Goal: Information Seeking & Learning: Learn about a topic

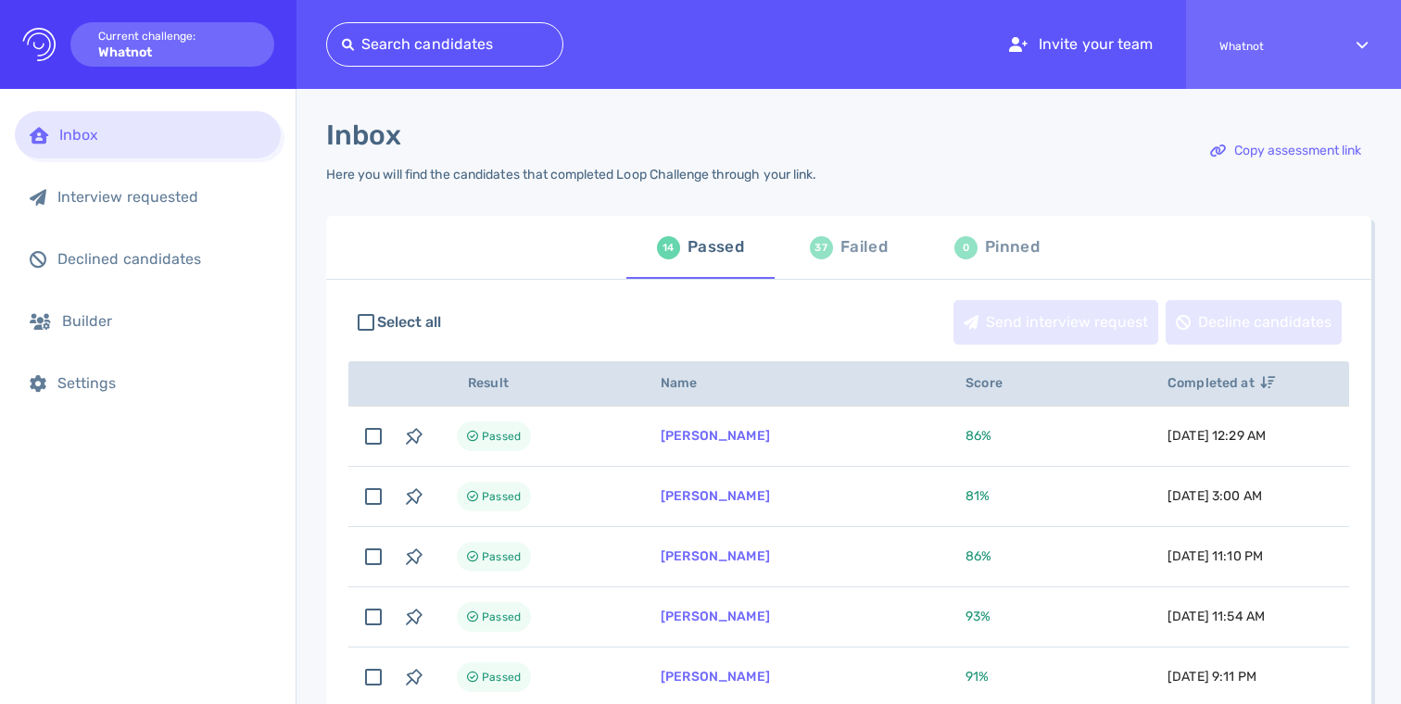
click at [984, 395] on th "Score" at bounding box center [1045, 383] width 202 height 45
click at [979, 375] on th "Score" at bounding box center [1045, 383] width 202 height 45
click at [975, 388] on span "Score" at bounding box center [994, 383] width 57 height 16
click at [1180, 391] on span "Completed at" at bounding box center [1222, 383] width 108 height 16
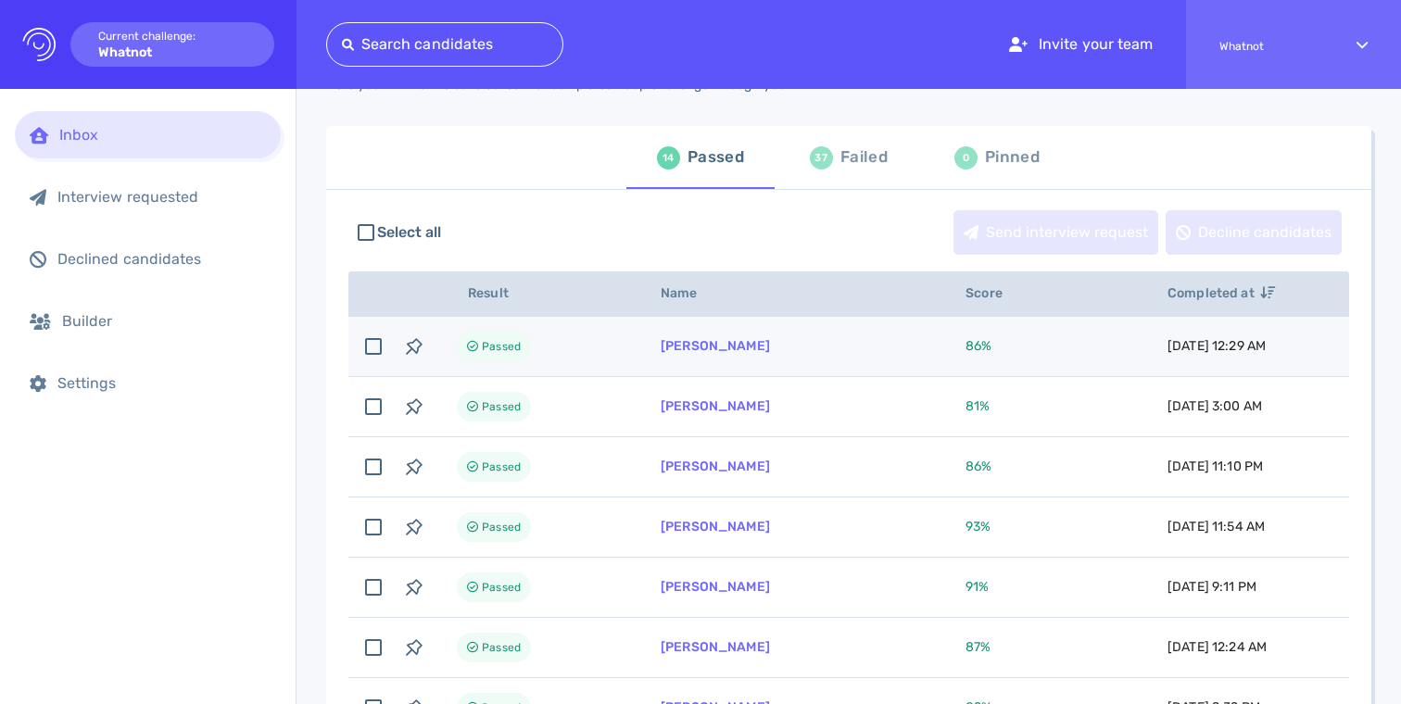
scroll to position [86, 0]
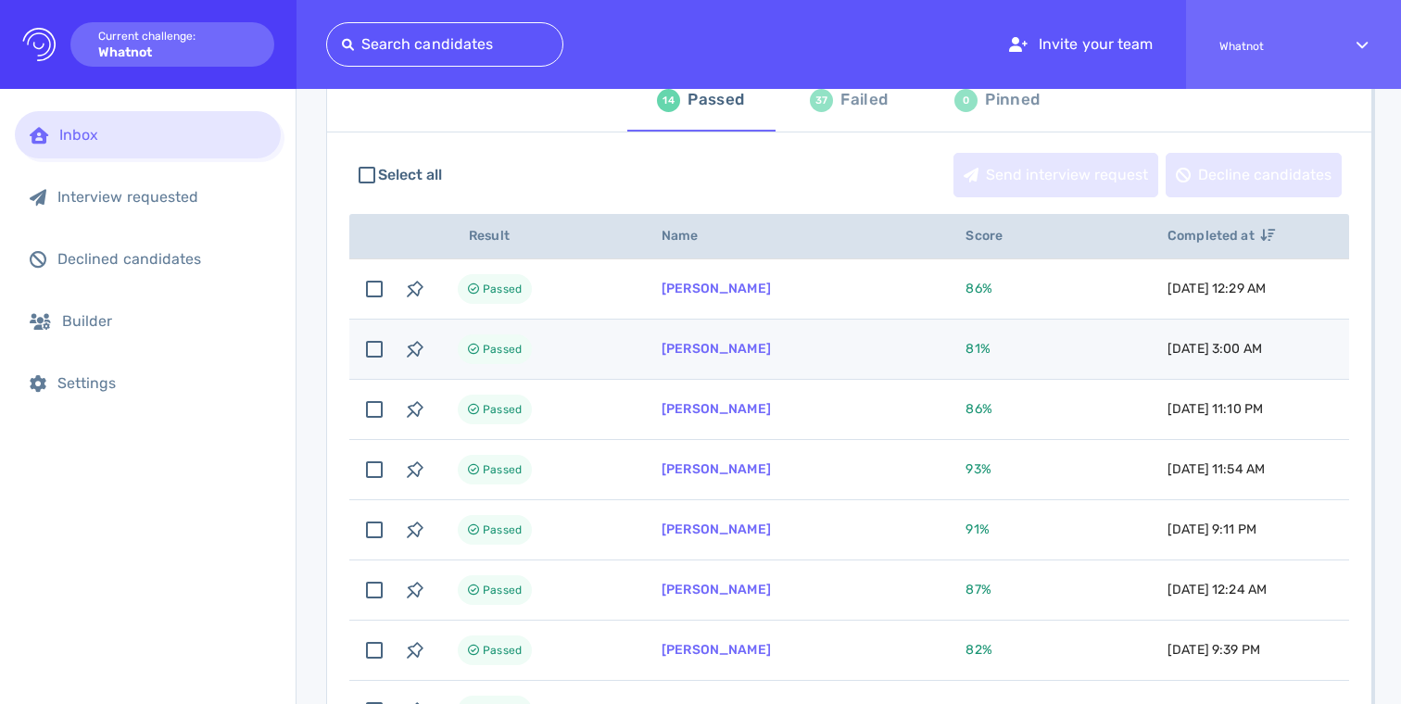
scroll to position [195, 0]
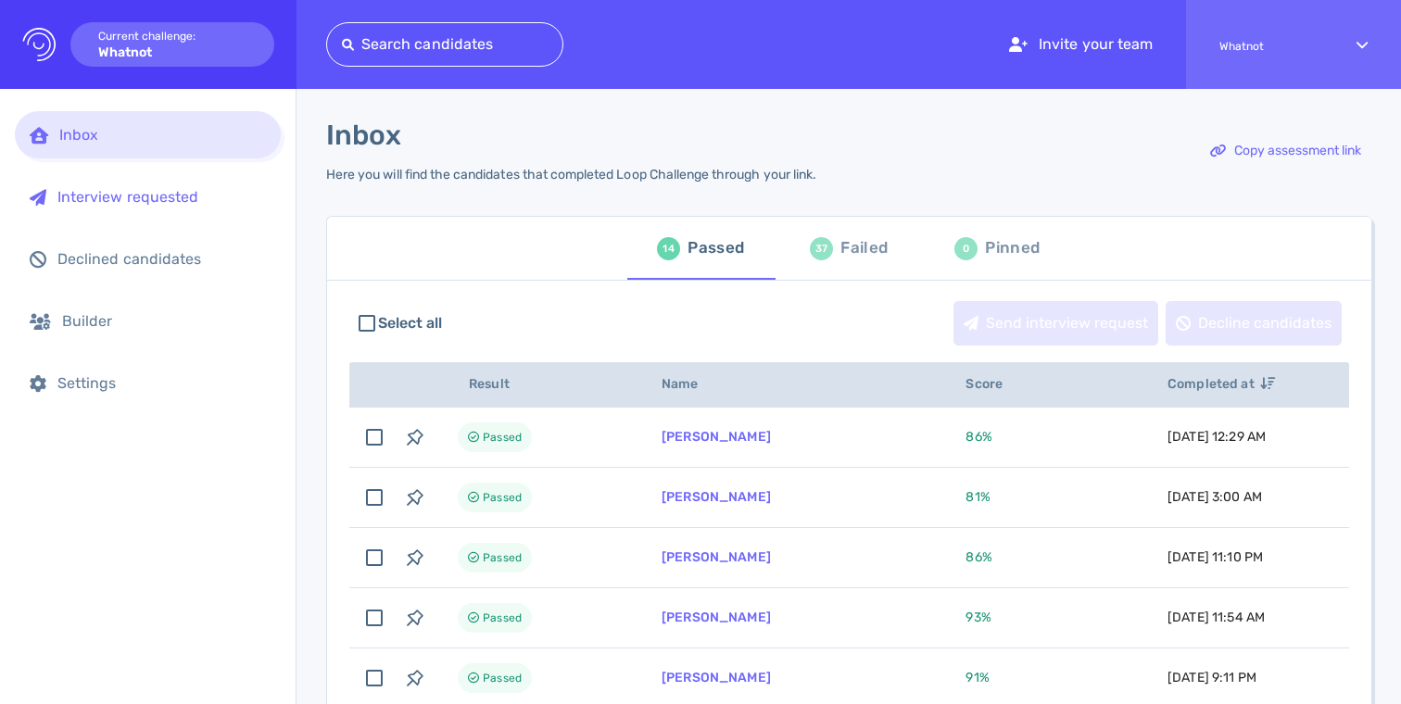
click at [147, 188] on div "Interview requested" at bounding box center [161, 197] width 209 height 18
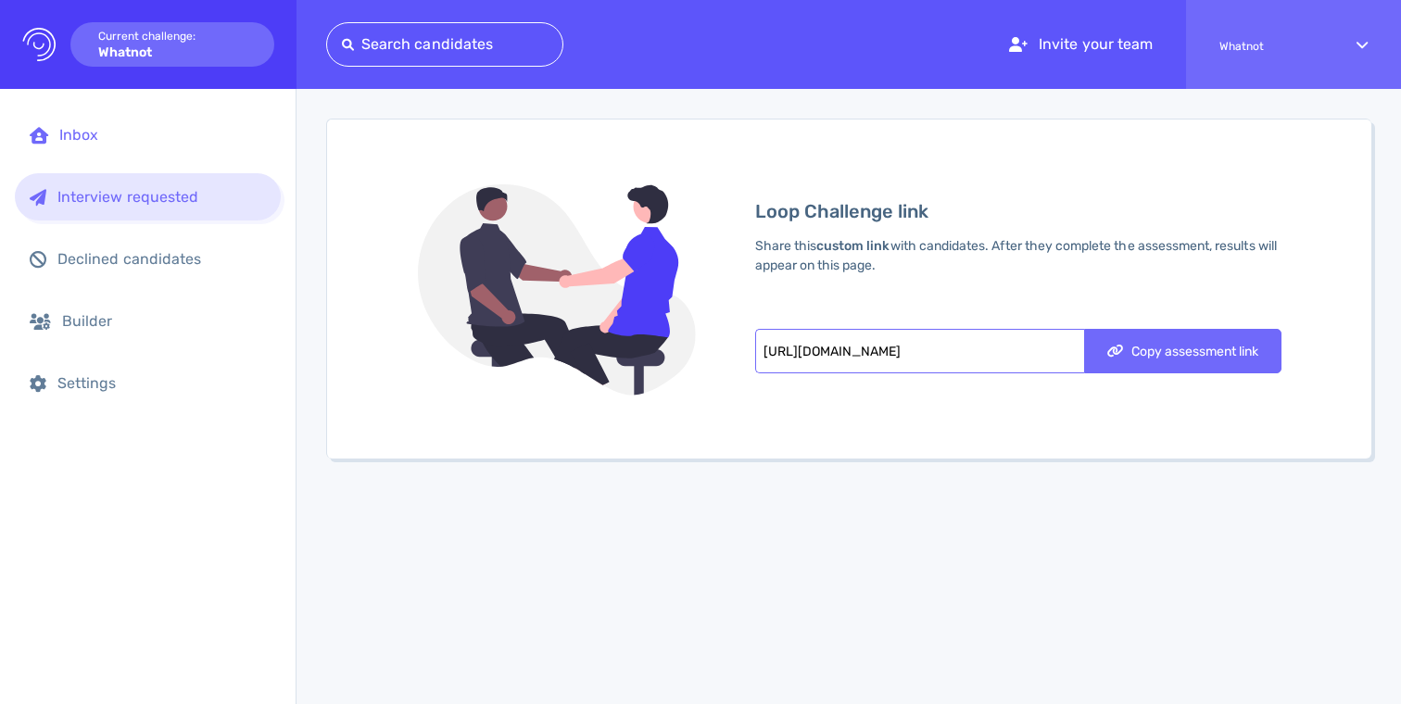
click at [140, 138] on div "Inbox" at bounding box center [162, 135] width 207 height 18
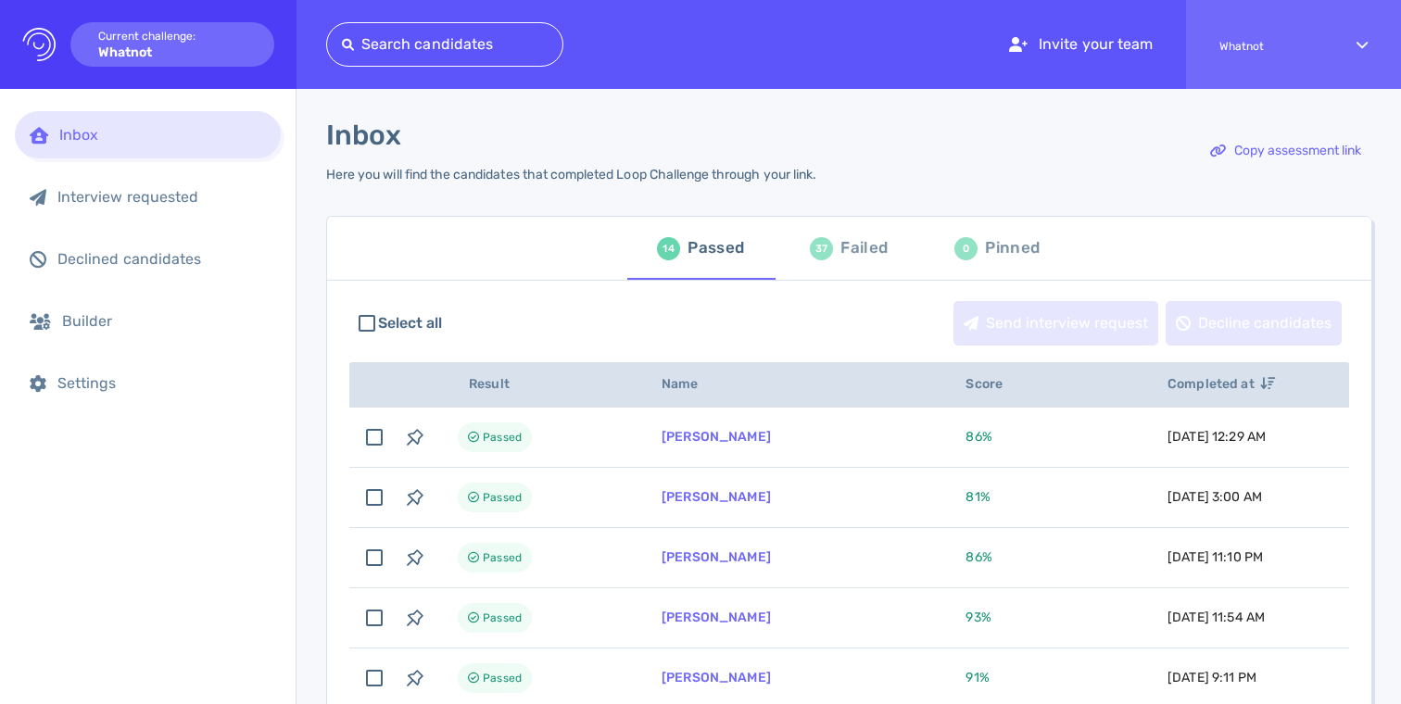
click at [424, 44] on div at bounding box center [445, 45] width 206 height 26
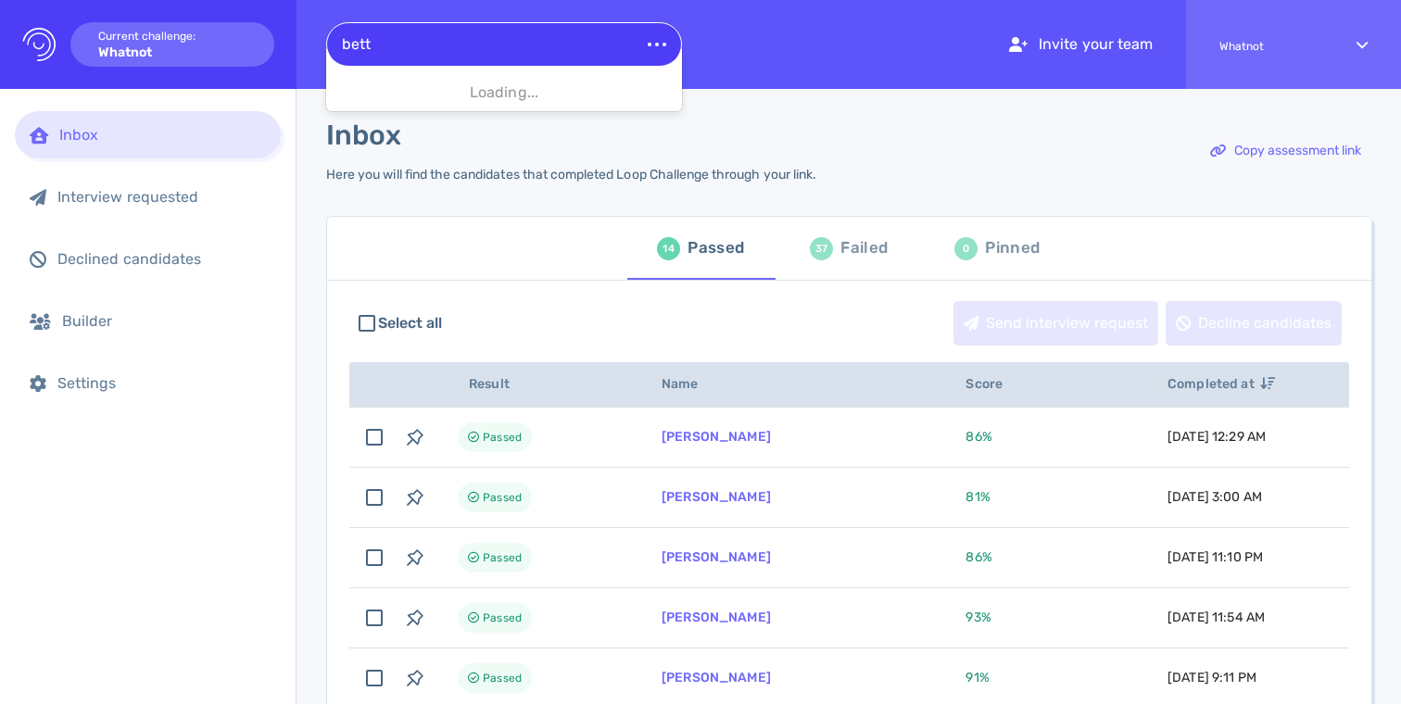
type input "betty"
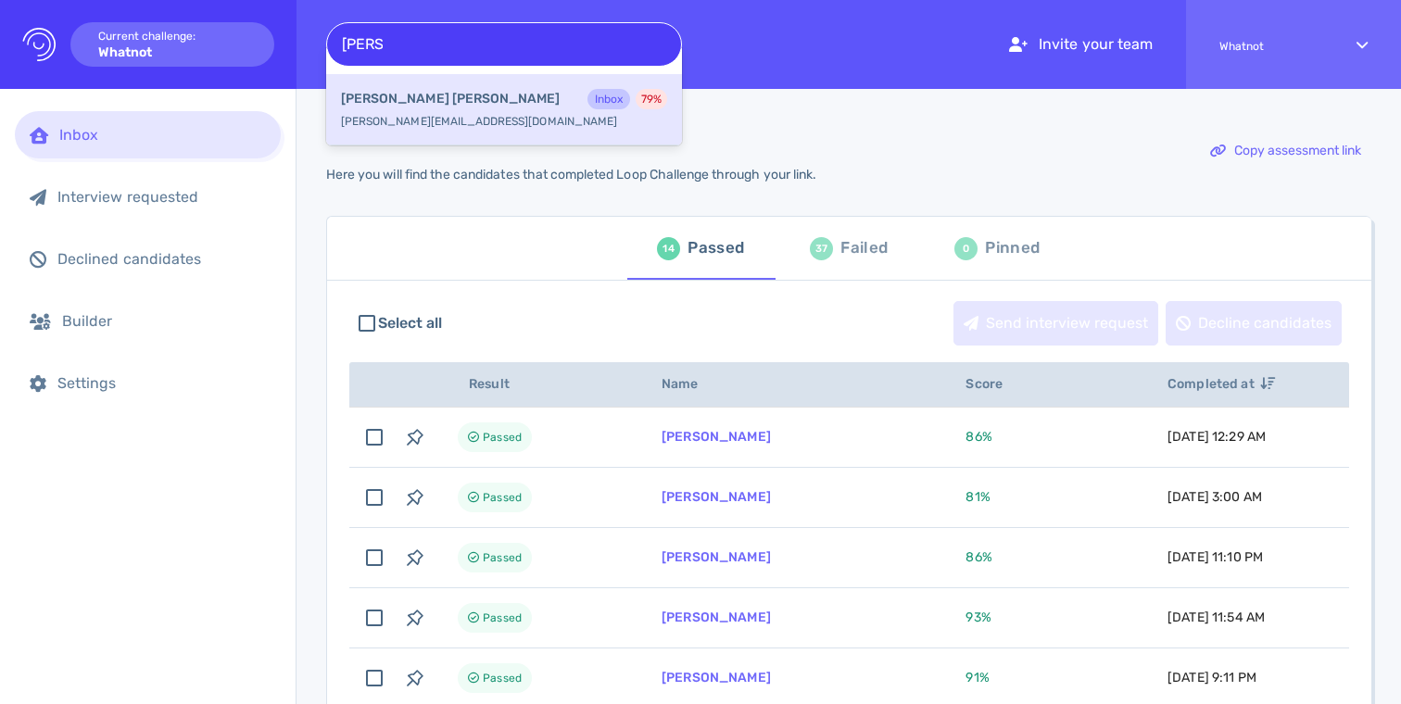
click at [439, 82] on div "Betty Jimenez Inbox 79 % betty.jimenez+@whatnot.com" at bounding box center [504, 109] width 356 height 71
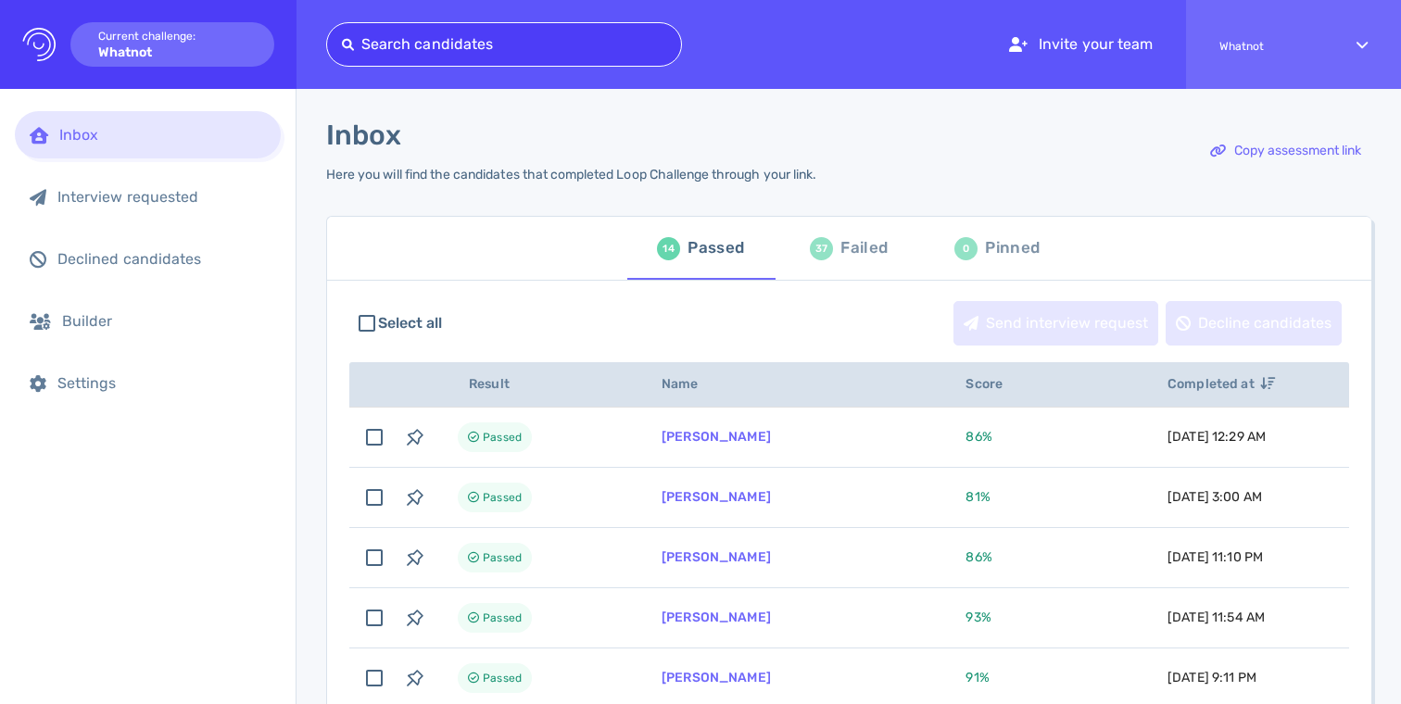
click at [846, 255] on div "Failed" at bounding box center [864, 249] width 47 height 28
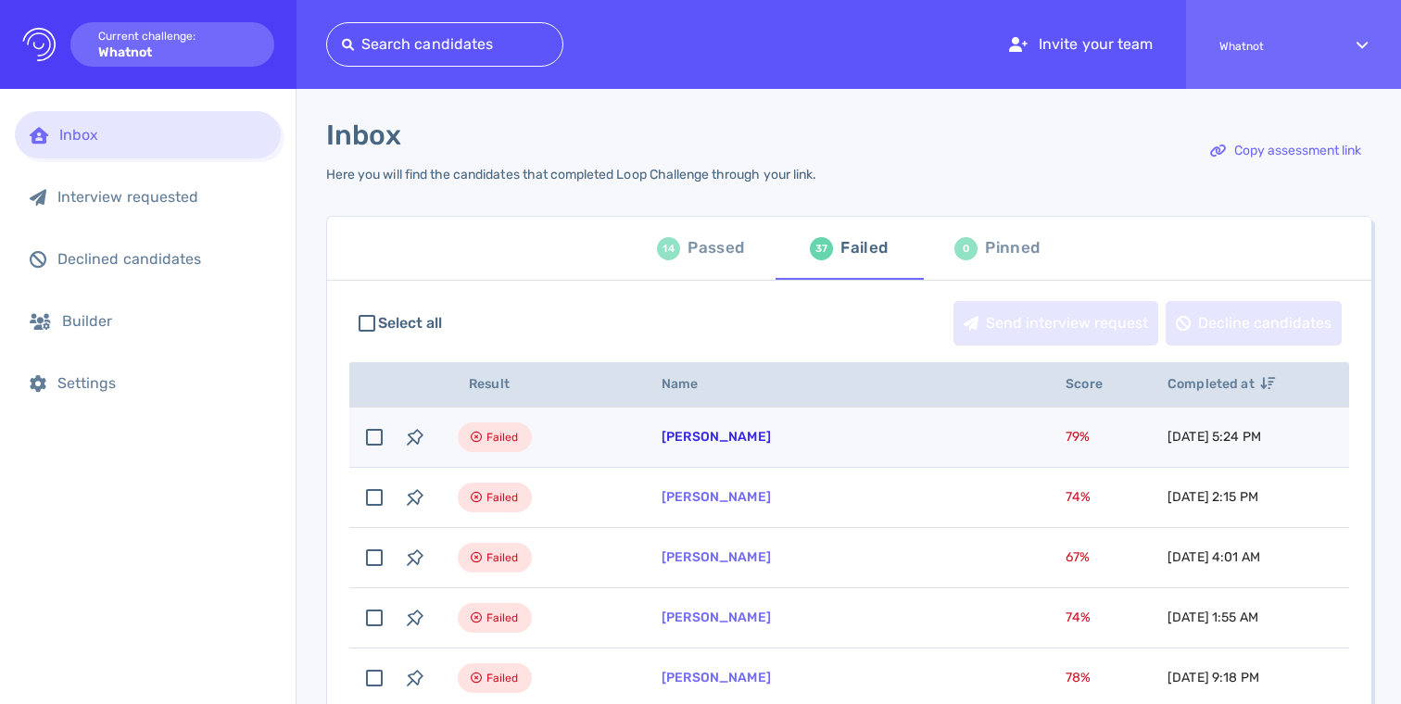
click at [682, 440] on link "Betty Jimenez" at bounding box center [716, 437] width 109 height 16
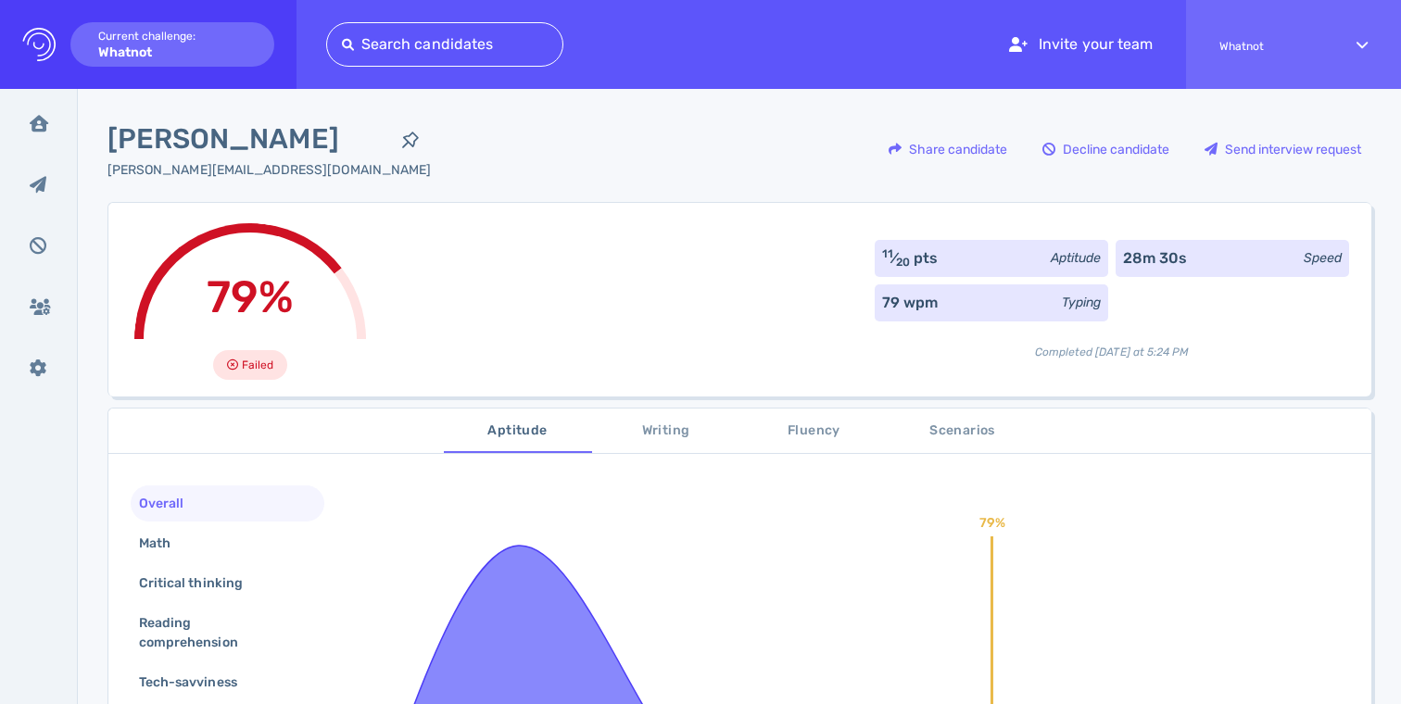
click at [668, 430] on span "Writing" at bounding box center [666, 431] width 126 height 23
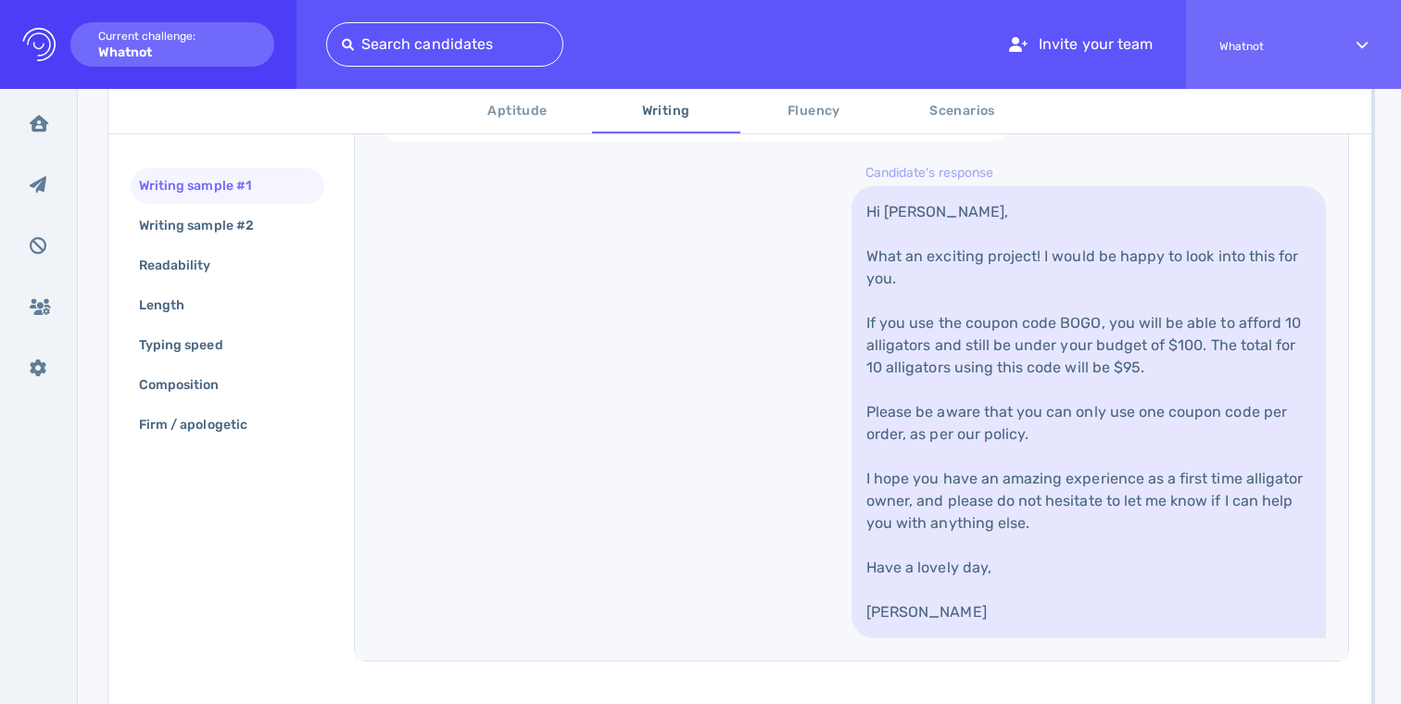
scroll to position [749, 0]
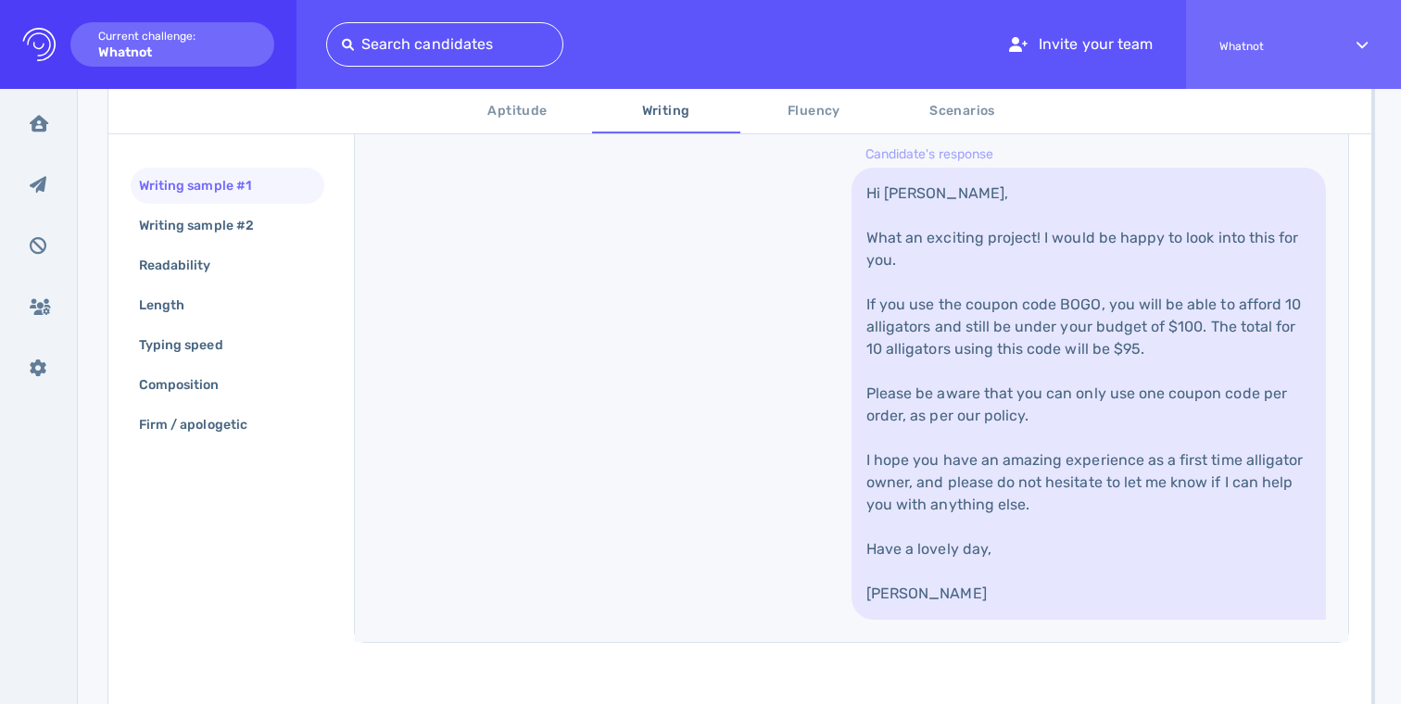
click at [1010, 349] on link "Hi Camila, What an exciting project! I would be happy to look into this for you…" at bounding box center [1089, 394] width 475 height 452
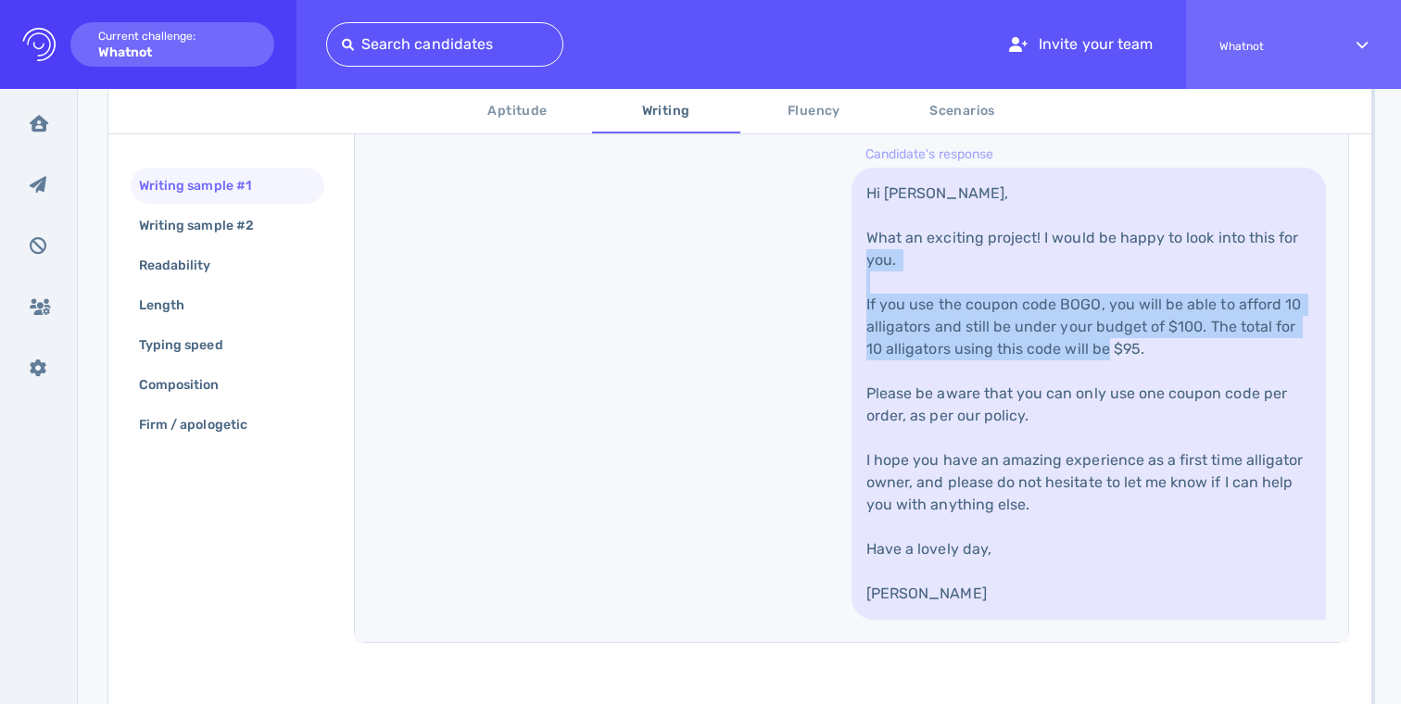
click at [1010, 349] on link "Hi Camila, What an exciting project! I would be happy to look into this for you…" at bounding box center [1089, 394] width 475 height 452
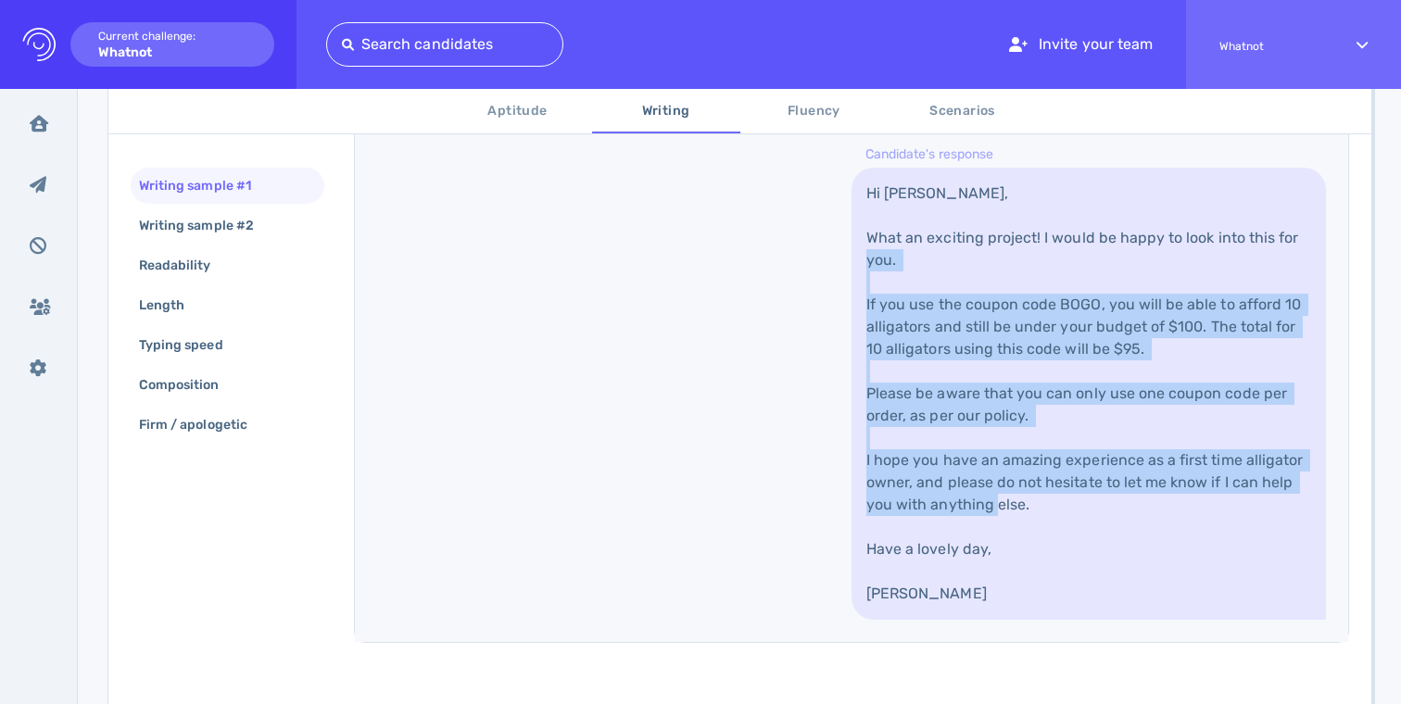
drag, startPoint x: 1010, startPoint y: 349, endPoint x: 1010, endPoint y: 508, distance: 159.4
click at [1010, 508] on link "Hi Camila, What an exciting project! I would be happy to look into this for you…" at bounding box center [1089, 394] width 475 height 452
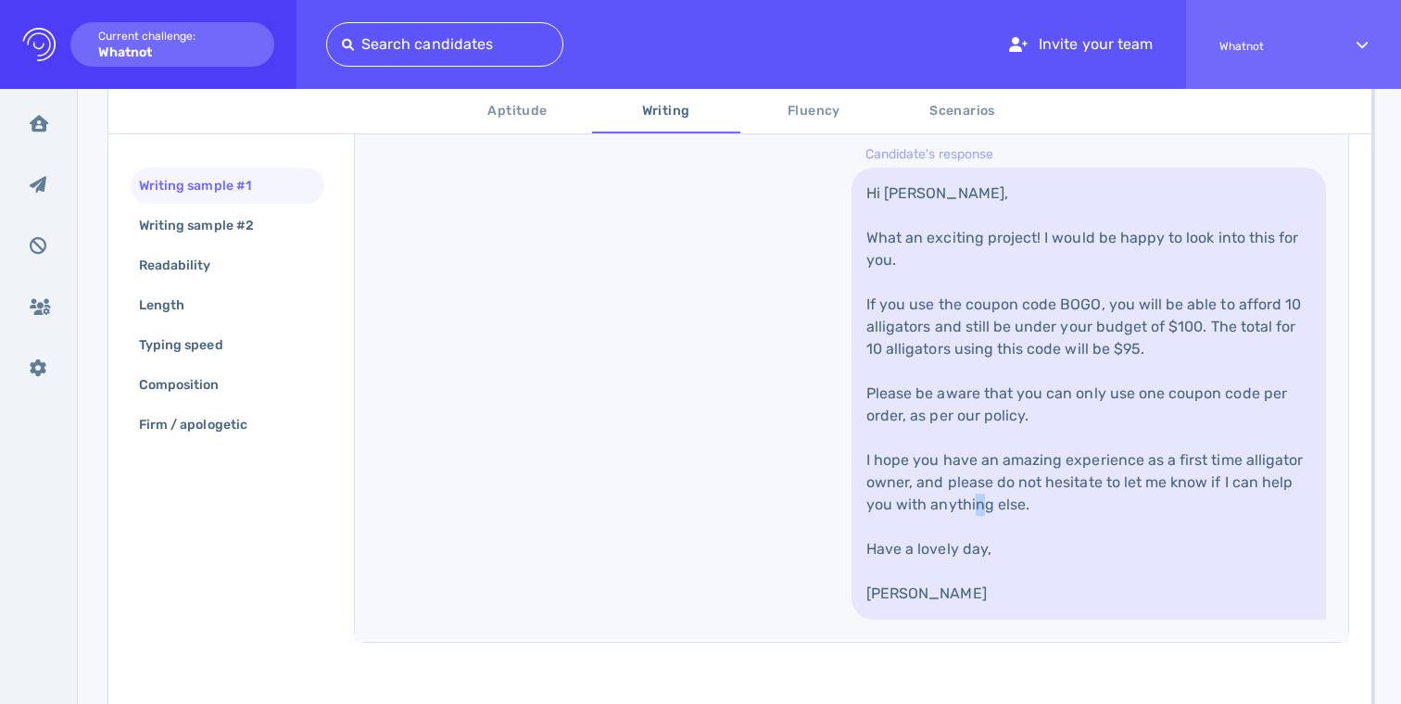
click at [1010, 508] on link "Hi Camila, What an exciting project! I would be happy to look into this for you…" at bounding box center [1089, 394] width 475 height 452
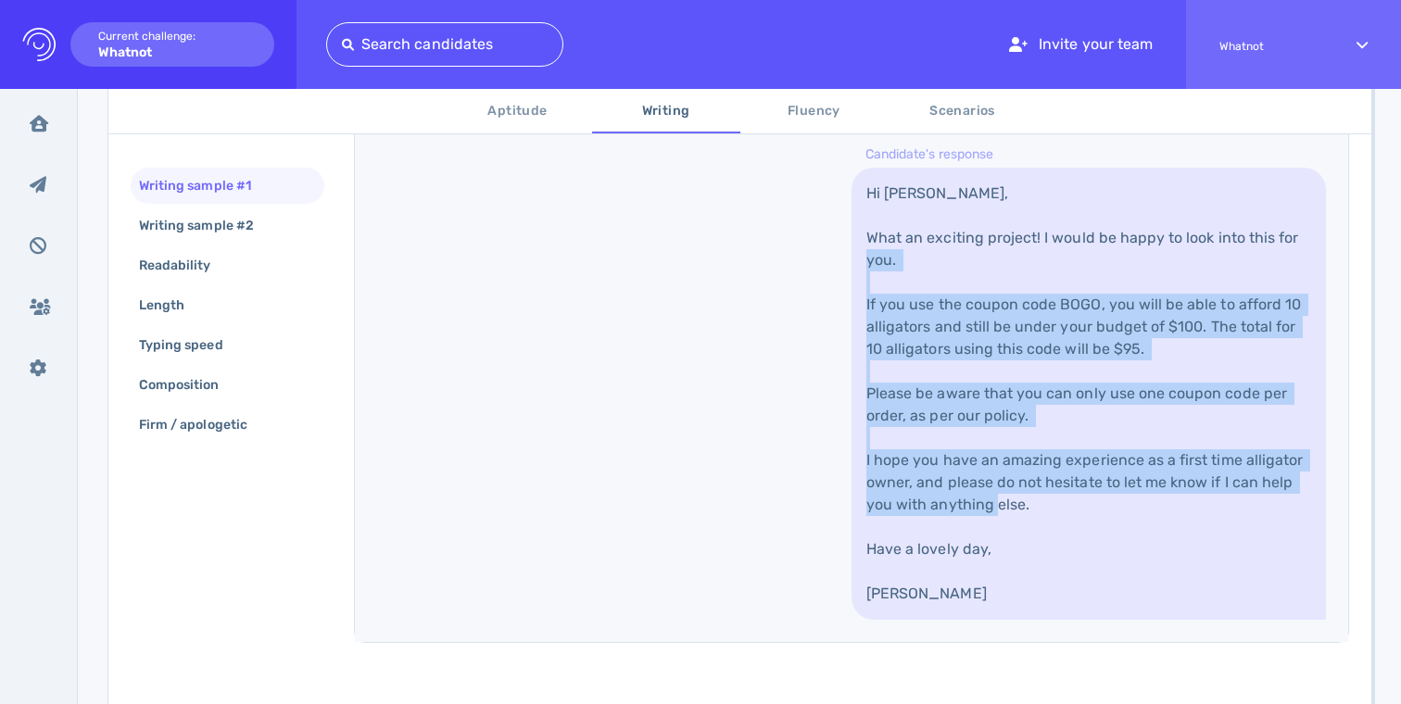
drag, startPoint x: 1010, startPoint y: 508, endPoint x: 1010, endPoint y: 337, distance: 170.6
click at [1010, 337] on link "Hi Camila, What an exciting project! I would be happy to look into this for you…" at bounding box center [1089, 394] width 475 height 452
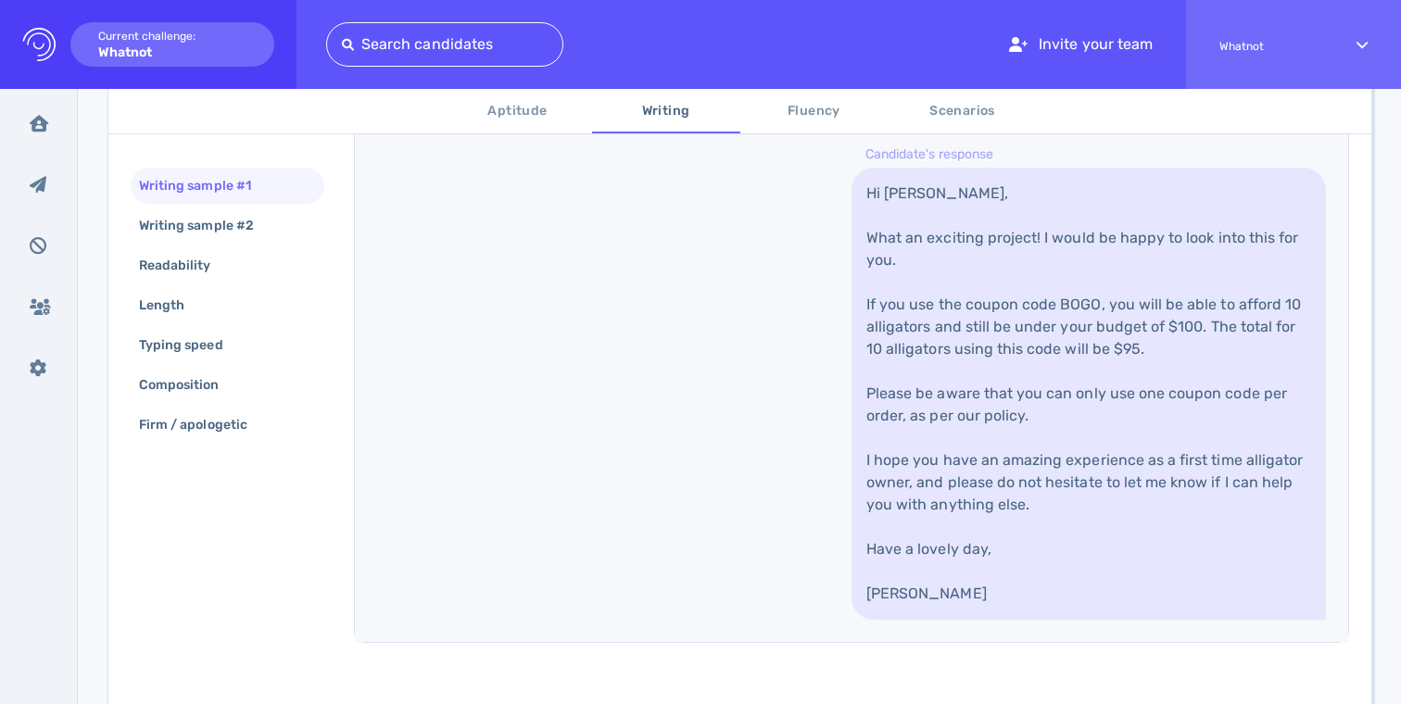
click at [1010, 337] on link "Hi Camila, What an exciting project! I would be happy to look into this for you…" at bounding box center [1089, 394] width 475 height 452
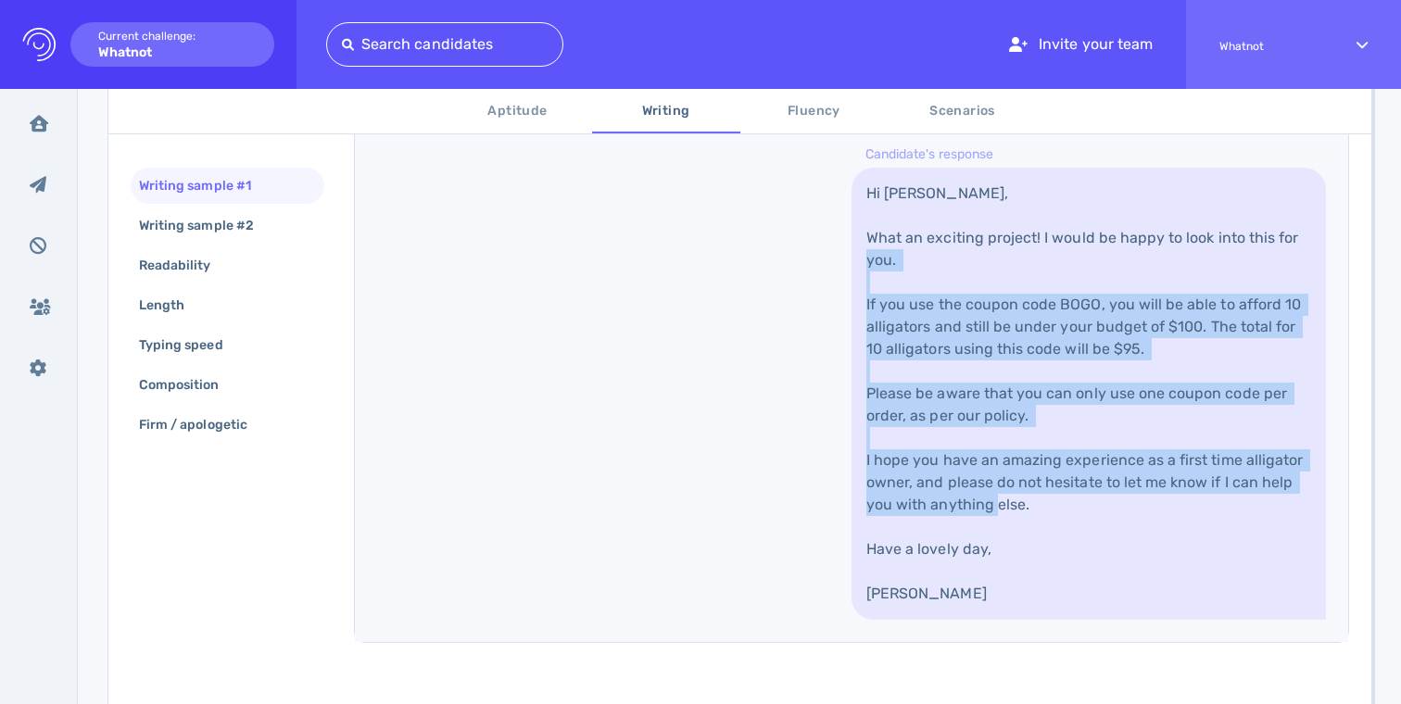
drag, startPoint x: 1010, startPoint y: 345, endPoint x: 1009, endPoint y: 510, distance: 165.0
click at [1009, 510] on link "Hi Camila, What an exciting project! I would be happy to look into this for you…" at bounding box center [1089, 394] width 475 height 452
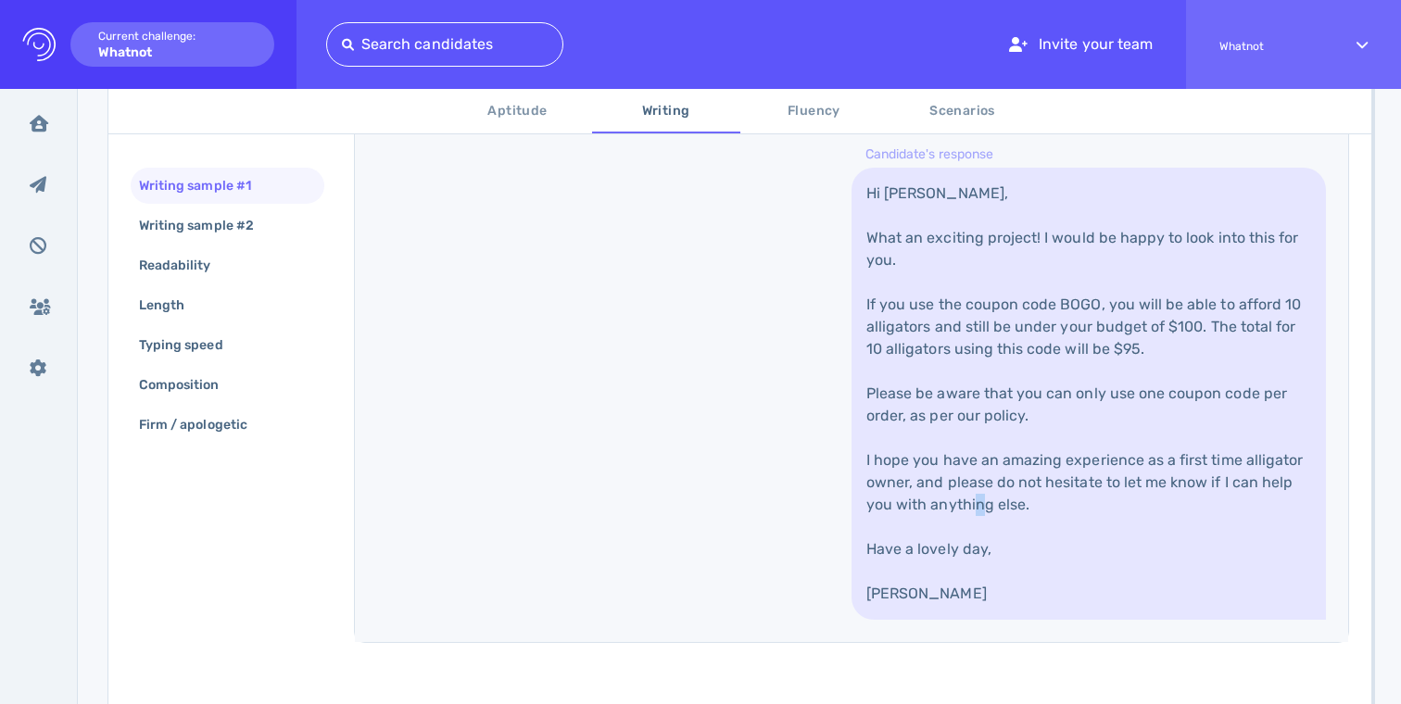
click at [1009, 510] on link "Hi Camila, What an exciting project! I would be happy to look into this for you…" at bounding box center [1089, 394] width 475 height 452
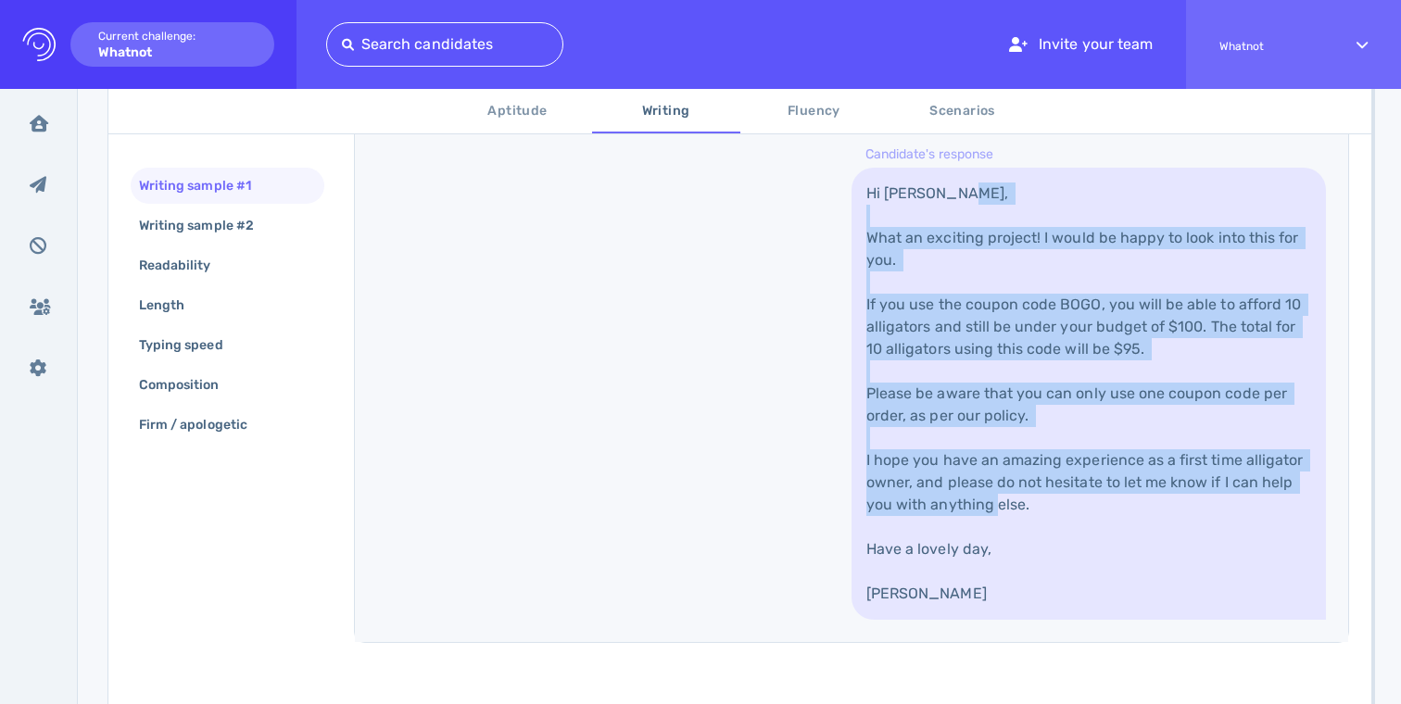
drag, startPoint x: 1009, startPoint y: 510, endPoint x: 1037, endPoint y: 242, distance: 269.3
click at [1037, 242] on link "Hi Camila, What an exciting project! I would be happy to look into this for you…" at bounding box center [1089, 394] width 475 height 452
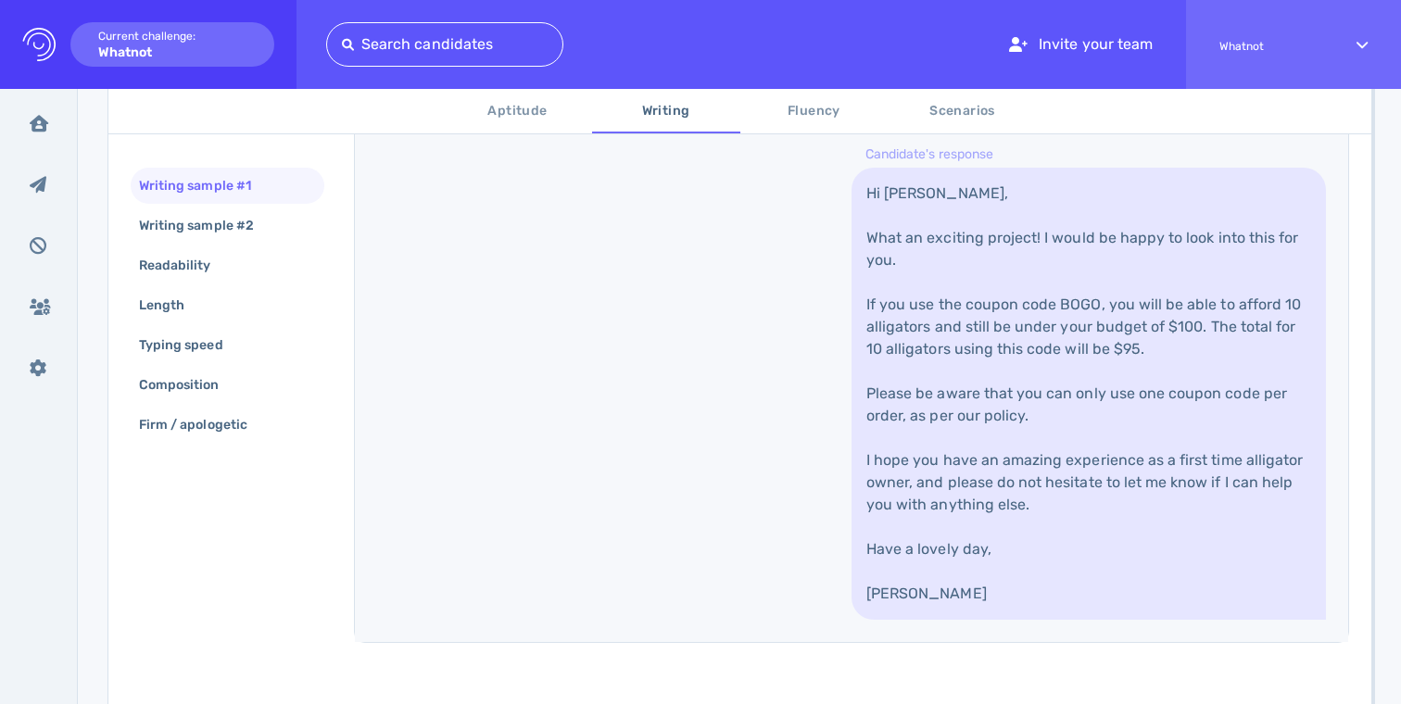
click at [1037, 242] on link "Hi Camila, What an exciting project! I would be happy to look into this for you…" at bounding box center [1089, 394] width 475 height 452
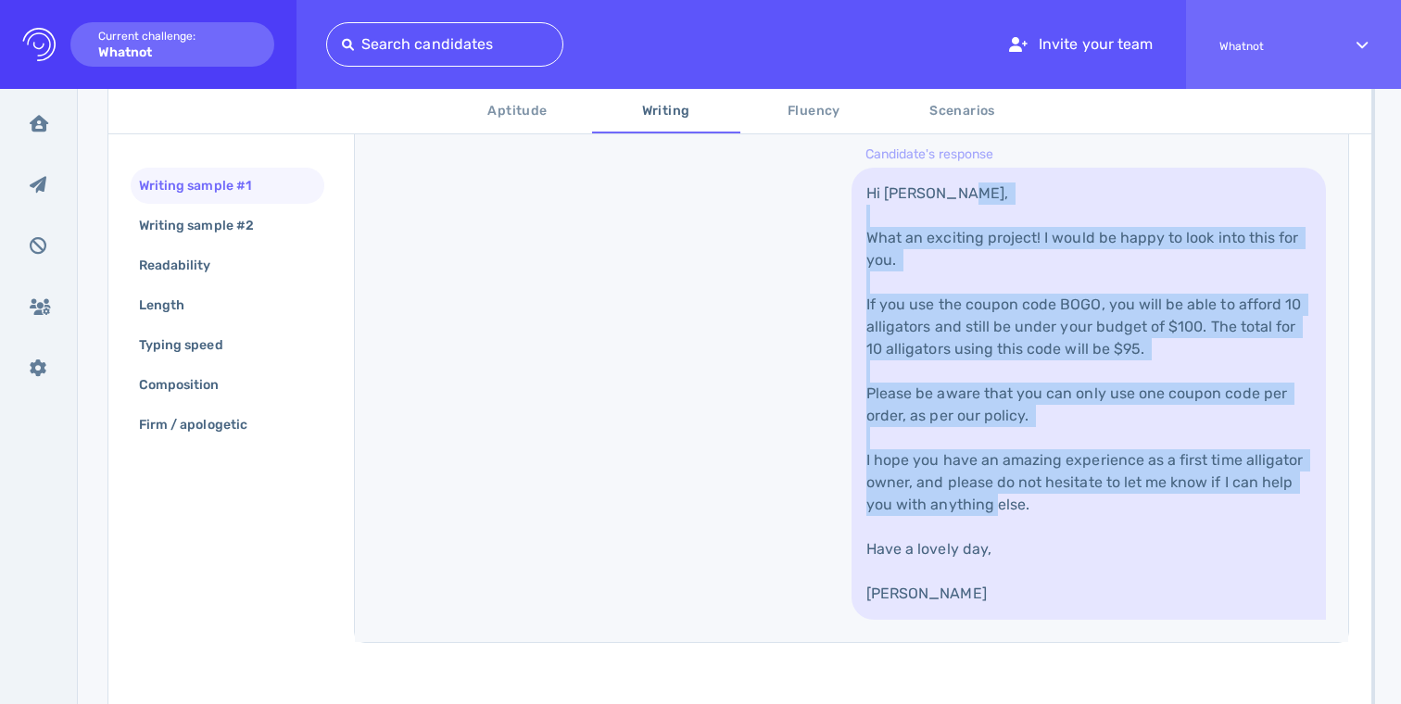
drag, startPoint x: 1037, startPoint y: 242, endPoint x: 1037, endPoint y: 470, distance: 228.0
click at [1037, 470] on link "Hi Camila, What an exciting project! I would be happy to look into this for you…" at bounding box center [1089, 394] width 475 height 452
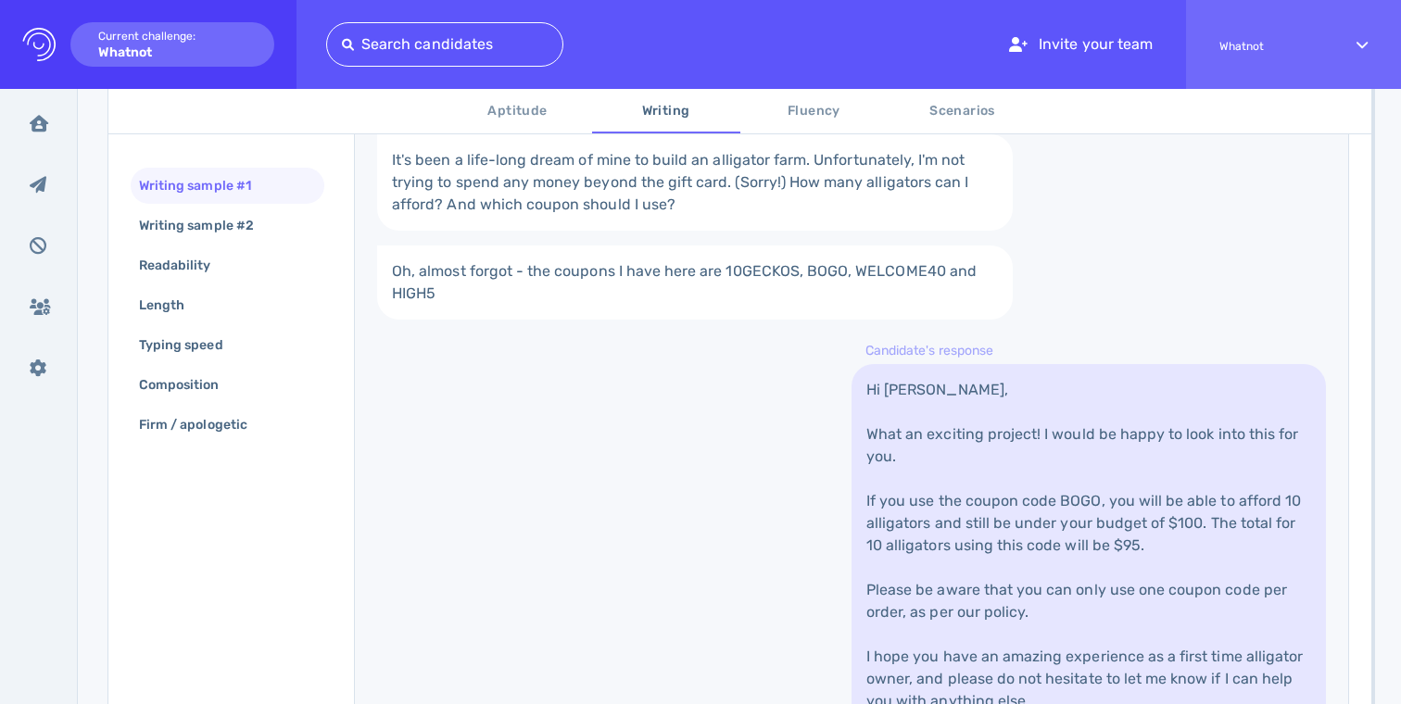
scroll to position [544, 0]
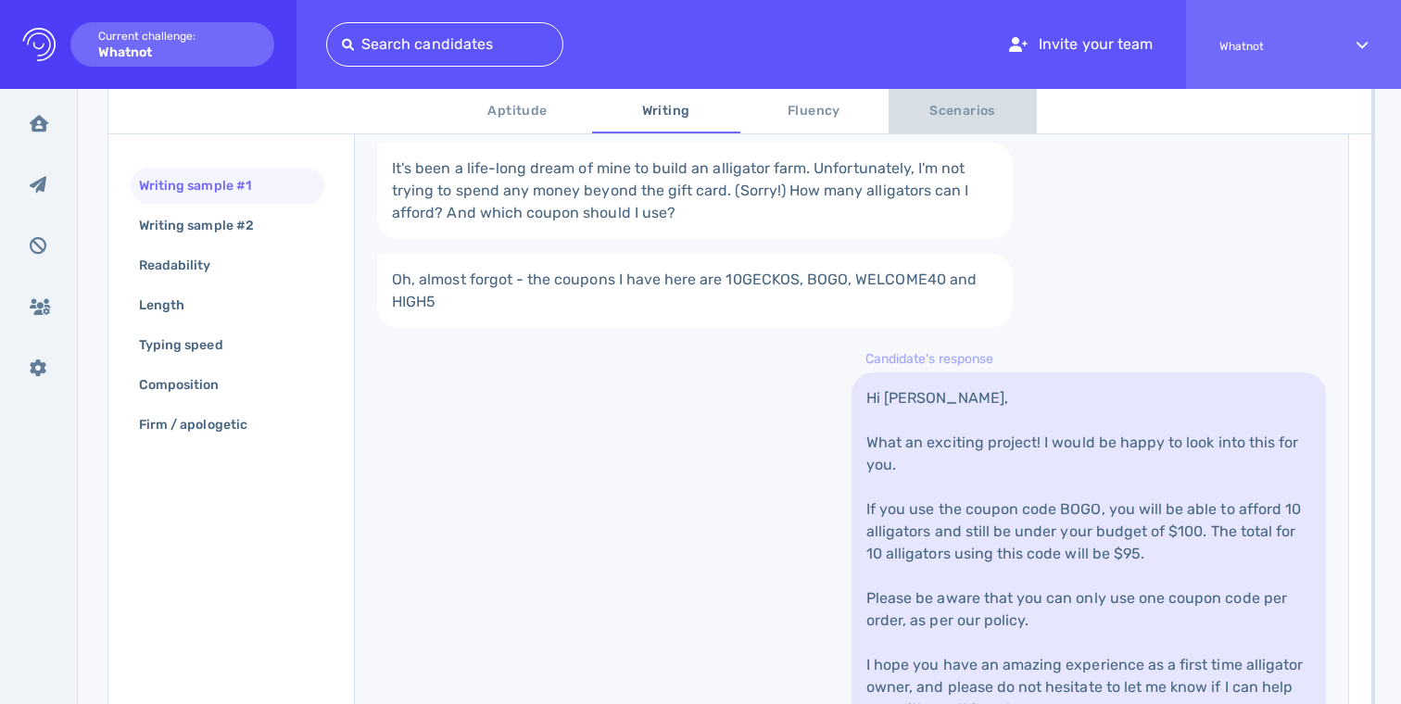
click at [942, 124] on button "Scenarios" at bounding box center [963, 111] width 148 height 44
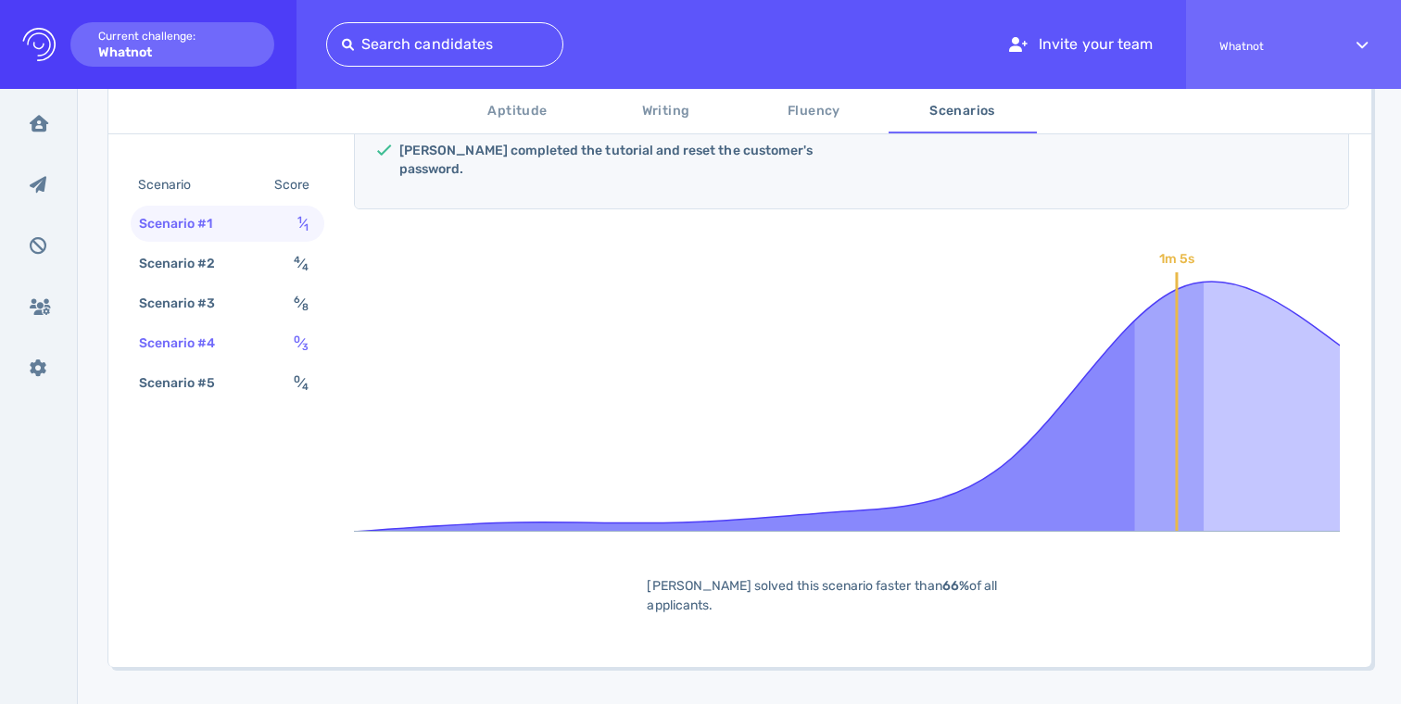
click at [268, 340] on div "Scenario #4 0 ⁄ 3" at bounding box center [228, 343] width 194 height 36
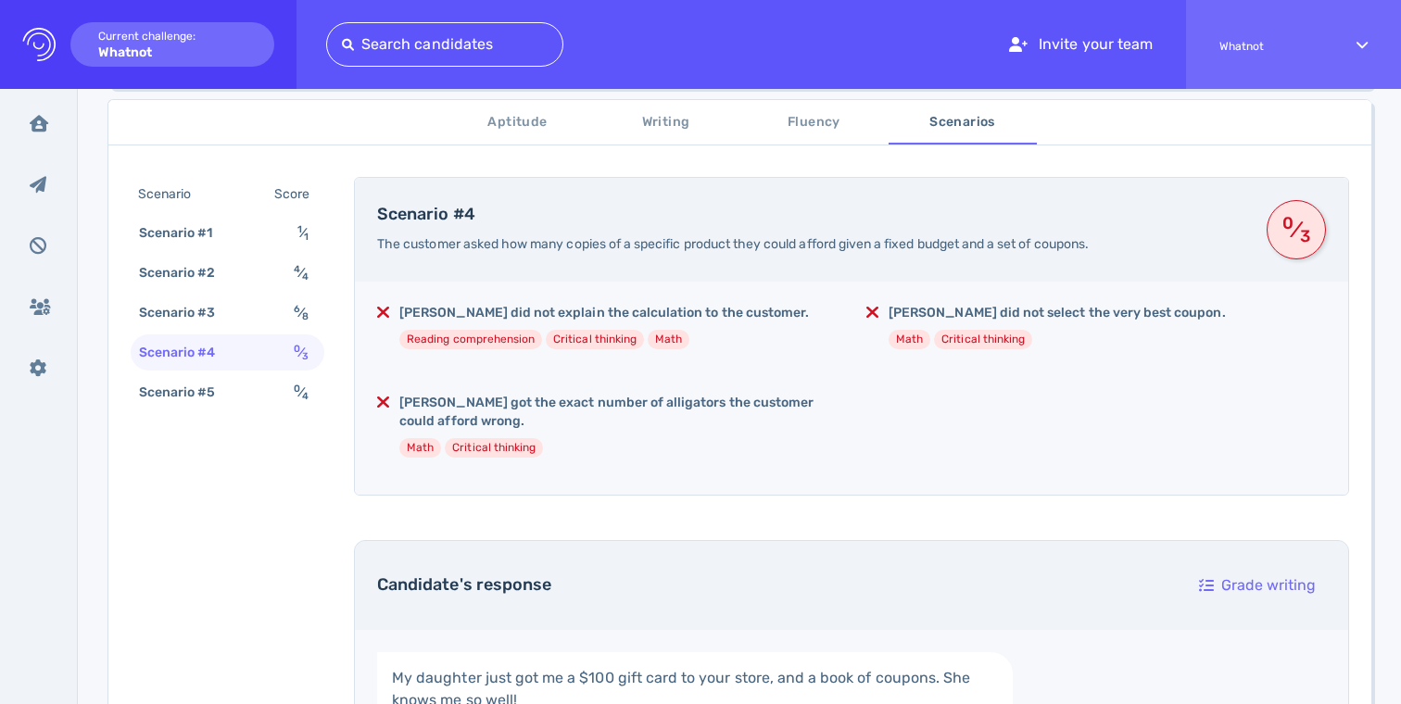
scroll to position [307, 0]
click at [577, 396] on h5 "Betty got the exact number of alligators the customer could afford wrong." at bounding box center [618, 414] width 438 height 37
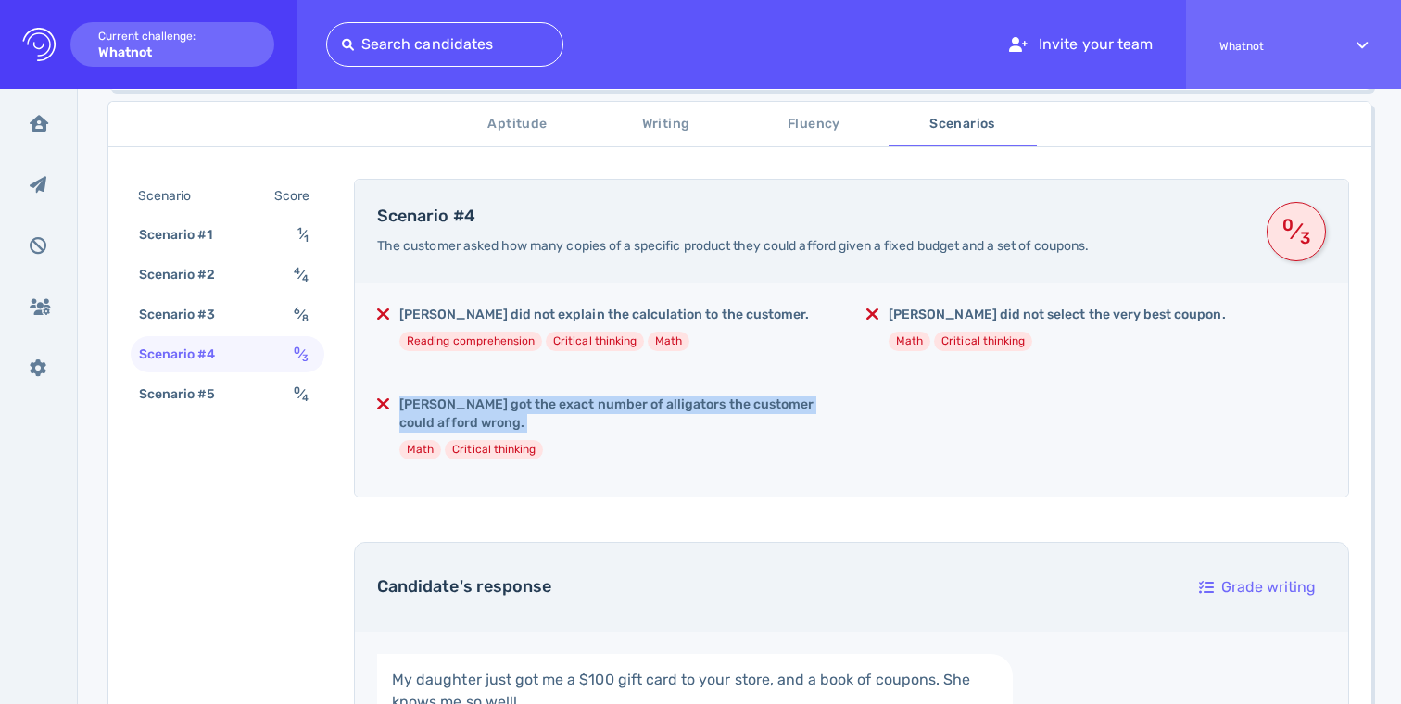
click at [634, 311] on h5 "Betty did not explain the calculation to the customer." at bounding box center [604, 315] width 410 height 19
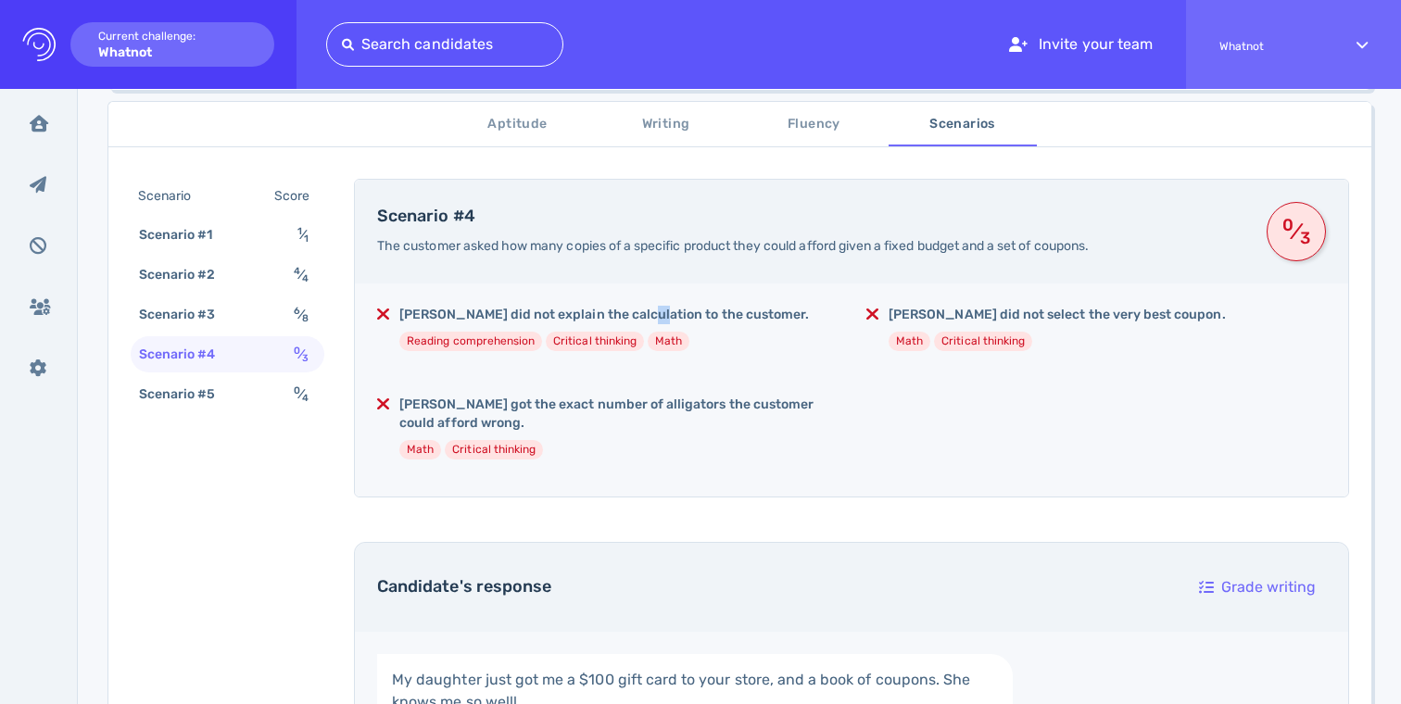
click at [634, 311] on h5 "Betty did not explain the calculation to the customer." at bounding box center [604, 315] width 410 height 19
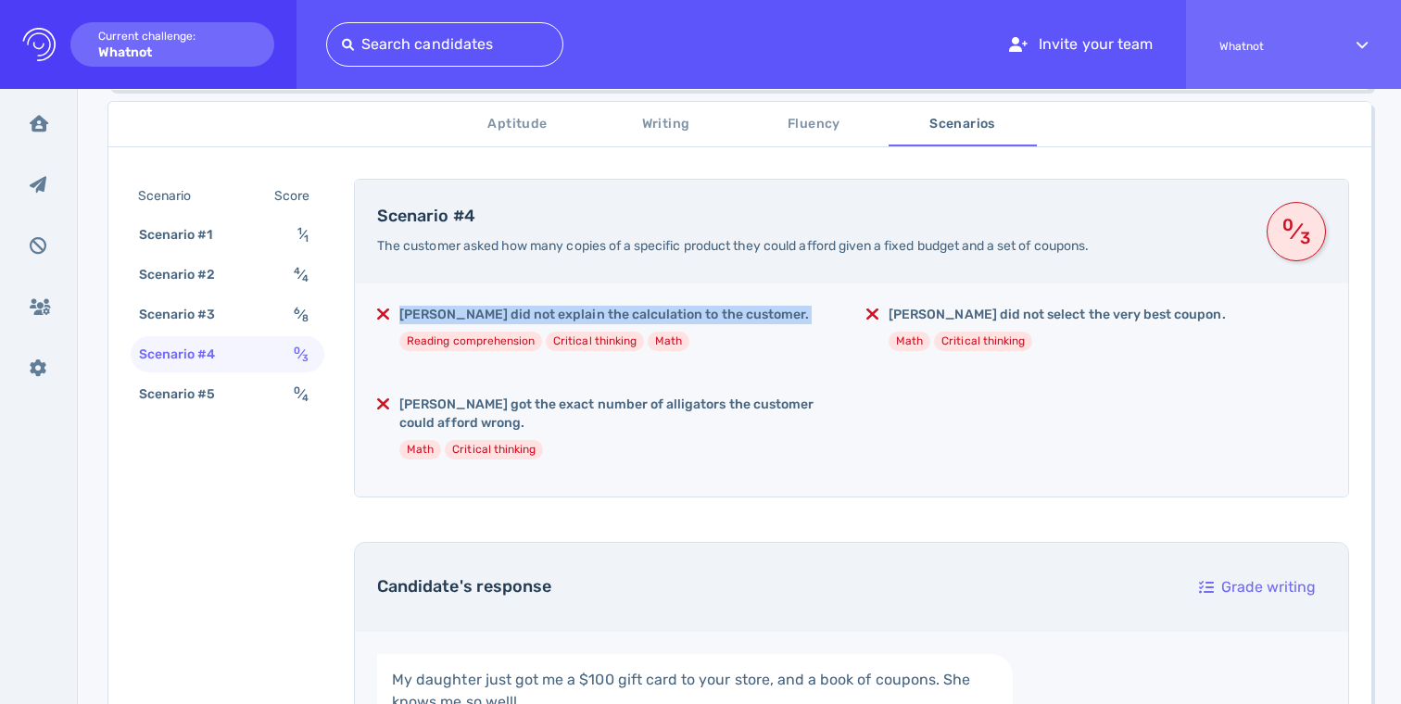
click at [634, 311] on h5 "Betty did not explain the calculation to the customer." at bounding box center [604, 315] width 410 height 19
click at [635, 405] on h5 "Betty got the exact number of alligators the customer could afford wrong." at bounding box center [618, 414] width 438 height 37
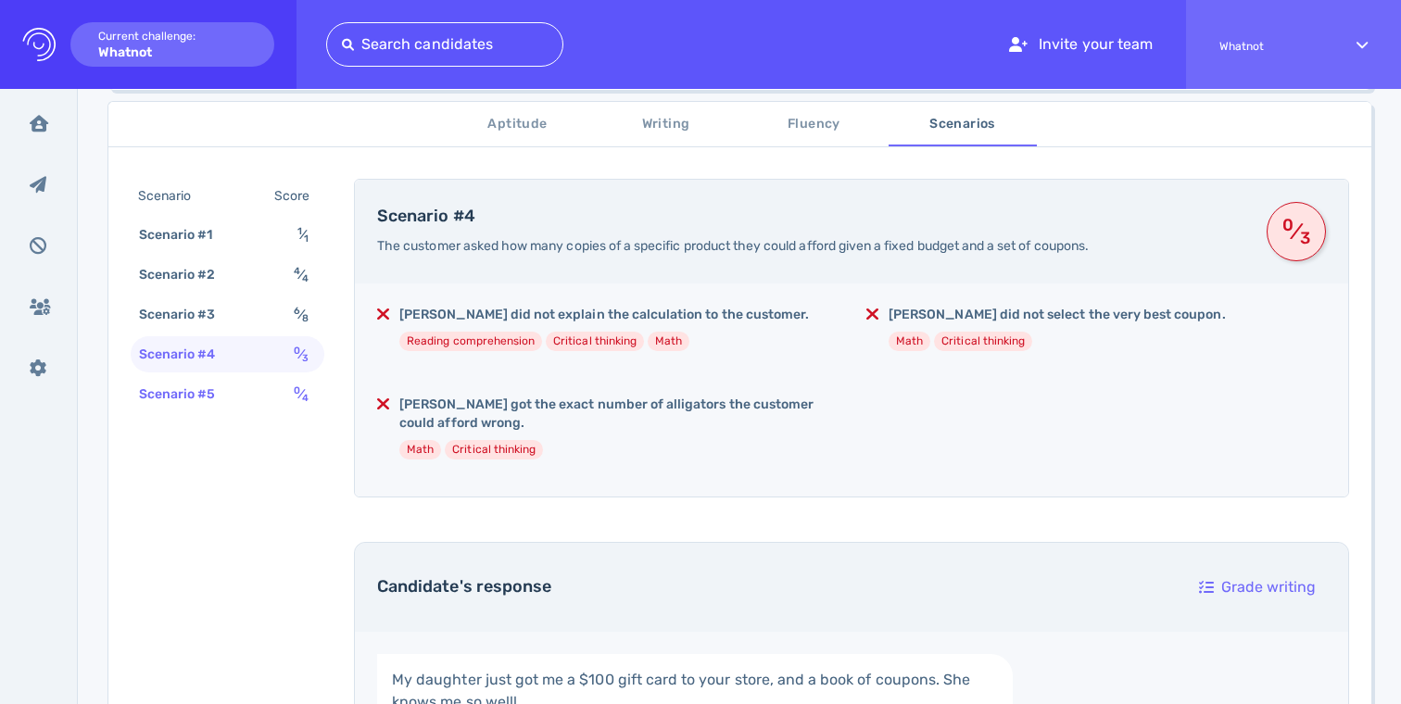
click at [229, 398] on div "Scenario #5" at bounding box center [186, 394] width 103 height 27
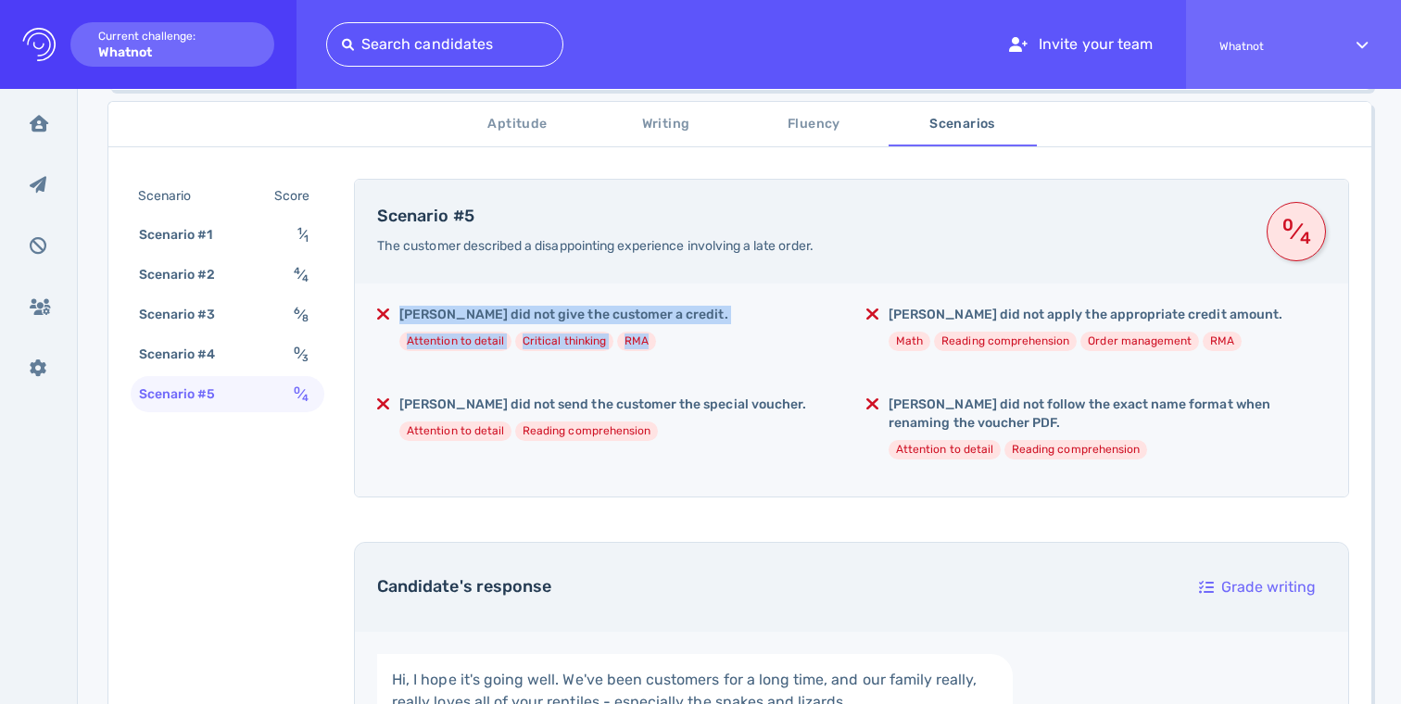
drag, startPoint x: 637, startPoint y: 287, endPoint x: 742, endPoint y: 375, distance: 136.8
click at [742, 375] on div "Betty did not give the customer a credit. Attention to detail Critical thinking…" at bounding box center [852, 390] width 994 height 213
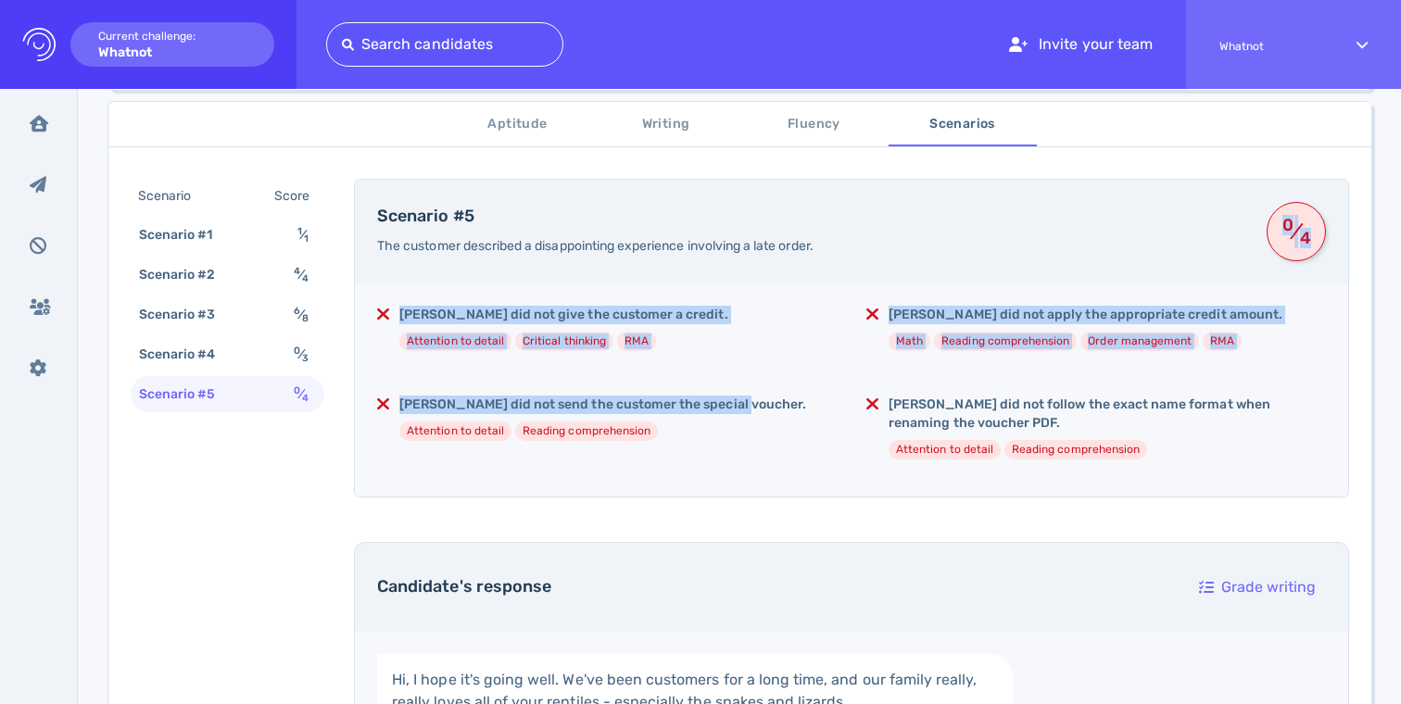
drag, startPoint x: 745, startPoint y: 413, endPoint x: 740, endPoint y: 279, distance: 134.5
click at [740, 279] on div "Scenario #5 The customer described a disappointing experience involving a late …" at bounding box center [852, 338] width 996 height 319
click at [740, 279] on div "Scenario #5 The customer described a disappointing experience involving a late …" at bounding box center [852, 232] width 994 height 104
drag, startPoint x: 740, startPoint y: 279, endPoint x: 961, endPoint y: 390, distance: 247.9
click at [961, 390] on div "Scenario #5 The customer described a disappointing experience involving a late …" at bounding box center [852, 338] width 996 height 319
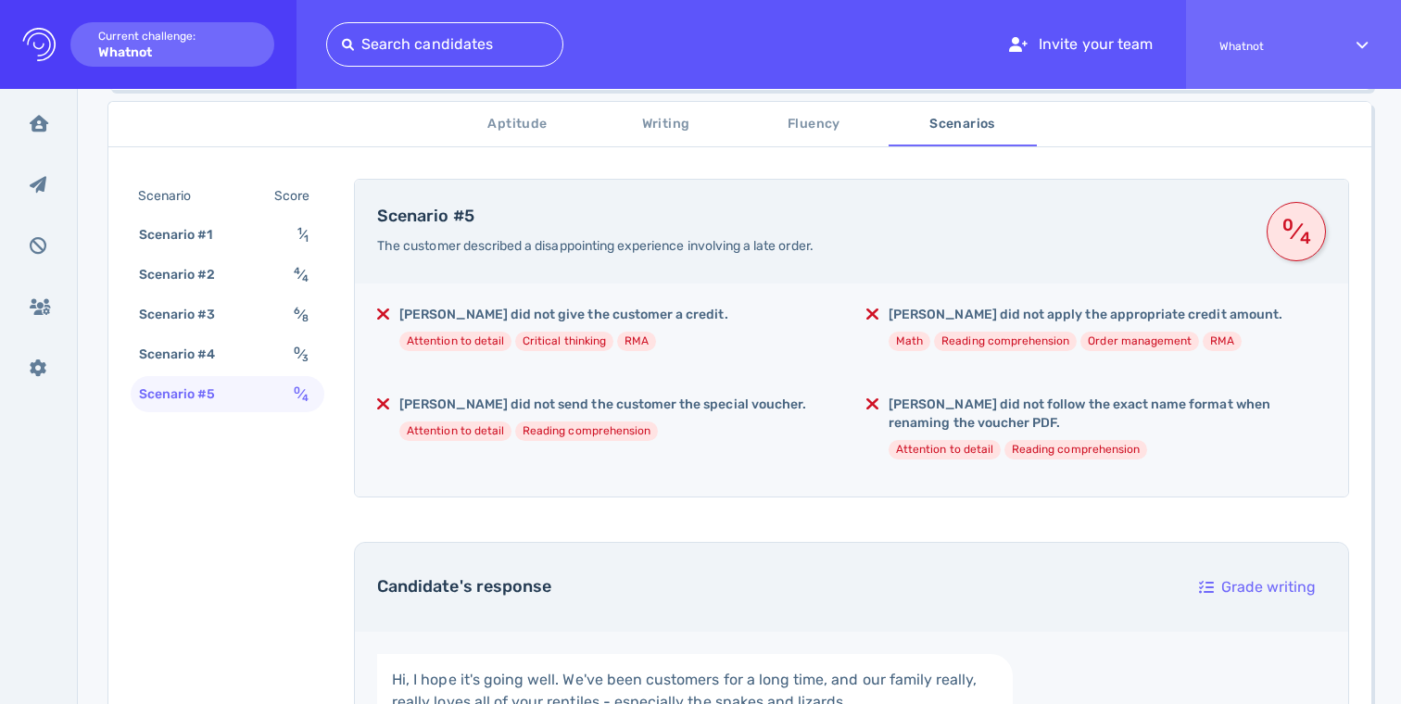
click at [990, 419] on h5 "Betty did not follow the exact name format when renaming the voucher PDF." at bounding box center [1108, 414] width 438 height 37
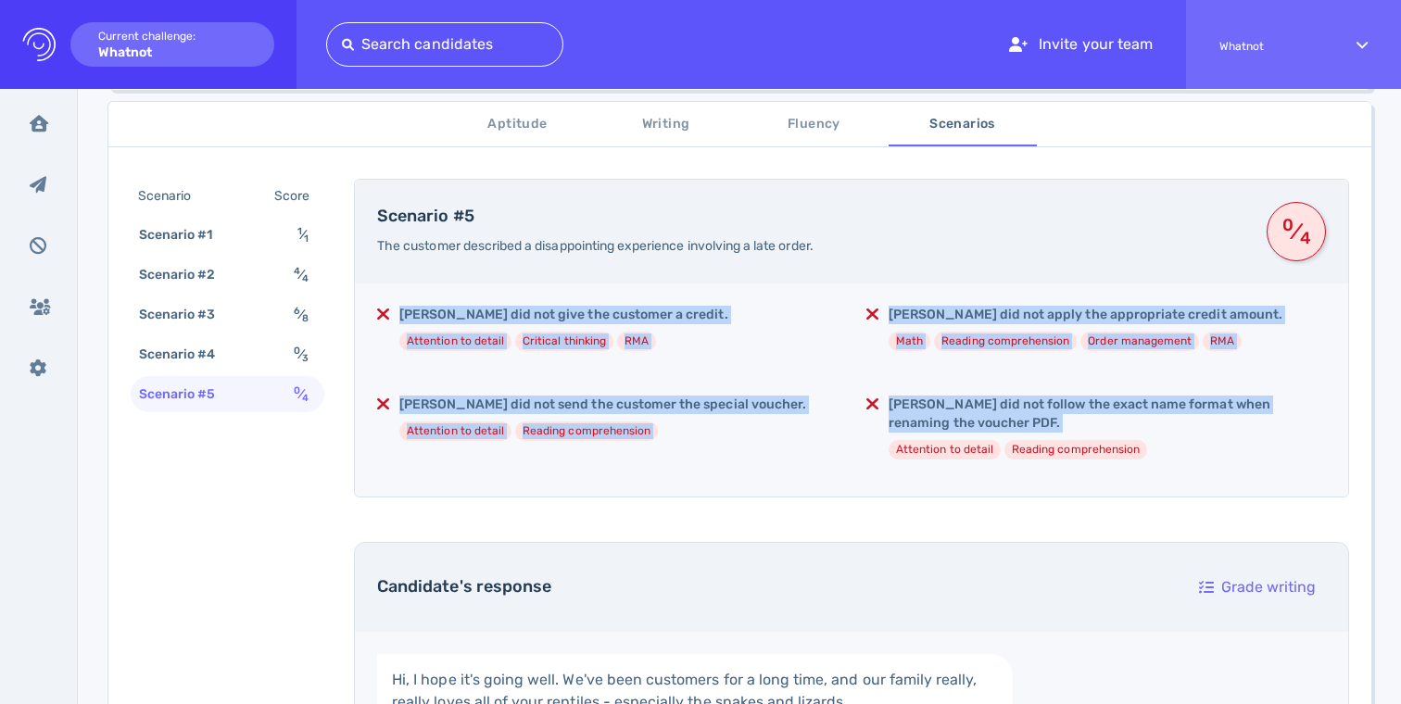
drag, startPoint x: 990, startPoint y: 419, endPoint x: 722, endPoint y: 313, distance: 288.0
click at [722, 314] on div "Betty did not give the customer a credit. Attention to detail Critical thinking…" at bounding box center [852, 390] width 994 height 213
click at [722, 313] on div "Betty did not give the customer a credit. Attention to detail Critical thinking…" at bounding box center [607, 336] width 460 height 60
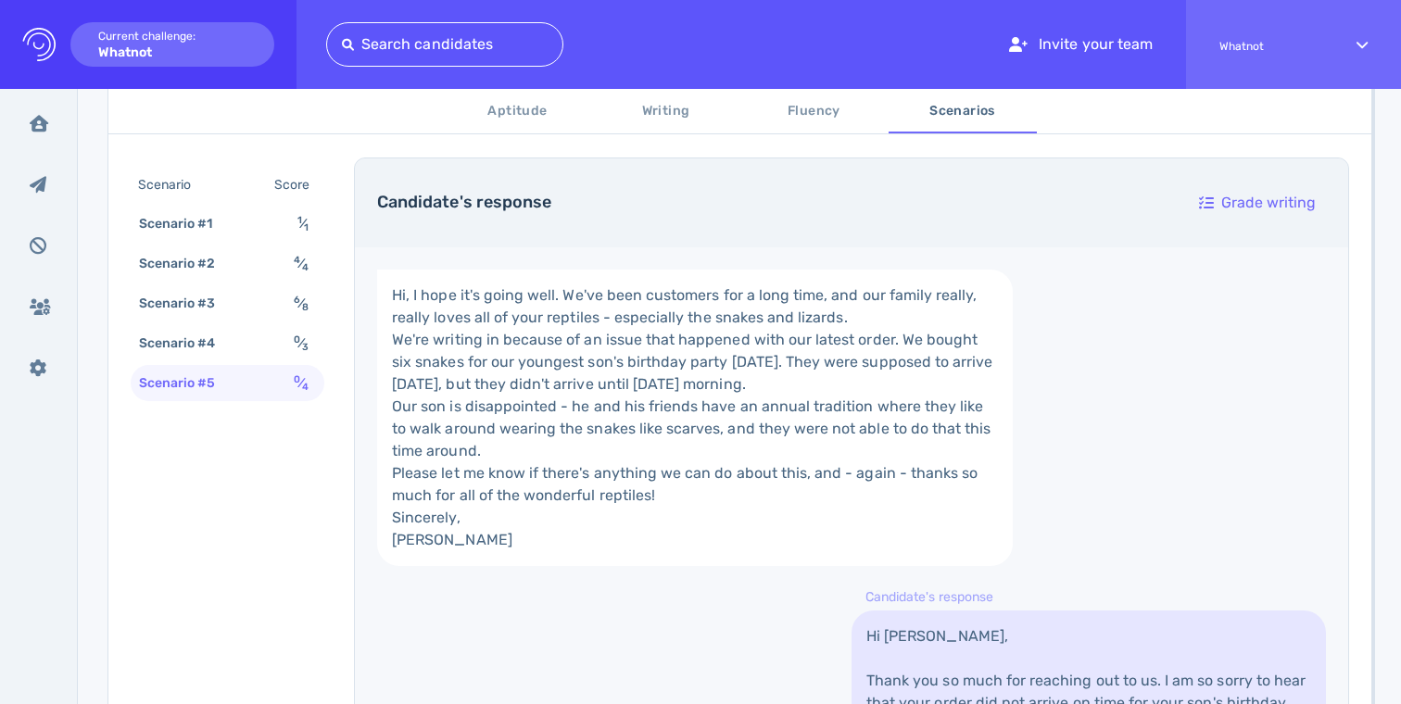
scroll to position [694, 0]
click at [629, 380] on link "Hi, I hope it's going well. We've been customers for a long time, and our famil…" at bounding box center [695, 415] width 636 height 297
click at [663, 310] on link "Hi, I hope it's going well. We've been customers for a long time, and our famil…" at bounding box center [695, 415] width 636 height 297
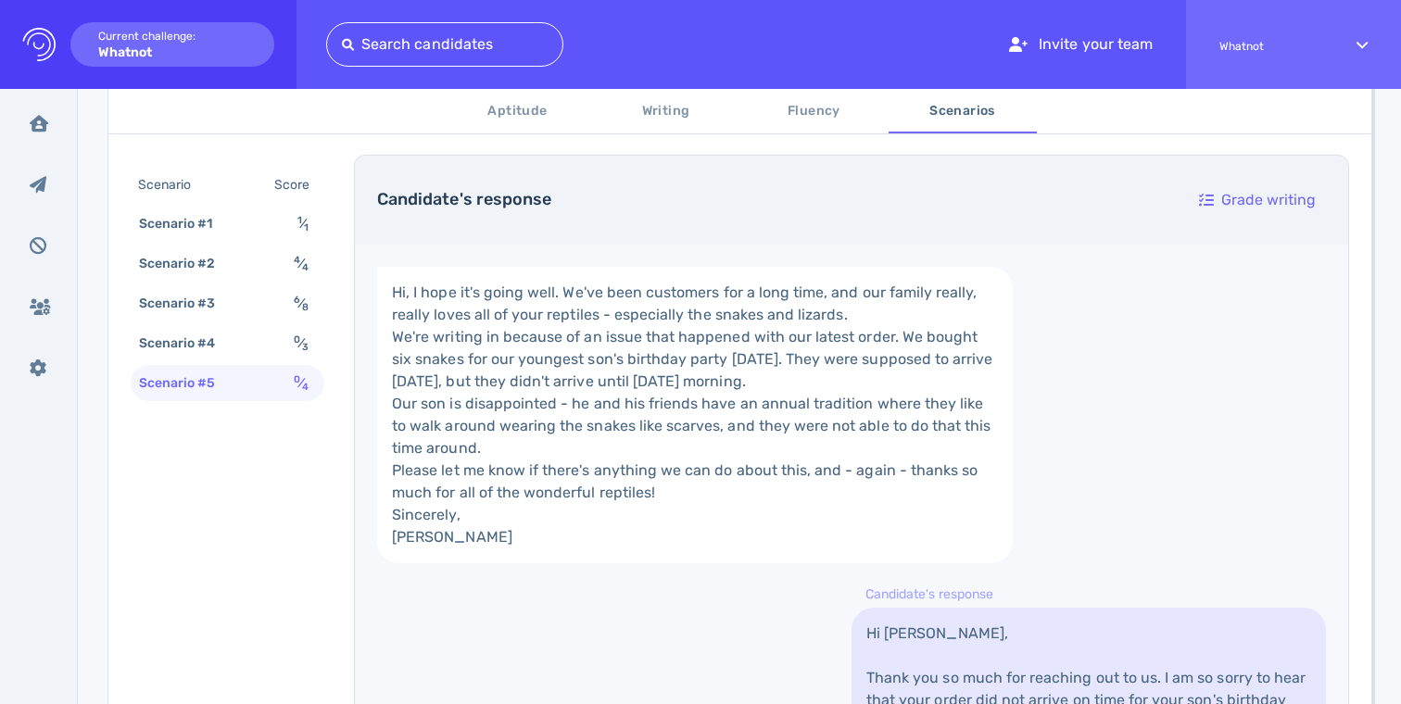
click at [663, 310] on link "Hi, I hope it's going well. We've been customers for a long time, and our famil…" at bounding box center [695, 415] width 636 height 297
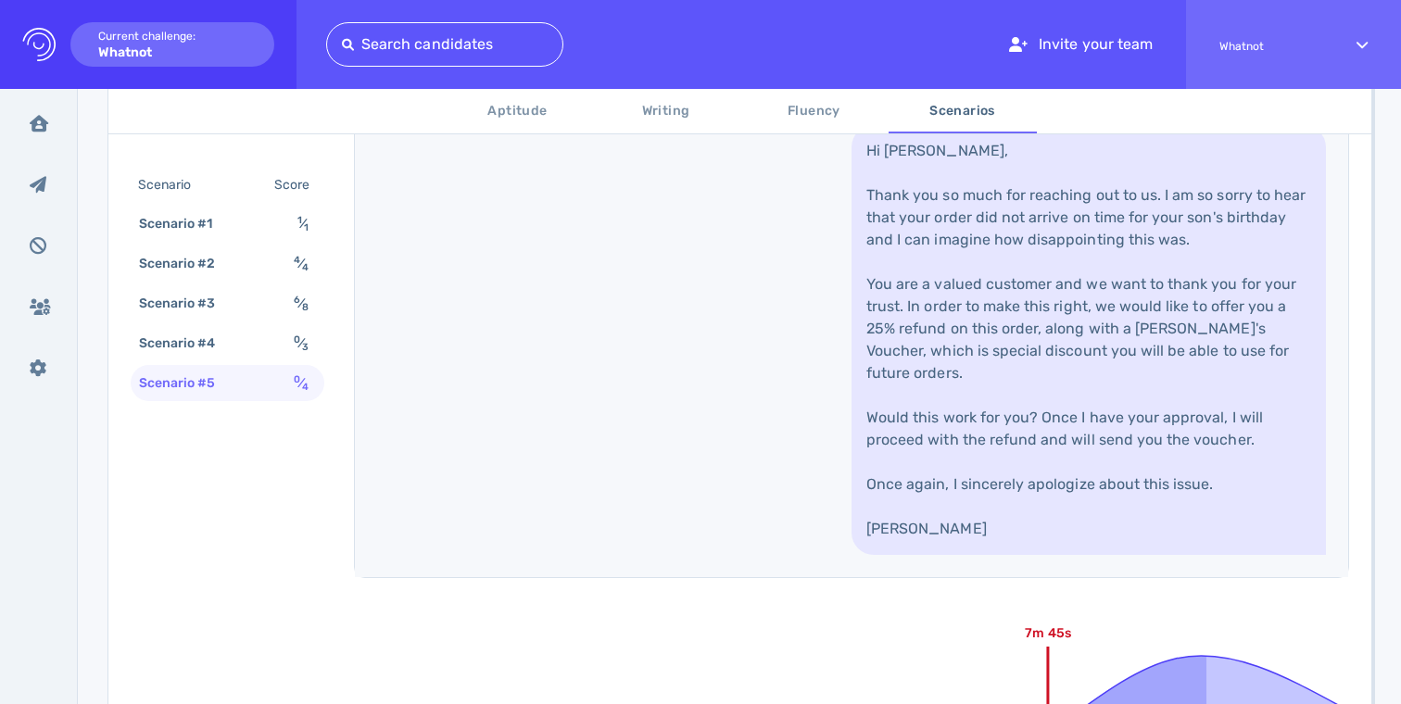
scroll to position [1348, 0]
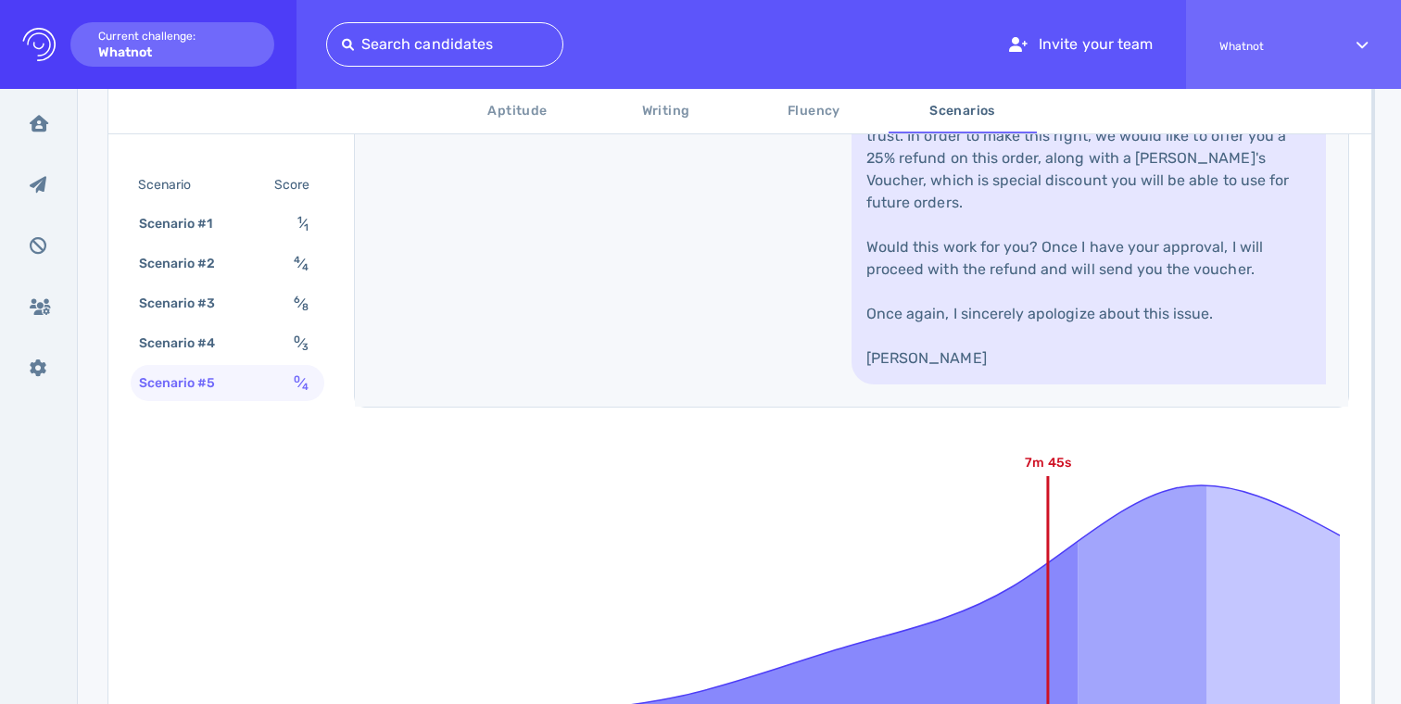
click at [987, 223] on link "Hi Levi, Thank you so much for reaching out to us. I am so sorry to hear that y…" at bounding box center [1089, 170] width 475 height 430
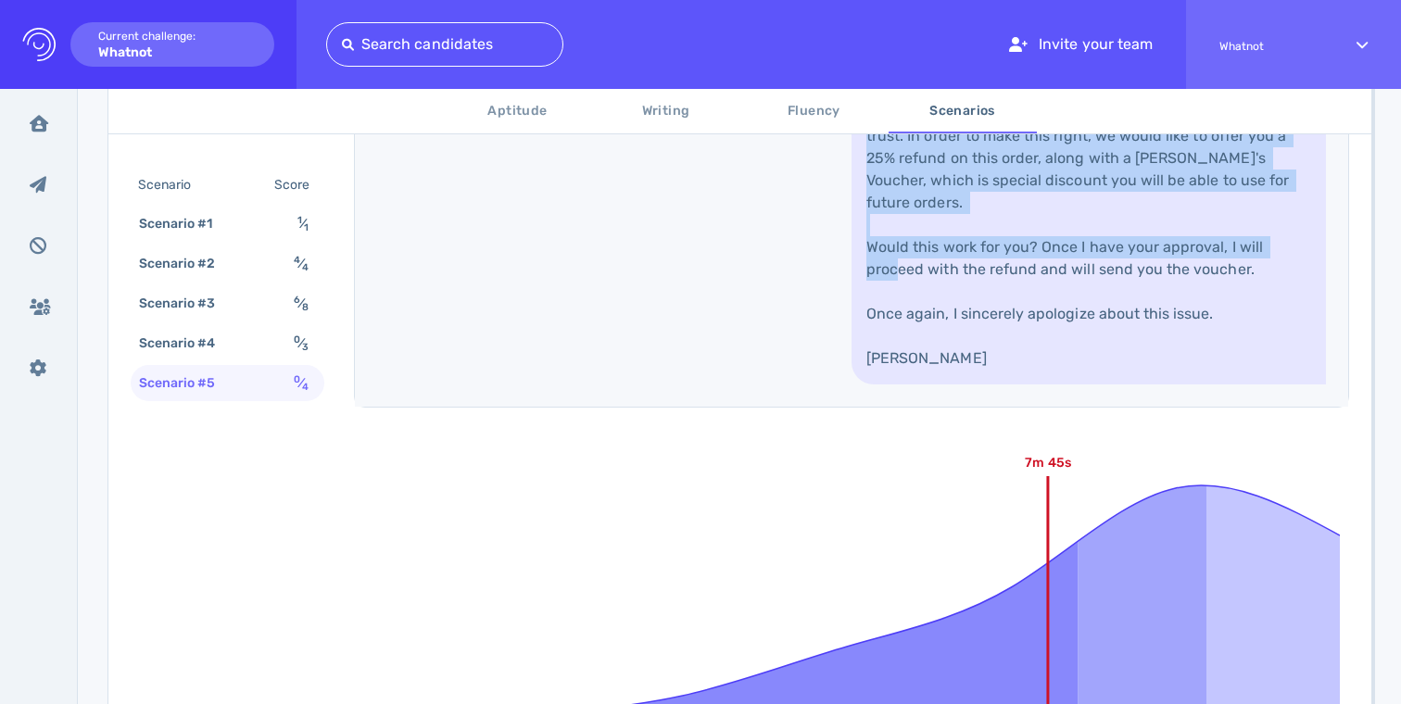
drag, startPoint x: 987, startPoint y: 223, endPoint x: 985, endPoint y: 463, distance: 239.1
click at [987, 385] on link "Hi Levi, Thank you so much for reaching out to us. I am so sorry to hear that y…" at bounding box center [1089, 170] width 475 height 430
click at [985, 385] on link "Hi Levi, Thank you so much for reaching out to us. I am so sorry to hear that y…" at bounding box center [1089, 170] width 475 height 430
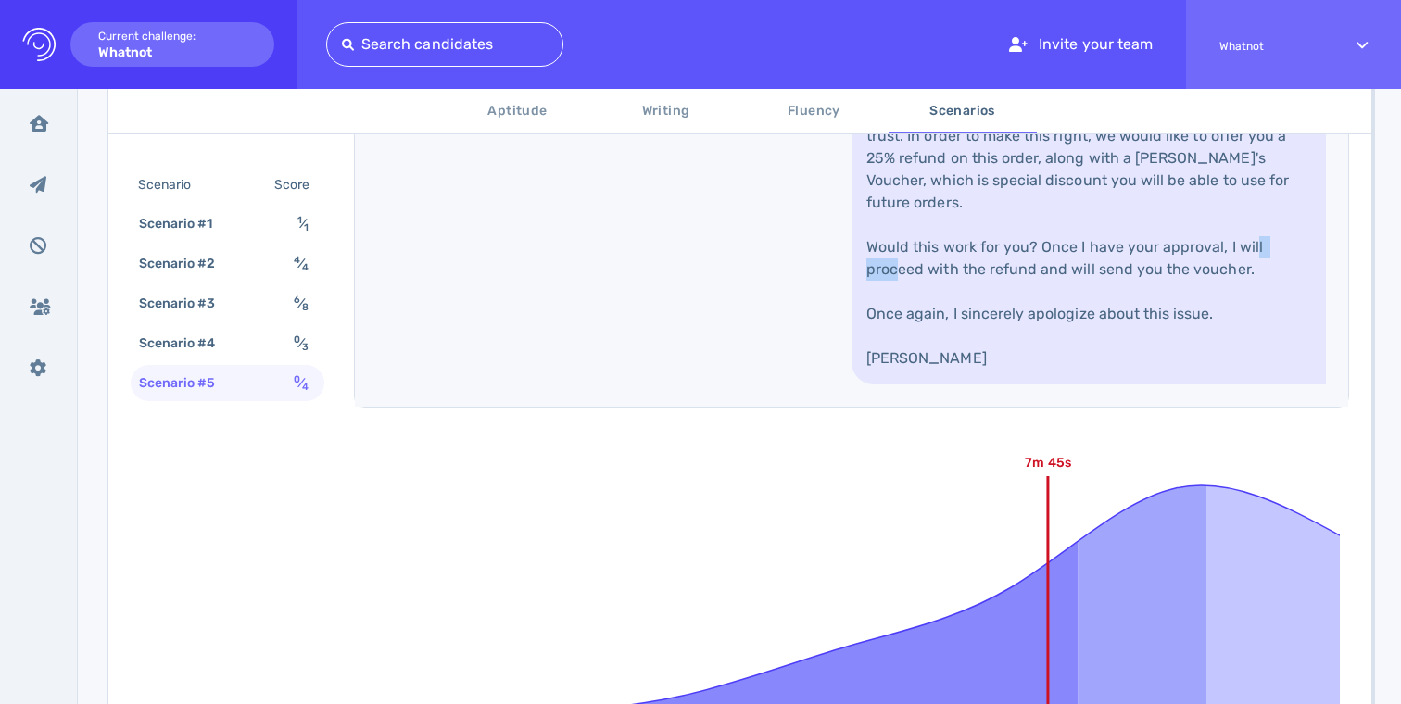
click at [985, 385] on link "Hi Levi, Thank you so much for reaching out to us. I am so sorry to hear that y…" at bounding box center [1089, 170] width 475 height 430
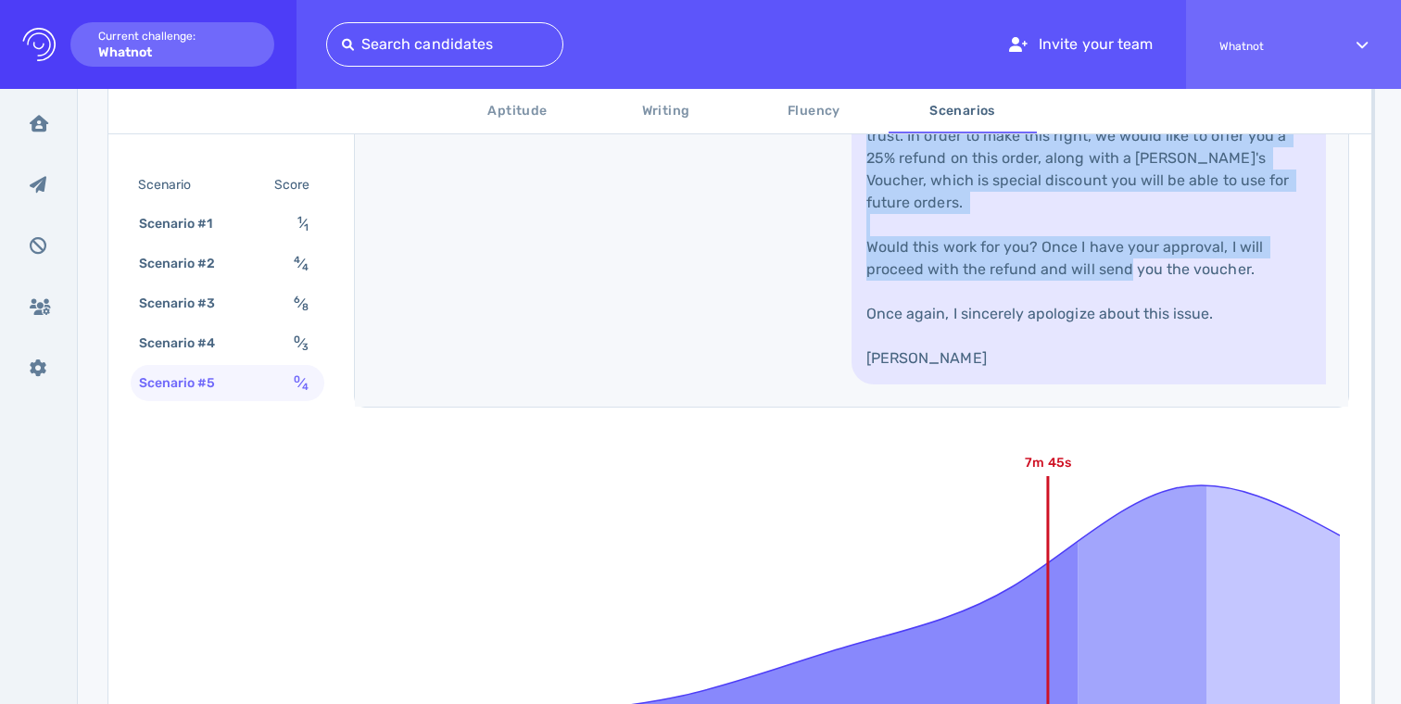
drag, startPoint x: 985, startPoint y: 463, endPoint x: 1011, endPoint y: 240, distance: 224.0
click at [1010, 244] on link "Hi Levi, Thank you so much for reaching out to us. I am so sorry to hear that y…" at bounding box center [1089, 170] width 475 height 430
click at [1011, 240] on link "Hi Levi, Thank you so much for reaching out to us. I am so sorry to hear that y…" at bounding box center [1089, 170] width 475 height 430
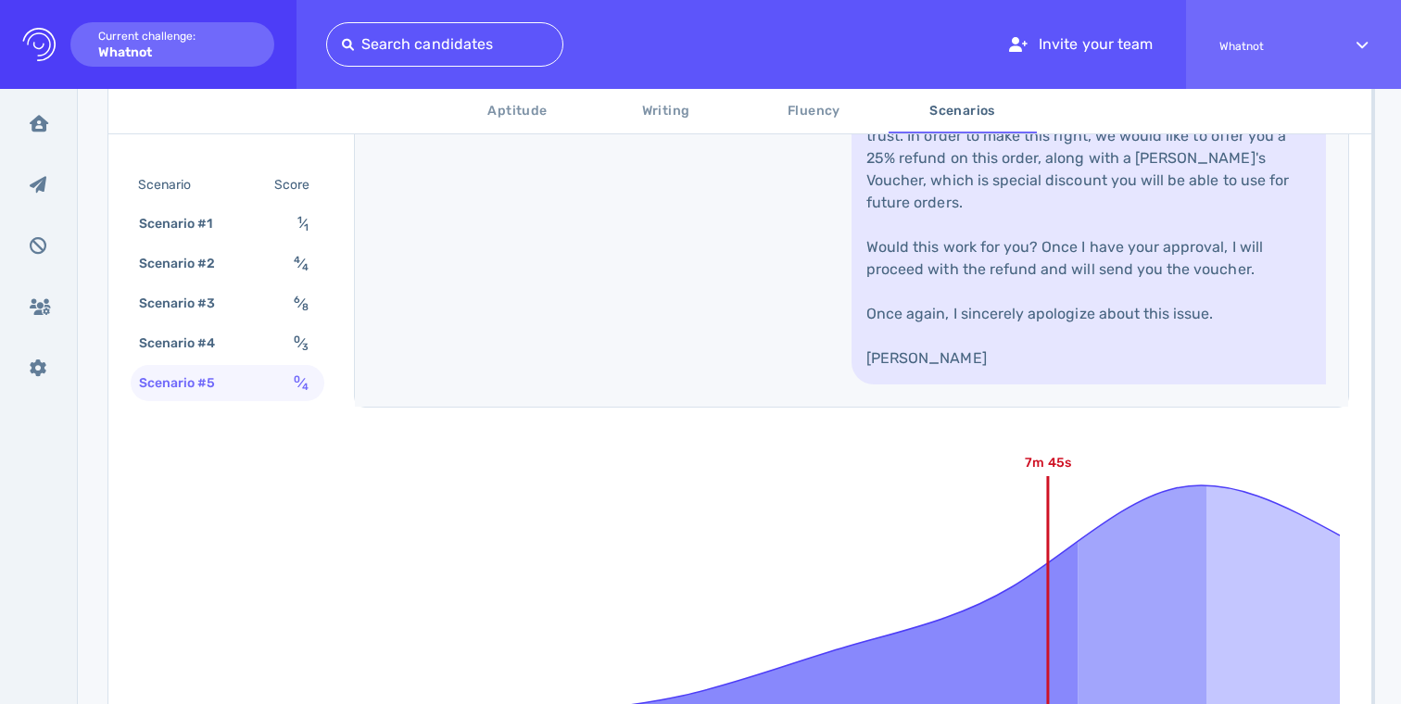
click at [1011, 240] on link "Hi Levi, Thank you so much for reaching out to us. I am so sorry to hear that y…" at bounding box center [1089, 170] width 475 height 430
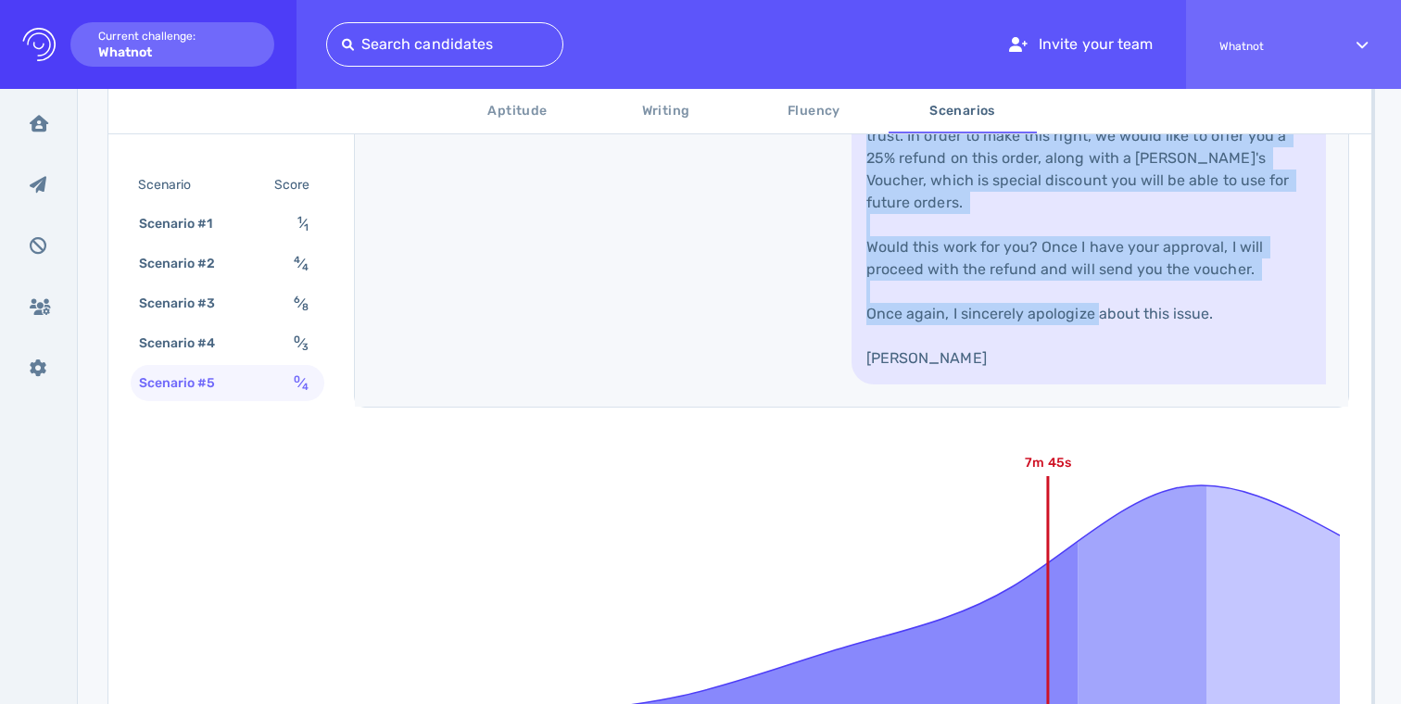
drag, startPoint x: 1011, startPoint y: 240, endPoint x: 1000, endPoint y: 509, distance: 269.0
click at [1002, 385] on link "Hi Levi, Thank you so much for reaching out to us. I am so sorry to hear that y…" at bounding box center [1089, 170] width 475 height 430
click at [1000, 385] on link "Hi Levi, Thank you so much for reaching out to us. I am so sorry to hear that y…" at bounding box center [1089, 170] width 475 height 430
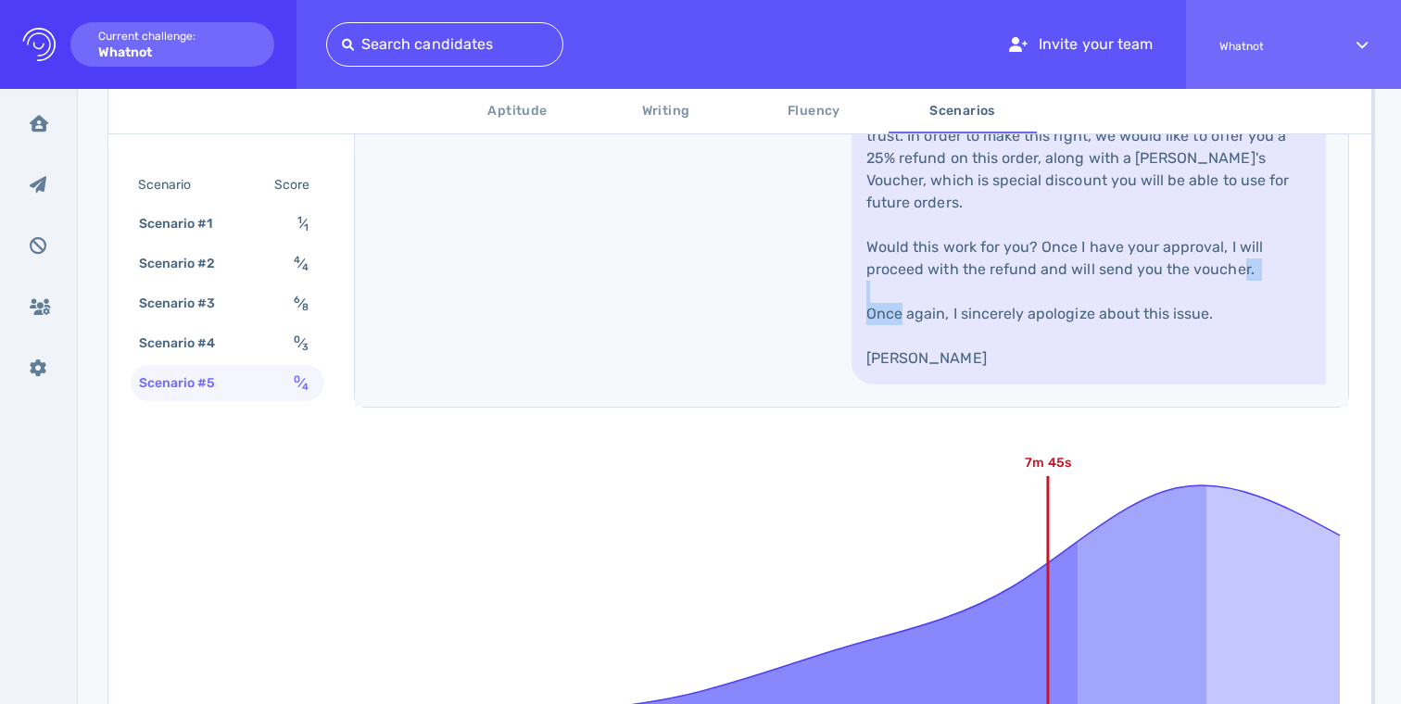
click at [1000, 385] on link "Hi Levi, Thank you so much for reaching out to us. I am so sorry to hear that y…" at bounding box center [1089, 170] width 475 height 430
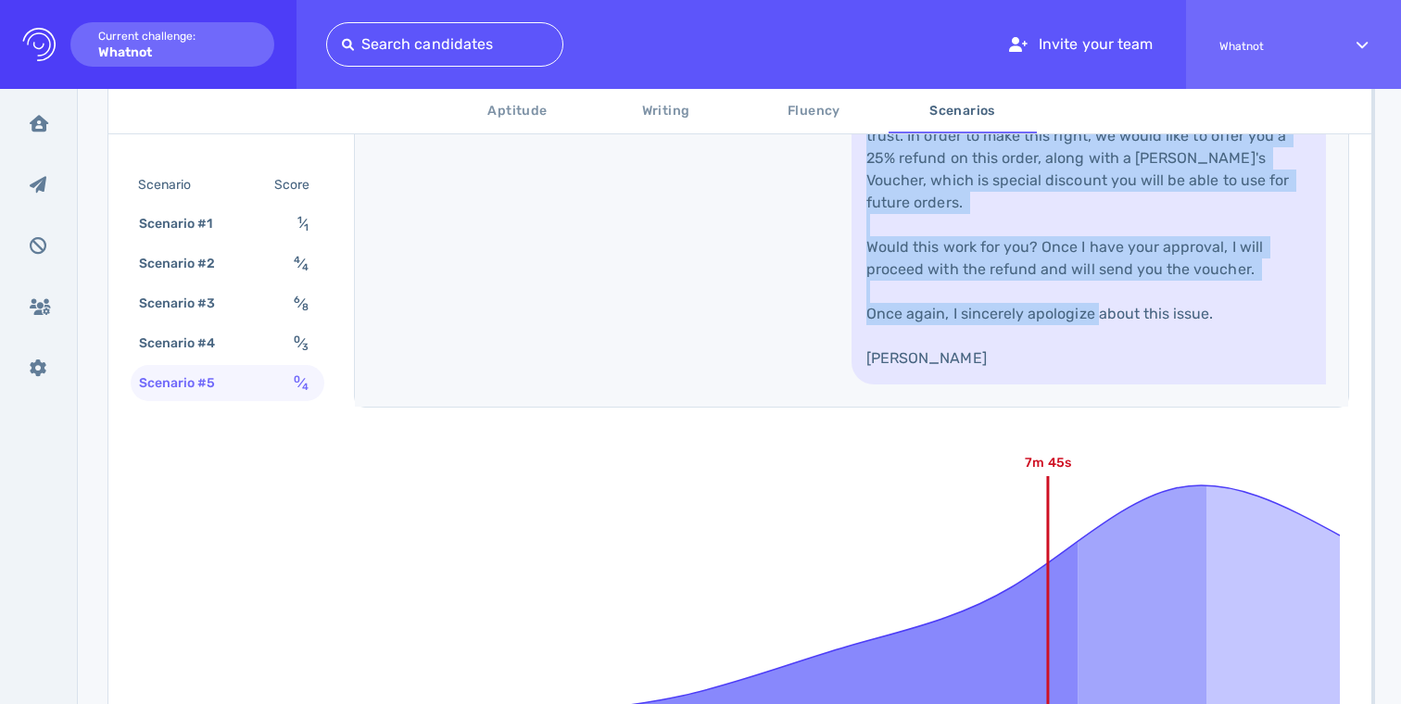
drag, startPoint x: 1000, startPoint y: 509, endPoint x: 1011, endPoint y: 278, distance: 231.1
click at [1011, 279] on link "Hi Levi, Thank you so much for reaching out to us. I am so sorry to hear that y…" at bounding box center [1089, 170] width 475 height 430
click at [1011, 278] on link "Hi Levi, Thank you so much for reaching out to us. I am so sorry to hear that y…" at bounding box center [1089, 170] width 475 height 430
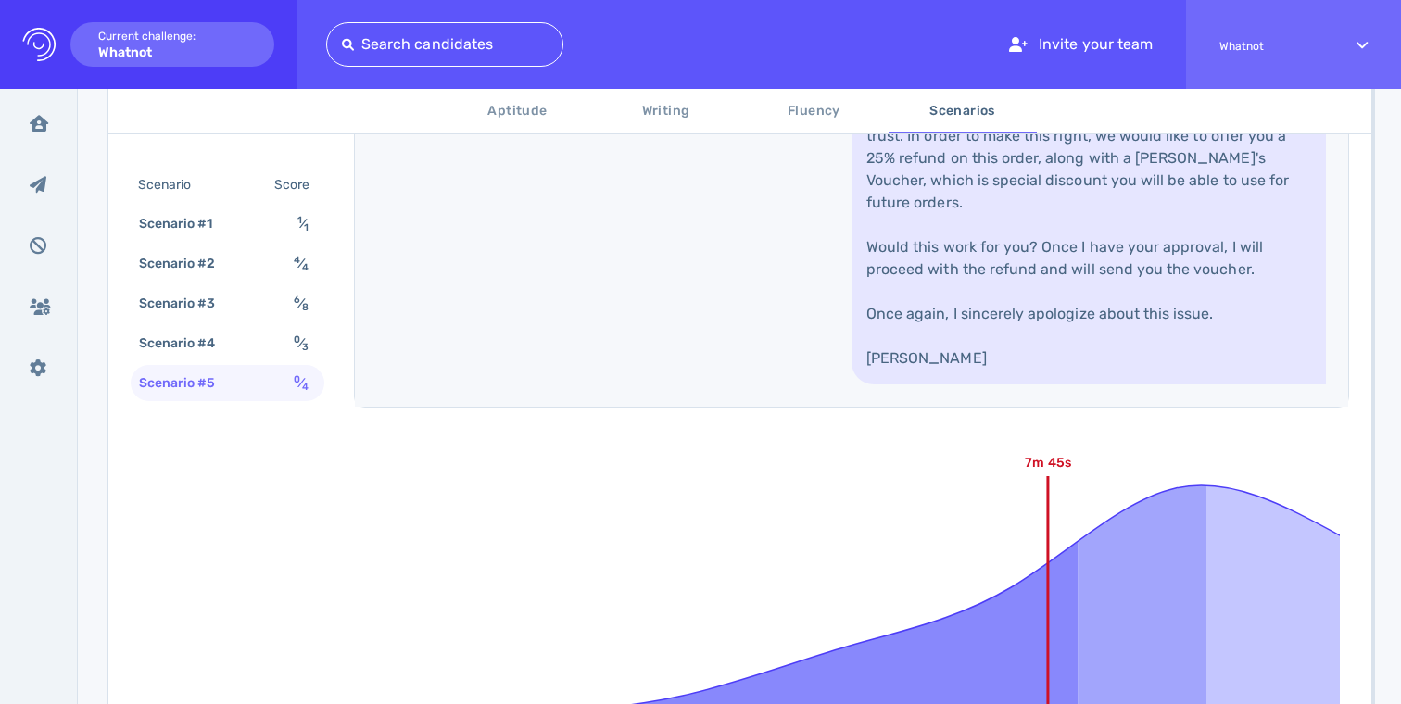
click at [1011, 278] on link "Hi Levi, Thank you so much for reaching out to us. I am so sorry to hear that y…" at bounding box center [1089, 170] width 475 height 430
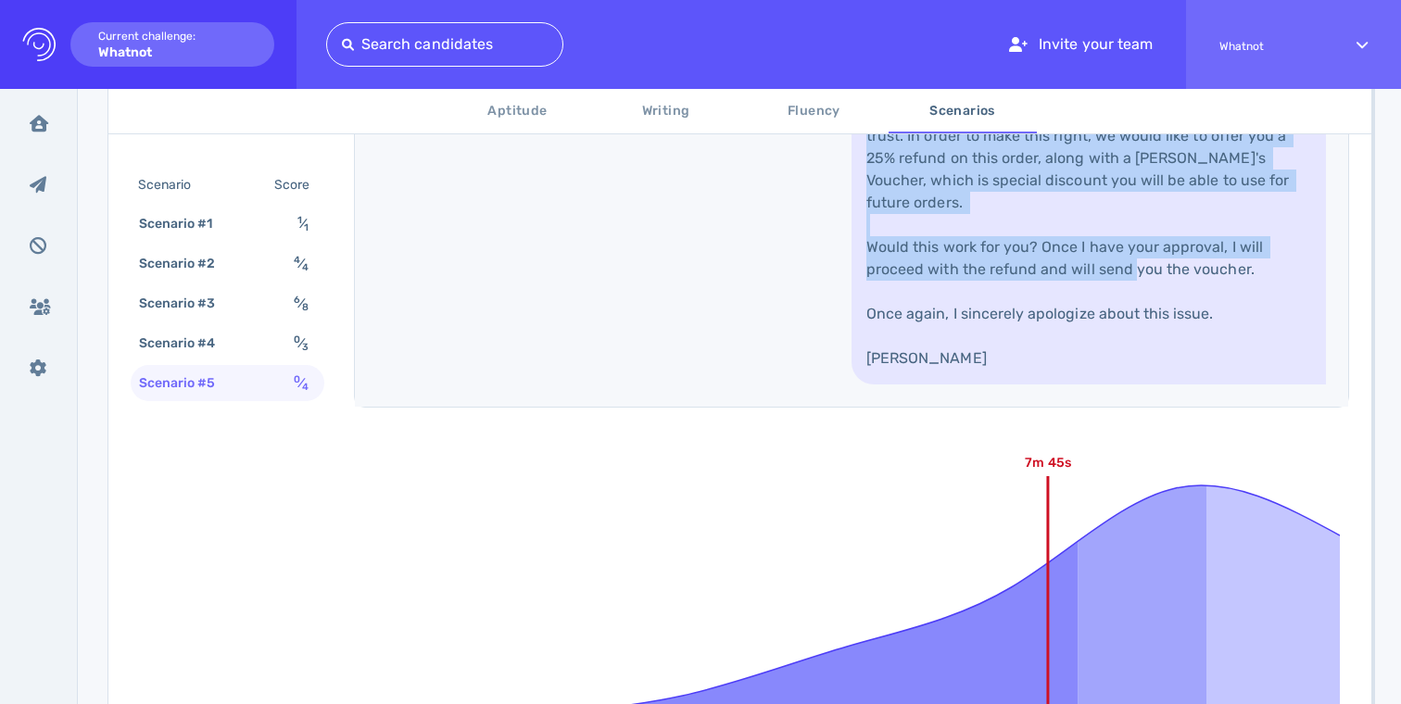
drag, startPoint x: 1011, startPoint y: 278, endPoint x: 1008, endPoint y: 492, distance: 214.1
click at [1009, 385] on link "Hi Levi, Thank you so much for reaching out to us. I am so sorry to hear that y…" at bounding box center [1089, 170] width 475 height 430
click at [1008, 385] on link "Hi Levi, Thank you so much for reaching out to us. I am so sorry to hear that y…" at bounding box center [1089, 170] width 475 height 430
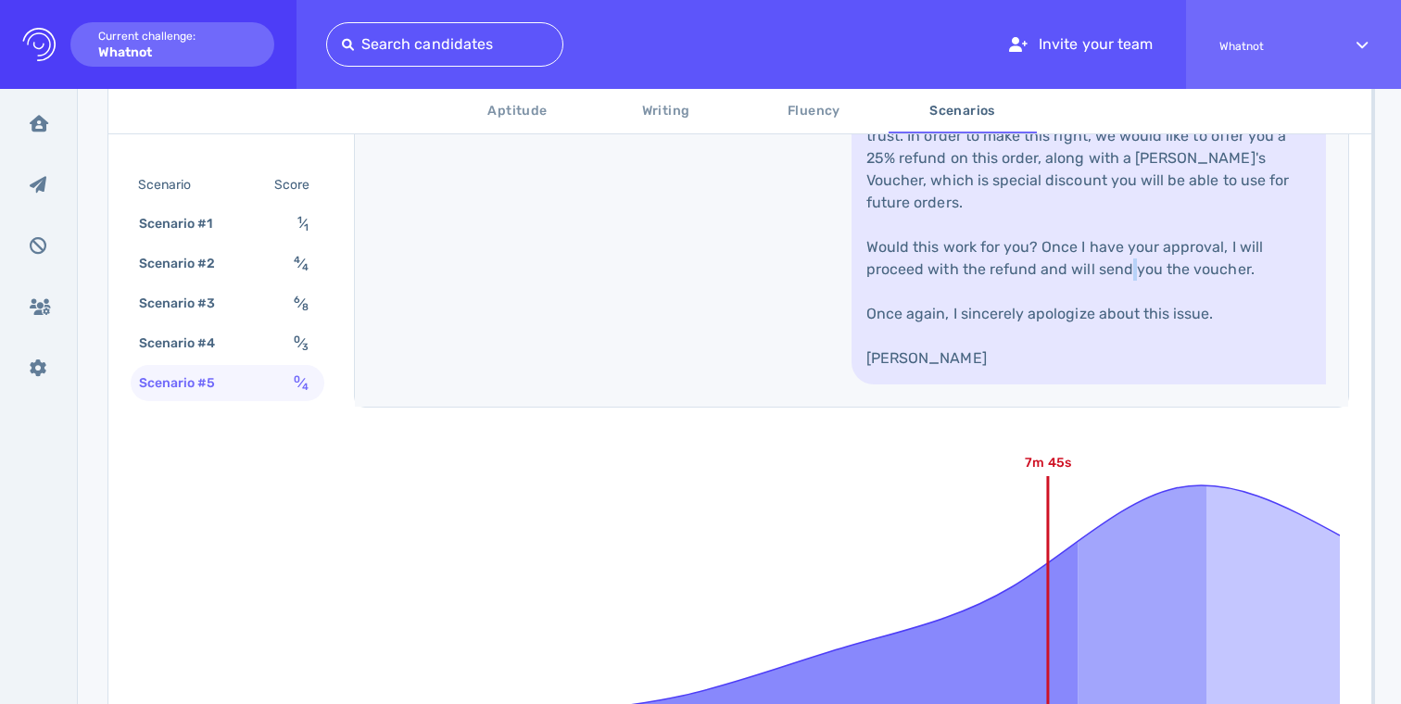
click at [1008, 385] on link "Hi Levi, Thank you so much for reaching out to us. I am so sorry to hear that y…" at bounding box center [1089, 170] width 475 height 430
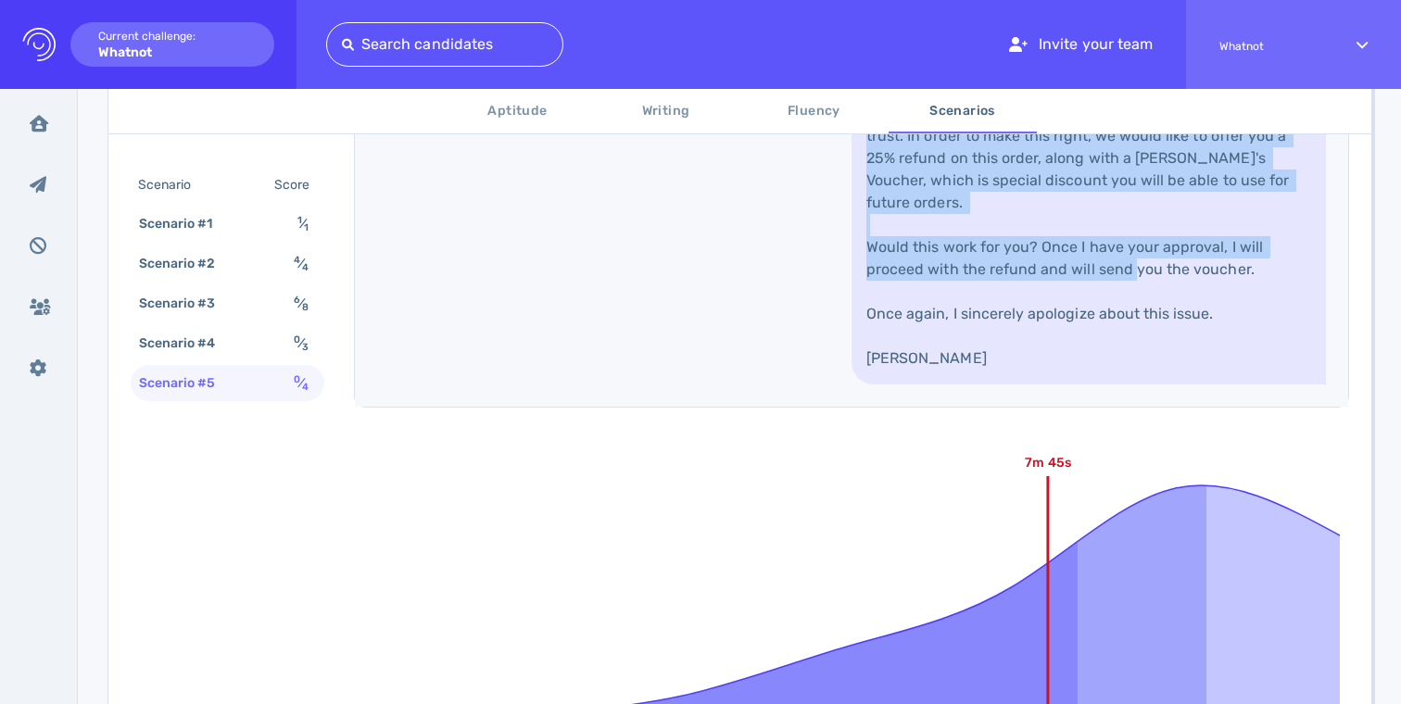
drag, startPoint x: 1008, startPoint y: 492, endPoint x: 1016, endPoint y: 283, distance: 209.6
click at [1016, 284] on link "Hi Levi, Thank you so much for reaching out to us. I am so sorry to hear that y…" at bounding box center [1089, 170] width 475 height 430
click at [1016, 283] on link "Hi Levi, Thank you so much for reaching out to us. I am so sorry to hear that y…" at bounding box center [1089, 170] width 475 height 430
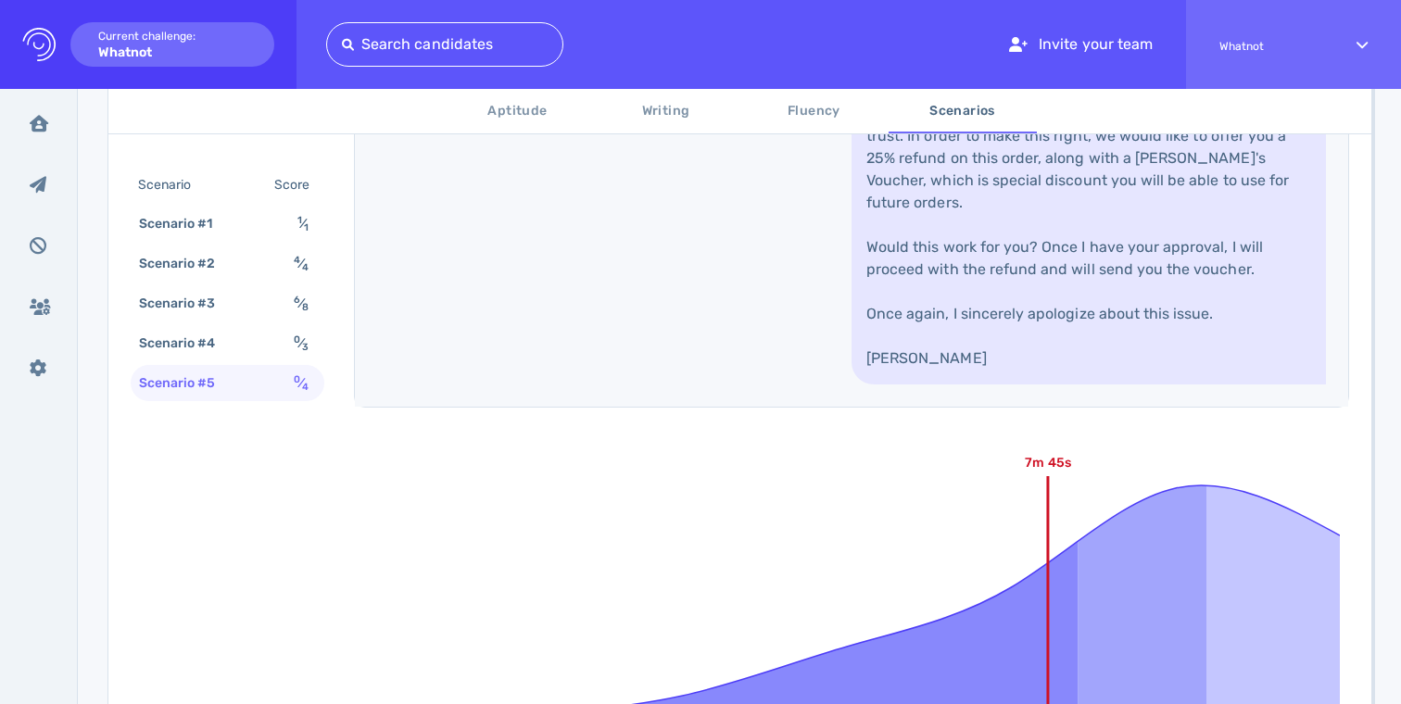
click at [1016, 283] on link "Hi Levi, Thank you so much for reaching out to us. I am so sorry to hear that y…" at bounding box center [1089, 170] width 475 height 430
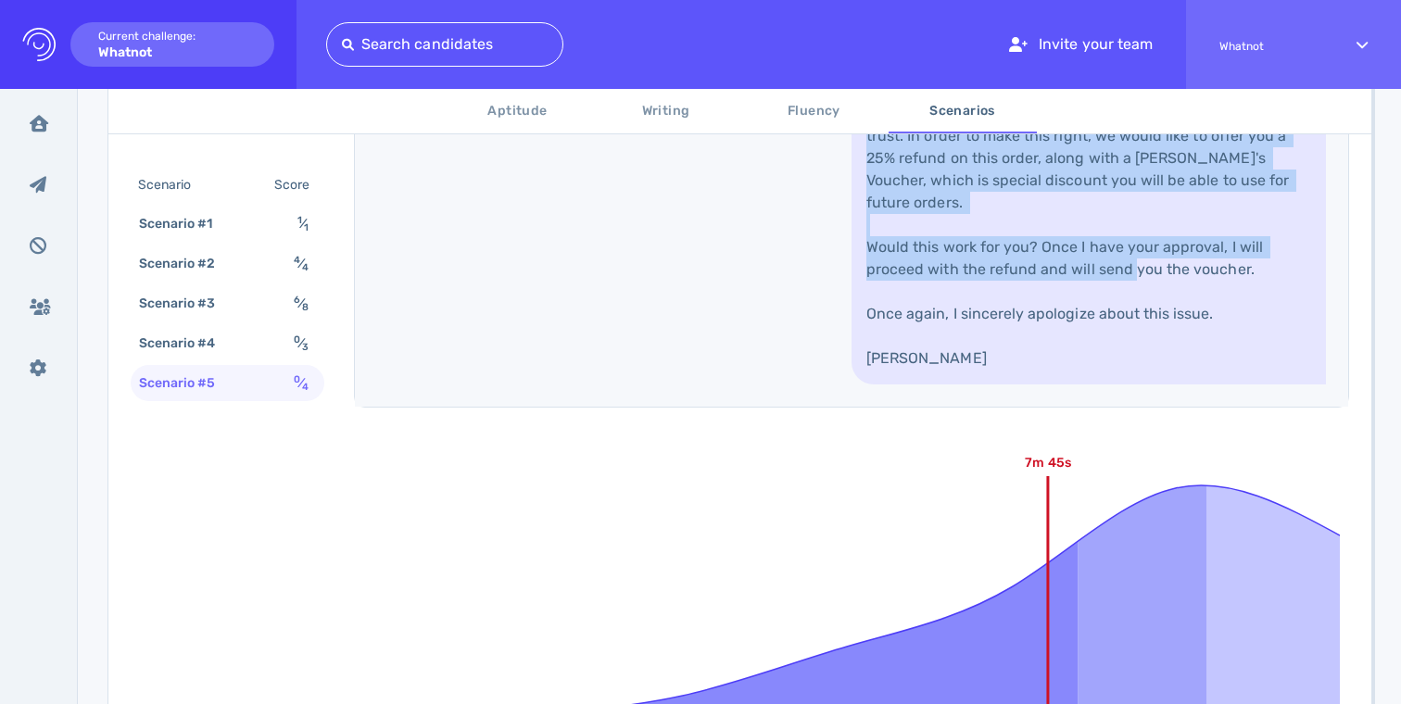
drag, startPoint x: 1016, startPoint y: 283, endPoint x: 1019, endPoint y: 501, distance: 217.8
click at [1016, 385] on link "Hi Levi, Thank you so much for reaching out to us. I am so sorry to hear that y…" at bounding box center [1089, 170] width 475 height 430
click at [1019, 385] on link "Hi Levi, Thank you so much for reaching out to us. I am so sorry to hear that y…" at bounding box center [1089, 170] width 475 height 430
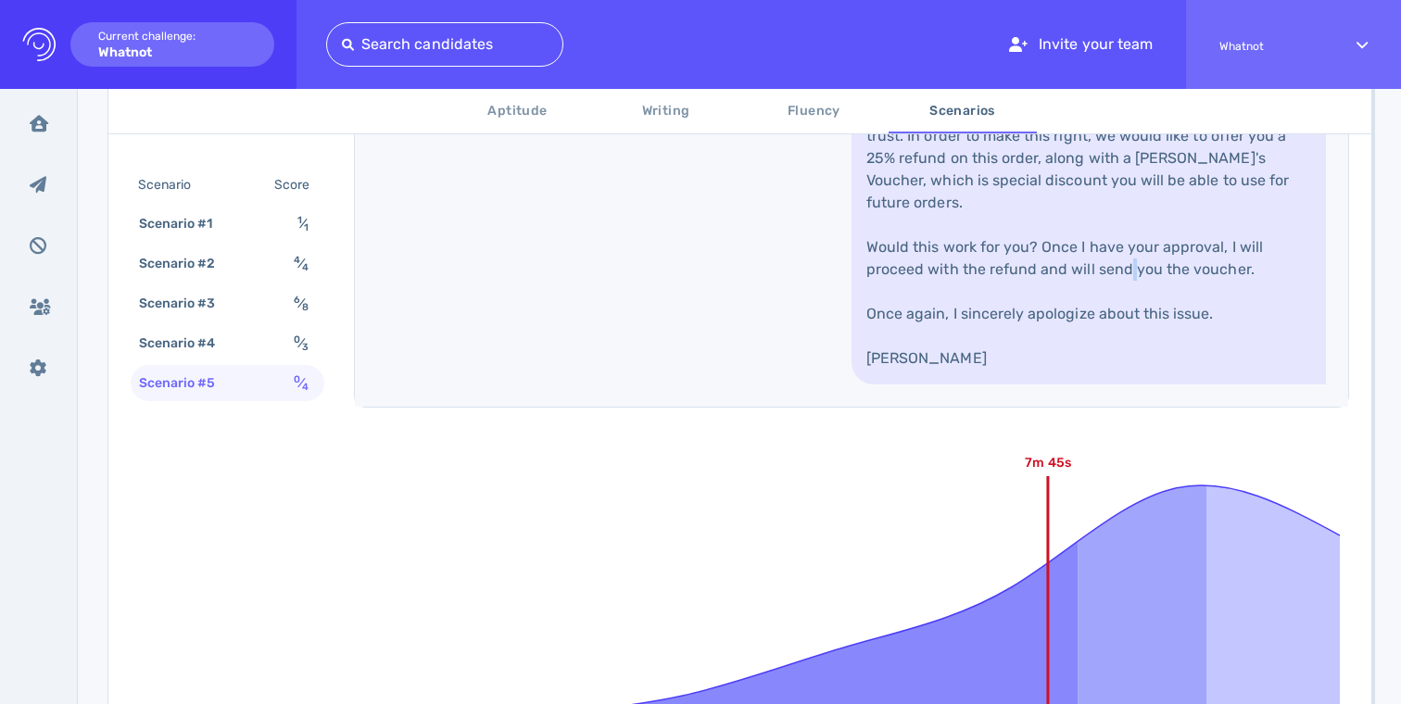
click at [1019, 385] on link "Hi Levi, Thank you so much for reaching out to us. I am so sorry to hear that y…" at bounding box center [1089, 170] width 475 height 430
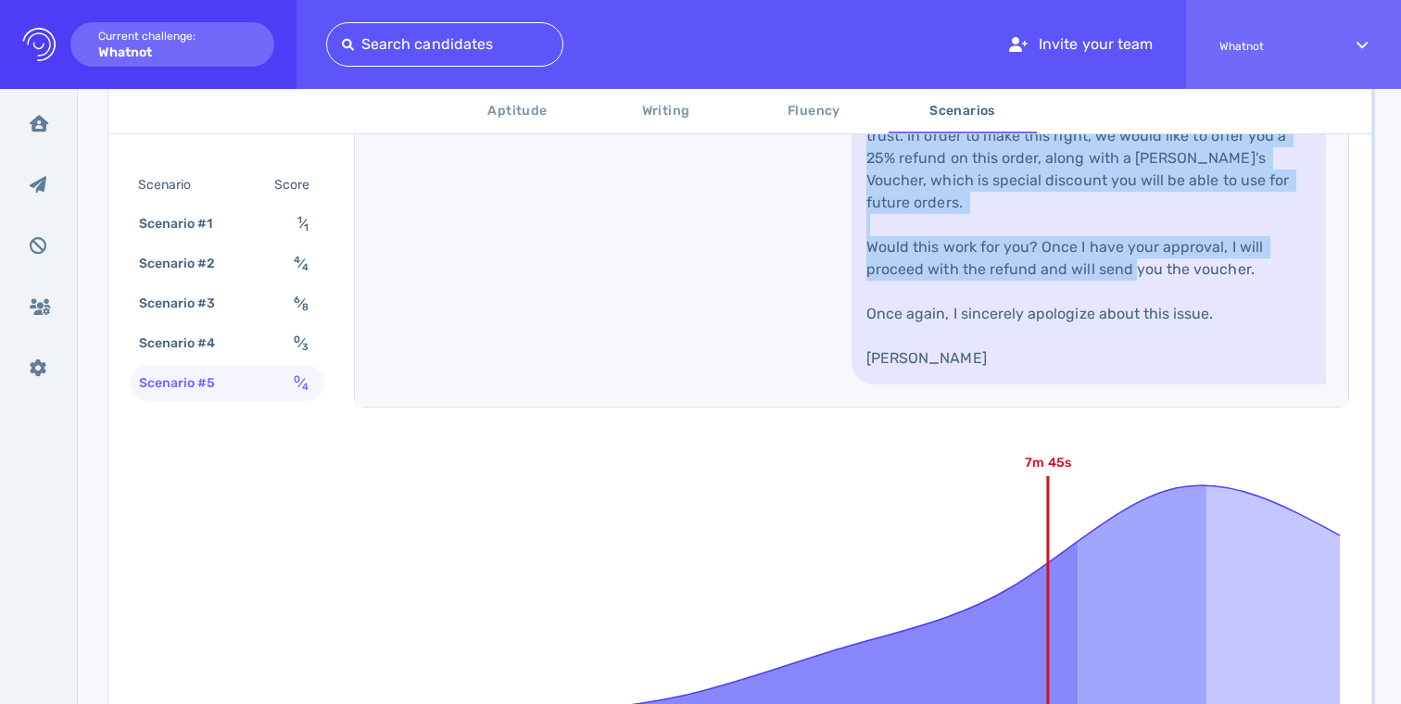
drag, startPoint x: 1019, startPoint y: 501, endPoint x: 1029, endPoint y: 290, distance: 210.7
click at [1029, 290] on link "Hi Levi, Thank you so much for reaching out to us. I am so sorry to hear that y…" at bounding box center [1089, 170] width 475 height 430
click at [1029, 285] on link "Hi Levi, Thank you so much for reaching out to us. I am so sorry to hear that y…" at bounding box center [1089, 170] width 475 height 430
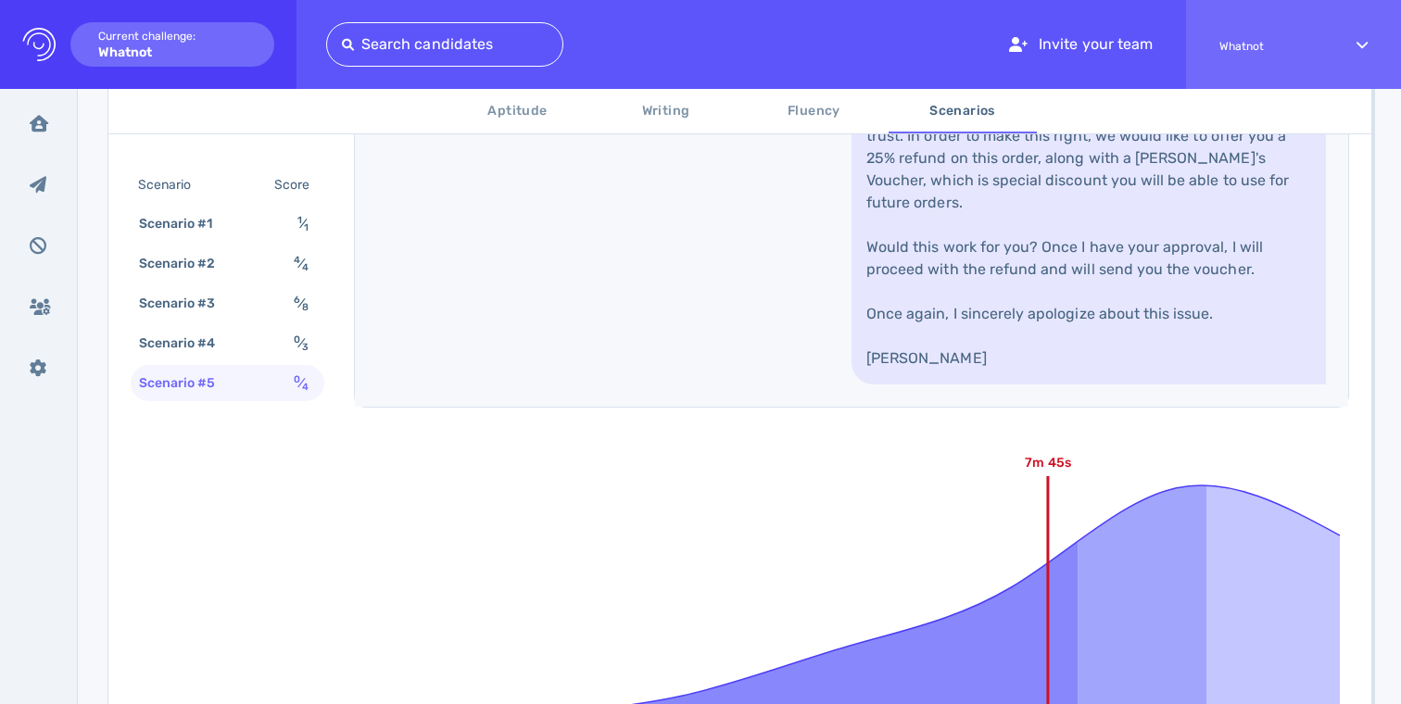
click at [1029, 285] on link "Hi Levi, Thank you so much for reaching out to us. I am so sorry to hear that y…" at bounding box center [1089, 170] width 475 height 430
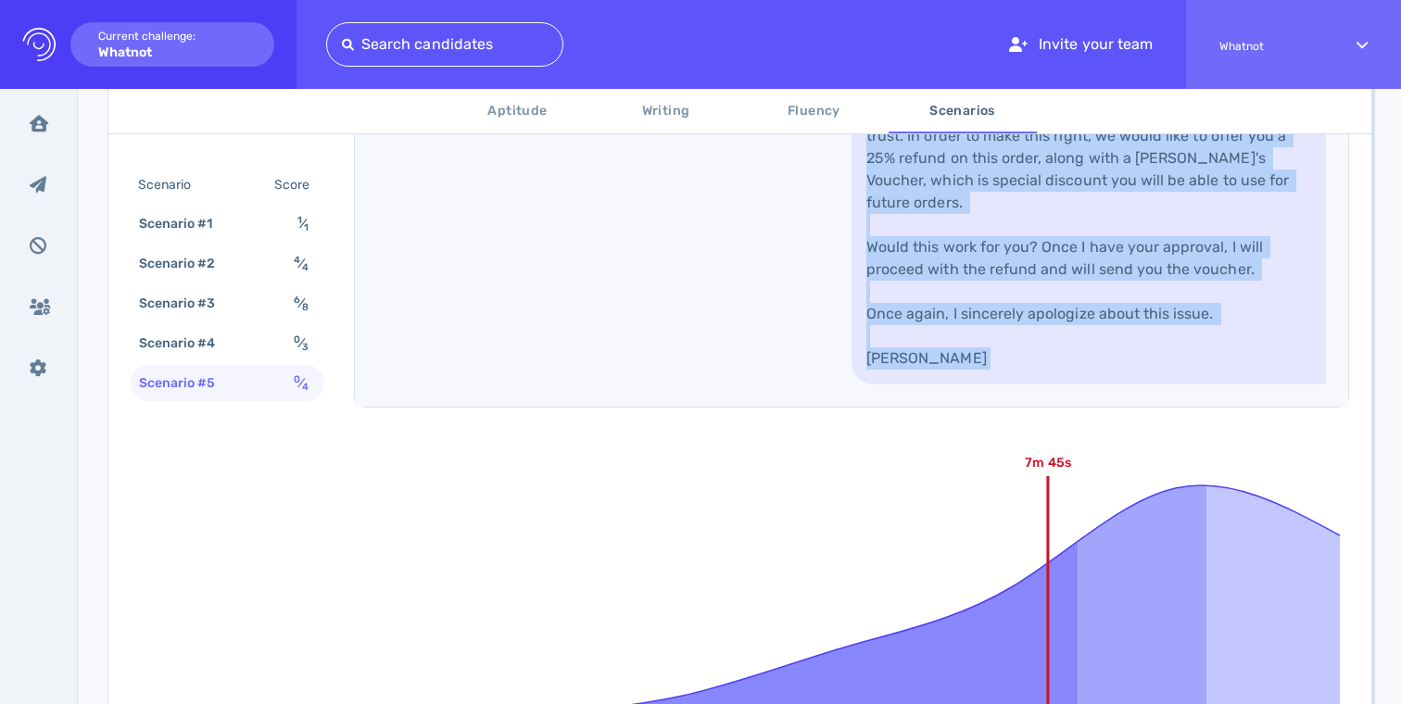
drag, startPoint x: 1029, startPoint y: 285, endPoint x: 1028, endPoint y: 551, distance: 265.1
click at [1029, 385] on link "Hi Levi, Thank you so much for reaching out to us. I am so sorry to hear that y…" at bounding box center [1089, 170] width 475 height 430
click at [1028, 385] on link "Hi Levi, Thank you so much for reaching out to us. I am so sorry to hear that y…" at bounding box center [1089, 170] width 475 height 430
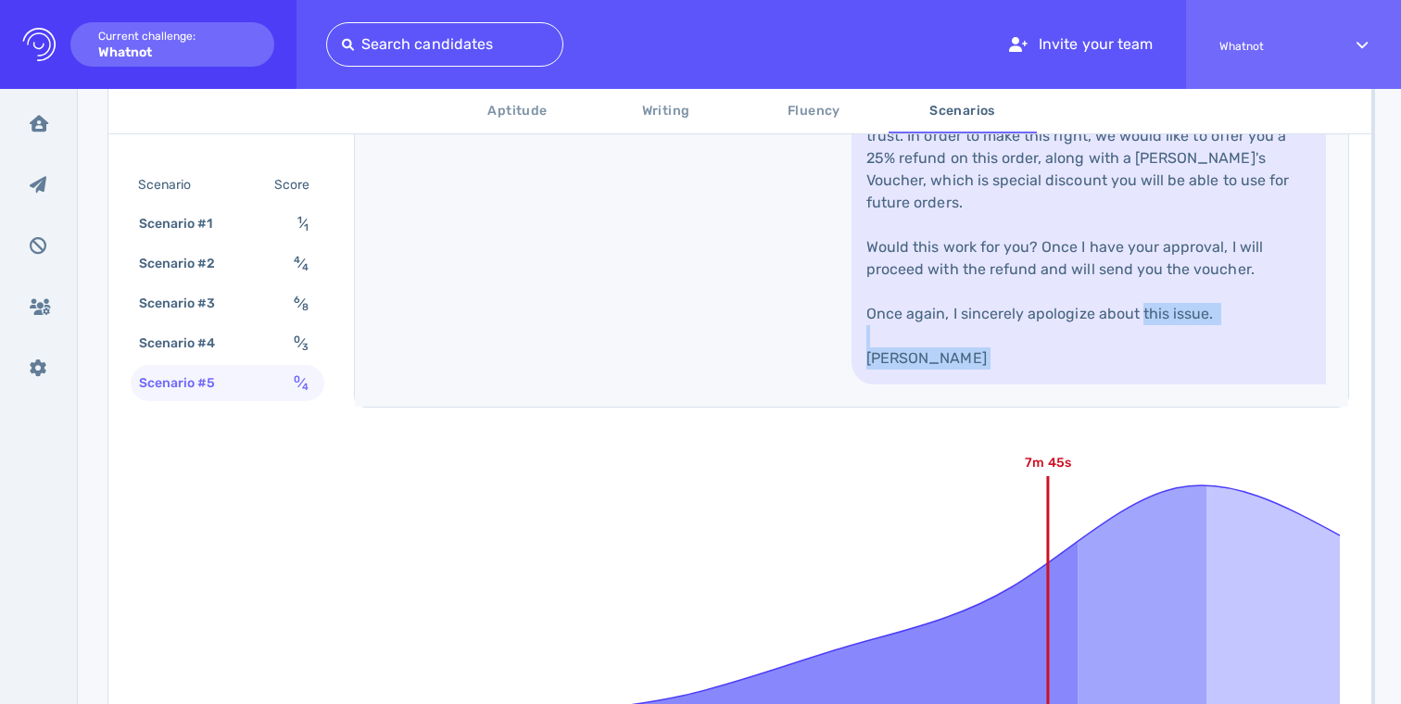
click at [1028, 385] on link "Hi Levi, Thank you so much for reaching out to us. I am so sorry to hear that y…" at bounding box center [1089, 170] width 475 height 430
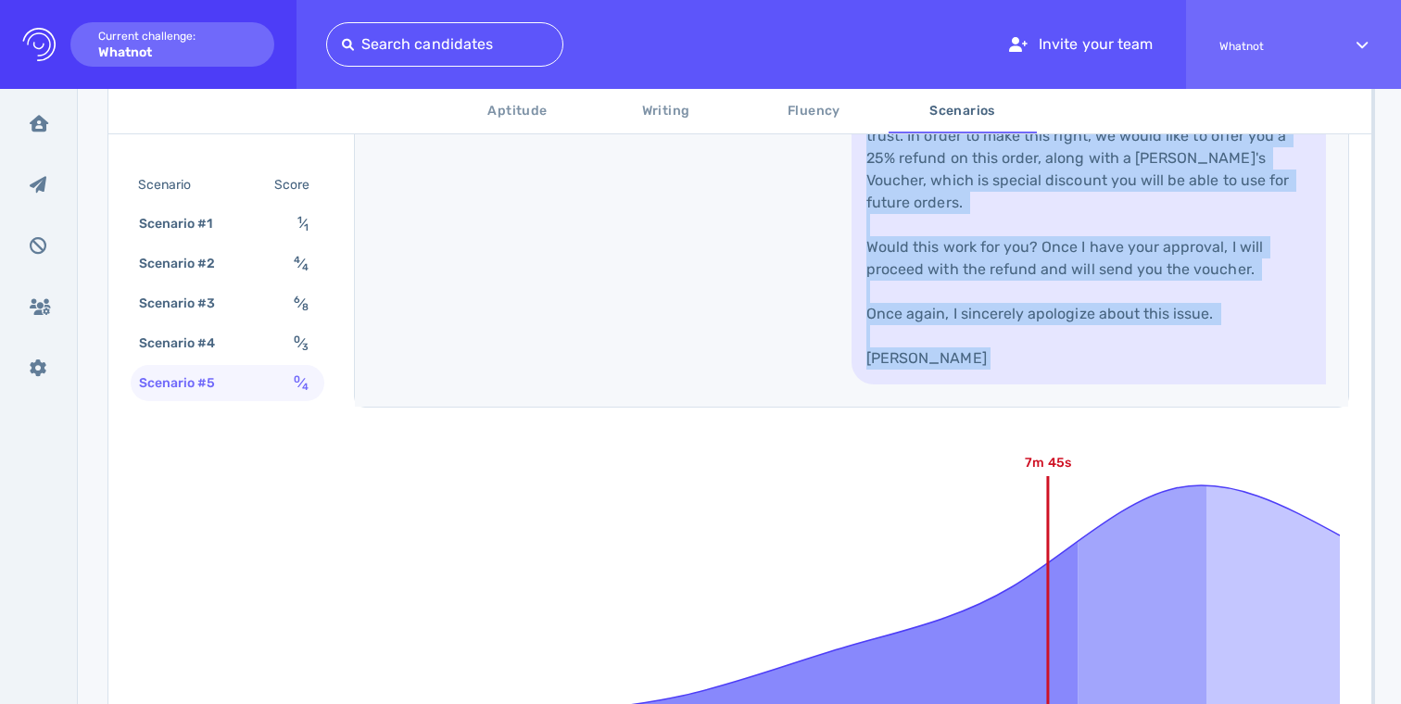
drag, startPoint x: 1028, startPoint y: 551, endPoint x: 1042, endPoint y: 242, distance: 309.0
click at [1041, 246] on link "Hi Levi, Thank you so much for reaching out to us. I am so sorry to hear that y…" at bounding box center [1089, 170] width 475 height 430
click at [1042, 242] on link "Hi Levi, Thank you so much for reaching out to us. I am so sorry to hear that y…" at bounding box center [1089, 170] width 475 height 430
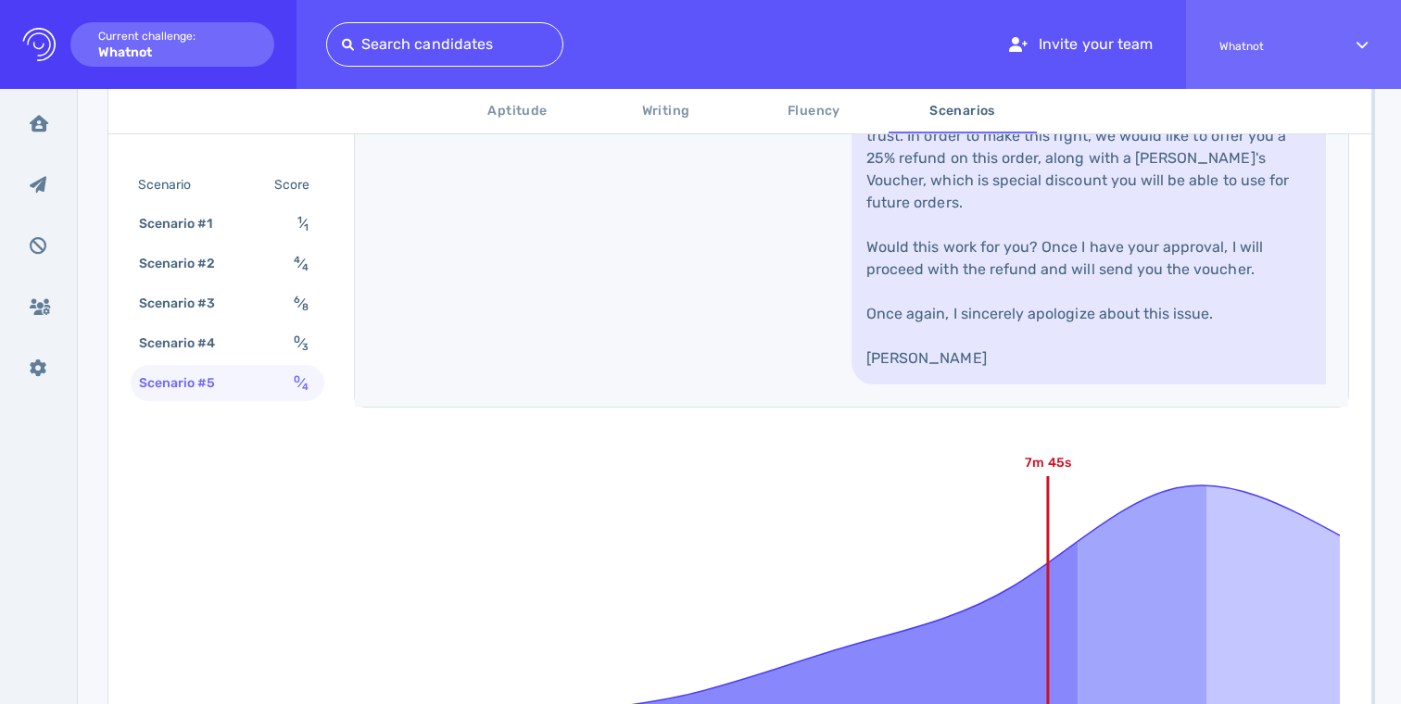
click at [1042, 242] on link "Hi Levi, Thank you so much for reaching out to us. I am so sorry to hear that y…" at bounding box center [1089, 170] width 475 height 430
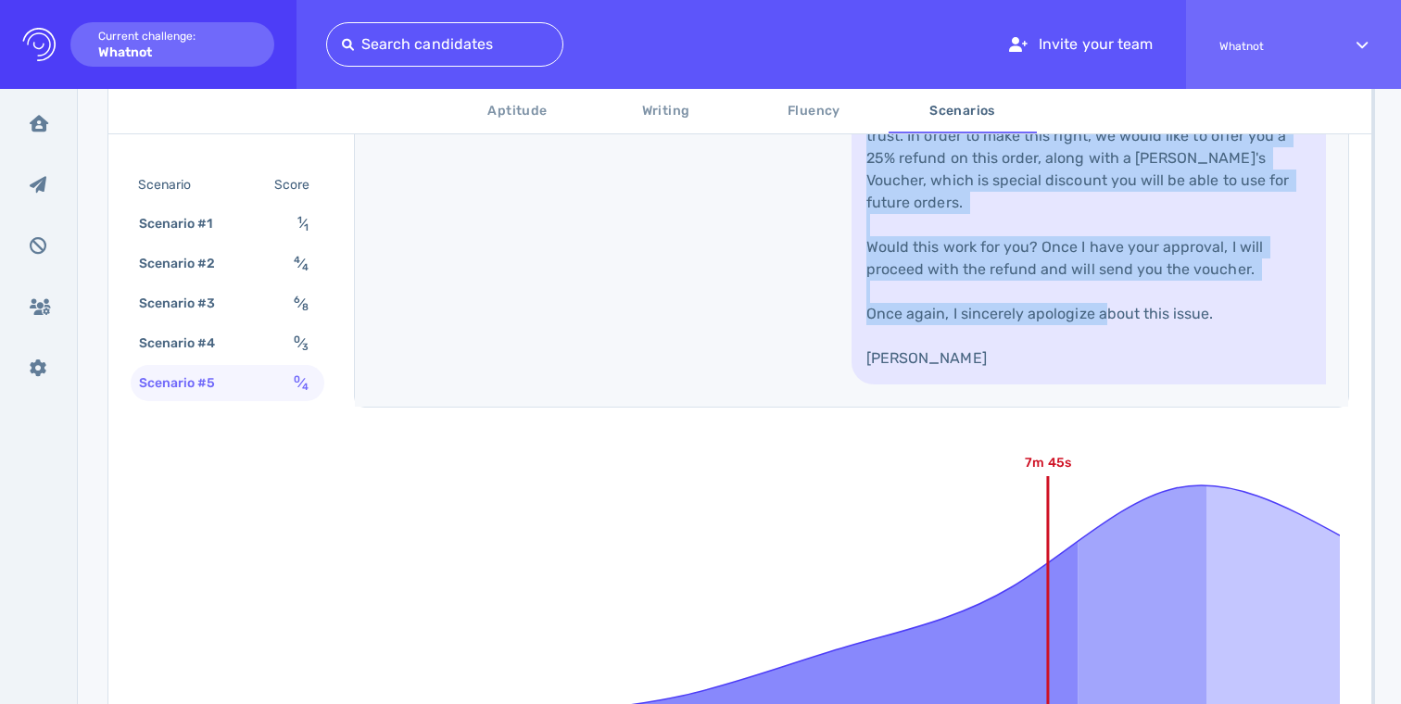
drag, startPoint x: 1042, startPoint y: 242, endPoint x: 1020, endPoint y: 542, distance: 301.1
click at [1021, 385] on link "Hi Levi, Thank you so much for reaching out to us. I am so sorry to hear that y…" at bounding box center [1089, 170] width 475 height 430
click at [1020, 385] on link "Hi Levi, Thank you so much for reaching out to us. I am so sorry to hear that y…" at bounding box center [1089, 170] width 475 height 430
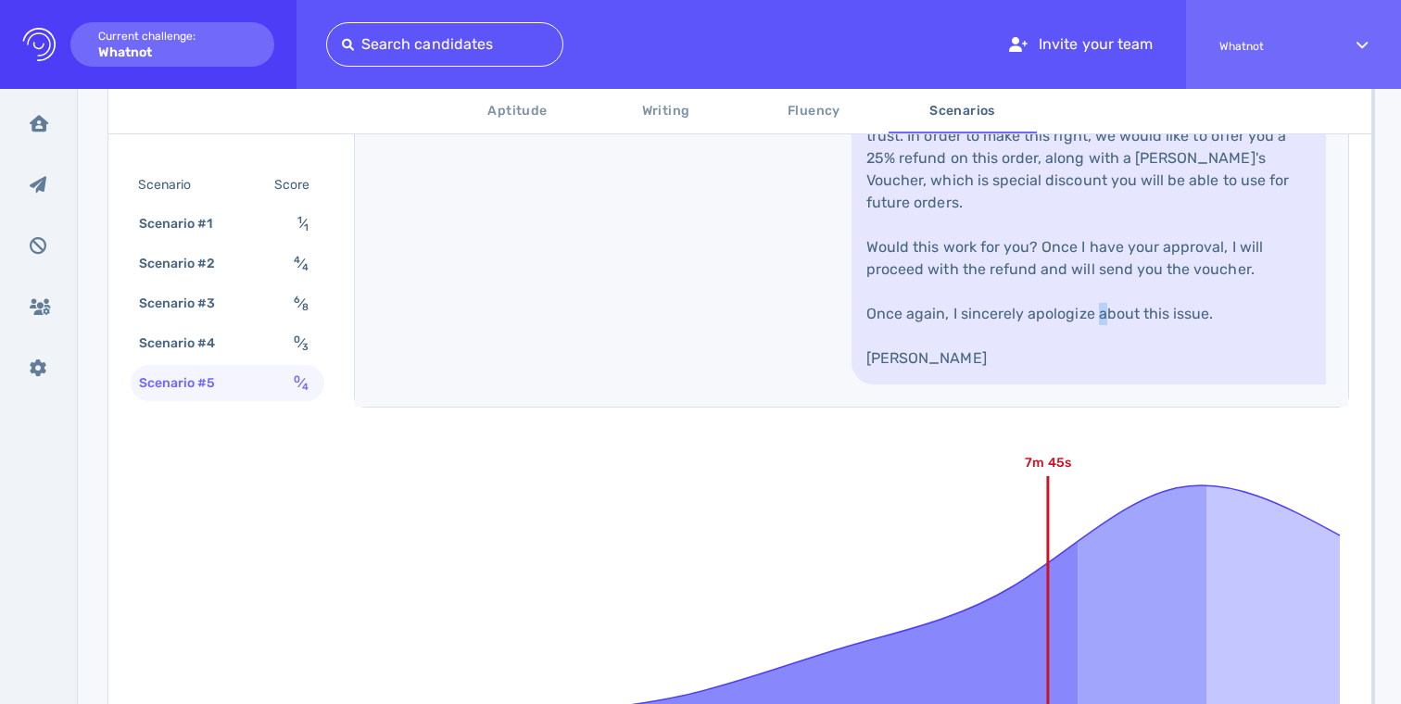
click at [1020, 385] on link "Hi Levi, Thank you so much for reaching out to us. I am so sorry to hear that y…" at bounding box center [1089, 170] width 475 height 430
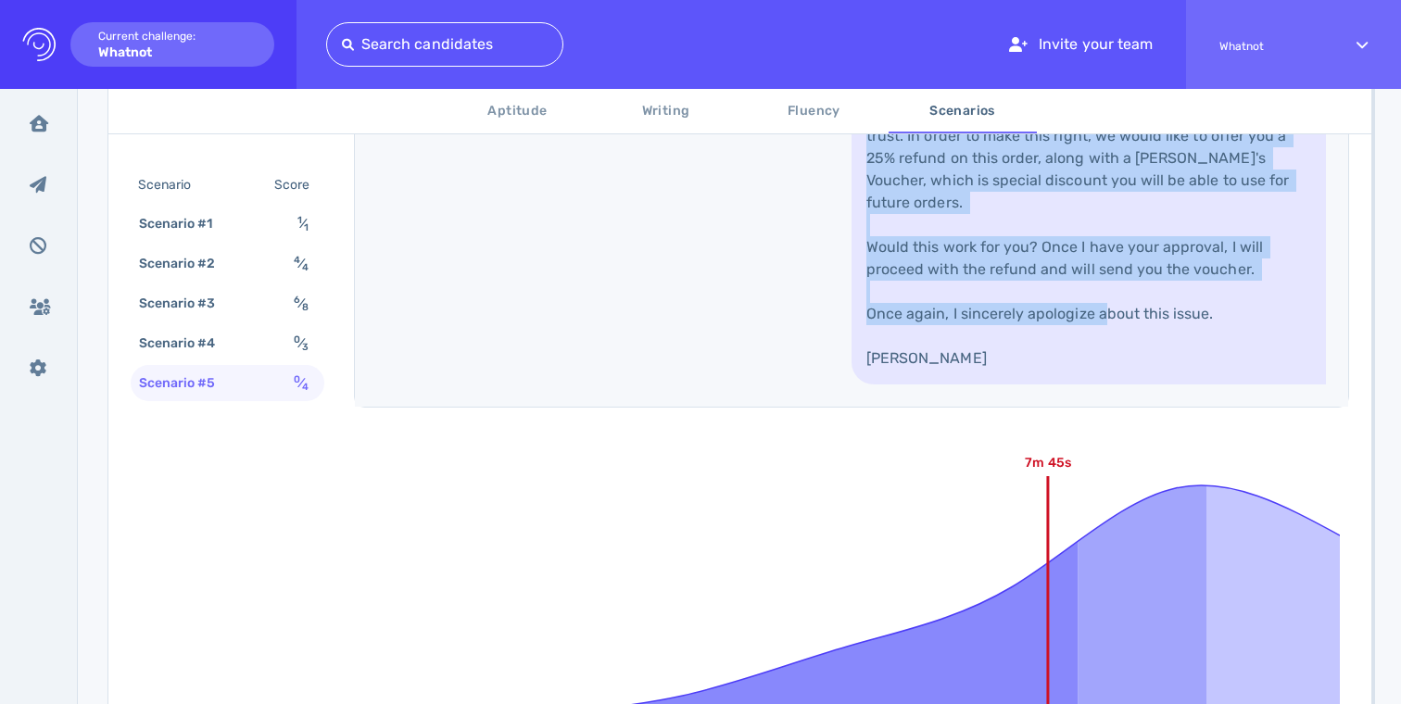
drag, startPoint x: 1020, startPoint y: 542, endPoint x: 1049, endPoint y: 244, distance: 299.9
click at [1049, 244] on link "Hi Levi, Thank you so much for reaching out to us. I am so sorry to hear that y…" at bounding box center [1089, 170] width 475 height 430
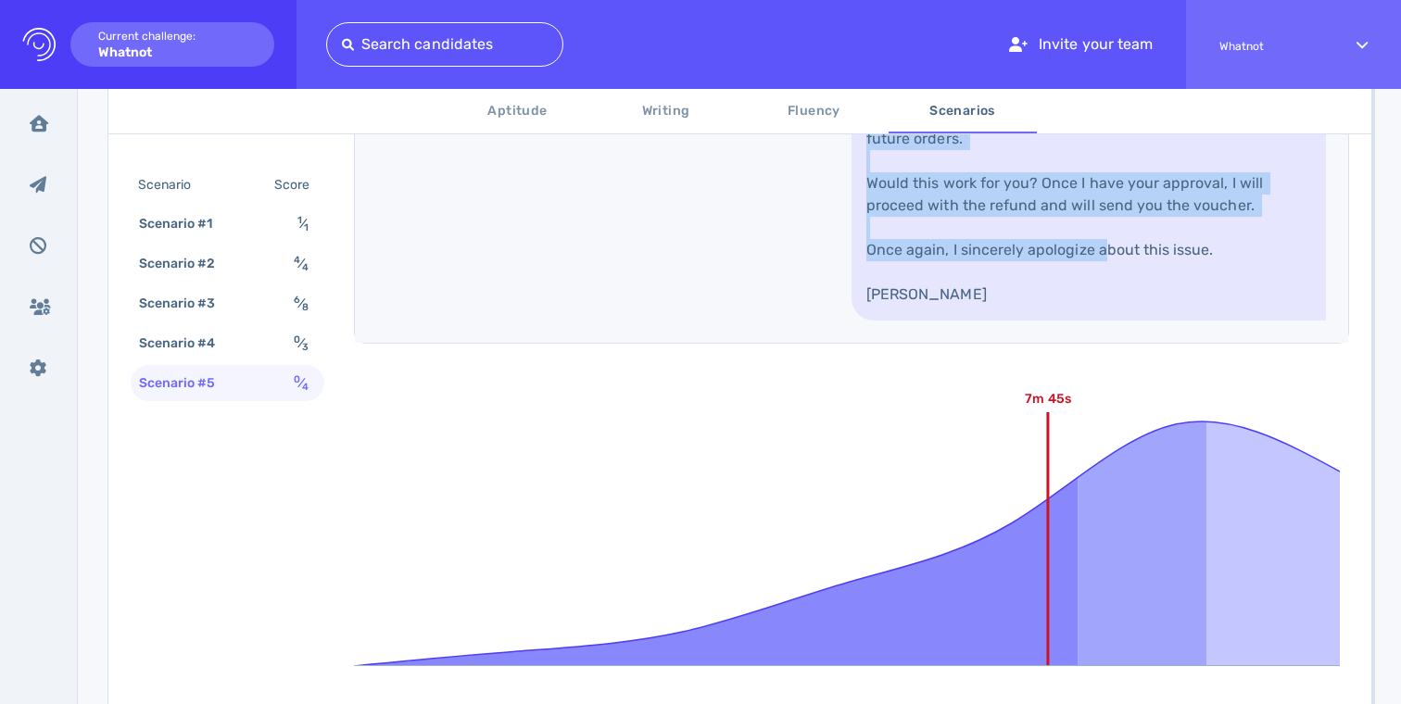
scroll to position [1765, 0]
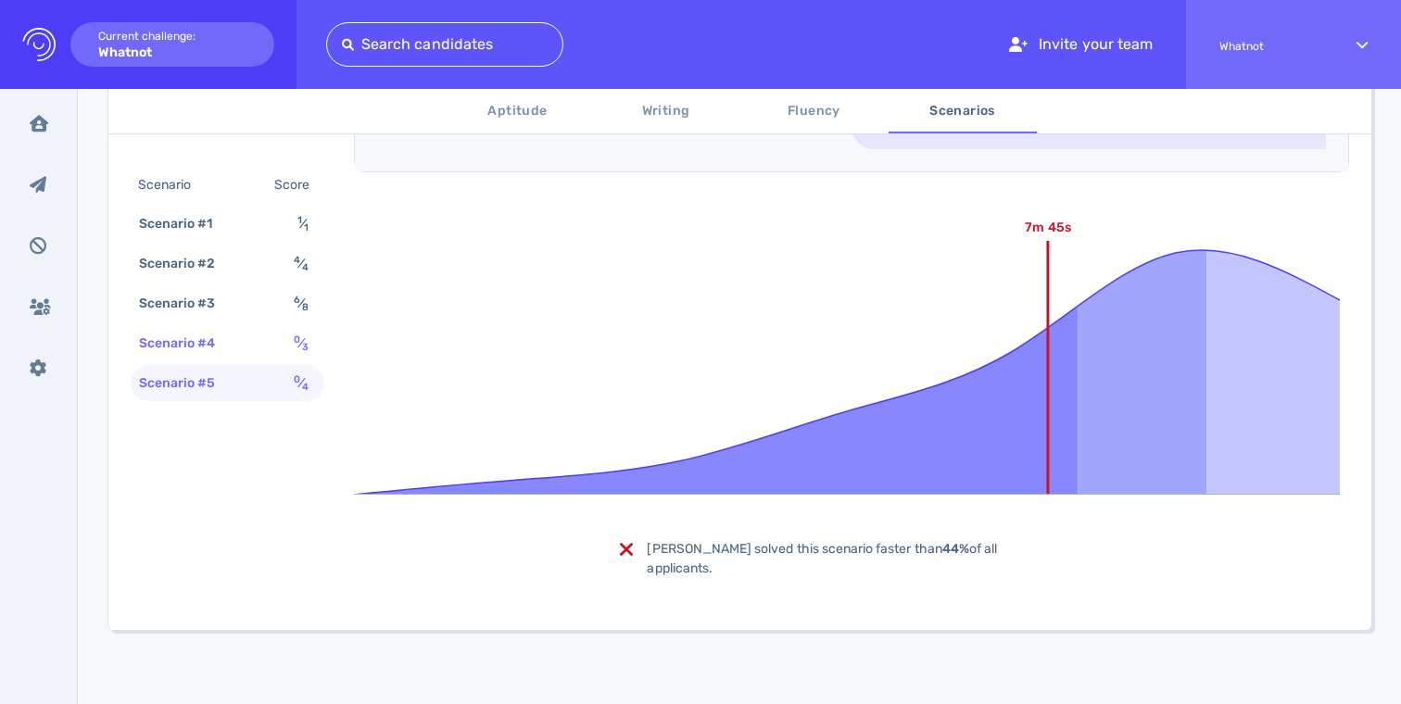
click at [237, 344] on div "Scenario #4 0 ⁄ 3" at bounding box center [228, 343] width 194 height 36
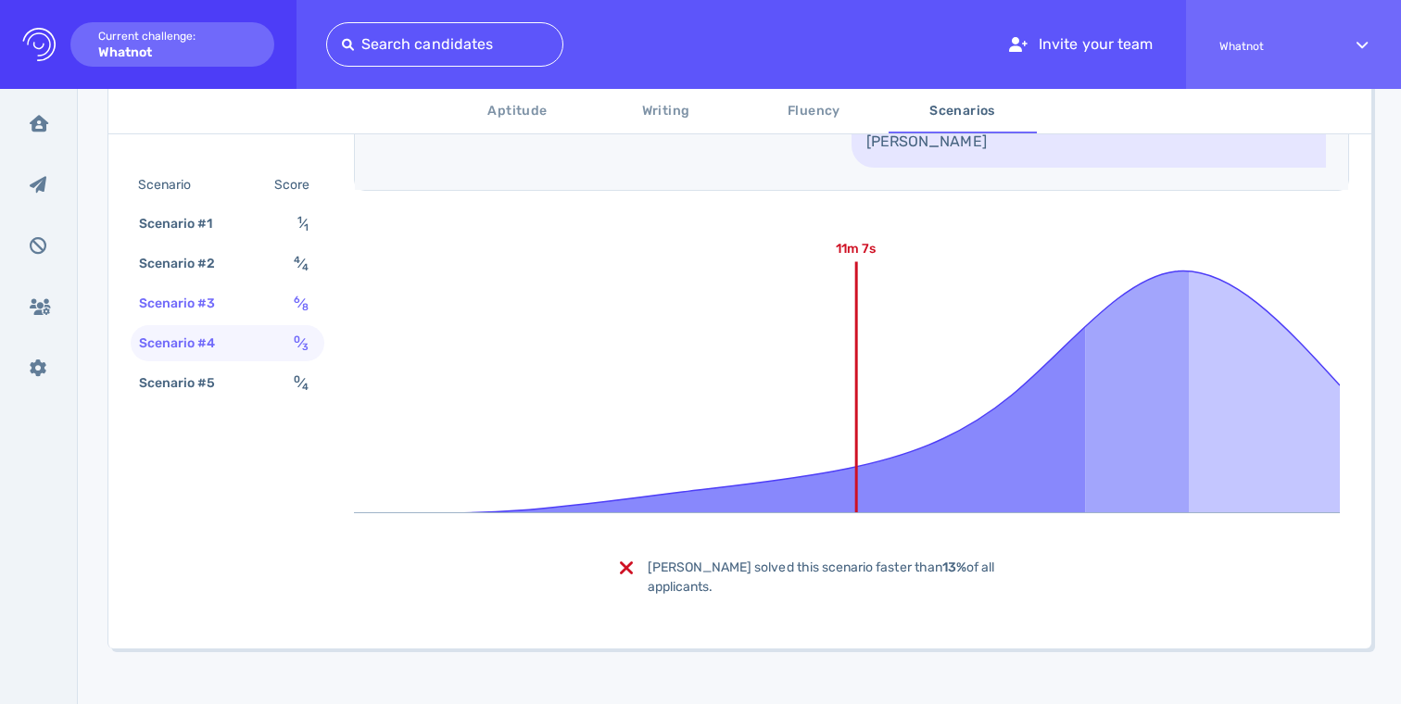
click at [266, 285] on div "Scenario #3 6 ⁄ 8" at bounding box center [228, 303] width 194 height 36
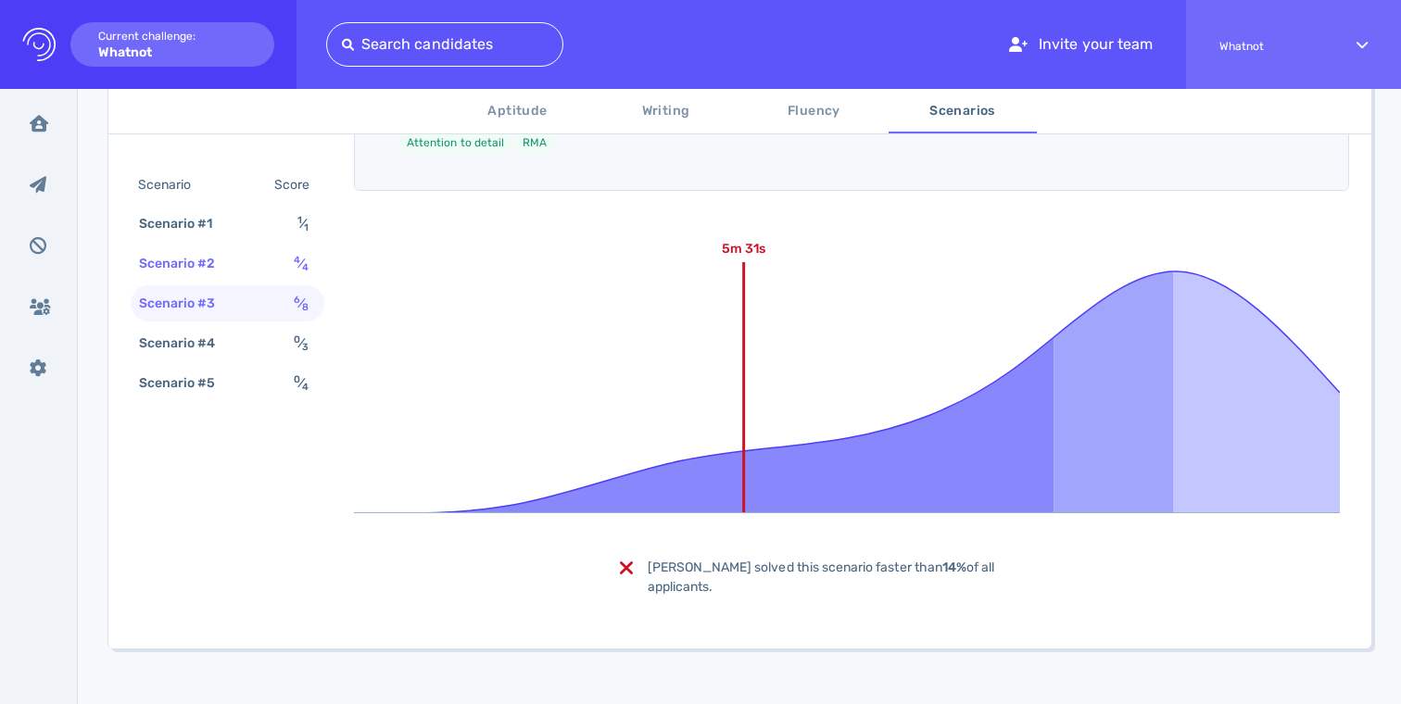
click at [262, 261] on div "Scenario #2 4 ⁄ 4" at bounding box center [228, 264] width 194 height 36
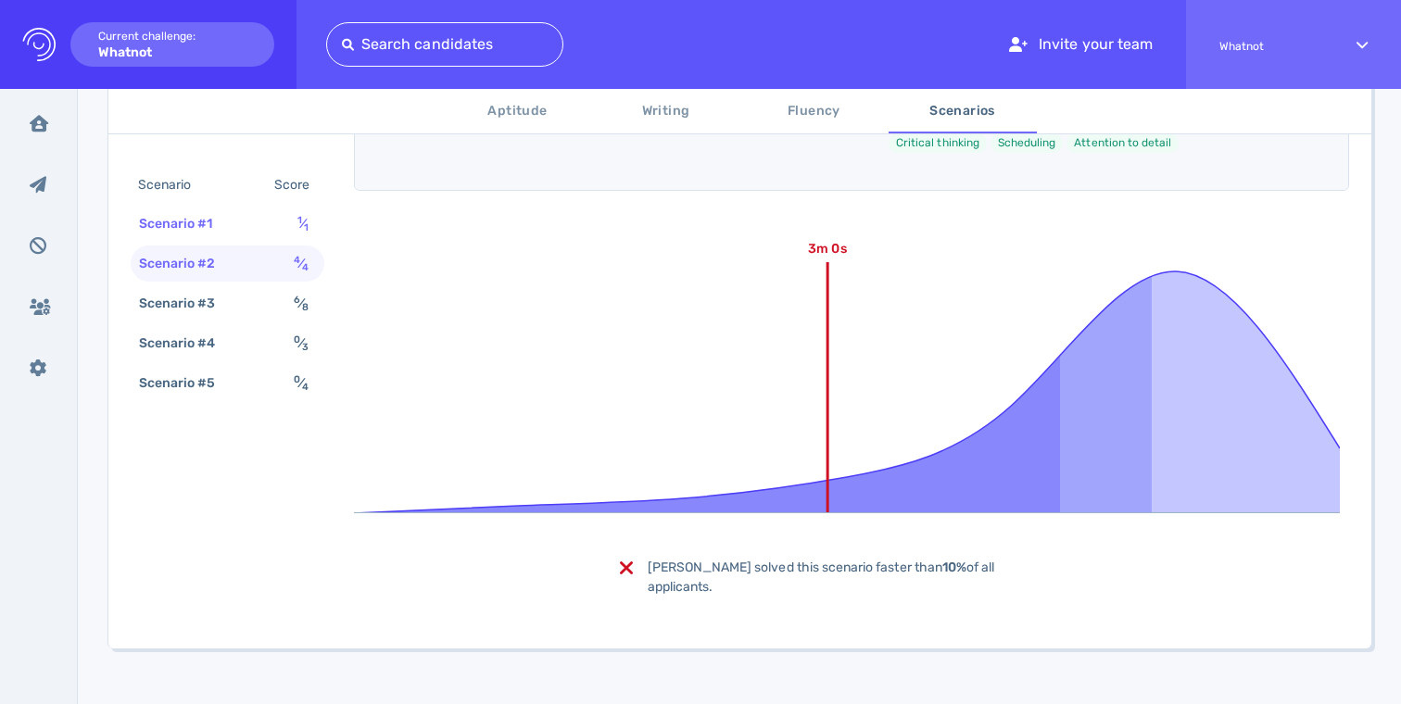
click at [260, 221] on div "Scenario #1 1 ⁄ 1" at bounding box center [228, 224] width 194 height 36
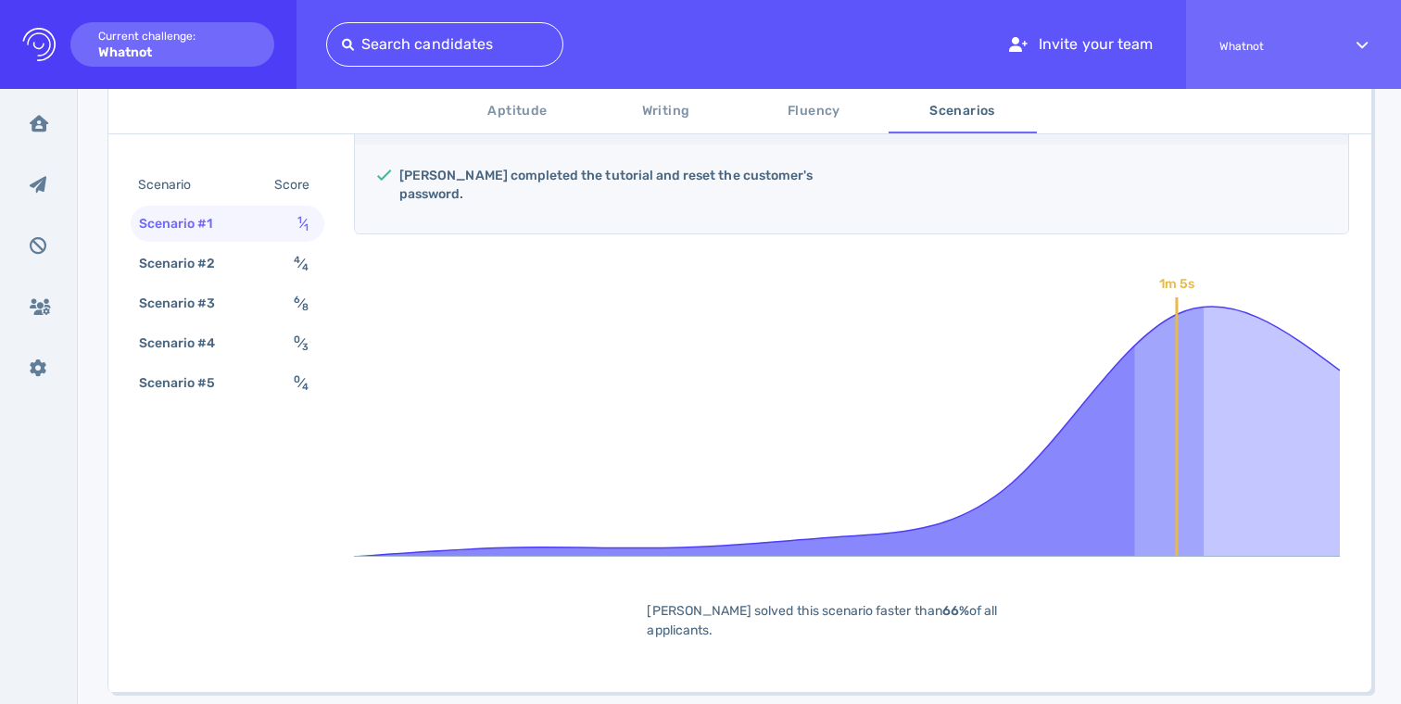
scroll to position [380, 0]
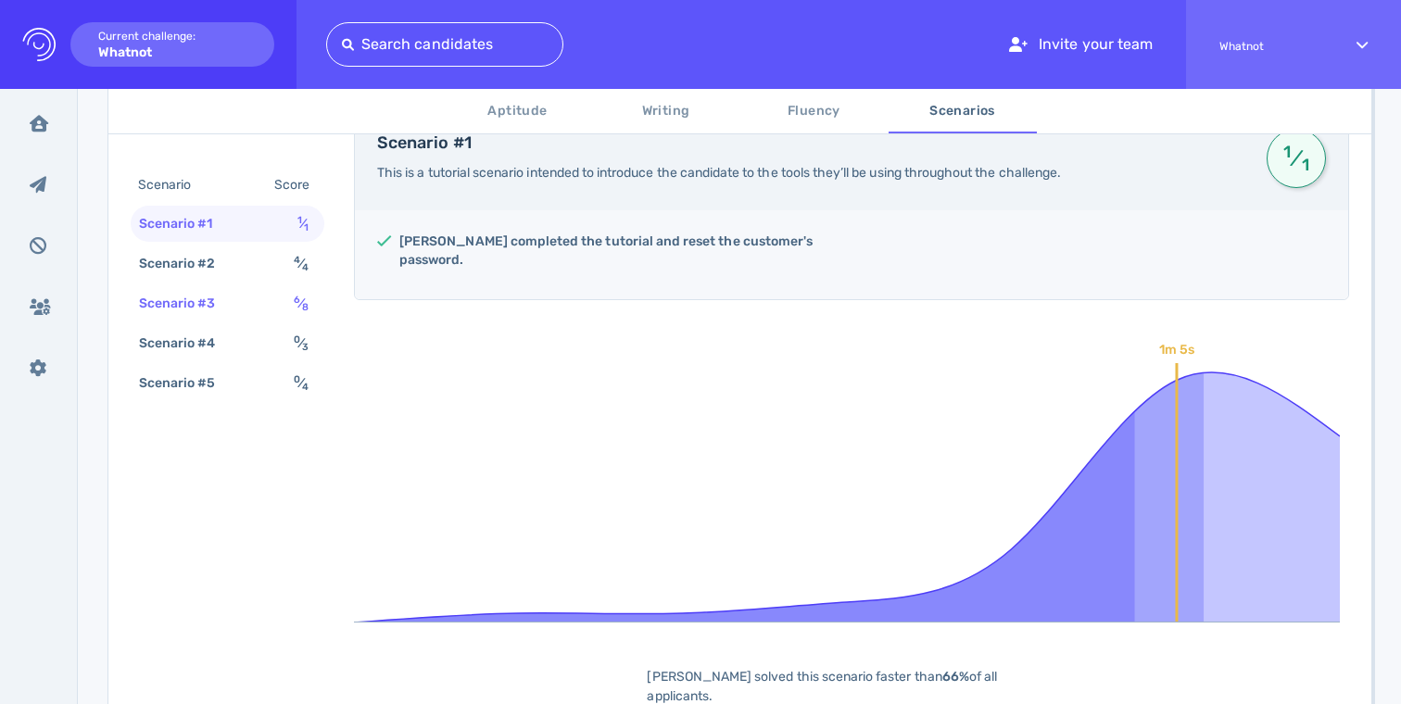
click at [169, 307] on div "Scenario #3" at bounding box center [186, 303] width 103 height 27
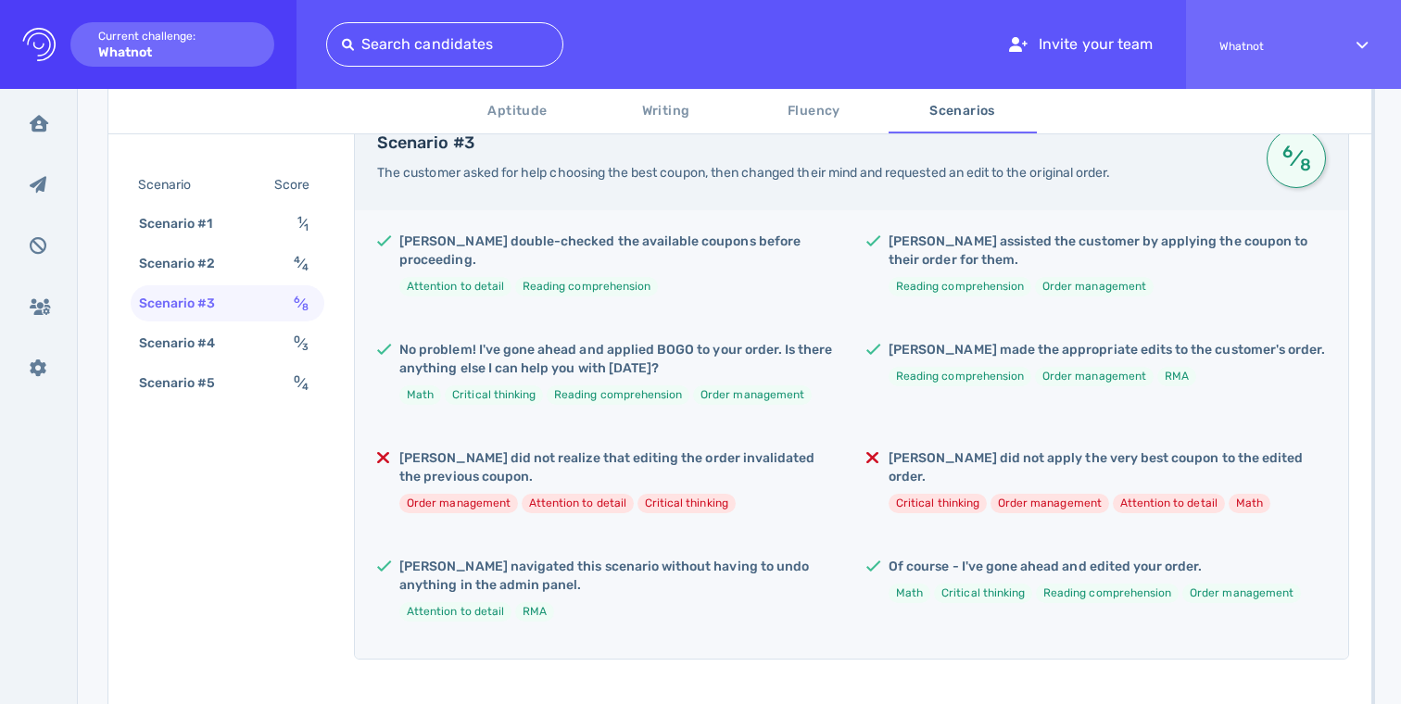
click at [169, 323] on div "Scenario Score Scenario #1 1 ⁄ 1 Scenario #2 4 ⁄ 4 Scenario #3 6 ⁄ 8 Scenario #…" at bounding box center [228, 286] width 194 height 237
click at [169, 349] on div "Scenario #4" at bounding box center [186, 343] width 103 height 27
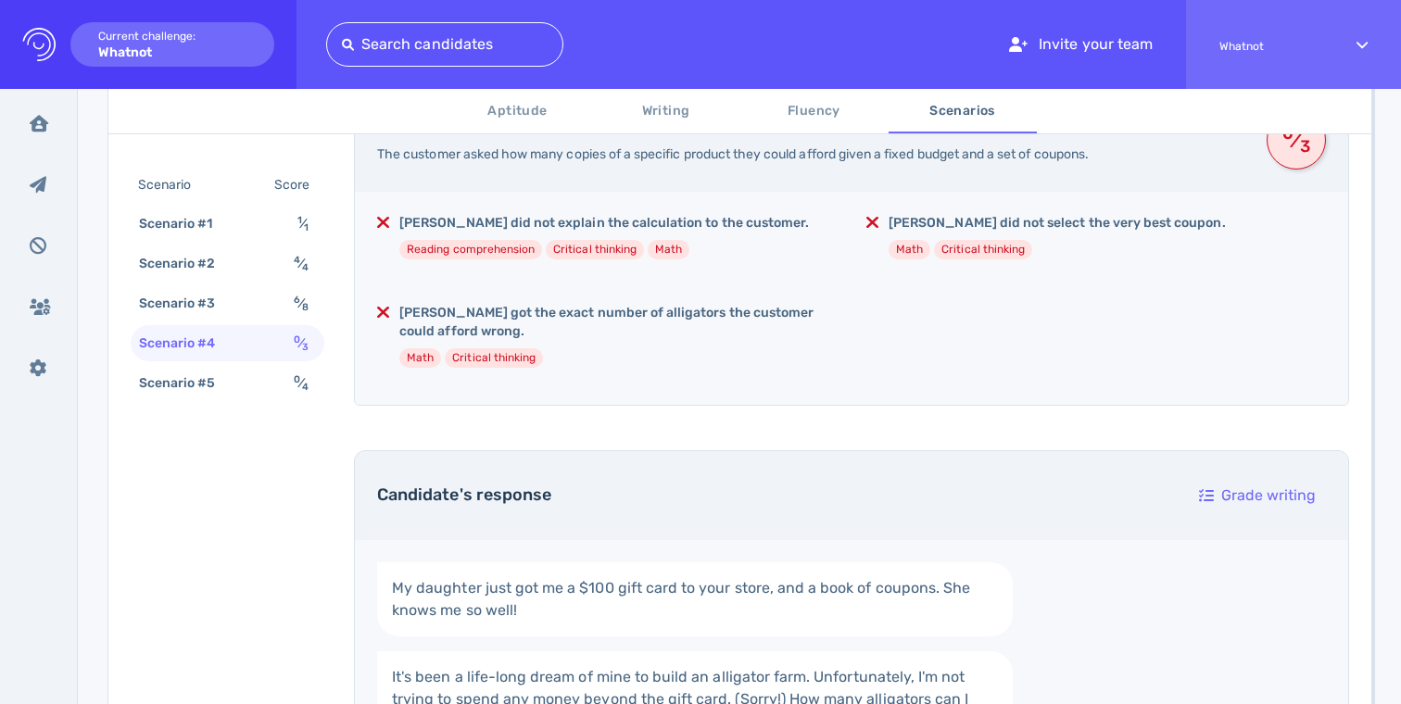
scroll to position [406, 0]
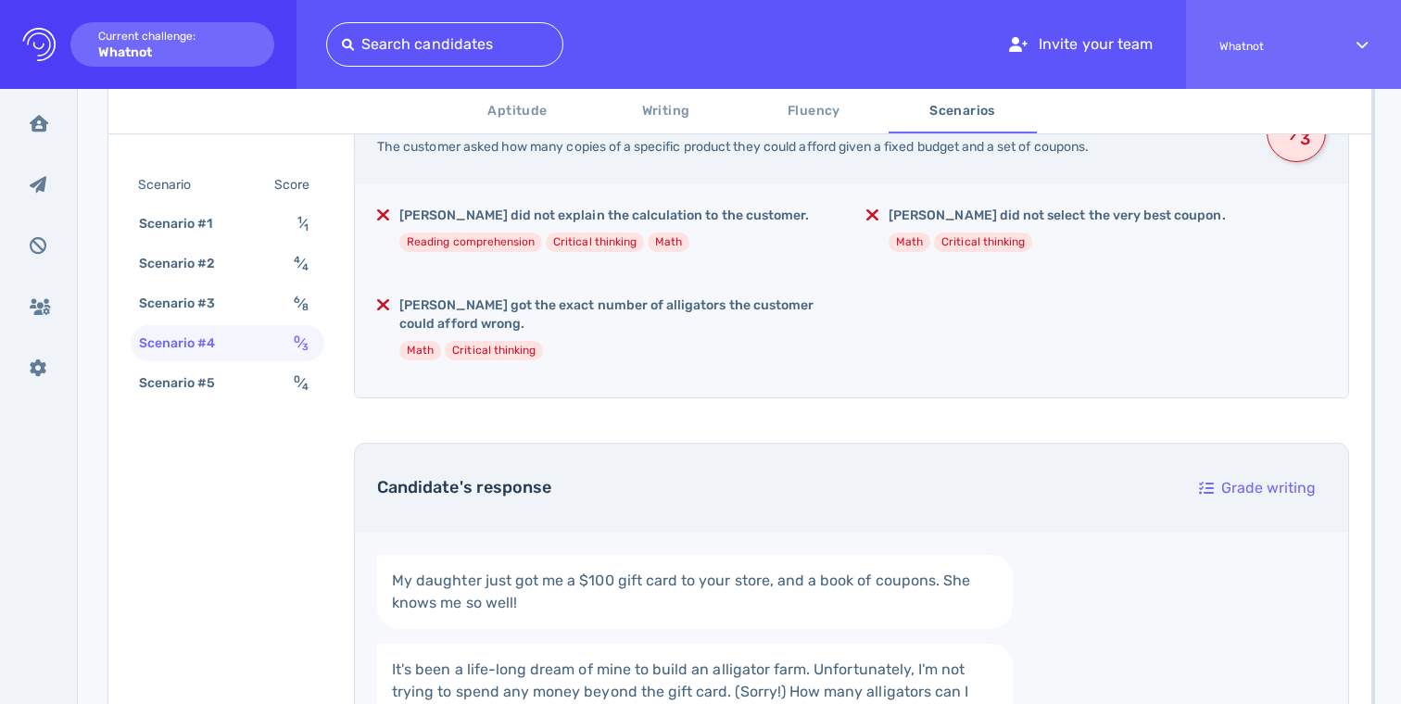
click at [604, 304] on h5 "Betty got the exact number of alligators the customer could afford wrong." at bounding box center [618, 315] width 438 height 37
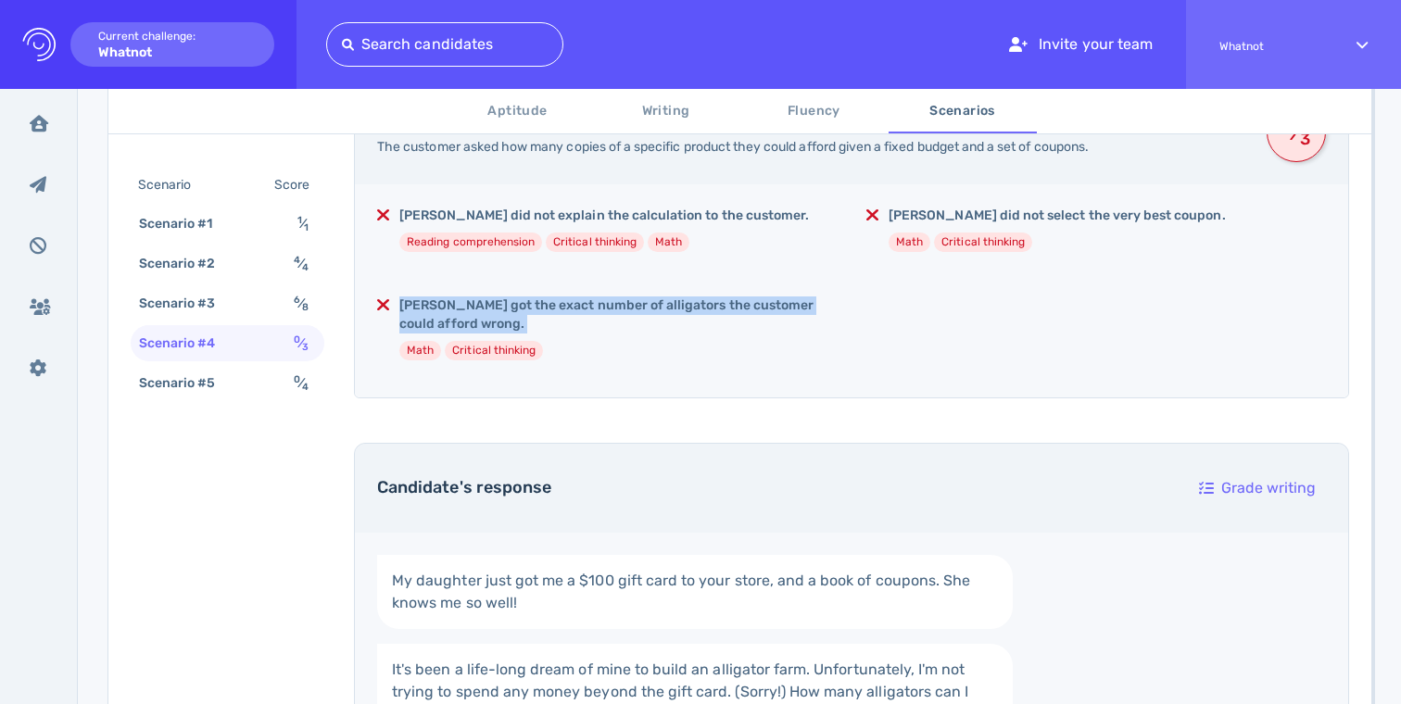
click at [640, 306] on h5 "Betty got the exact number of alligators the customer could afford wrong." at bounding box center [618, 315] width 438 height 37
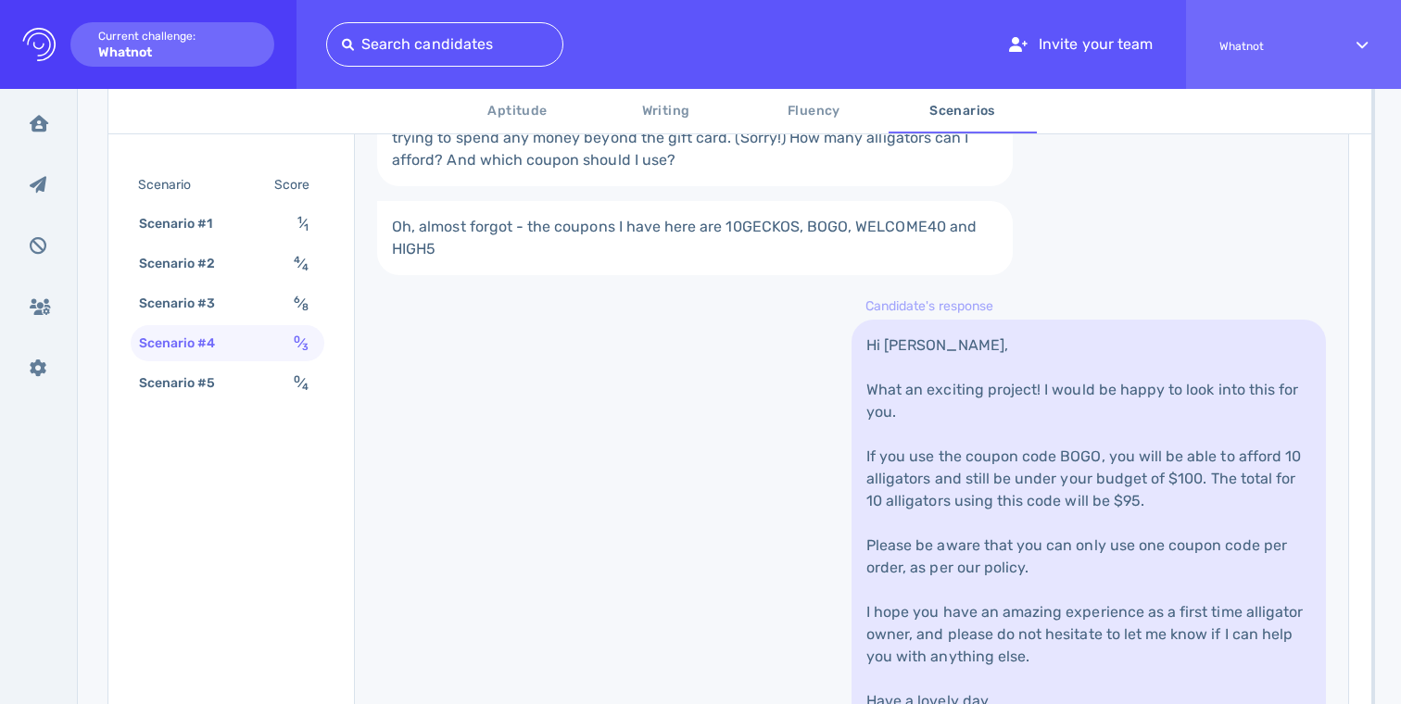
scroll to position [1015, 0]
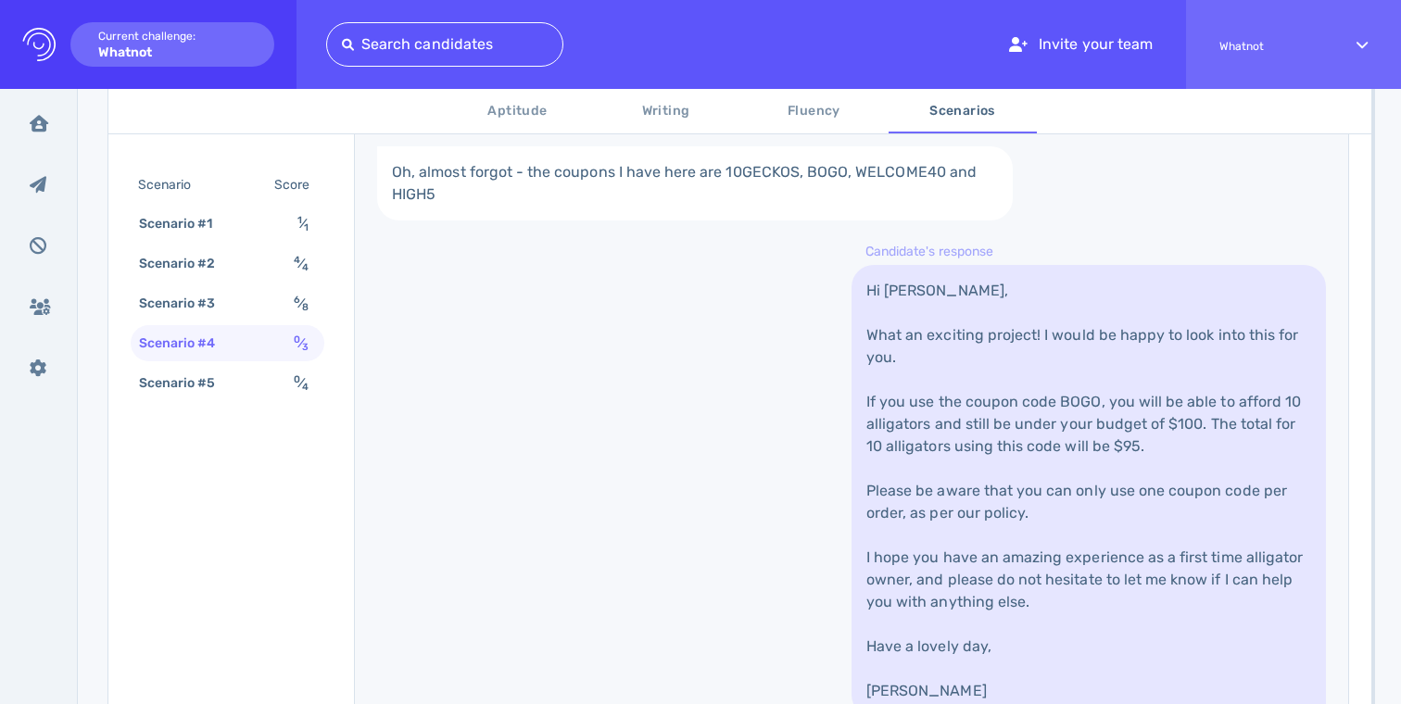
click at [979, 305] on link "Hi Camila, What an exciting project! I would be happy to look into this for you…" at bounding box center [1089, 491] width 475 height 452
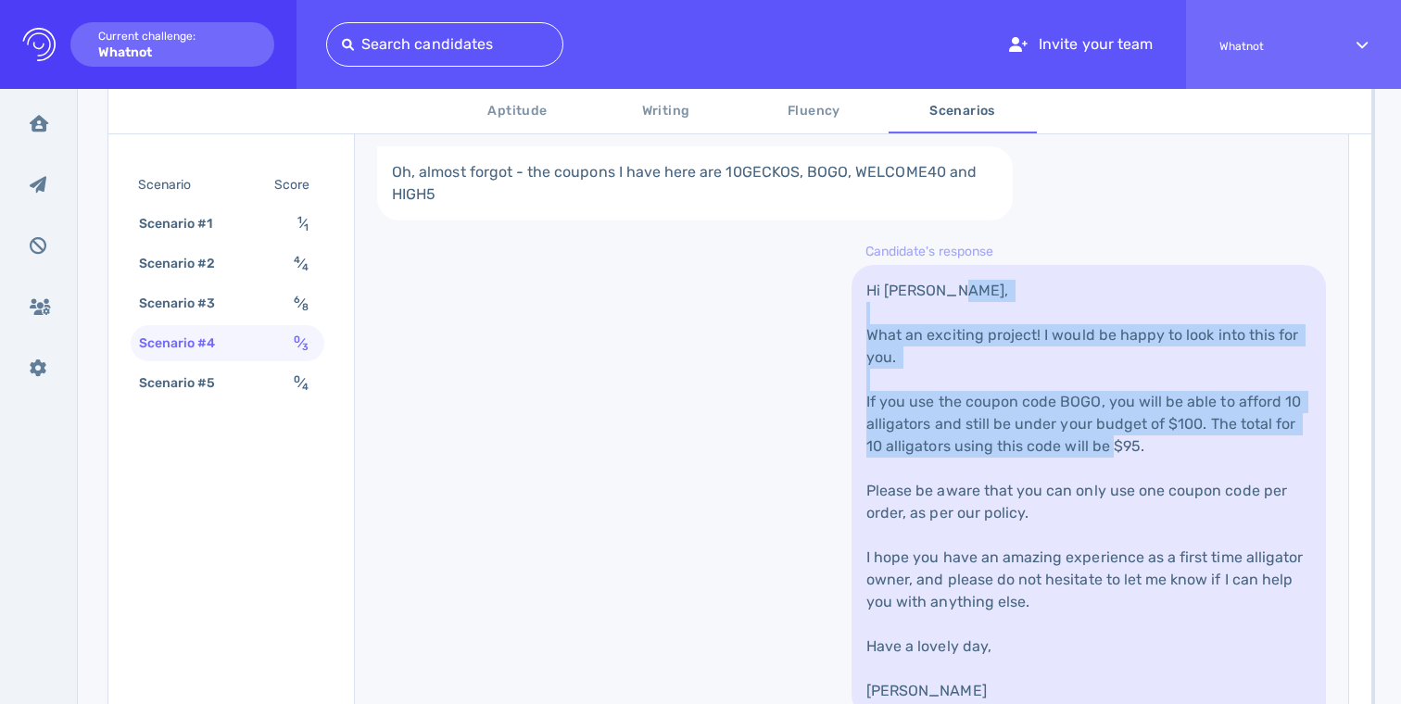
drag, startPoint x: 979, startPoint y: 305, endPoint x: 978, endPoint y: 473, distance: 167.8
click at [979, 471] on link "Hi Camila, What an exciting project! I would be happy to look into this for you…" at bounding box center [1089, 491] width 475 height 452
click at [978, 473] on link "Hi Camila, What an exciting project! I would be happy to look into this for you…" at bounding box center [1089, 491] width 475 height 452
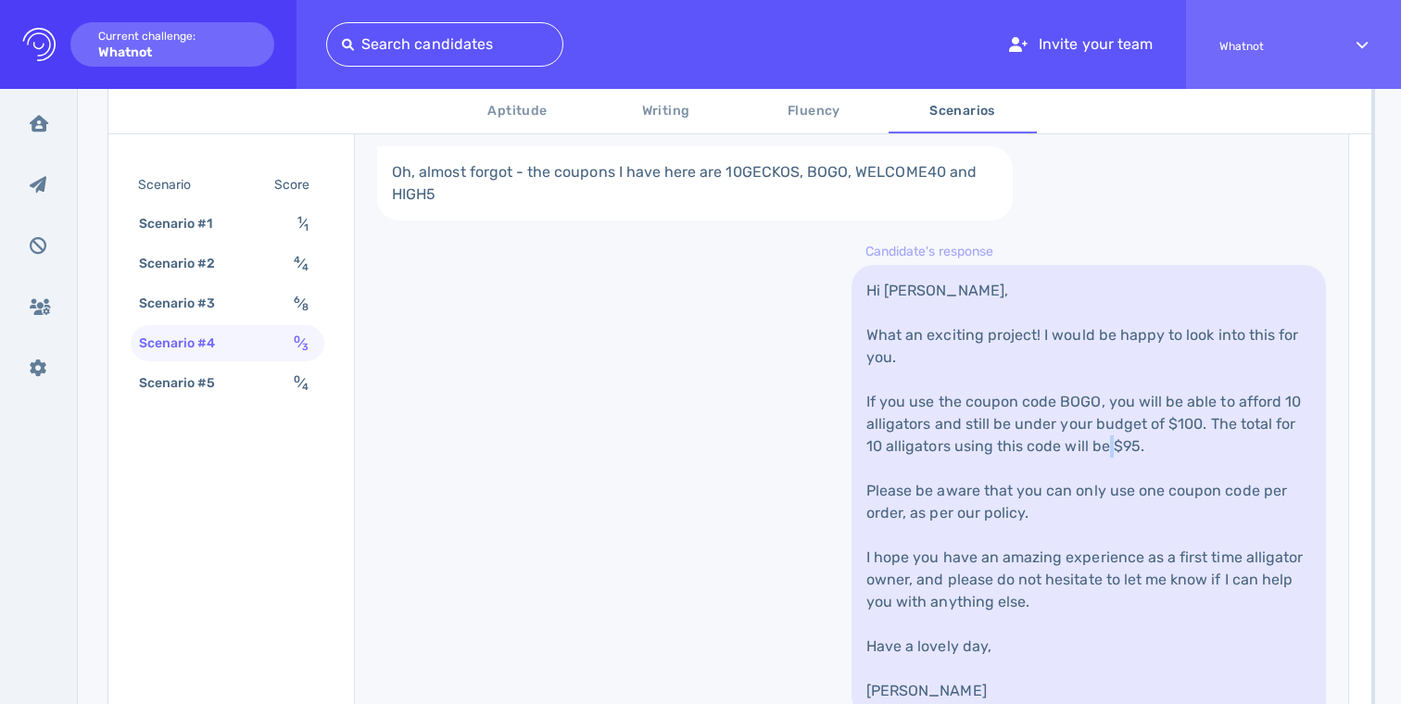
click at [978, 473] on link "Hi Camila, What an exciting project! I would be happy to look into this for you…" at bounding box center [1089, 491] width 475 height 452
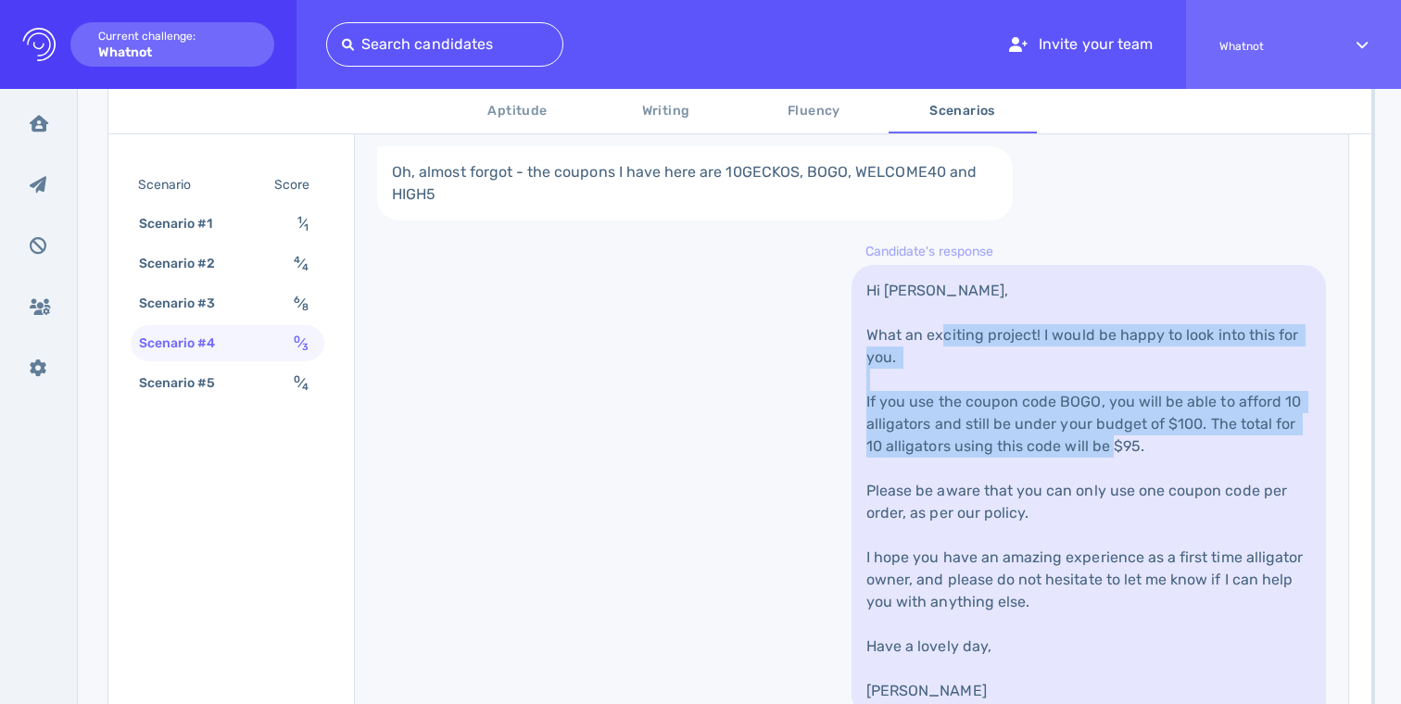
drag, startPoint x: 978, startPoint y: 473, endPoint x: 978, endPoint y: 325, distance: 147.4
click at [978, 325] on link "Hi Camila, What an exciting project! I would be happy to look into this for you…" at bounding box center [1089, 491] width 475 height 452
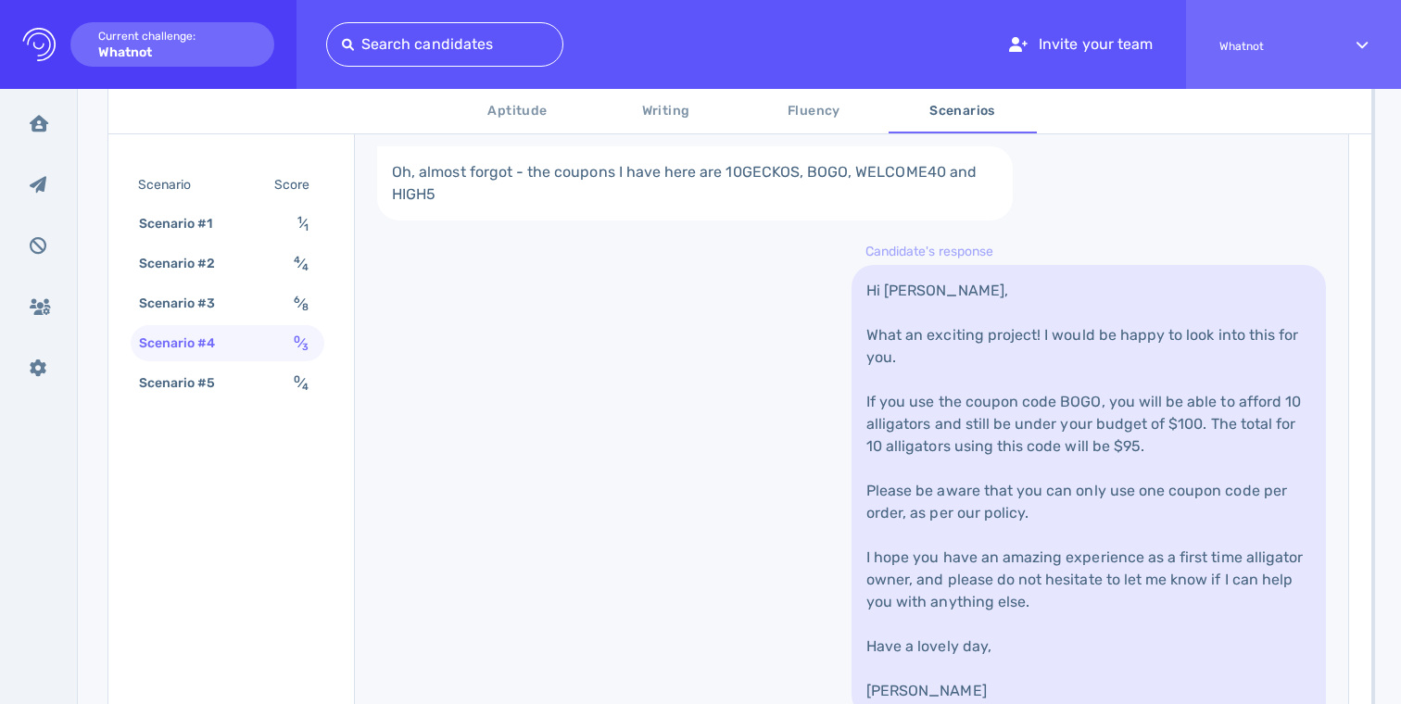
click at [978, 325] on link "Hi Camila, What an exciting project! I would be happy to look into this for you…" at bounding box center [1089, 491] width 475 height 452
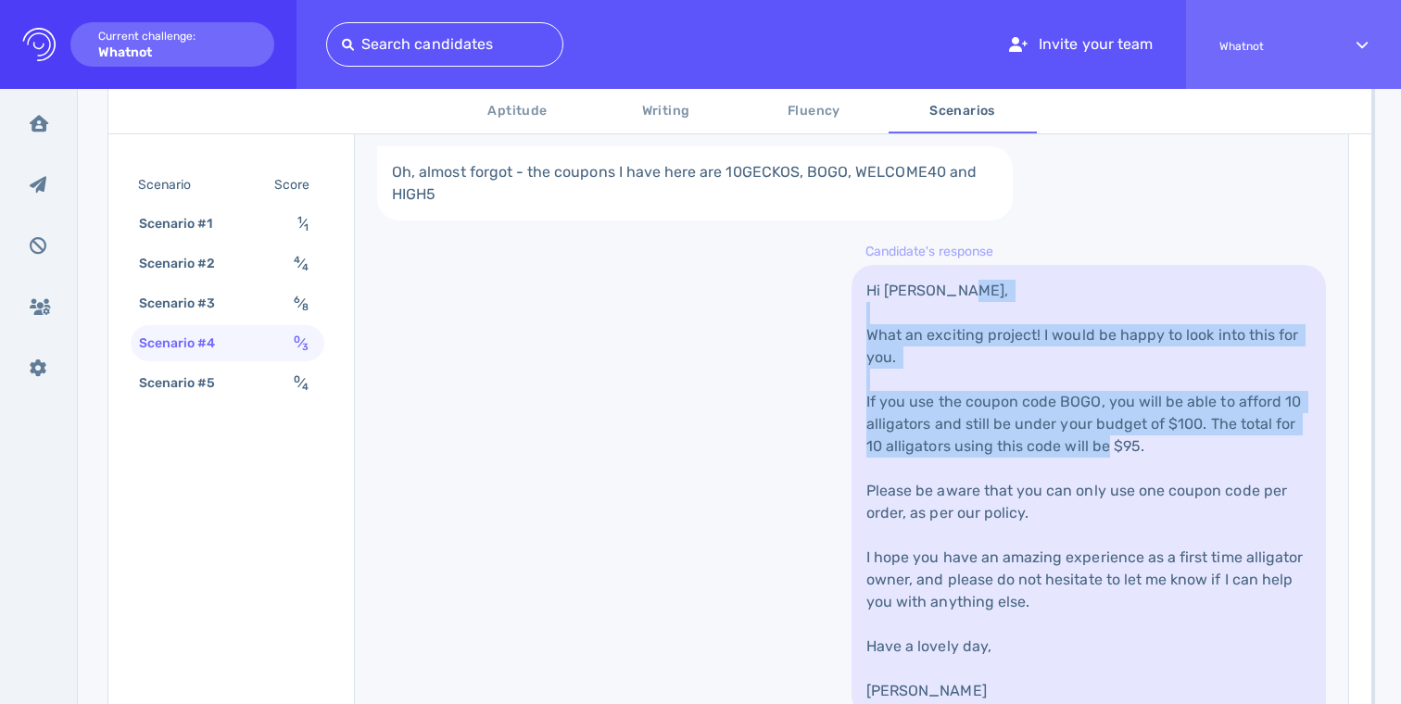
drag, startPoint x: 978, startPoint y: 325, endPoint x: 978, endPoint y: 455, distance: 129.8
click at [978, 454] on link "Hi Camila, What an exciting project! I would be happy to look into this for you…" at bounding box center [1089, 491] width 475 height 452
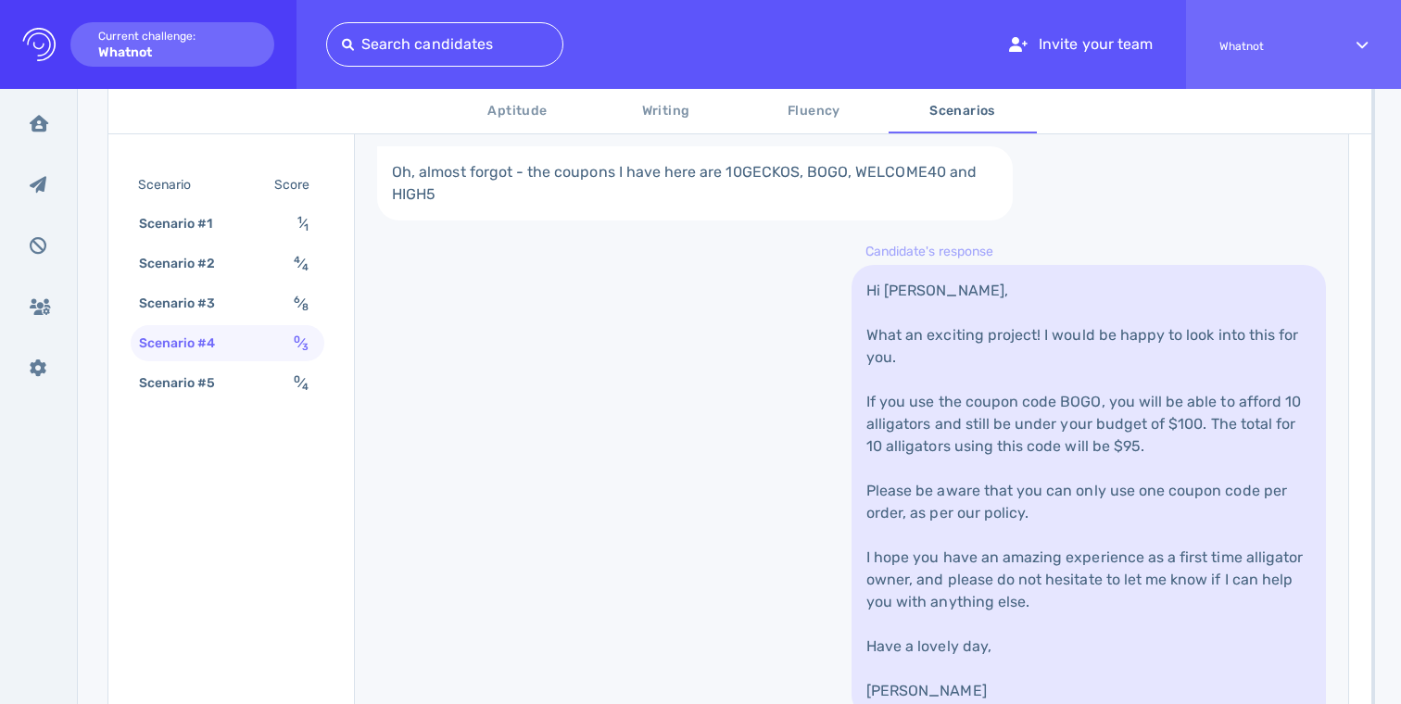
click at [967, 531] on link "Hi Camila, What an exciting project! I would be happy to look into this for you…" at bounding box center [1089, 491] width 475 height 452
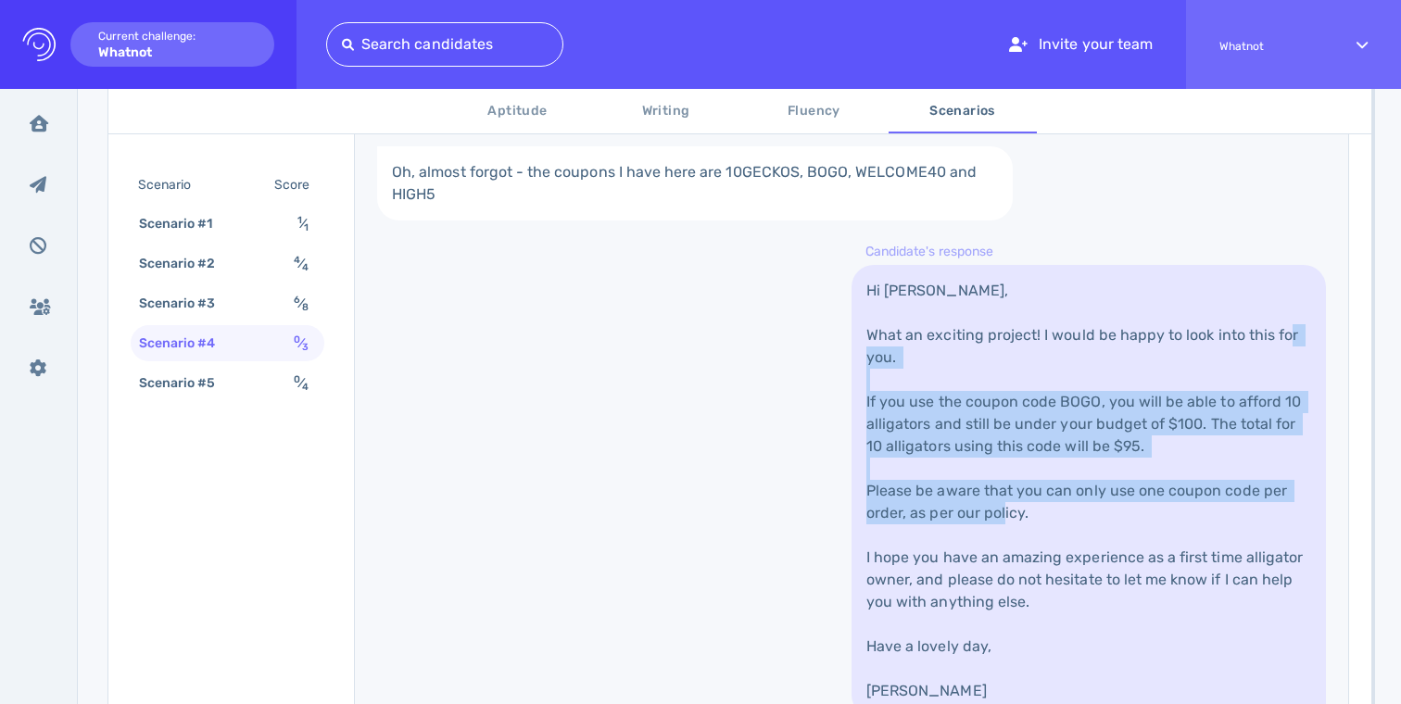
drag, startPoint x: 967, startPoint y: 536, endPoint x: 967, endPoint y: 345, distance: 190.9
click at [967, 347] on link "Hi Camila, What an exciting project! I would be happy to look into this for you…" at bounding box center [1089, 491] width 475 height 452
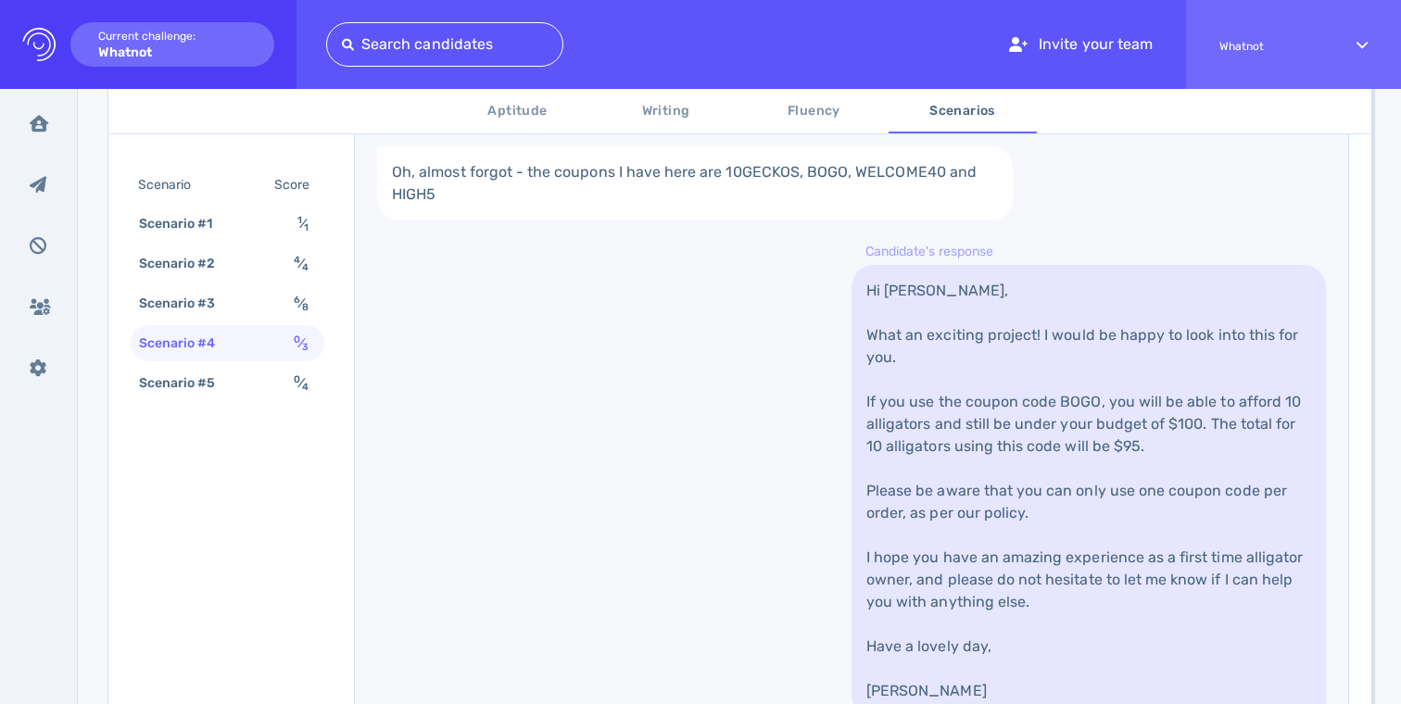
click at [967, 345] on link "Hi Camila, What an exciting project! I would be happy to look into this for you…" at bounding box center [1089, 491] width 475 height 452
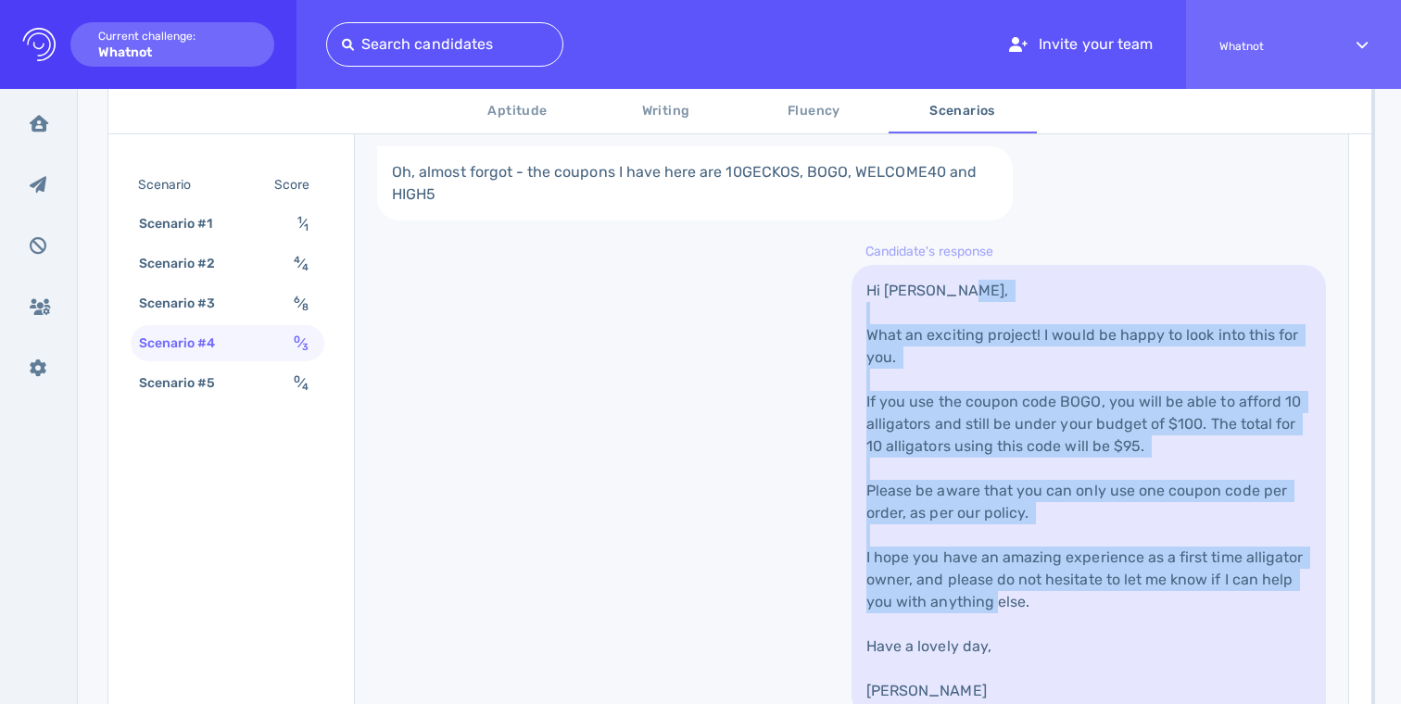
drag, startPoint x: 967, startPoint y: 345, endPoint x: 960, endPoint y: 605, distance: 260.5
click at [960, 604] on link "Hi Camila, What an exciting project! I would be happy to look into this for you…" at bounding box center [1089, 491] width 475 height 452
click at [960, 605] on link "Hi Camila, What an exciting project! I would be happy to look into this for you…" at bounding box center [1089, 491] width 475 height 452
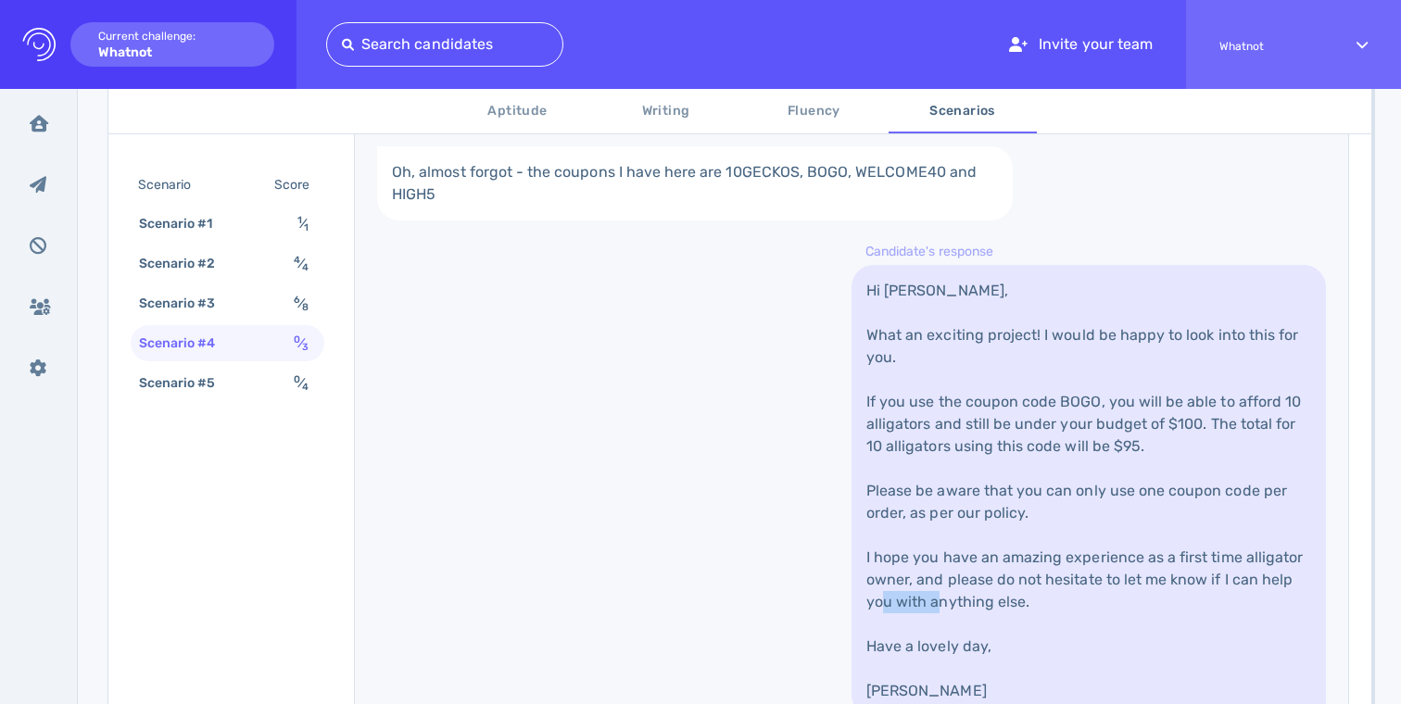
click at [960, 605] on link "Hi Camila, What an exciting project! I would be happy to look into this for you…" at bounding box center [1089, 491] width 475 height 452
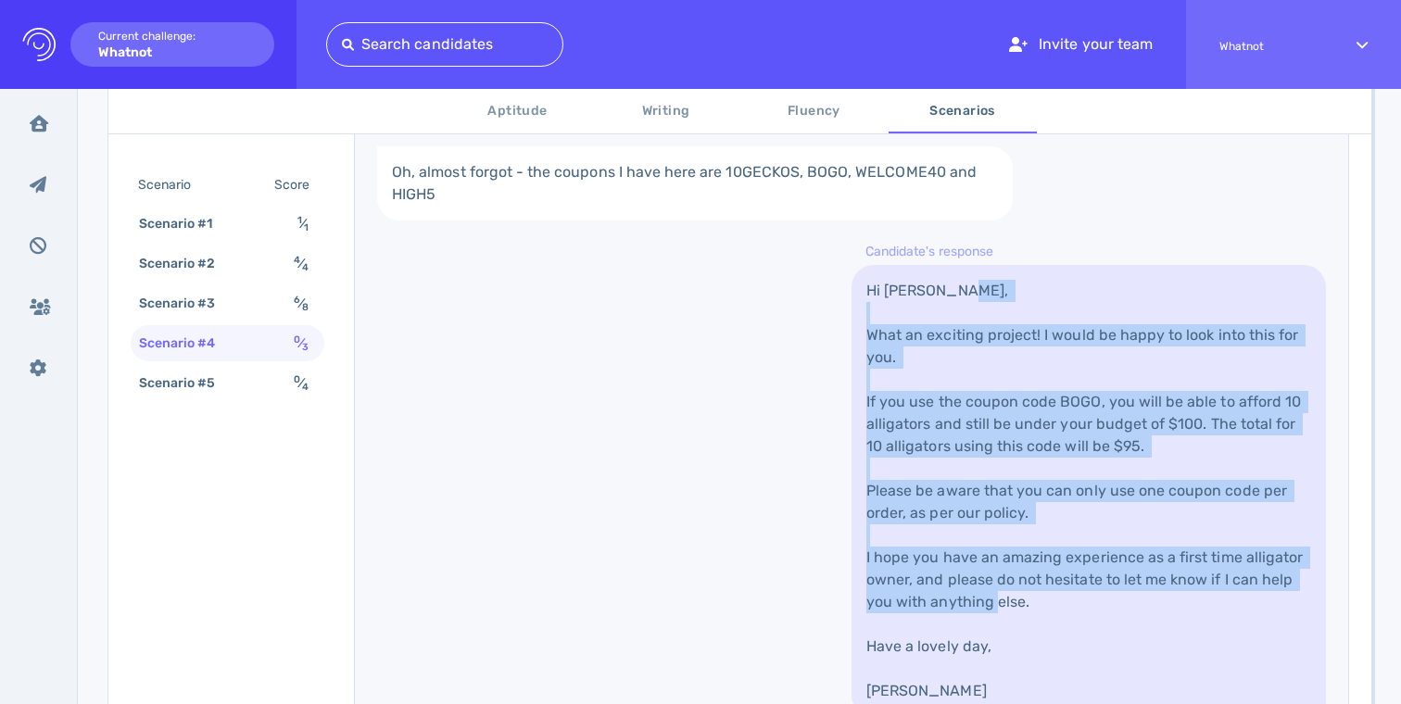
drag, startPoint x: 960, startPoint y: 605, endPoint x: 960, endPoint y: 354, distance: 251.2
click at [960, 354] on link "Hi Camila, What an exciting project! I would be happy to look into this for you…" at bounding box center [1089, 491] width 475 height 452
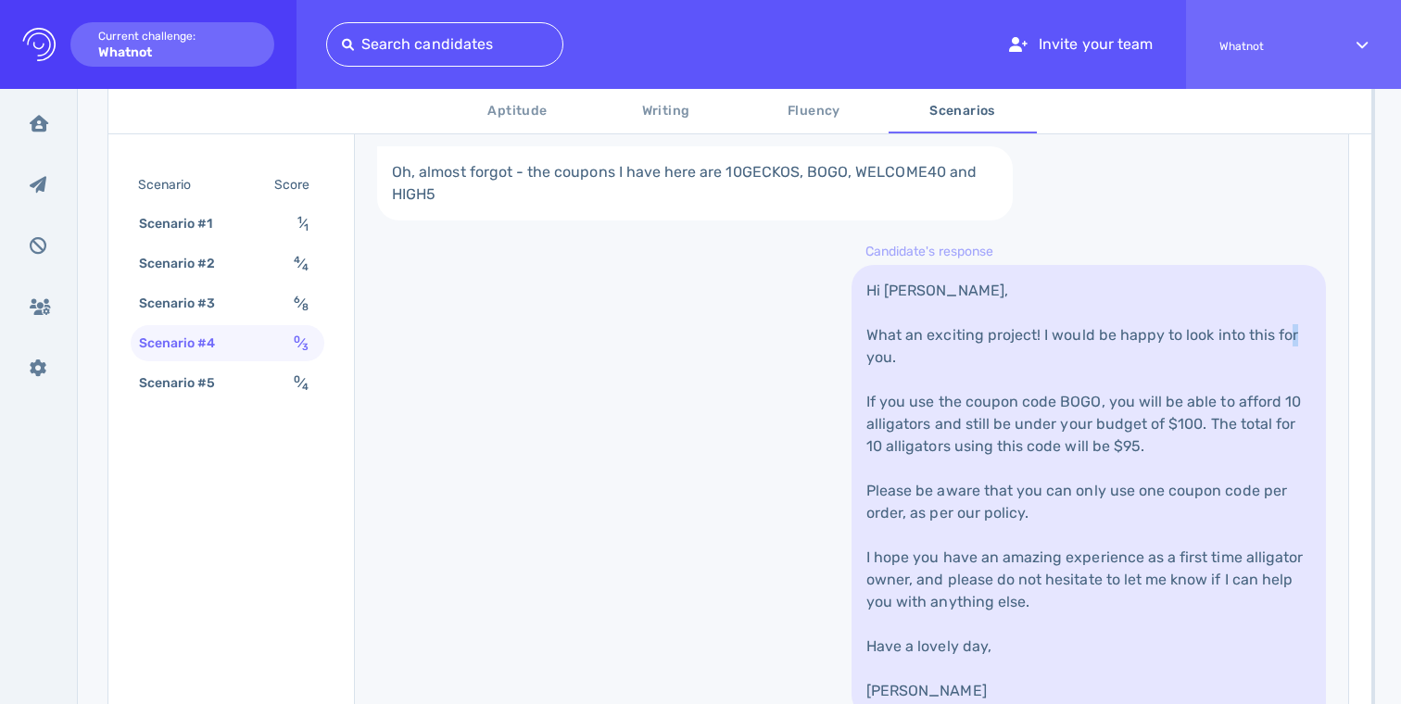
click at [960, 354] on link "Hi Camila, What an exciting project! I would be happy to look into this for you…" at bounding box center [1089, 491] width 475 height 452
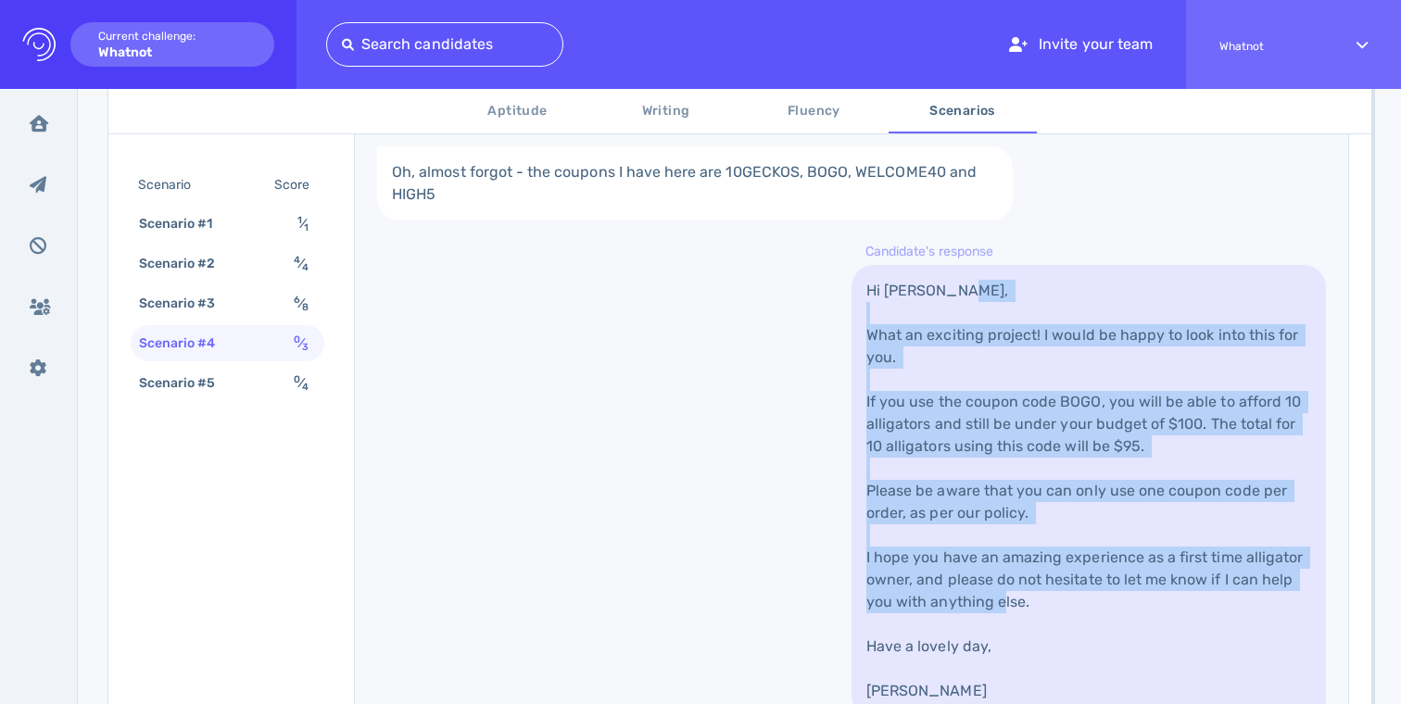
drag, startPoint x: 960, startPoint y: 354, endPoint x: 959, endPoint y: 622, distance: 267.9
click at [960, 621] on link "Hi Camila, What an exciting project! I would be happy to look into this for you…" at bounding box center [1089, 491] width 475 height 452
click at [959, 622] on link "Hi Camila, What an exciting project! I would be happy to look into this for you…" at bounding box center [1089, 491] width 475 height 452
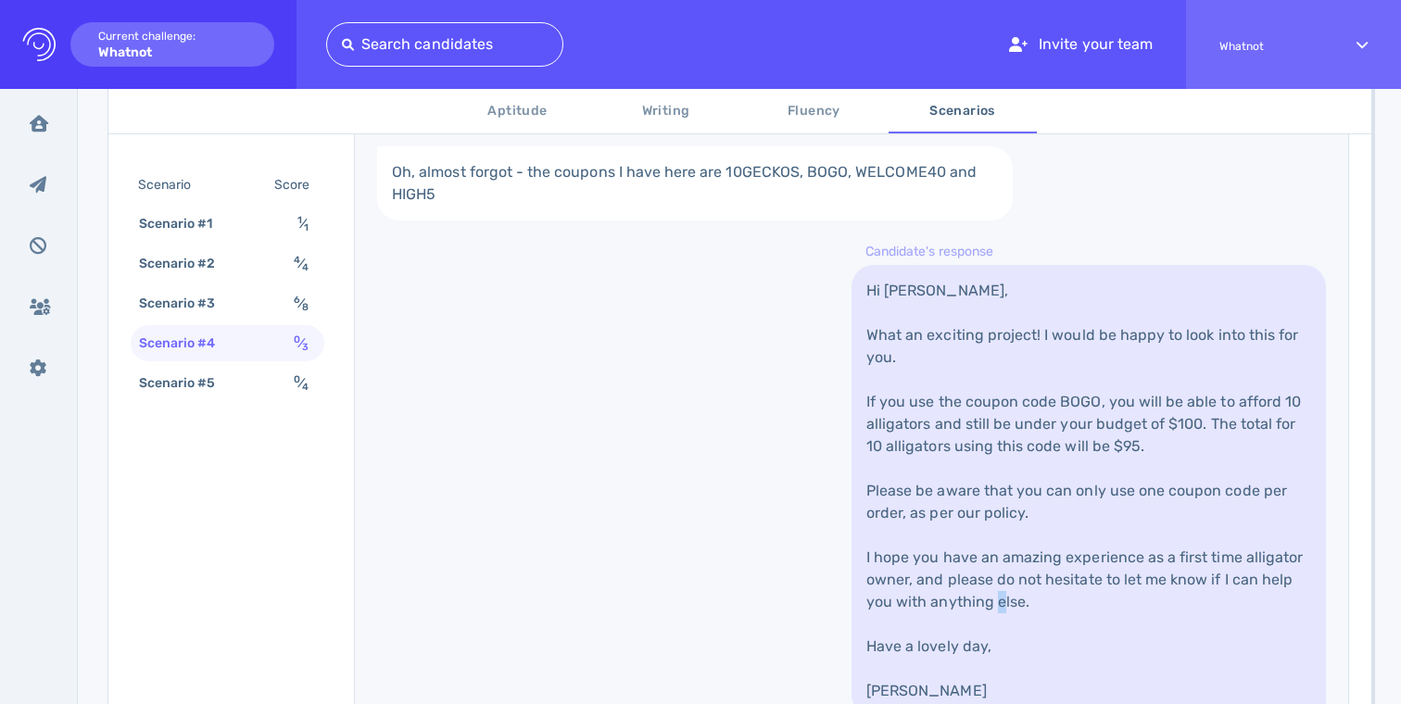
click at [959, 622] on link "Hi Camila, What an exciting project! I would be happy to look into this for you…" at bounding box center [1089, 491] width 475 height 452
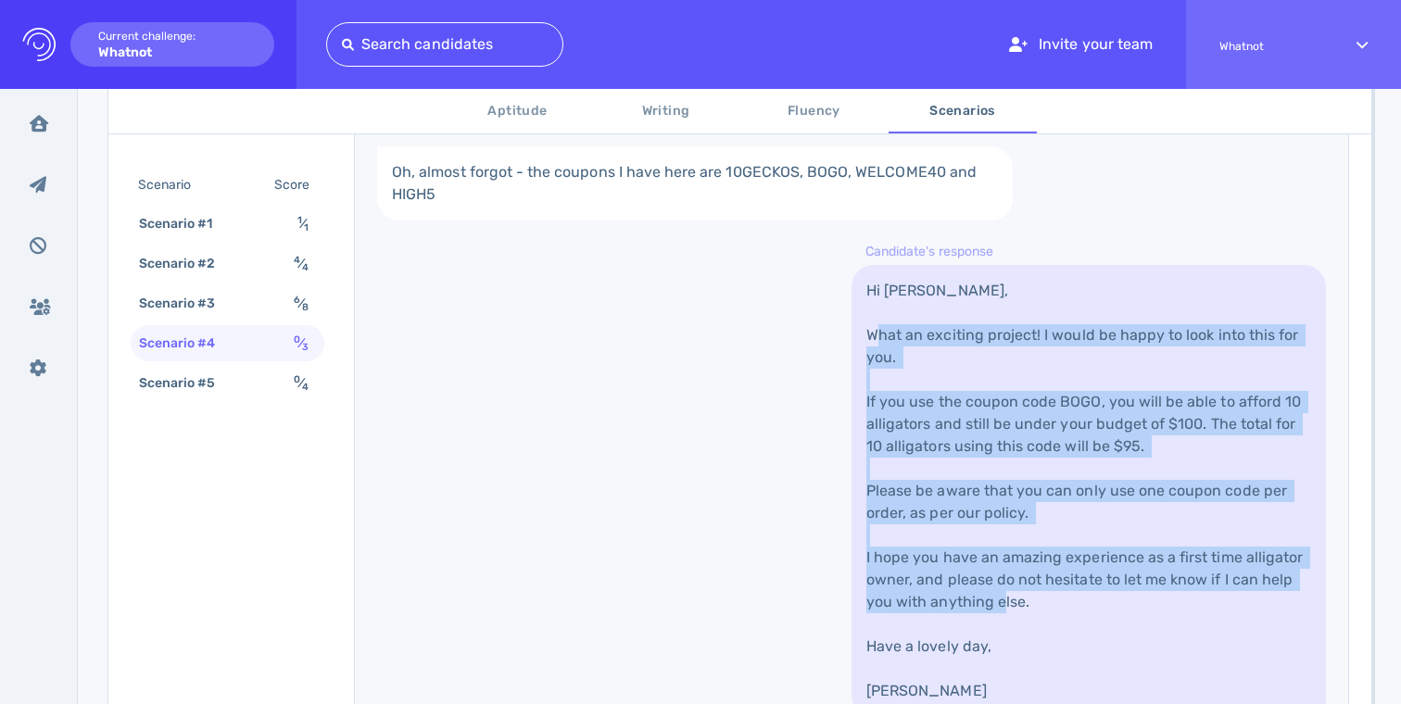
drag, startPoint x: 959, startPoint y: 622, endPoint x: 959, endPoint y: 318, distance: 304.0
click at [959, 321] on link "Hi Camila, What an exciting project! I would be happy to look into this for you…" at bounding box center [1089, 491] width 475 height 452
click at [959, 318] on link "Hi Camila, What an exciting project! I would be happy to look into this for you…" at bounding box center [1089, 491] width 475 height 452
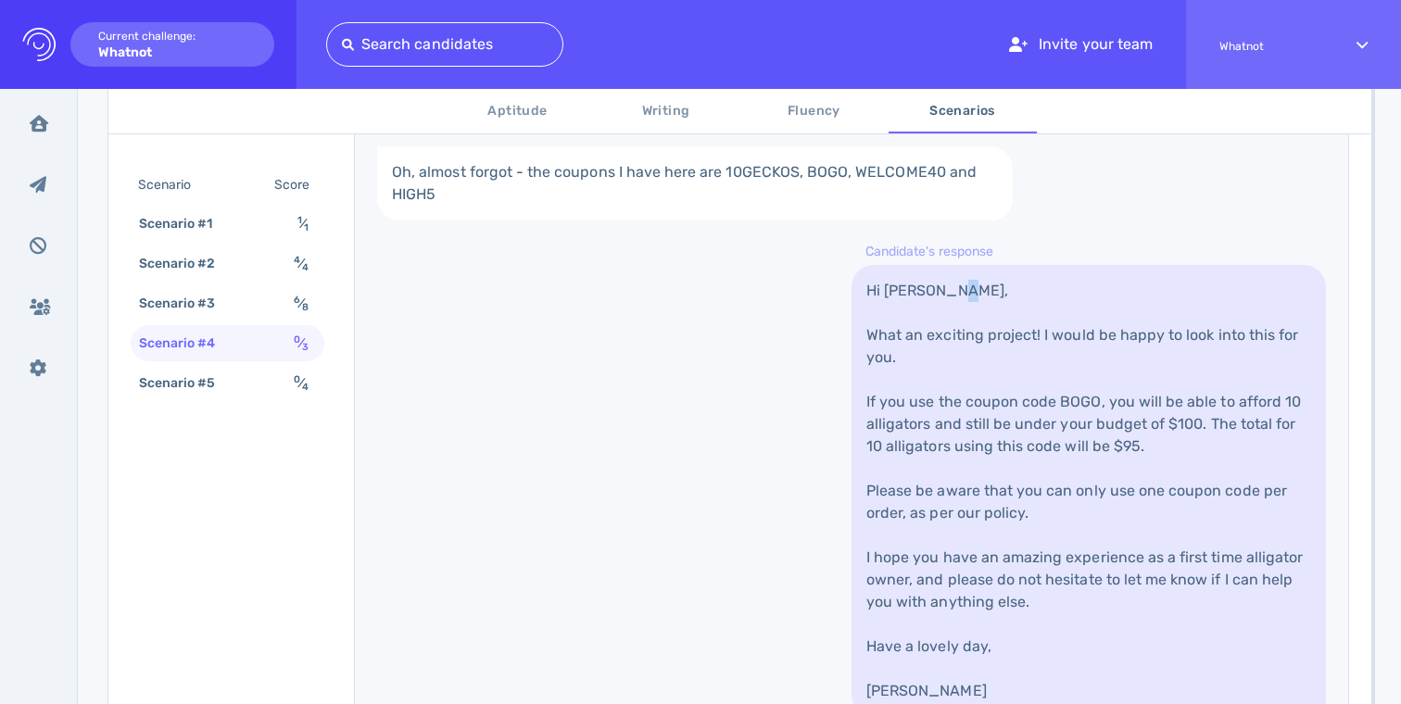
click at [959, 318] on link "Hi Camila, What an exciting project! I would be happy to look into this for you…" at bounding box center [1089, 491] width 475 height 452
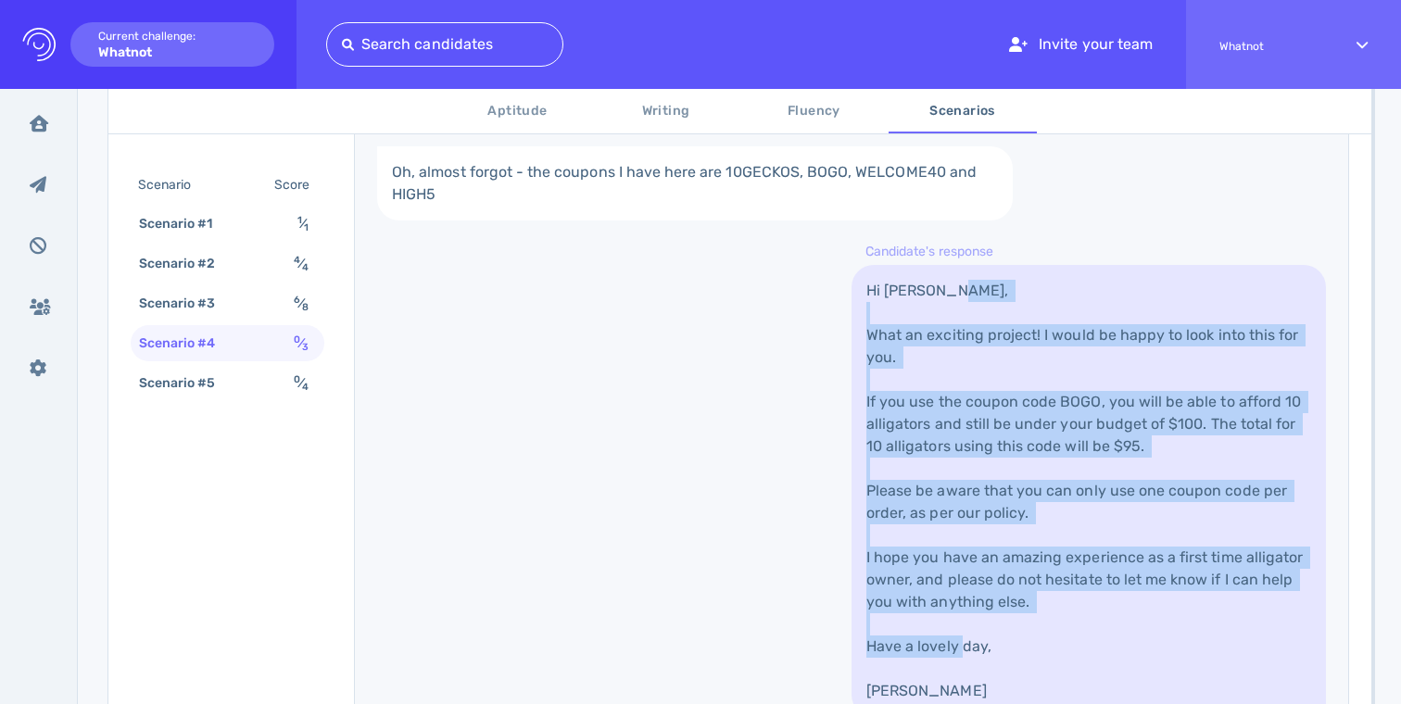
drag, startPoint x: 959, startPoint y: 318, endPoint x: 959, endPoint y: 673, distance: 355.0
click at [959, 673] on link "Hi Camila, What an exciting project! I would be happy to look into this for you…" at bounding box center [1089, 491] width 475 height 452
click at [960, 666] on link "Hi Camila, What an exciting project! I would be happy to look into this for you…" at bounding box center [1089, 491] width 475 height 452
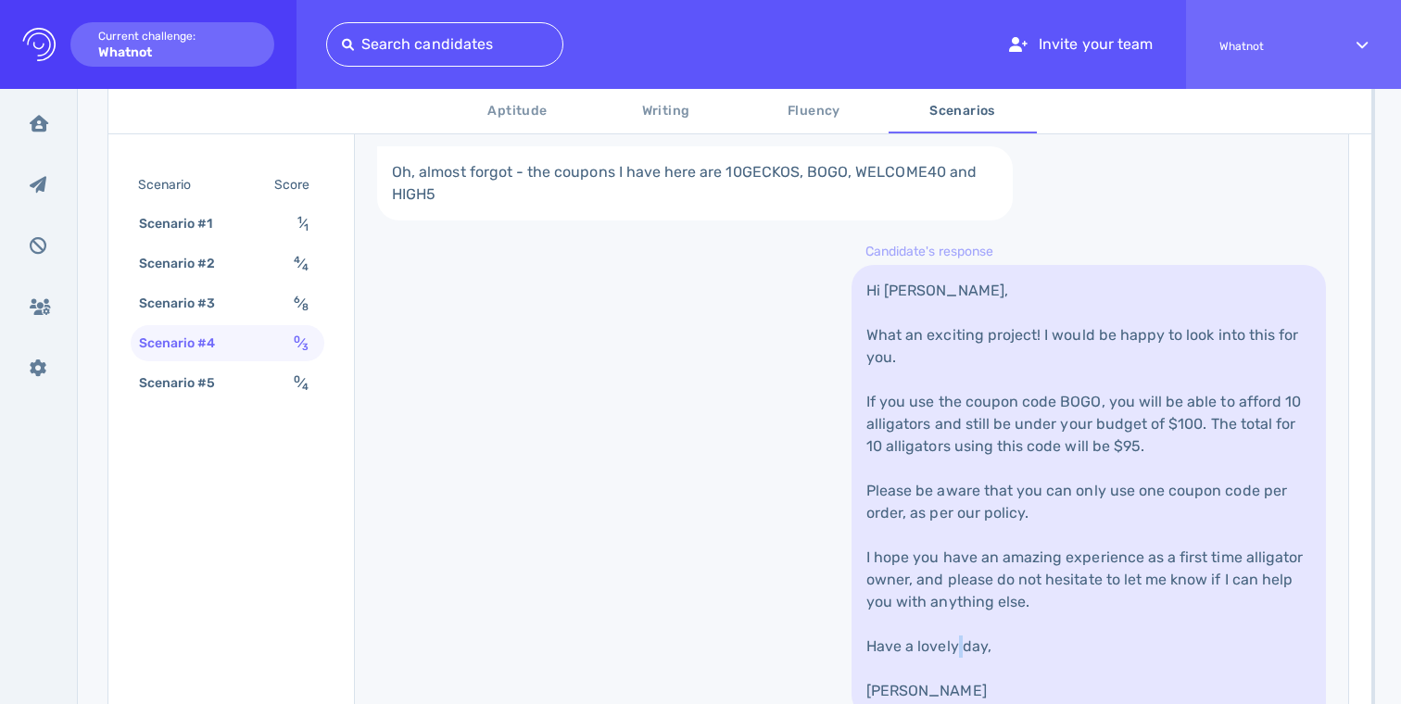
click at [960, 666] on link "Hi Camila, What an exciting project! I would be happy to look into this for you…" at bounding box center [1089, 491] width 475 height 452
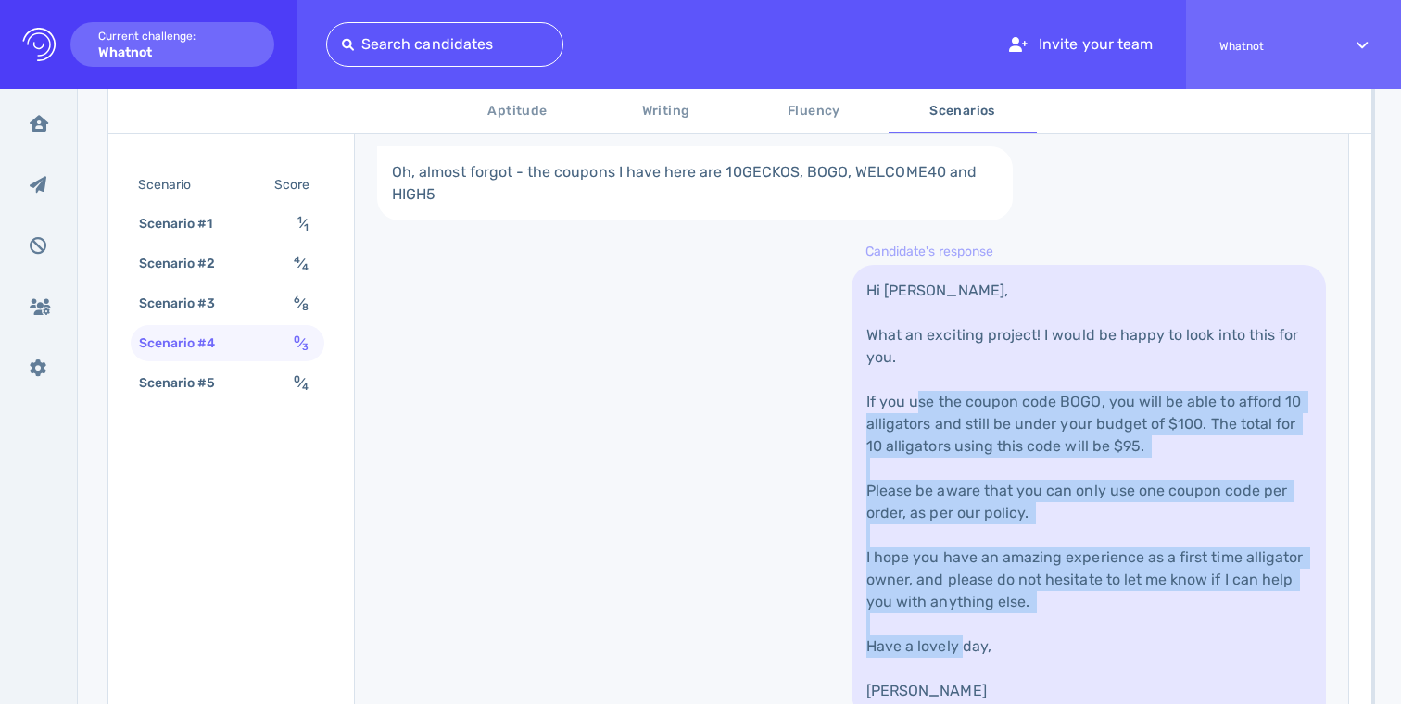
drag, startPoint x: 960, startPoint y: 666, endPoint x: 960, endPoint y: 379, distance: 287.3
click at [960, 379] on link "Hi Camila, What an exciting project! I would be happy to look into this for you…" at bounding box center [1089, 491] width 475 height 452
click at [960, 373] on link "Hi Camila, What an exciting project! I would be happy to look into this for you…" at bounding box center [1089, 491] width 475 height 452
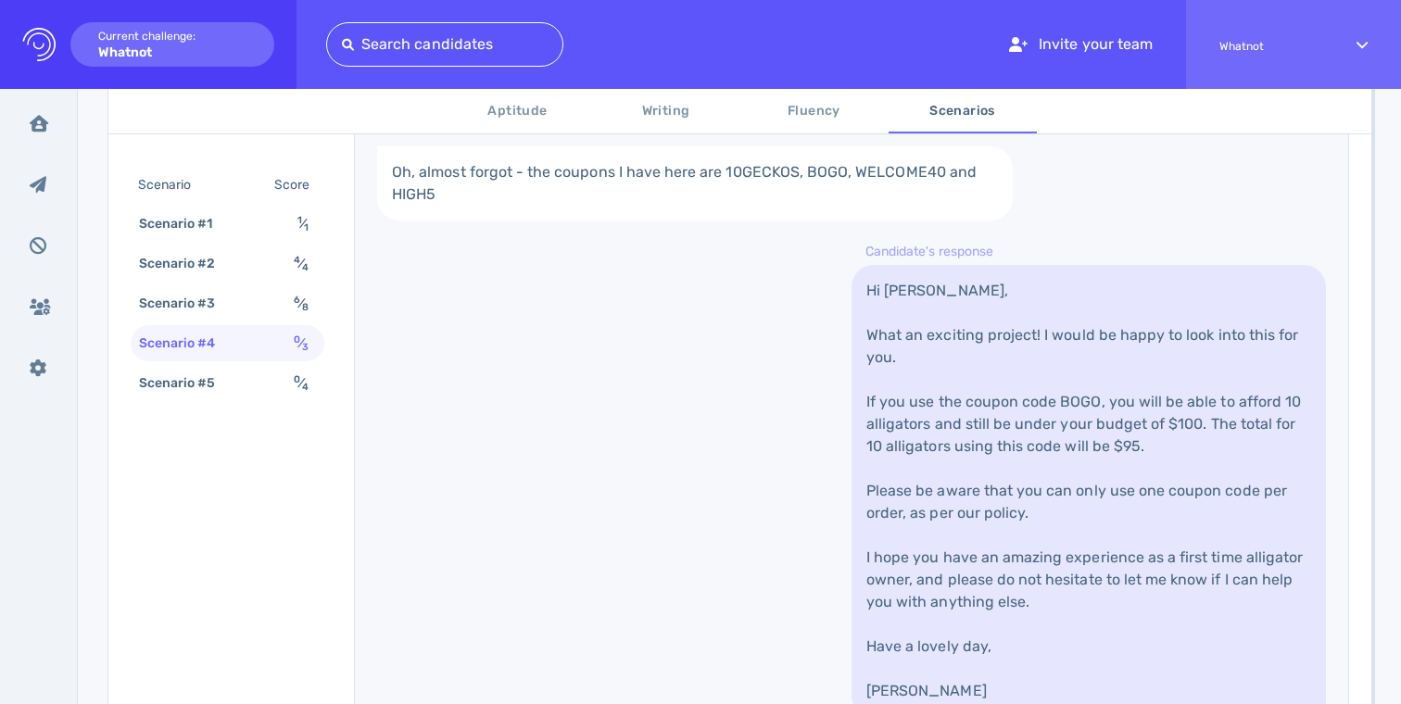
click at [960, 373] on link "Hi Camila, What an exciting project! I would be happy to look into this for you…" at bounding box center [1089, 491] width 475 height 452
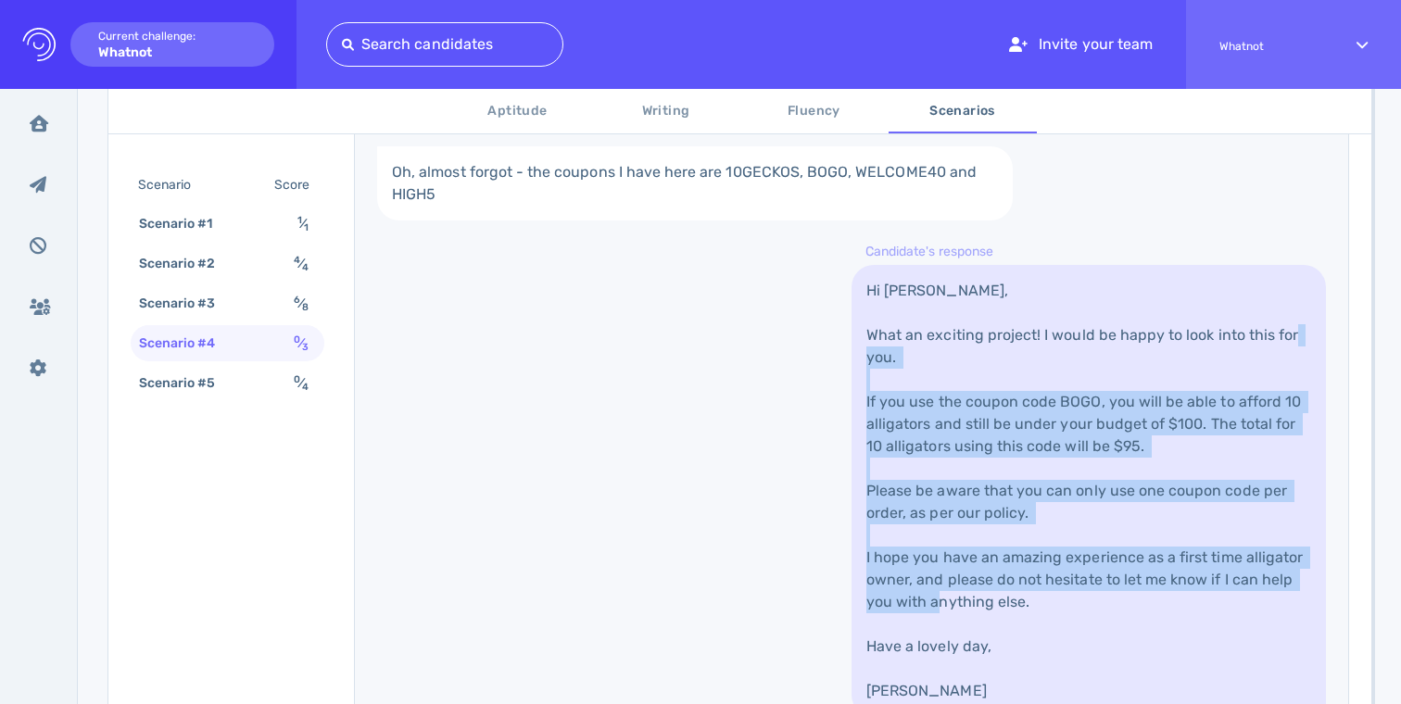
drag, startPoint x: 960, startPoint y: 373, endPoint x: 957, endPoint y: 613, distance: 240.1
click at [957, 613] on link "Hi Camila, What an exciting project! I would be happy to look into this for you…" at bounding box center [1089, 491] width 475 height 452
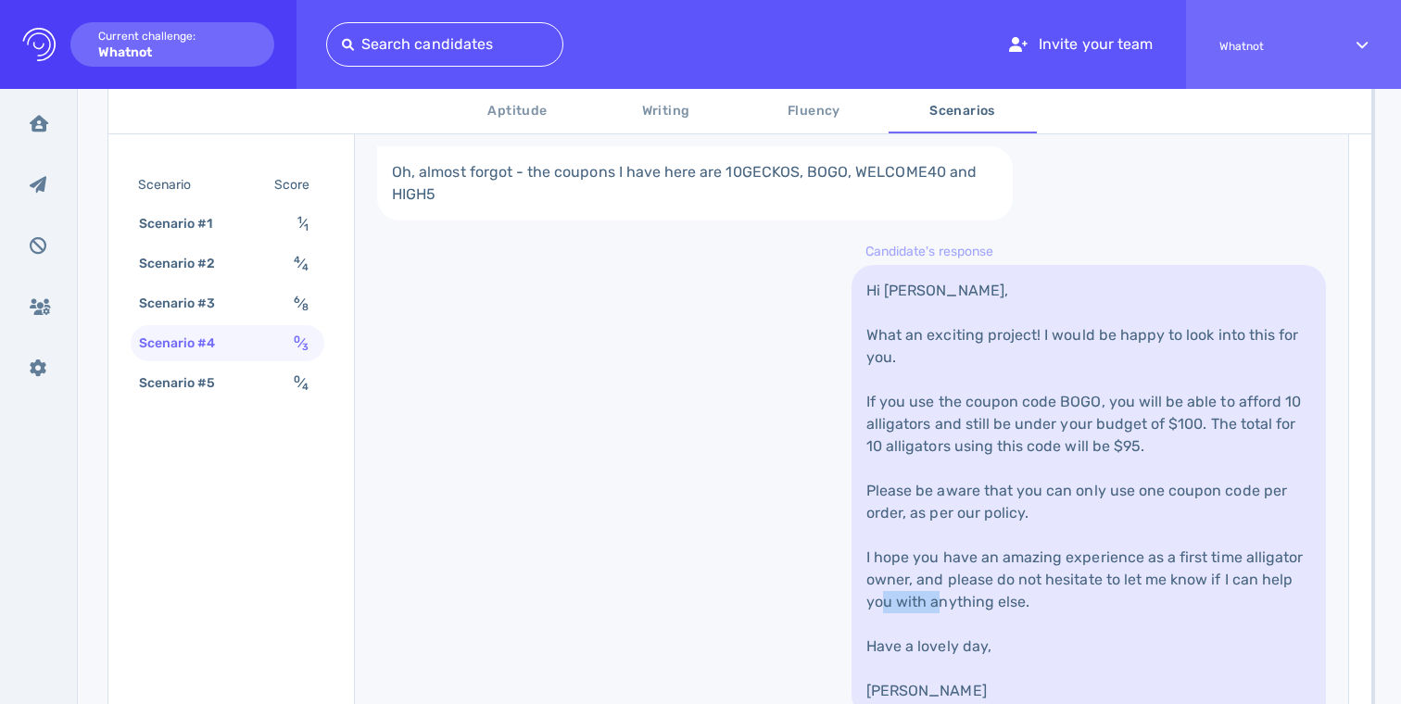
click at [957, 613] on link "Hi Camila, What an exciting project! I would be happy to look into this for you…" at bounding box center [1089, 491] width 475 height 452
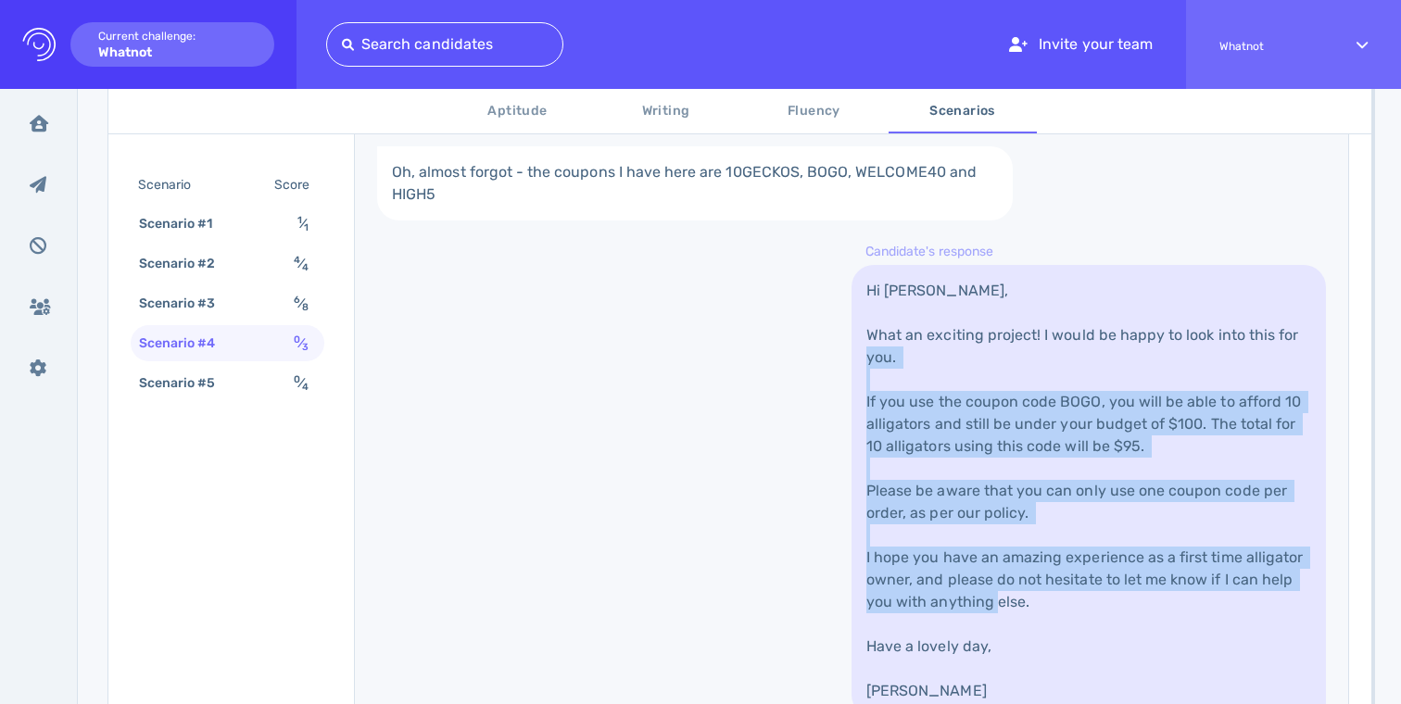
drag, startPoint x: 957, startPoint y: 613, endPoint x: 957, endPoint y: 425, distance: 187.2
click at [957, 425] on link "Hi Camila, What an exciting project! I would be happy to look into this for you…" at bounding box center [1089, 491] width 475 height 452
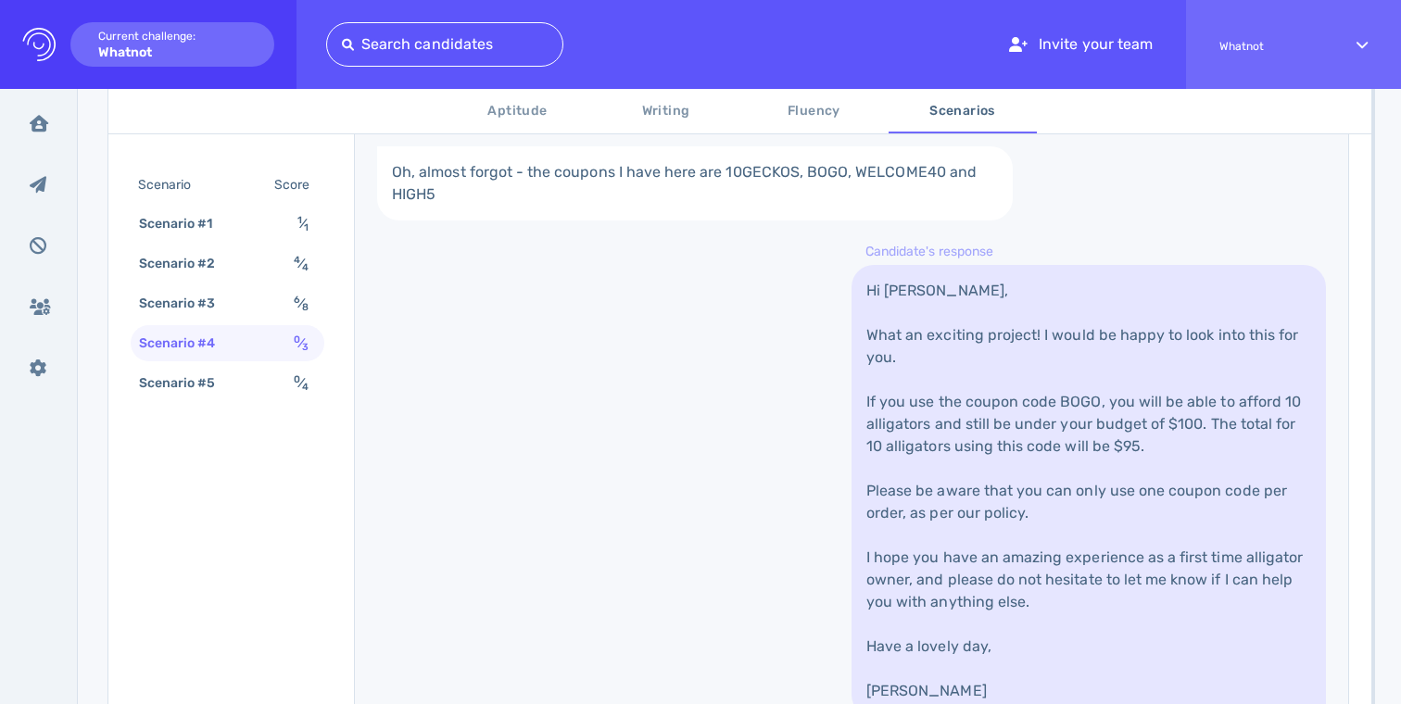
click at [957, 425] on link "Hi Camila, What an exciting project! I would be happy to look into this for you…" at bounding box center [1089, 491] width 475 height 452
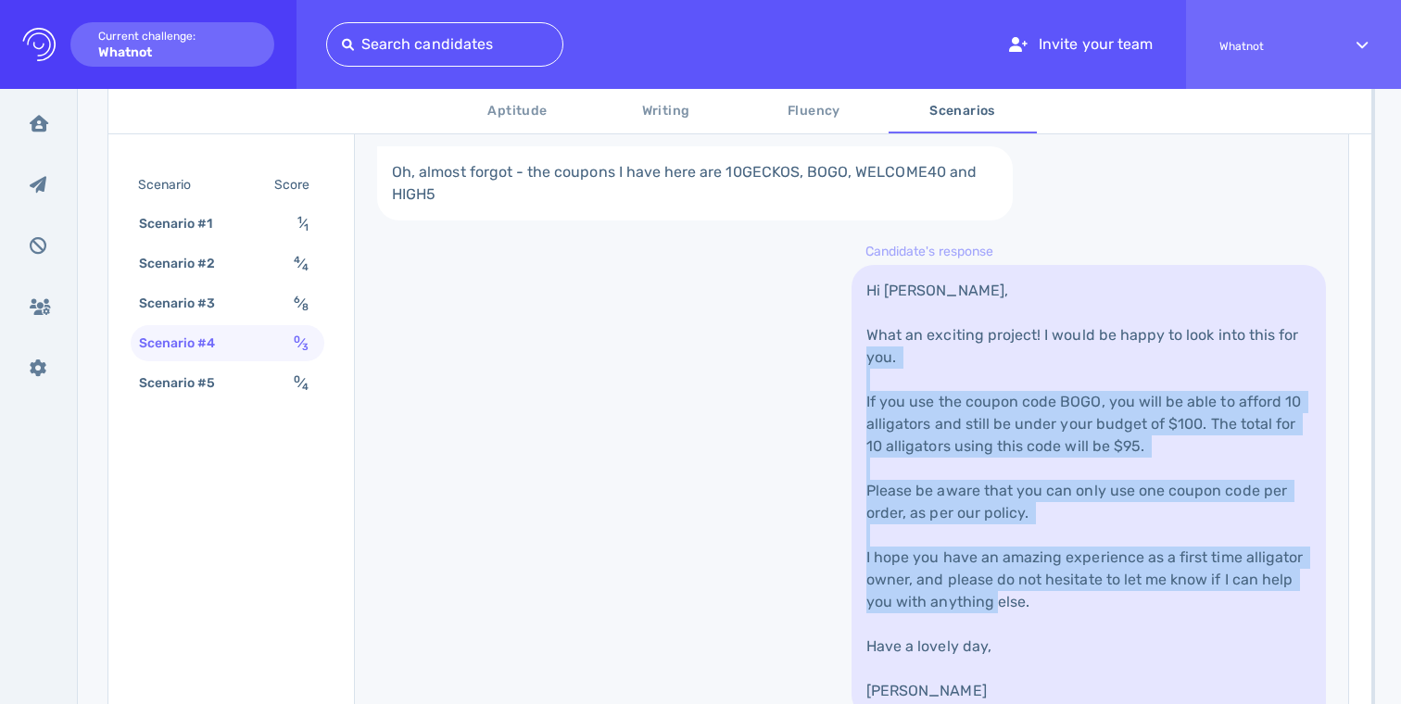
drag, startPoint x: 957, startPoint y: 425, endPoint x: 957, endPoint y: 600, distance: 174.3
click at [957, 600] on link "Hi Camila, What an exciting project! I would be happy to look into this for you…" at bounding box center [1089, 491] width 475 height 452
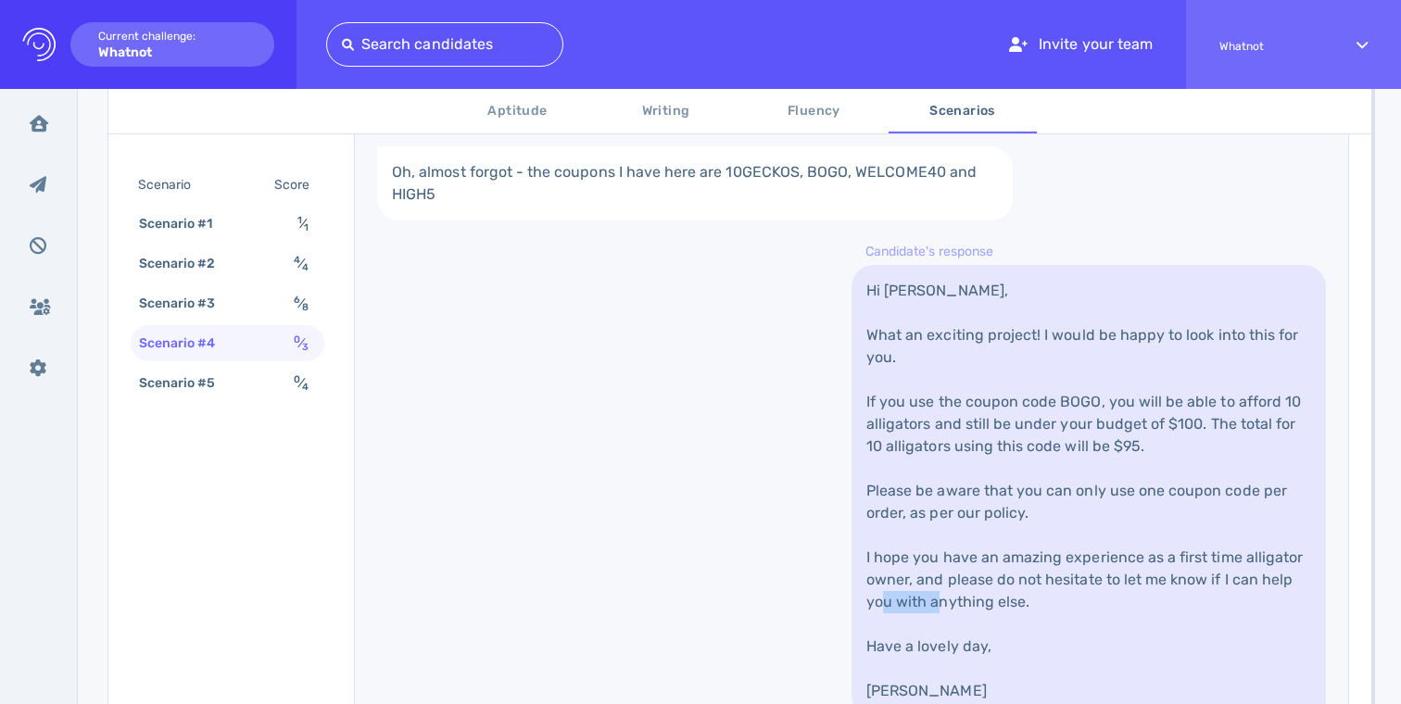
click at [957, 600] on link "Hi Camila, What an exciting project! I would be happy to look into this for you…" at bounding box center [1089, 491] width 475 height 452
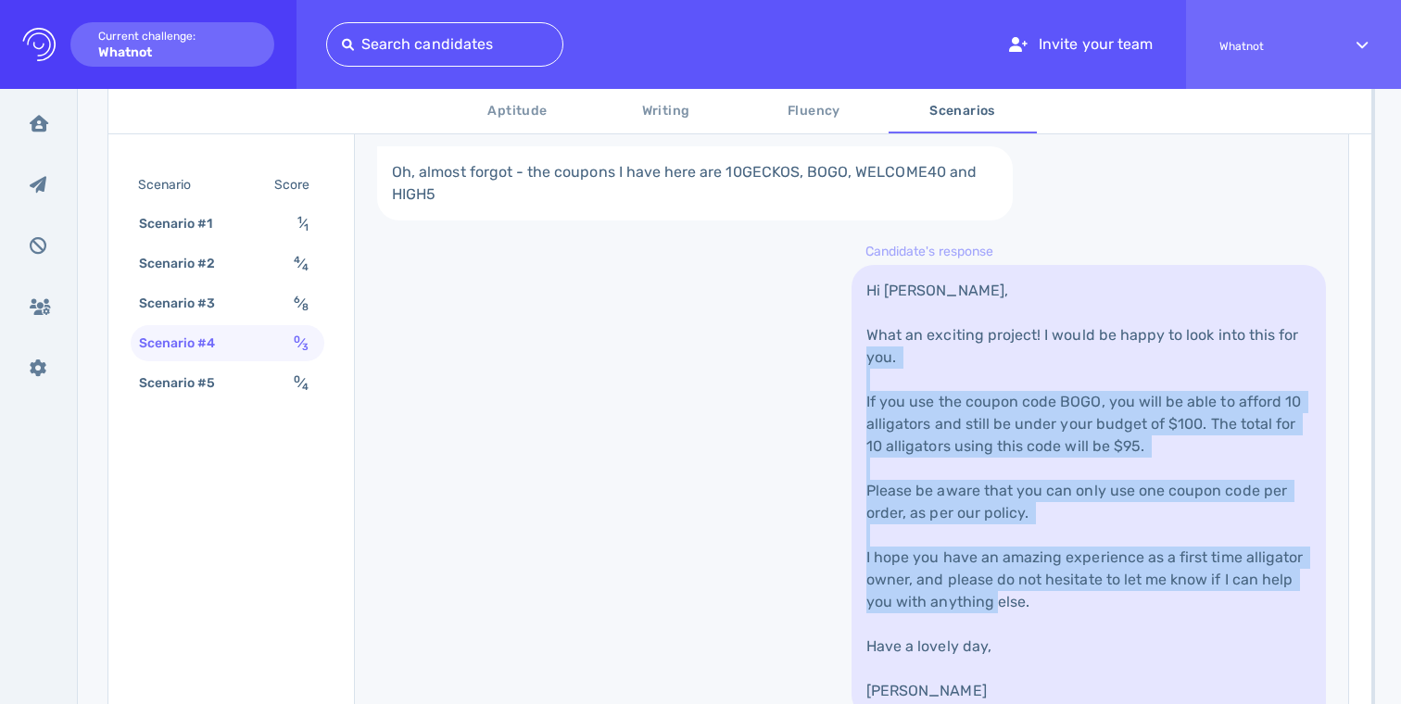
drag, startPoint x: 957, startPoint y: 600, endPoint x: 957, endPoint y: 407, distance: 192.8
click at [957, 407] on link "Hi Camila, What an exciting project! I would be happy to look into this for you…" at bounding box center [1089, 491] width 475 height 452
click at [957, 402] on link "Hi Camila, What an exciting project! I would be happy to look into this for you…" at bounding box center [1089, 491] width 475 height 452
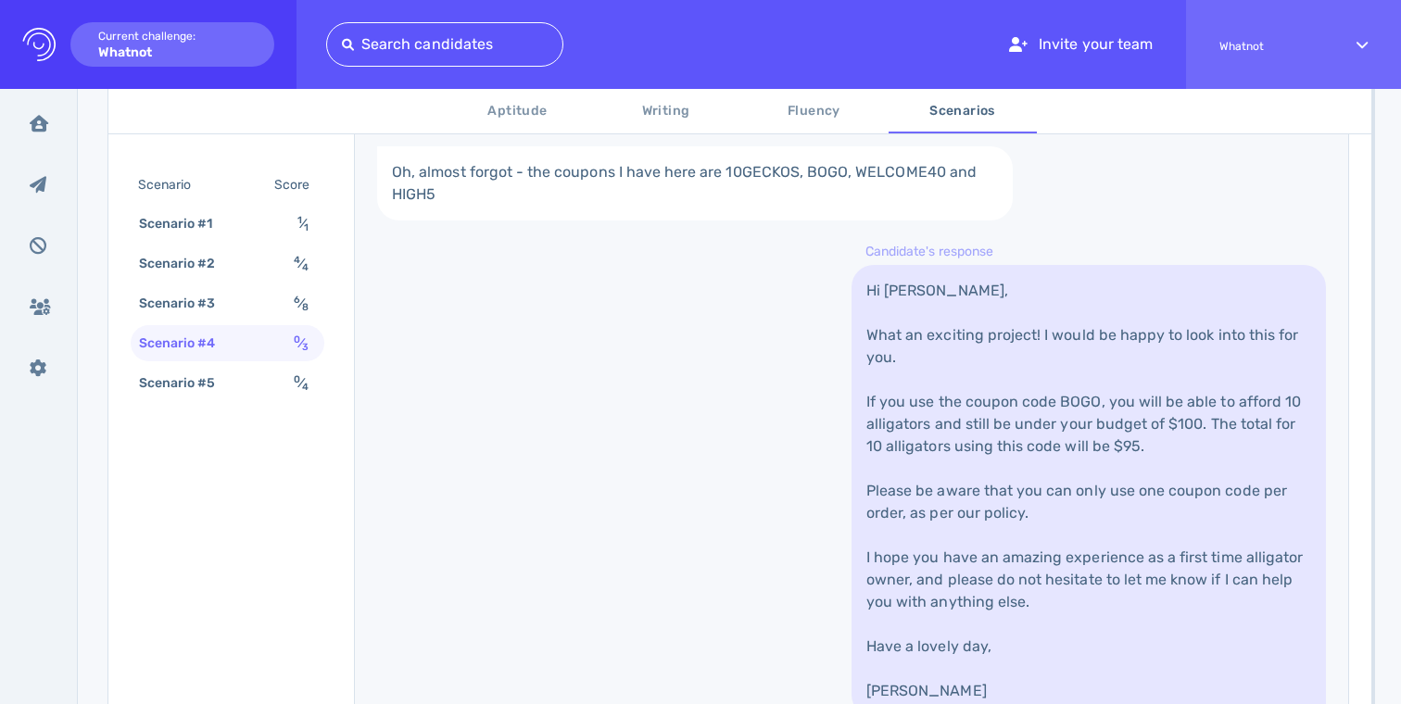
click at [957, 402] on link "Hi Camila, What an exciting project! I would be happy to look into this for you…" at bounding box center [1089, 491] width 475 height 452
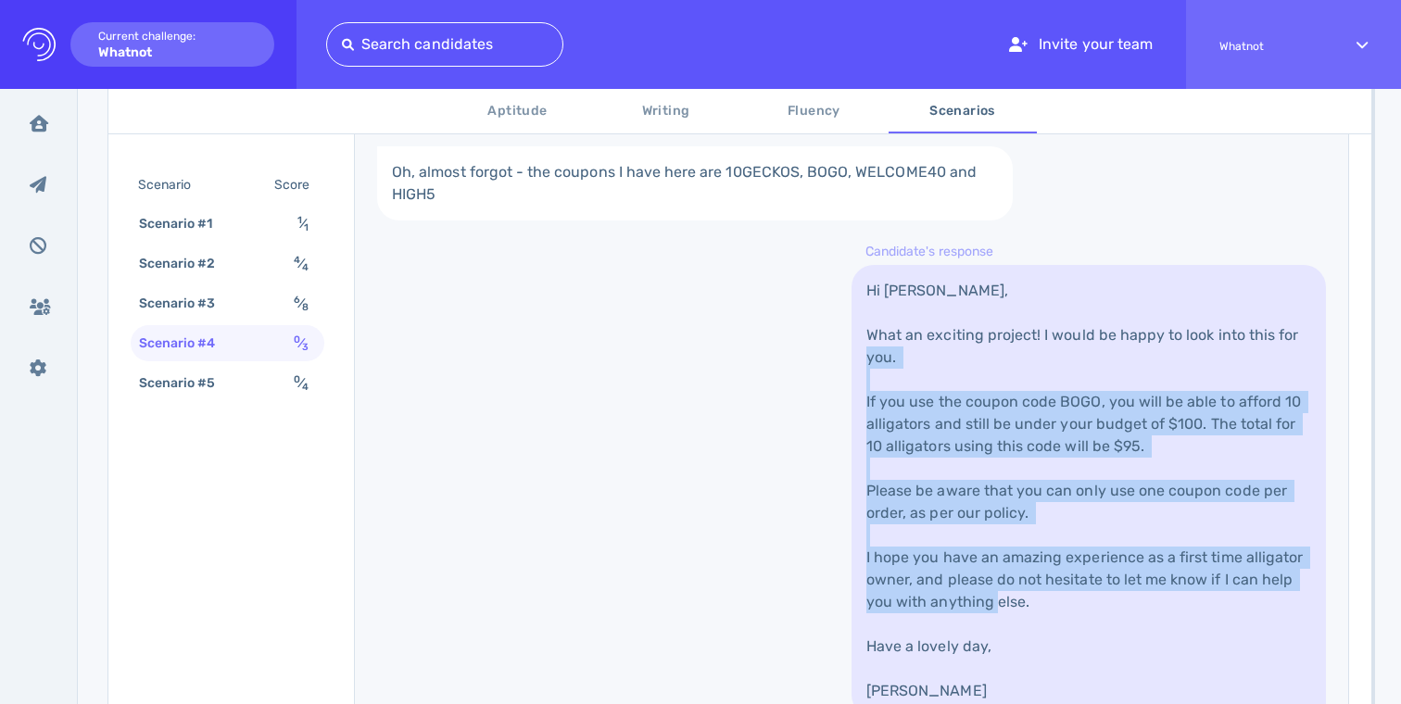
drag, startPoint x: 957, startPoint y: 402, endPoint x: 957, endPoint y: 561, distance: 158.5
click at [957, 561] on link "Hi Camila, What an exciting project! I would be happy to look into this for you…" at bounding box center [1089, 491] width 475 height 452
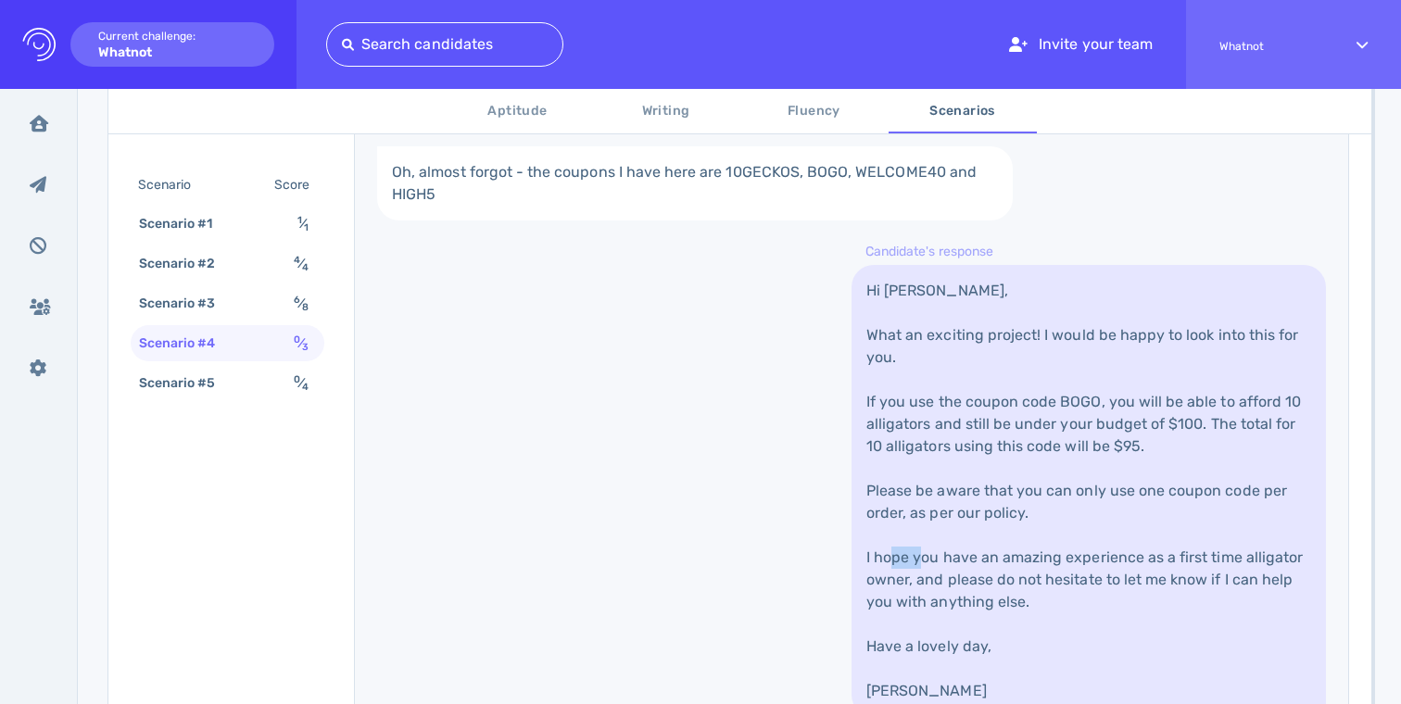
click at [957, 561] on link "Hi Camila, What an exciting project! I would be happy to look into this for you…" at bounding box center [1089, 491] width 475 height 452
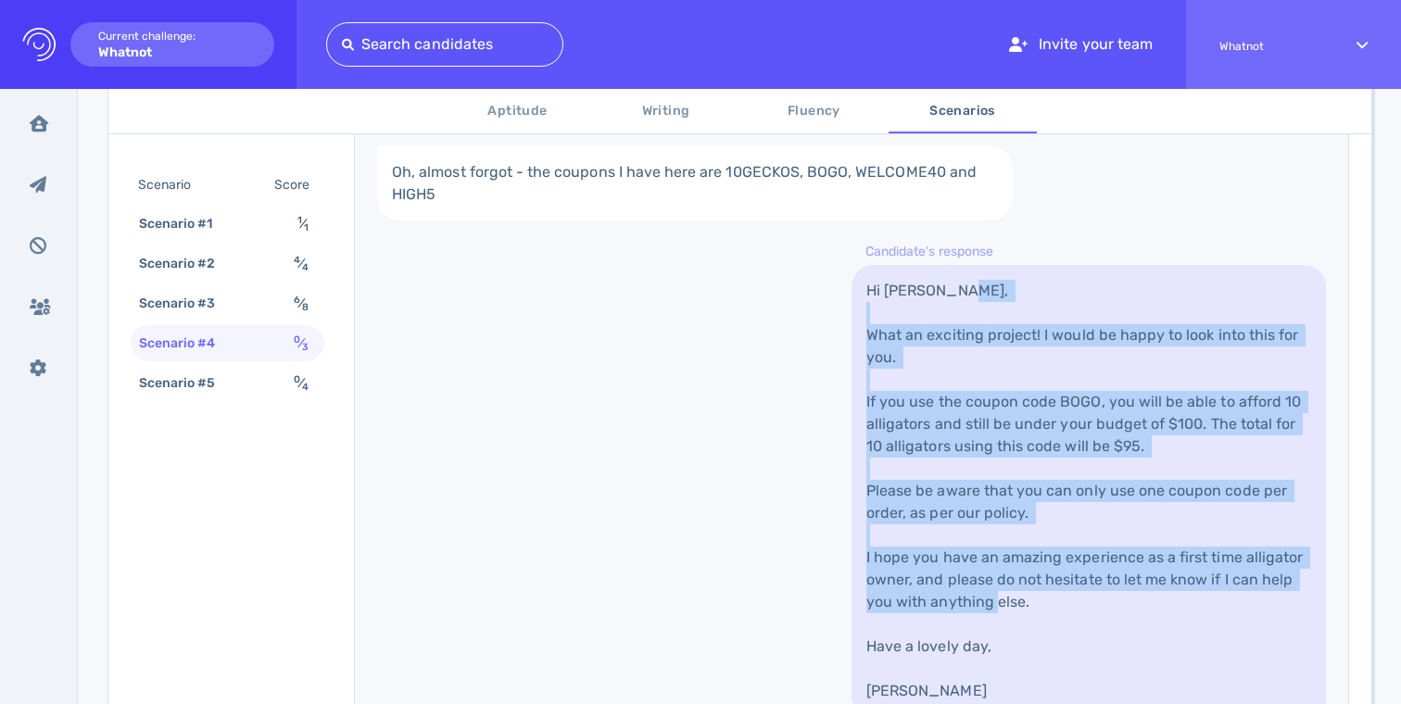
drag, startPoint x: 957, startPoint y: 561, endPoint x: 957, endPoint y: 341, distance: 219.7
click at [957, 341] on link "Hi Camila, What an exciting project! I would be happy to look into this for you…" at bounding box center [1089, 491] width 475 height 452
click at [957, 338] on link "Hi Camila, What an exciting project! I would be happy to look into this for you…" at bounding box center [1089, 491] width 475 height 452
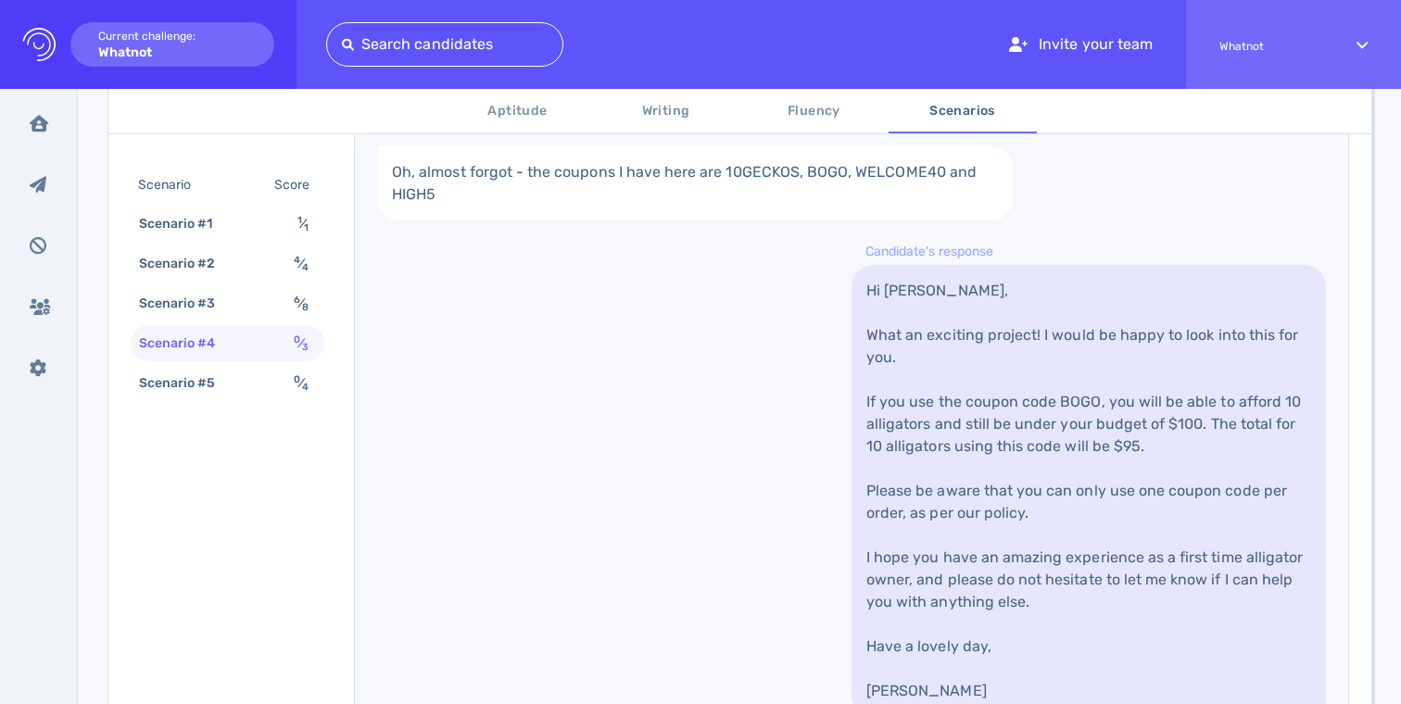
click at [957, 338] on link "Hi Camila, What an exciting project! I would be happy to look into this for you…" at bounding box center [1089, 491] width 475 height 452
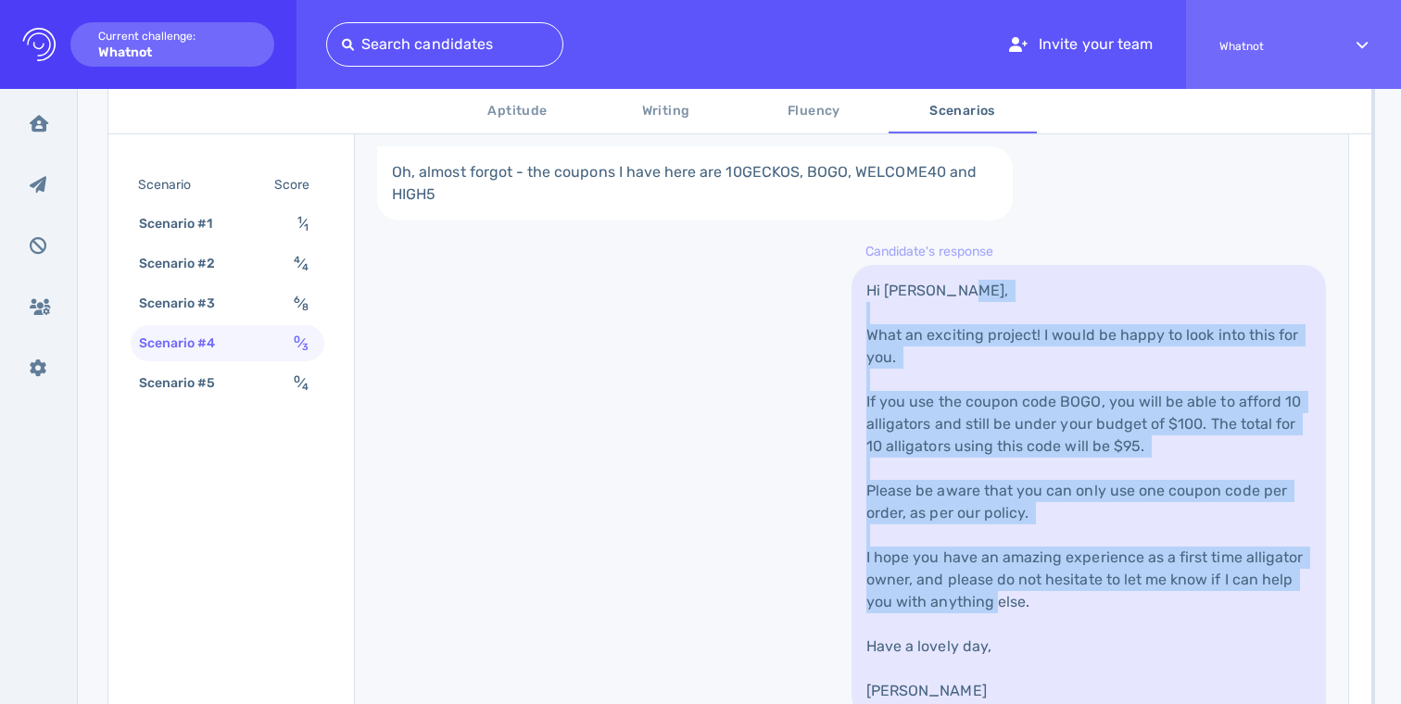
drag, startPoint x: 957, startPoint y: 338, endPoint x: 960, endPoint y: 578, distance: 240.1
click at [960, 578] on link "Hi Camila, What an exciting project! I would be happy to look into this for you…" at bounding box center [1089, 491] width 475 height 452
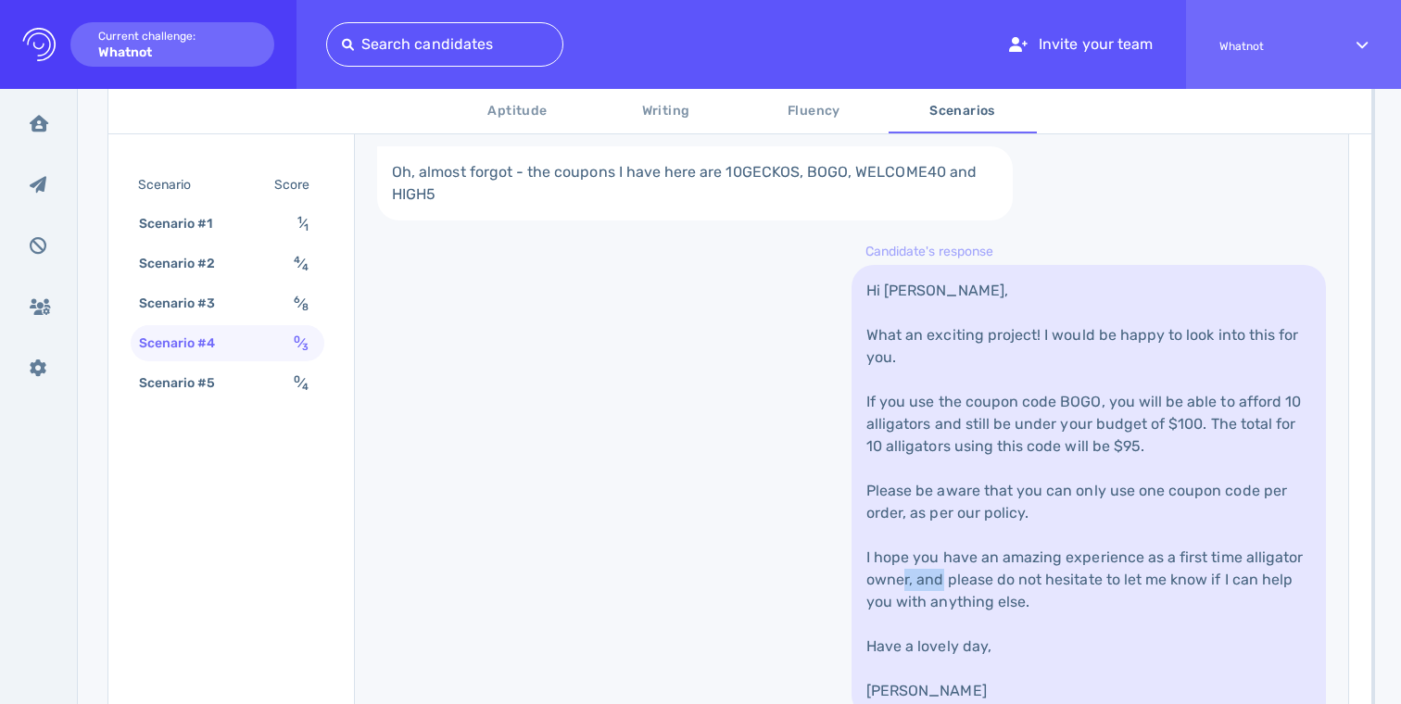
click at [960, 578] on link "Hi Camila, What an exciting project! I would be happy to look into this for you…" at bounding box center [1089, 491] width 475 height 452
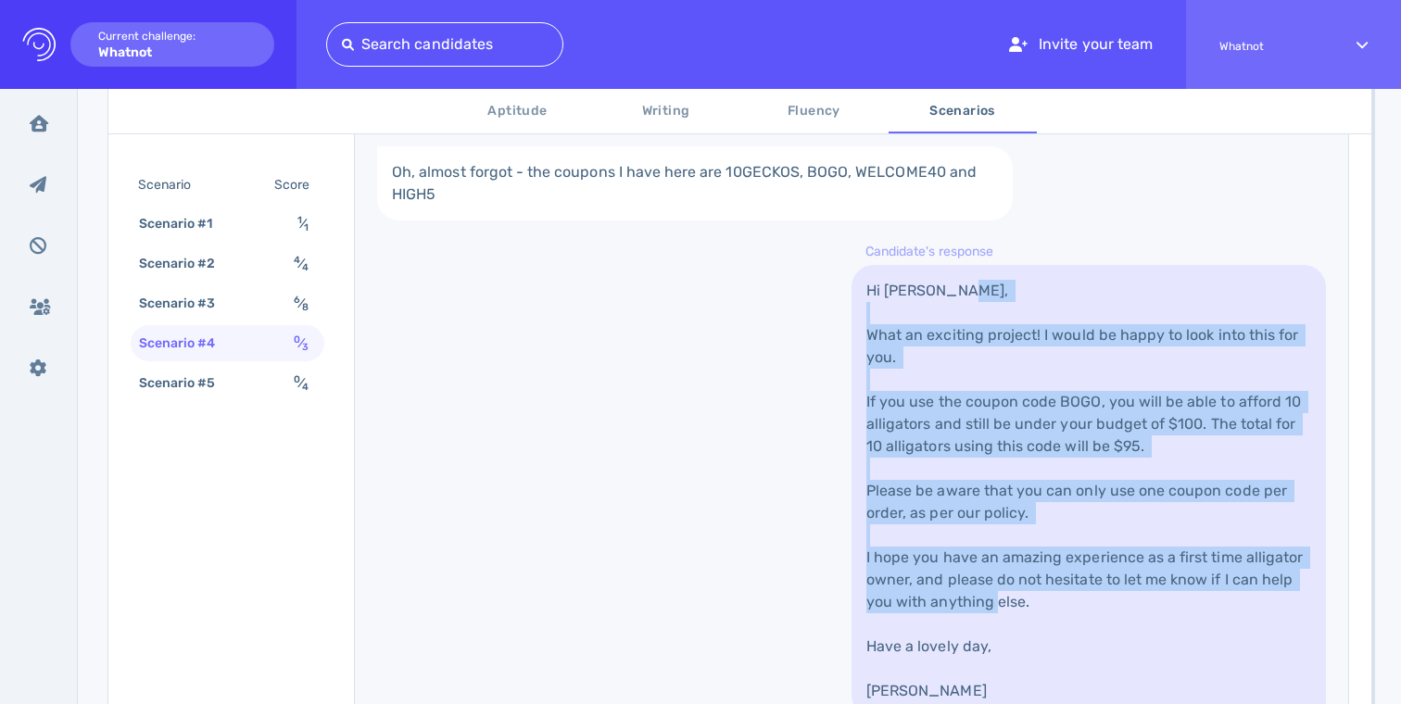
drag, startPoint x: 960, startPoint y: 578, endPoint x: 965, endPoint y: 343, distance: 235.5
click at [963, 353] on link "Hi Camila, What an exciting project! I would be happy to look into this for you…" at bounding box center [1089, 491] width 475 height 452
click at [965, 343] on link "Hi Camila, What an exciting project! I would be happy to look into this for you…" at bounding box center [1089, 491] width 475 height 452
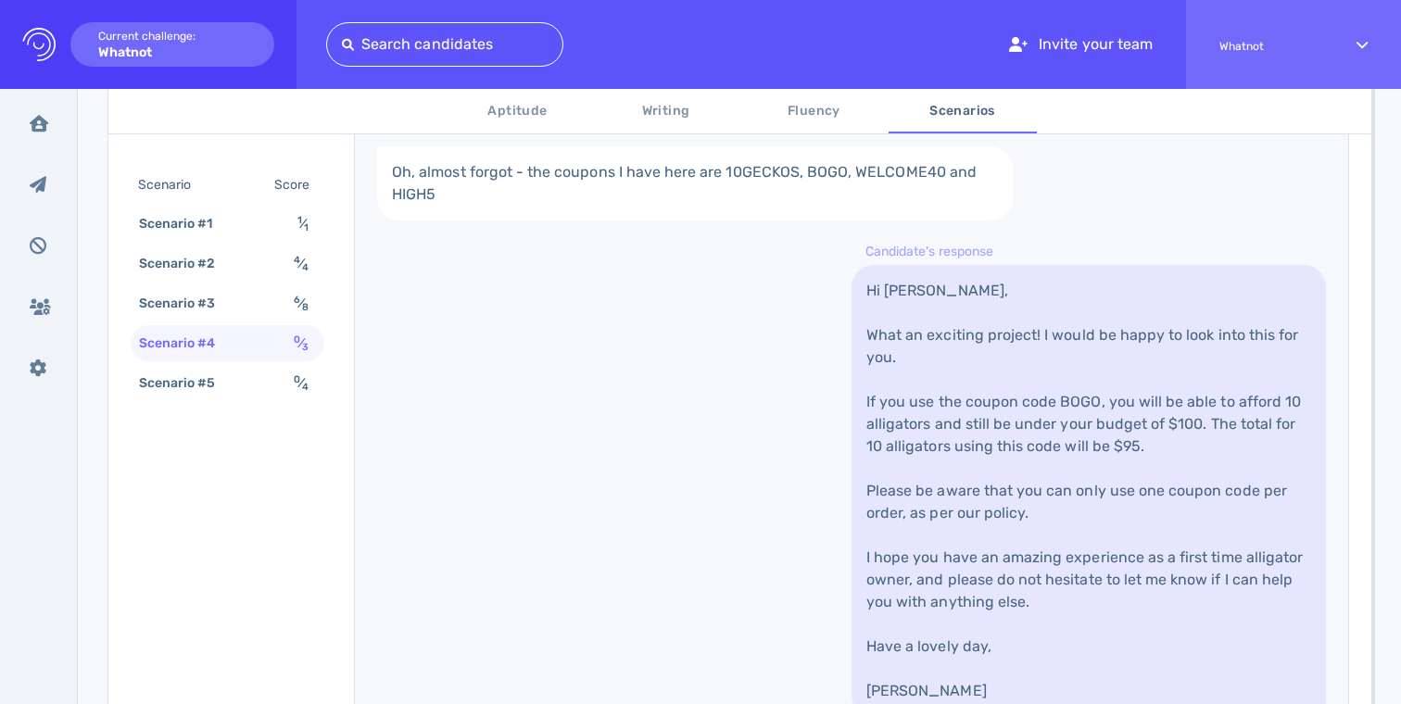
click at [965, 343] on link "Hi Camila, What an exciting project! I would be happy to look into this for you…" at bounding box center [1089, 491] width 475 height 452
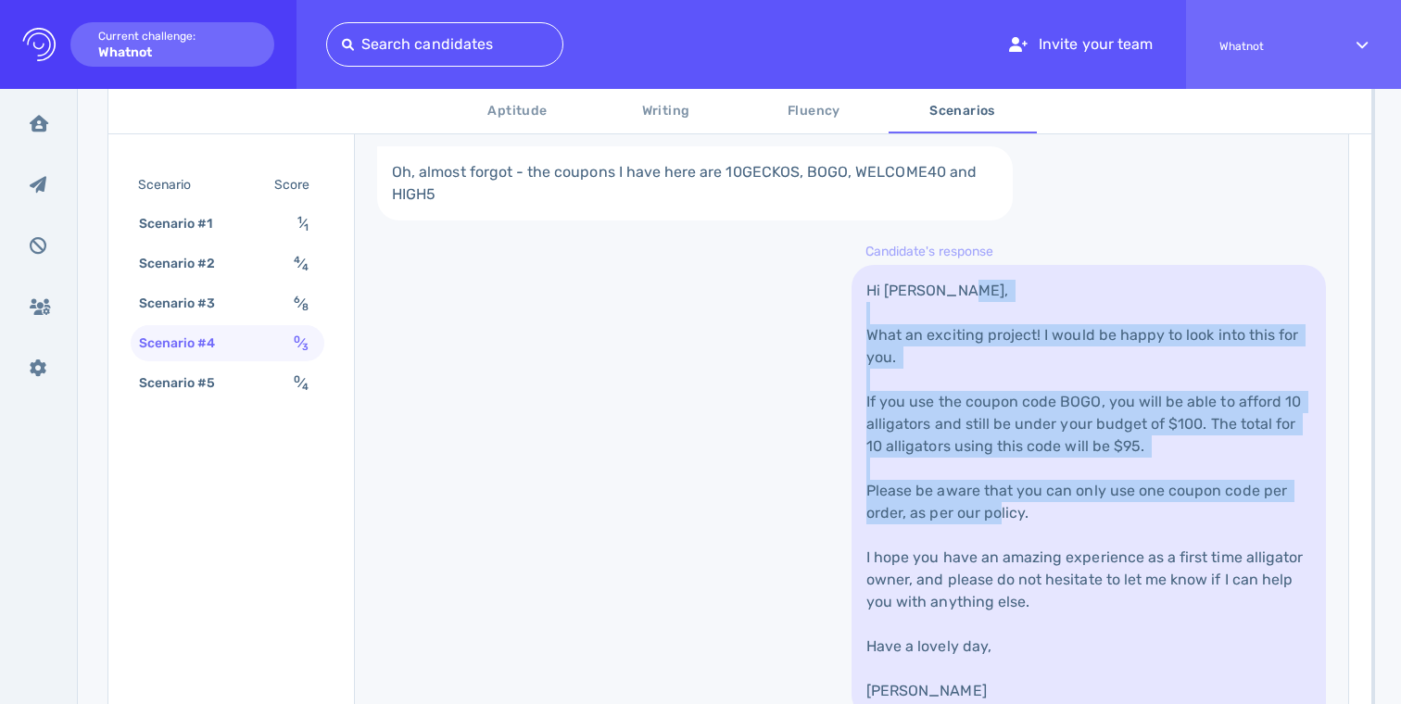
drag
click at [965, 524] on link "Hi Camila, What an exciting project! I would be happy to look into this for you…" at bounding box center [1089, 491] width 475 height 452
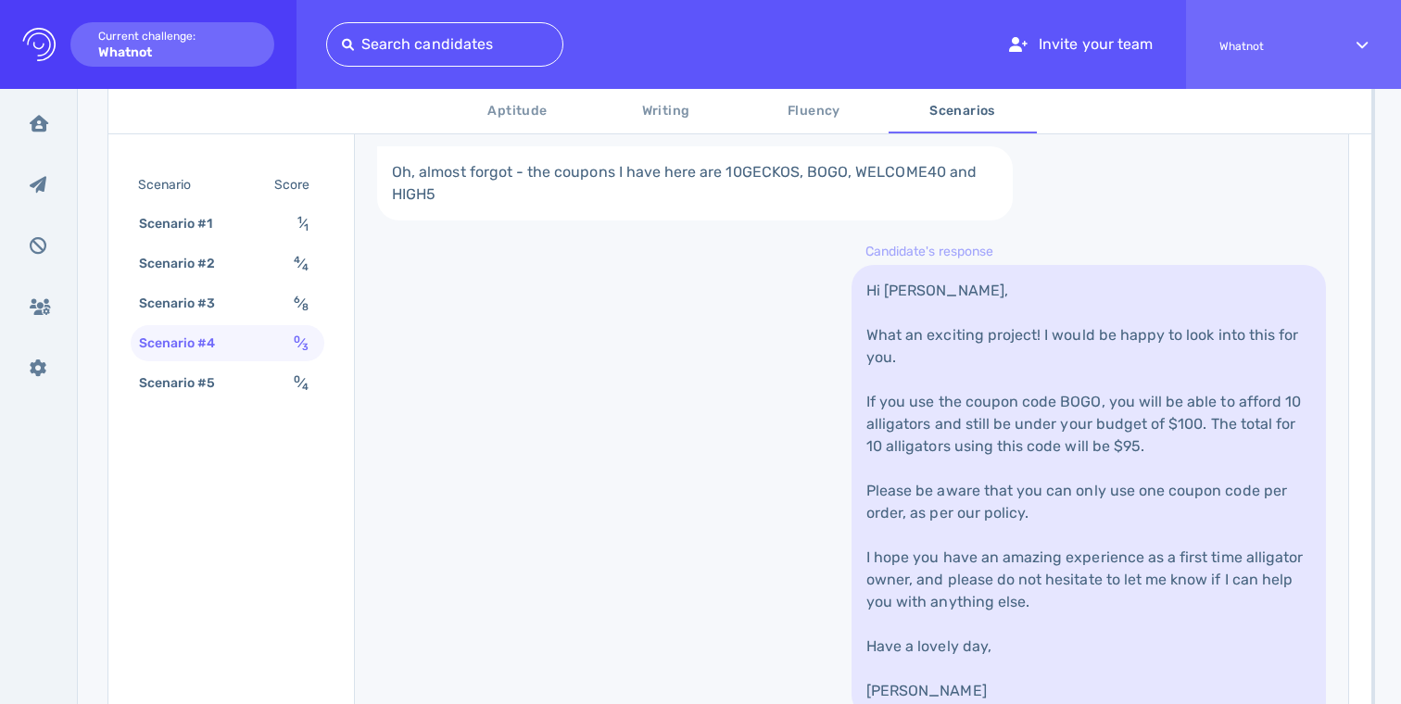
click at [957, 356] on link "Hi Camila, What an exciting project! I would be happy to look into this for you…" at bounding box center [1089, 491] width 475 height 452
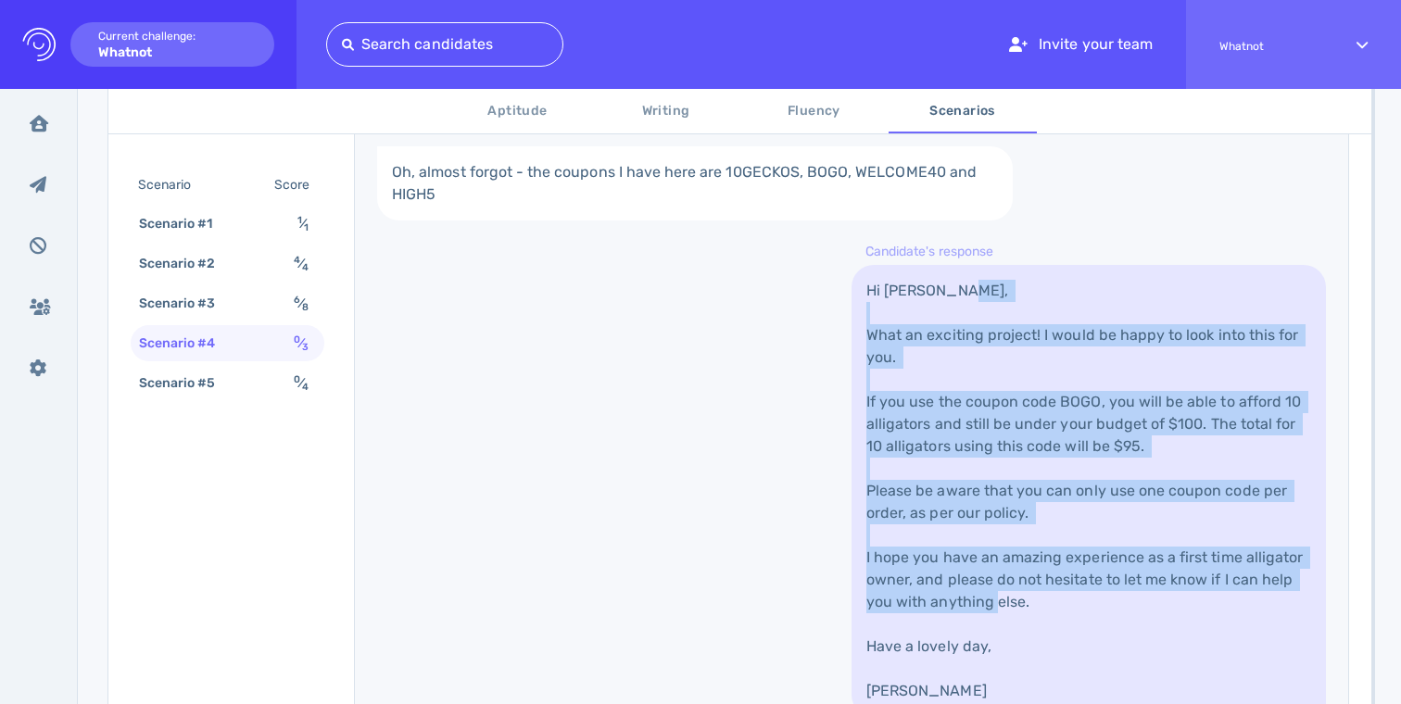
click at [957, 557] on link "Hi Camila, What an exciting project! I would be happy to look into this for you…" at bounding box center [1089, 491] width 475 height 452
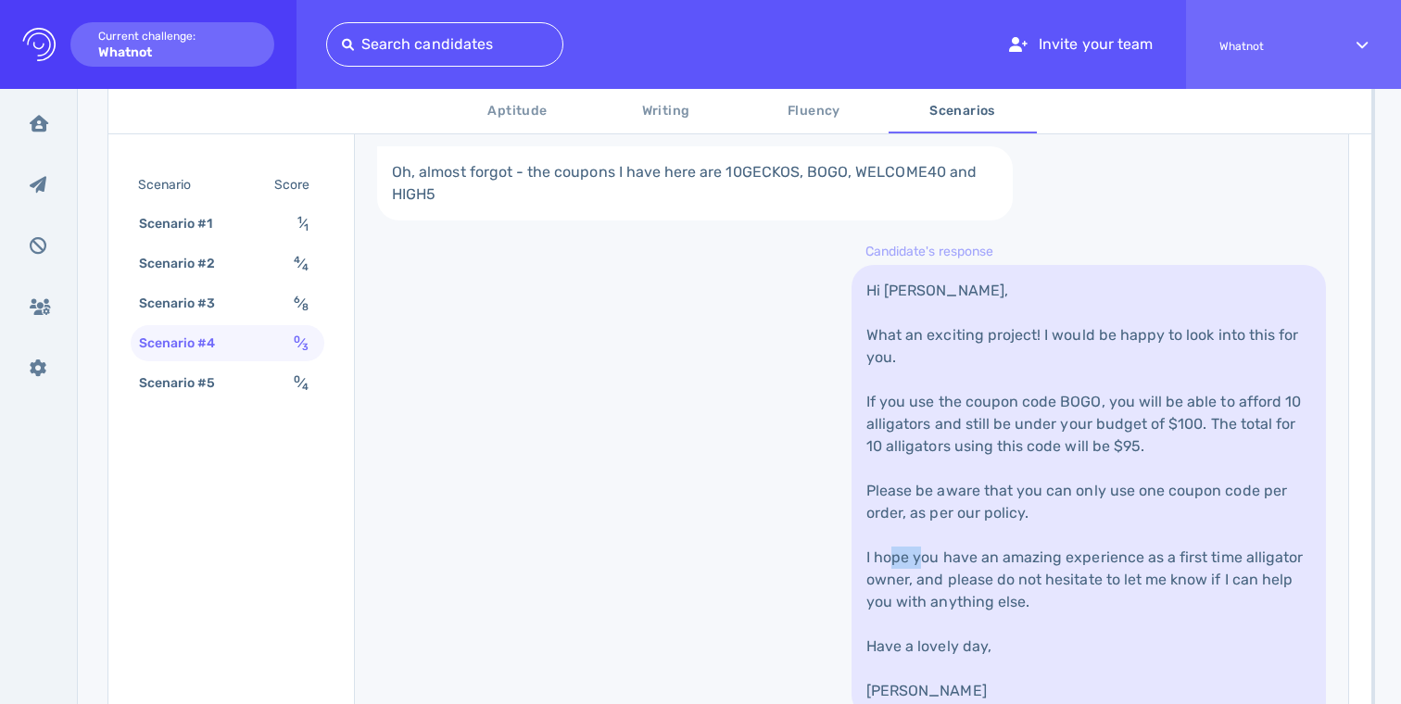
click at [957, 557] on link "Hi Camila, What an exciting project! I would be happy to look into this for you…" at bounding box center [1089, 491] width 475 height 452
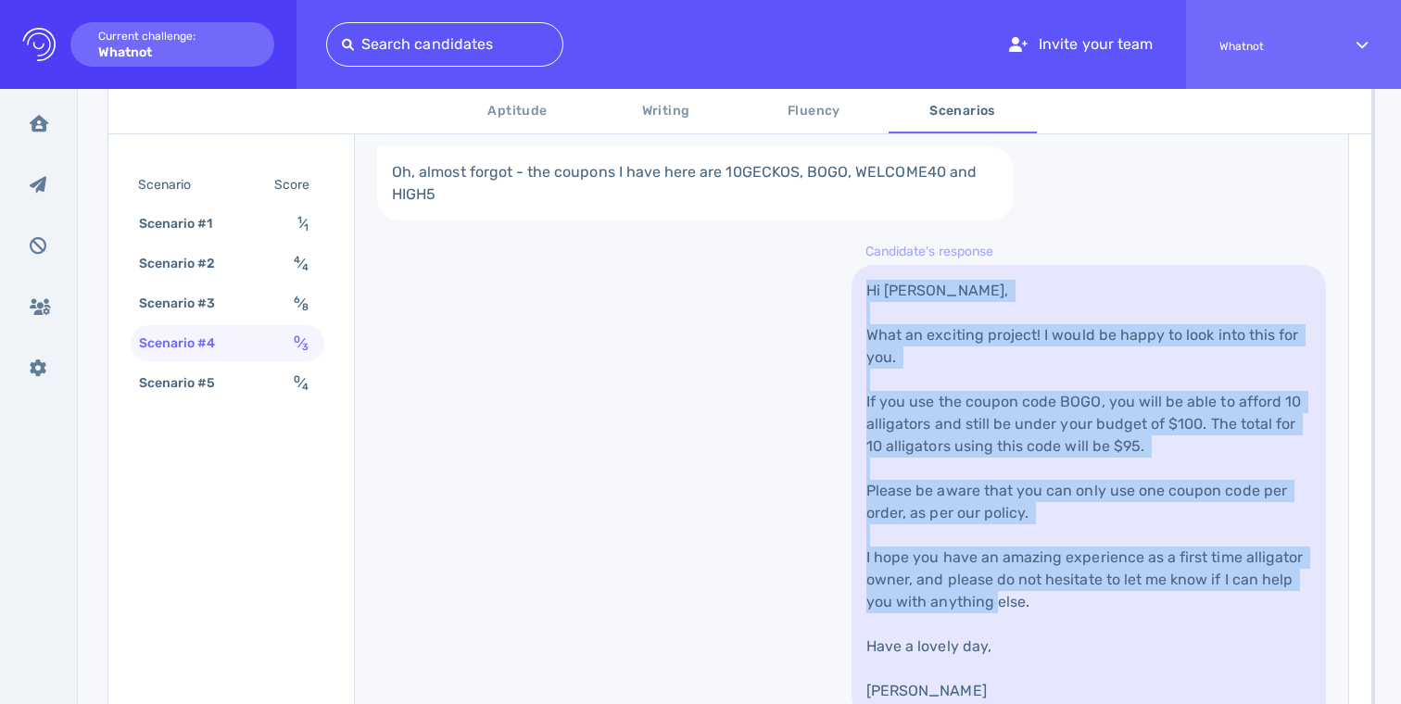
click at [958, 271] on link "Hi Camila, What an exciting project! I would be happy to look into this for you…" at bounding box center [1089, 491] width 475 height 452
click at [937, 352] on link "Hi Camila, What an exciting project! I would be happy to look into this for you…" at bounding box center [1089, 491] width 475 height 452
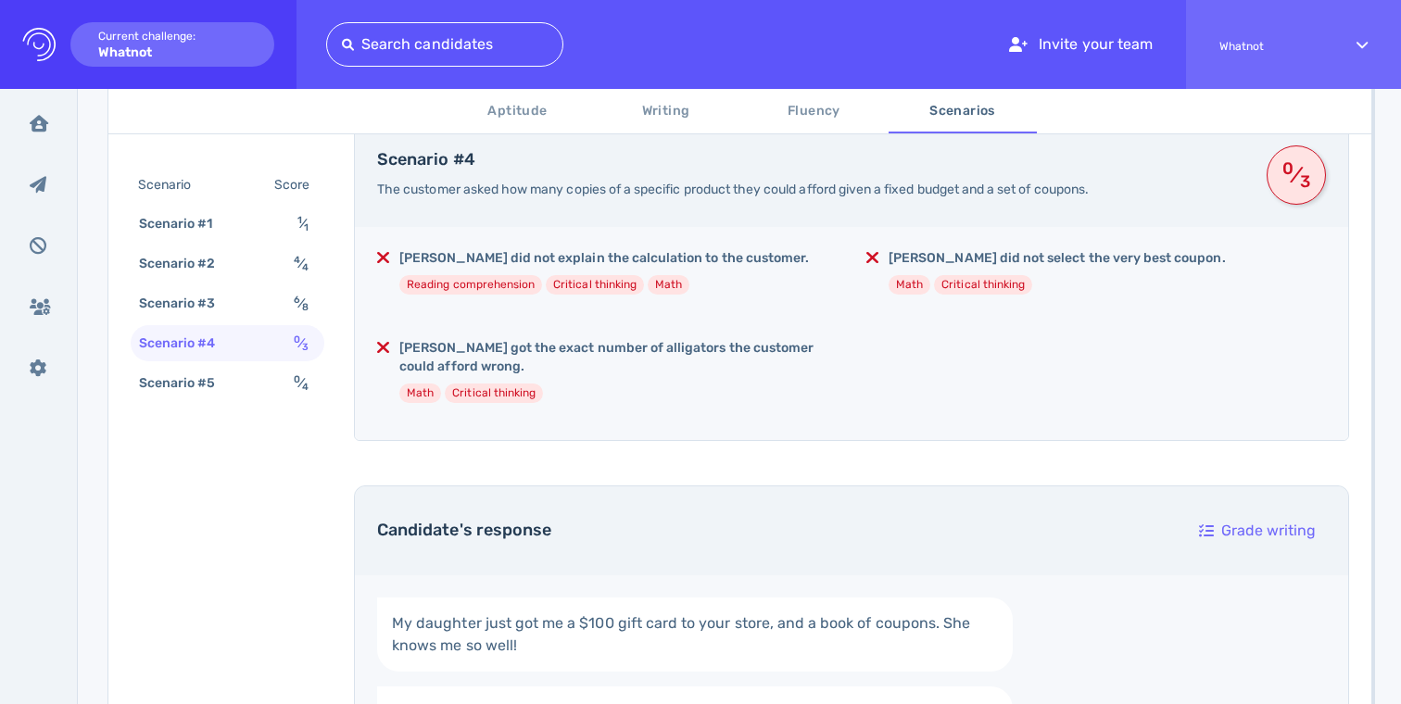
scroll to position [360, 0]
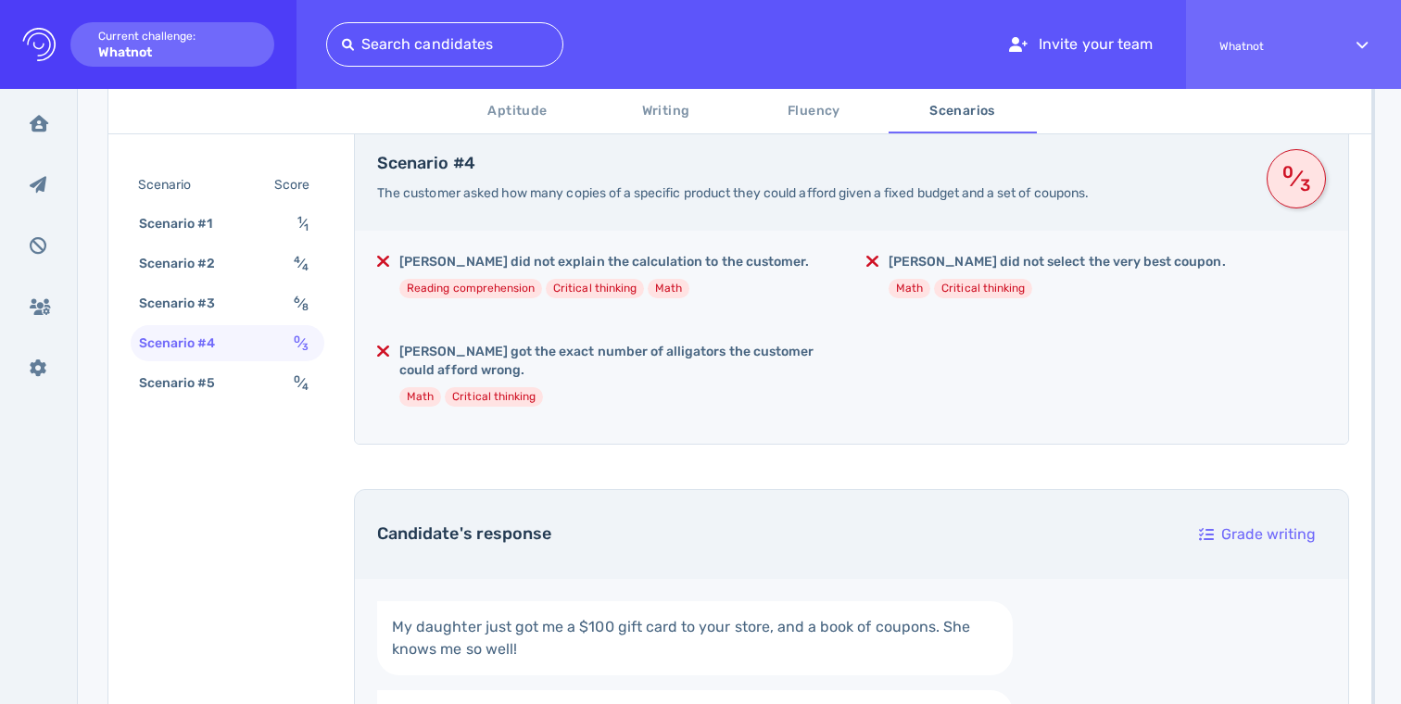
click at [923, 273] on div "Betty did not select the very best coupon. Math Critical thinking" at bounding box center [1057, 283] width 337 height 60
click at [928, 272] on div "Betty did not select the very best coupon. Math Critical thinking" at bounding box center [1057, 283] width 337 height 60
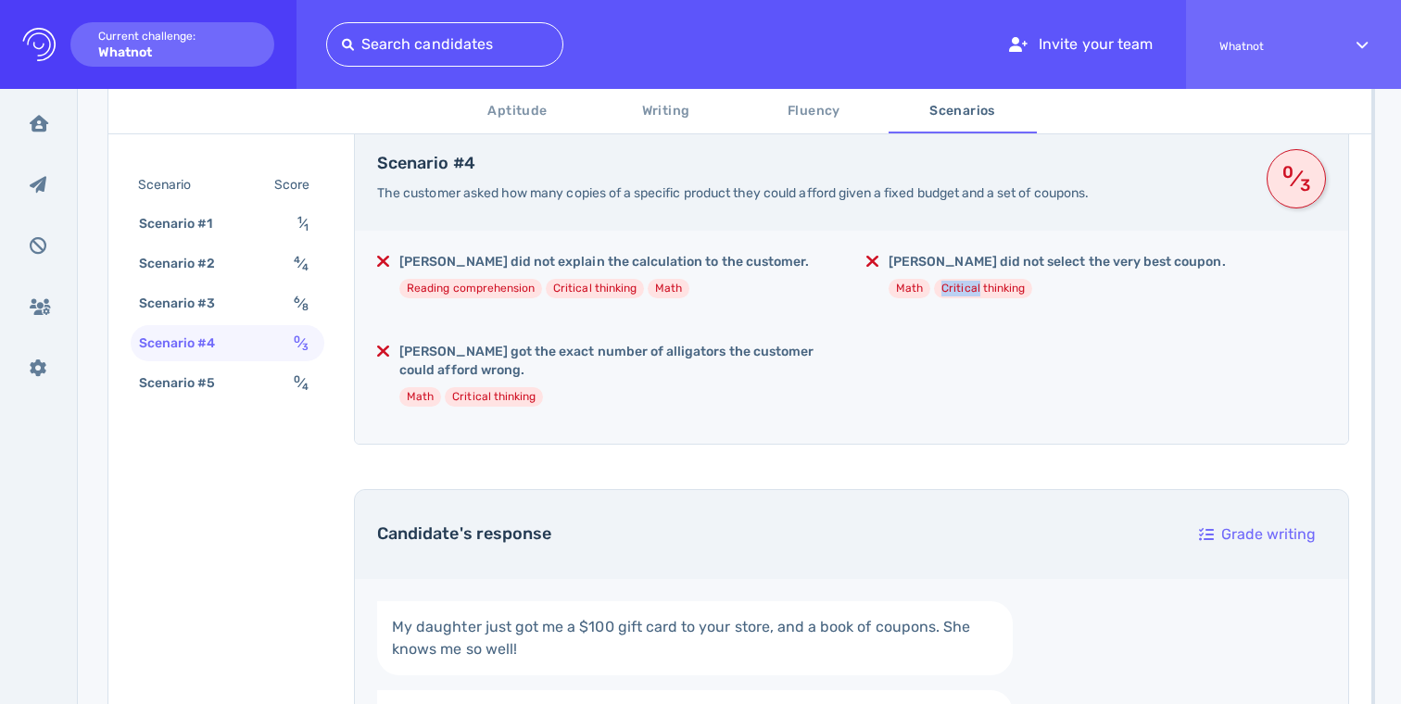
click at [928, 272] on div "Betty did not select the very best coupon. Math Critical thinking" at bounding box center [1057, 283] width 337 height 60
click at [748, 384] on div "Betty got the exact number of alligators the customer could afford wrong. Math …" at bounding box center [618, 382] width 438 height 79
click at [742, 349] on h5 "Betty got the exact number of alligators the customer could afford wrong." at bounding box center [618, 361] width 438 height 37
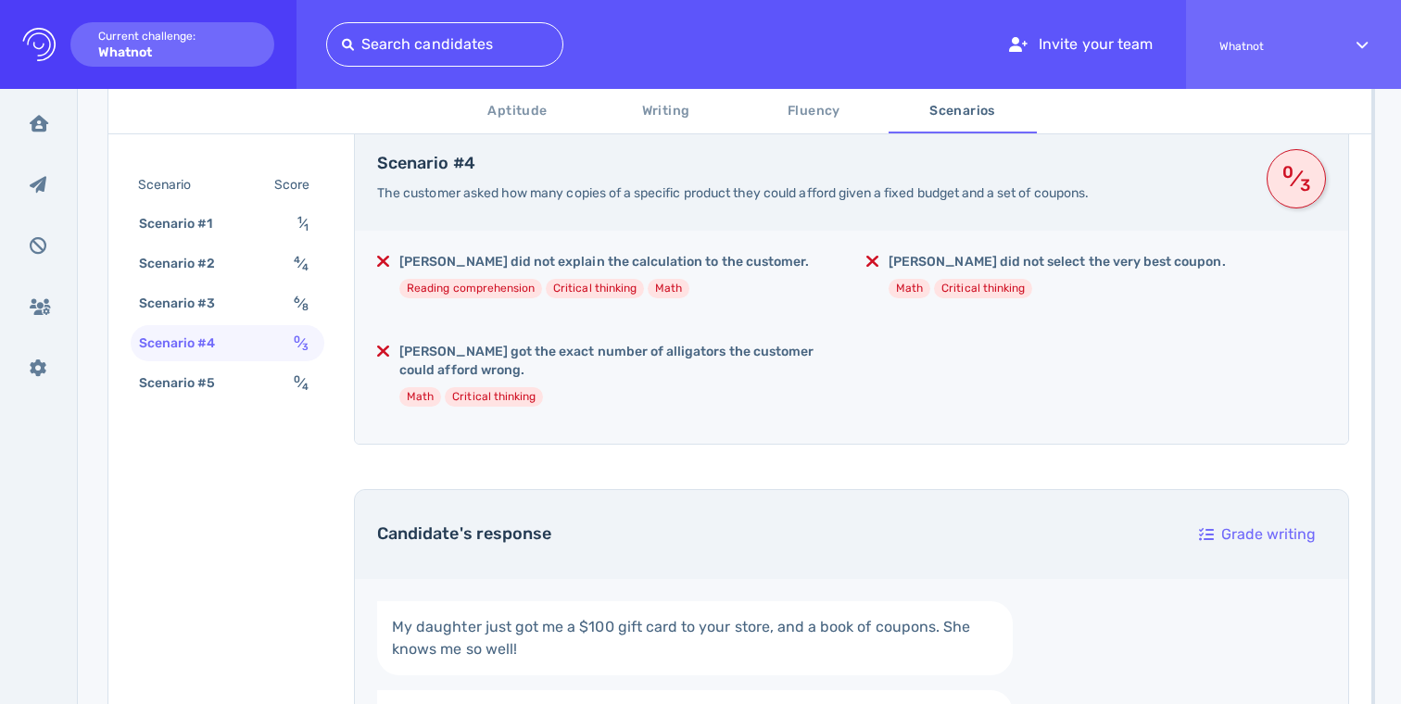
click at [742, 349] on h5 "Betty got the exact number of alligators the customer could afford wrong." at bounding box center [618, 361] width 438 height 37
click at [795, 348] on h5 "Betty got the exact number of alligators the customer could afford wrong." at bounding box center [618, 361] width 438 height 37
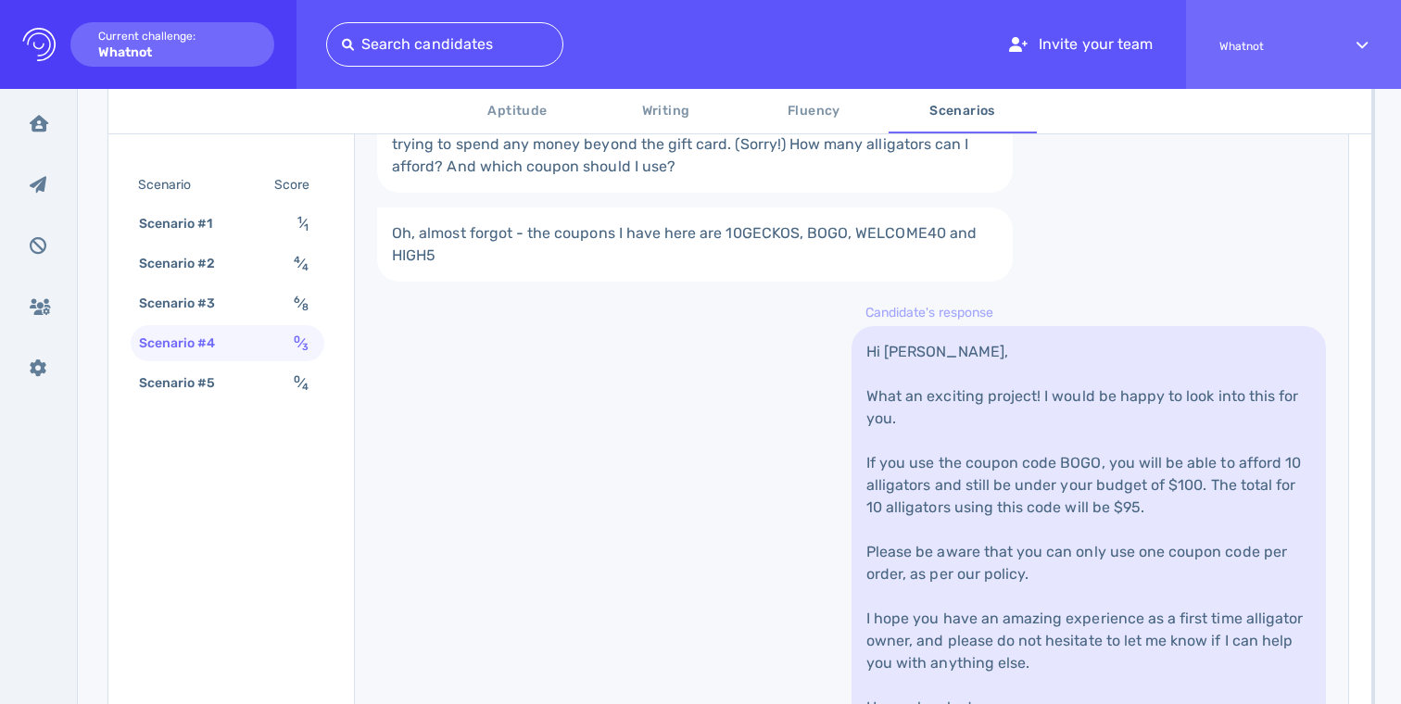
scroll to position [635, 0]
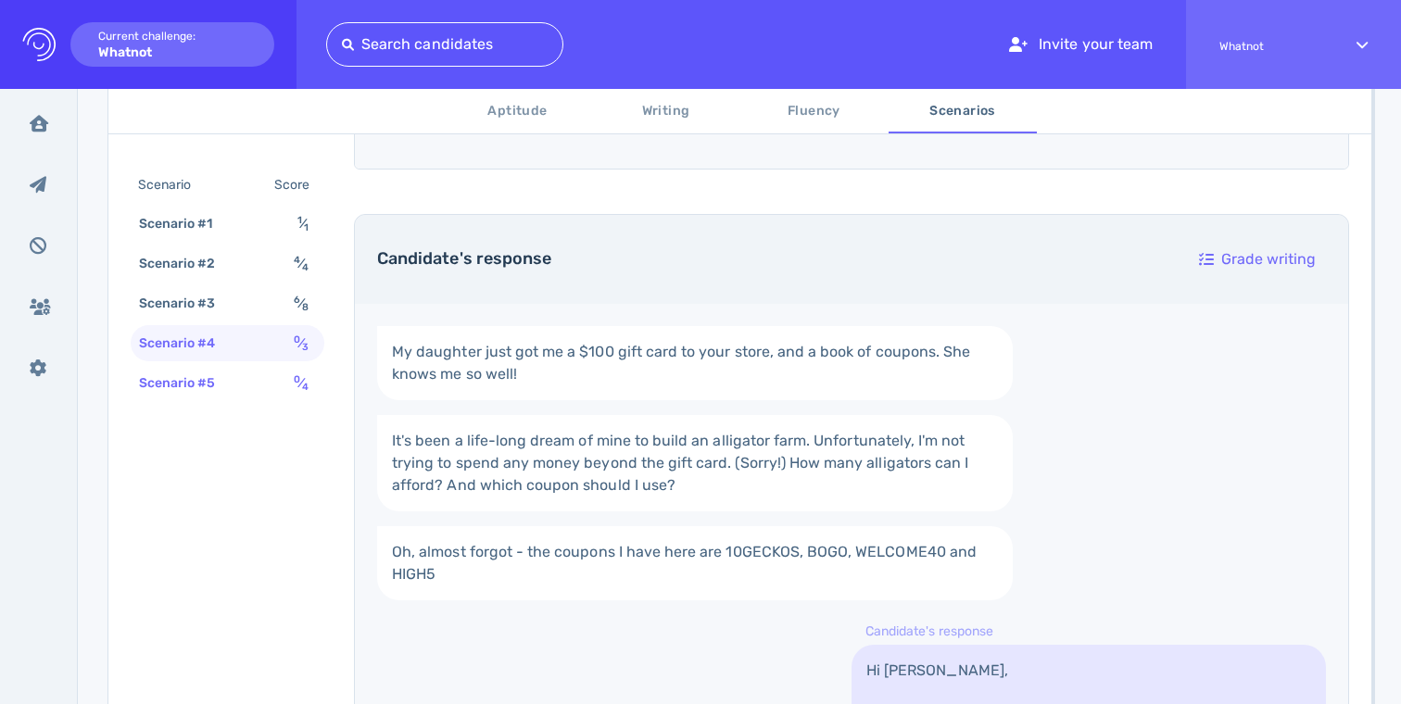
click at [180, 386] on div "Scenario #5" at bounding box center [186, 383] width 103 height 27
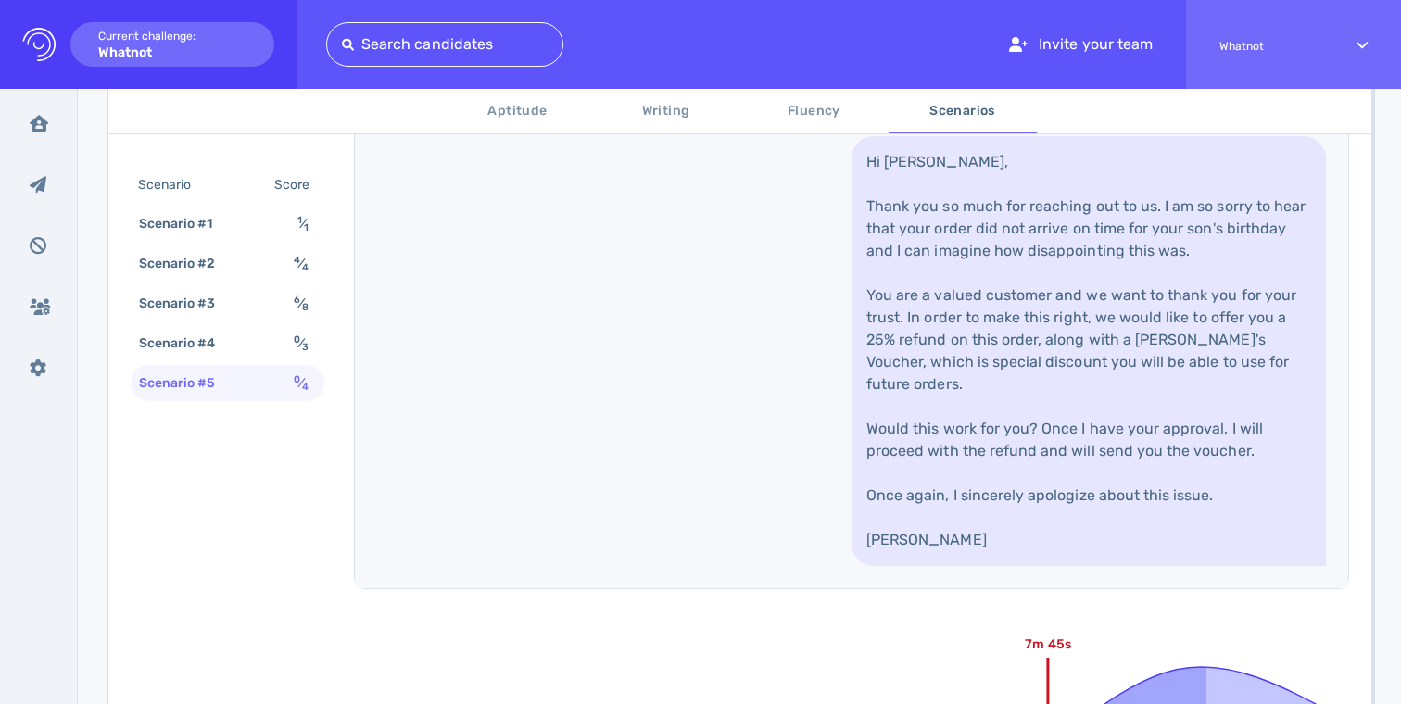
scroll to position [1168, 0]
click at [228, 346] on div "Scenario #4" at bounding box center [186, 343] width 103 height 27
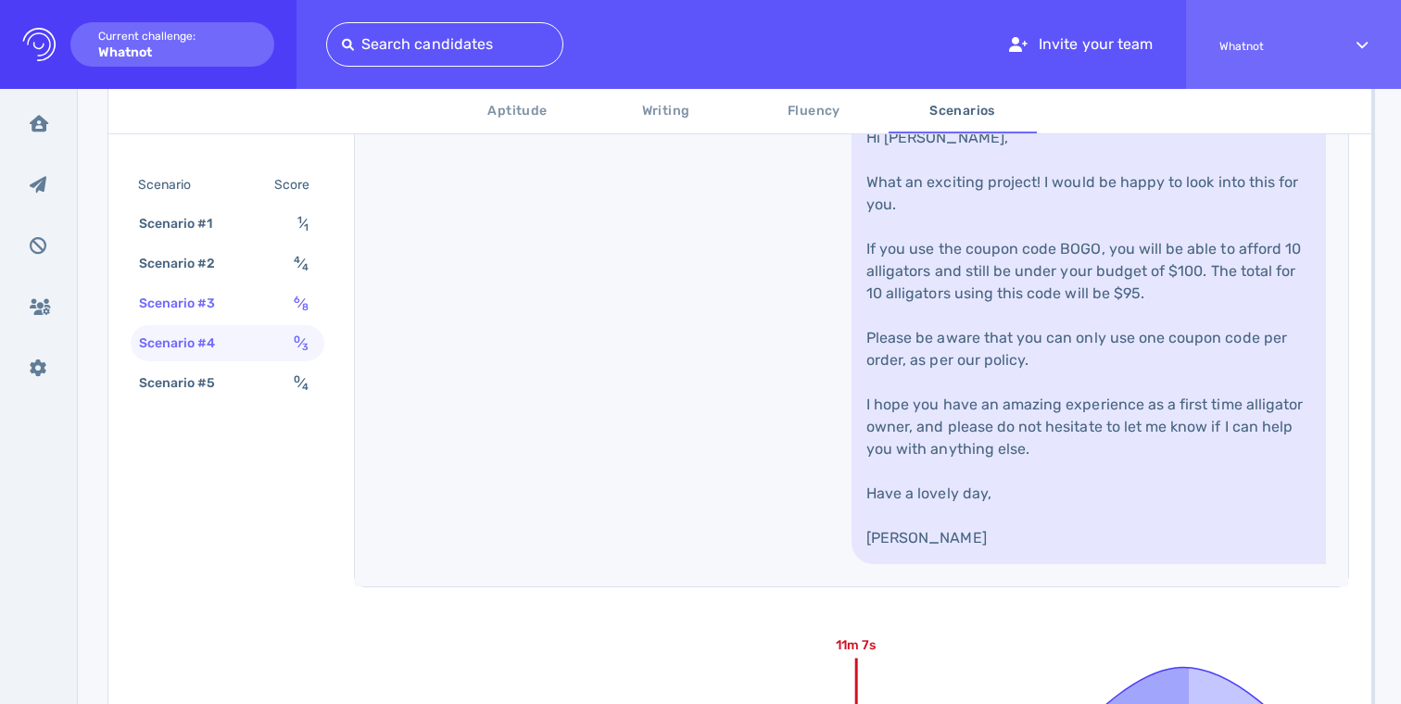
click at [221, 313] on div "Scenario #3" at bounding box center [186, 303] width 103 height 27
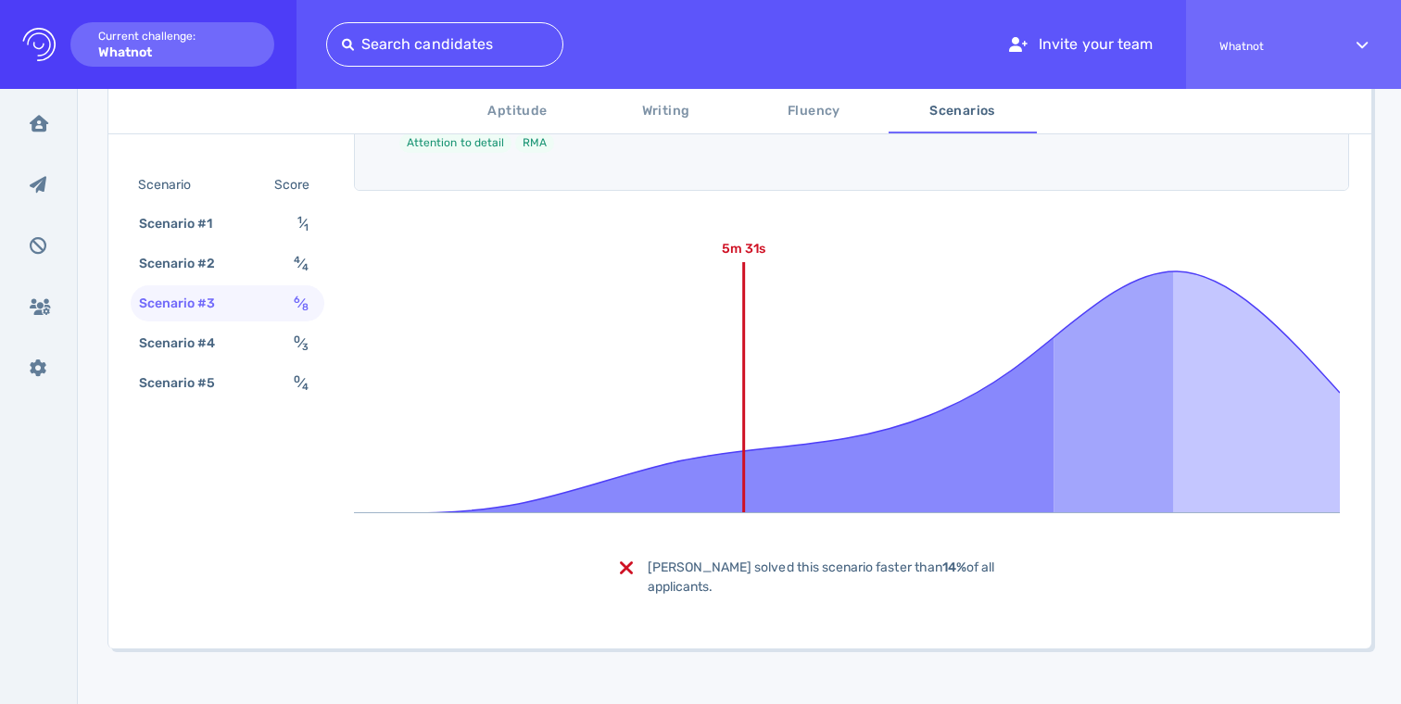
click at [221, 313] on div "Scenario #3" at bounding box center [186, 303] width 103 height 27
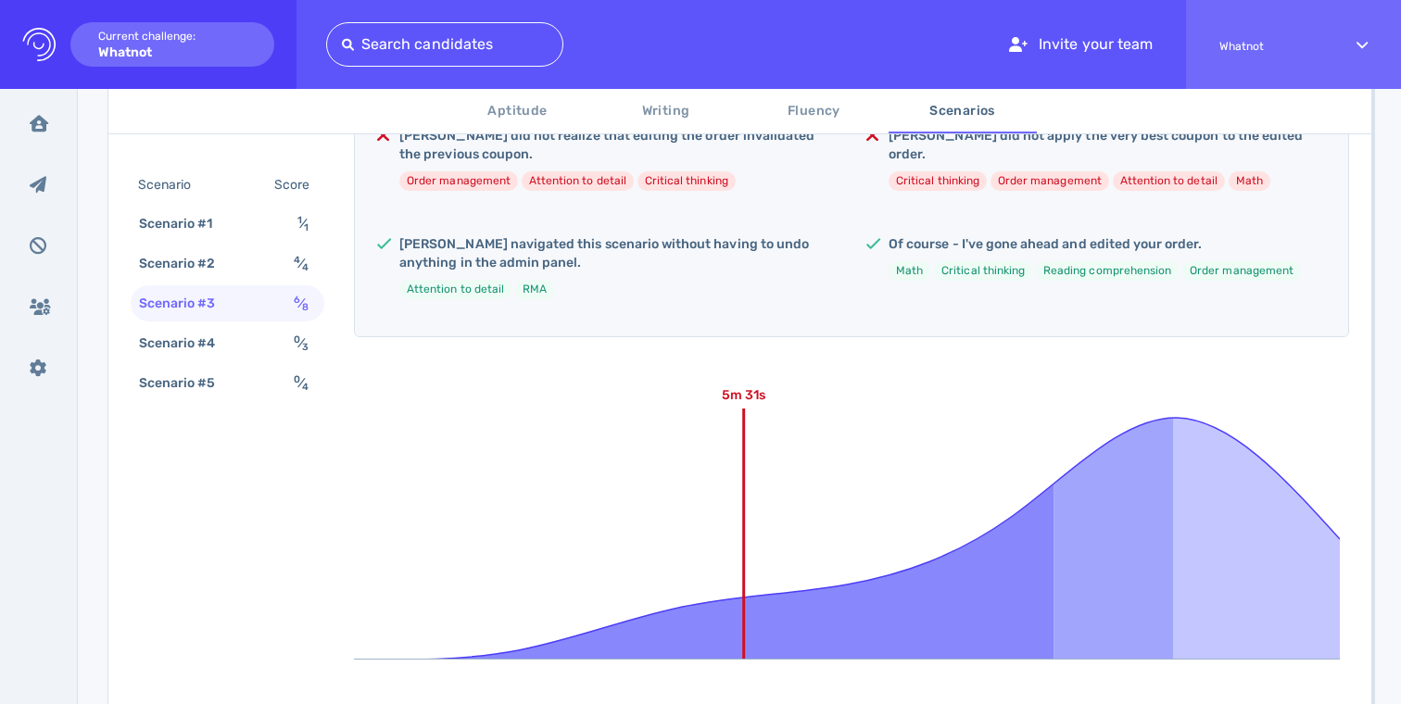
click at [217, 286] on div "Scenario #3 6 ⁄ 8" at bounding box center [228, 303] width 194 height 36
click at [217, 273] on div "Scenario #2" at bounding box center [186, 263] width 103 height 27
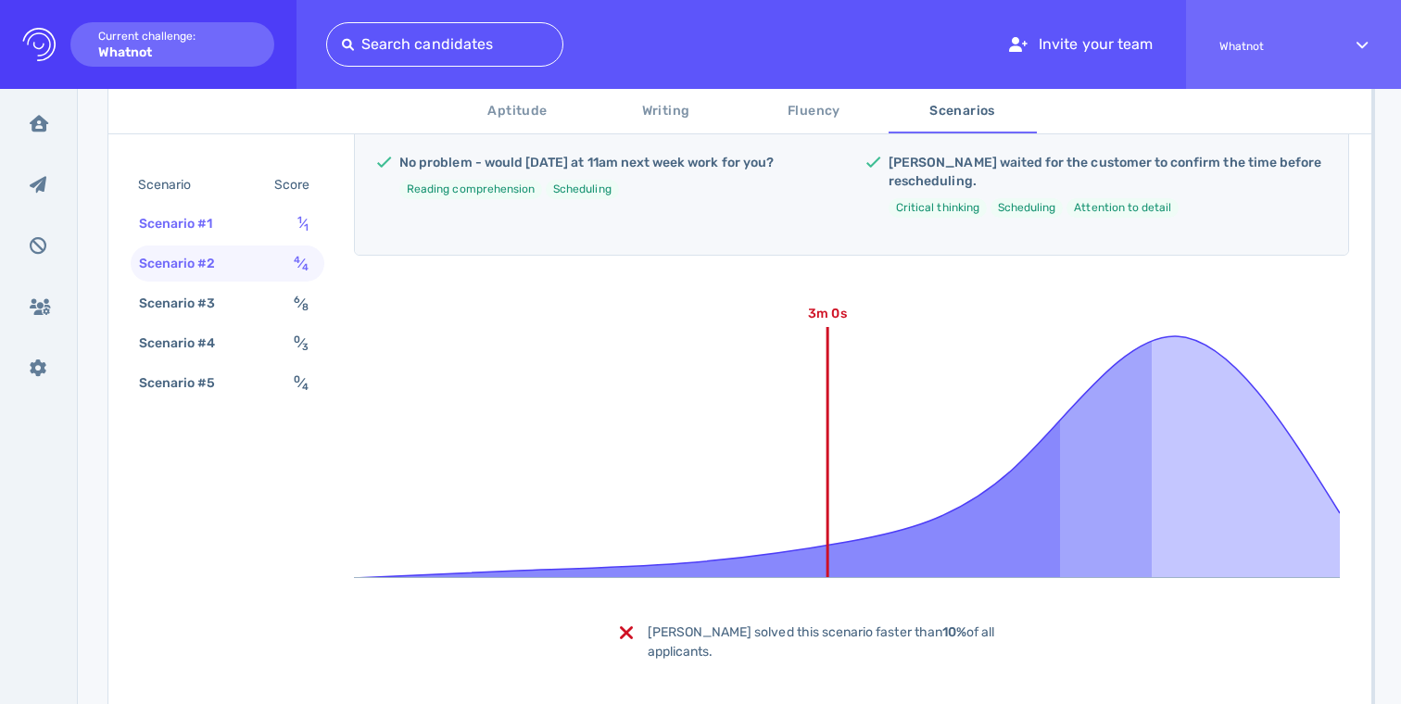
click at [238, 236] on div "Scenario #1 1 ⁄ 1" at bounding box center [228, 224] width 194 height 36
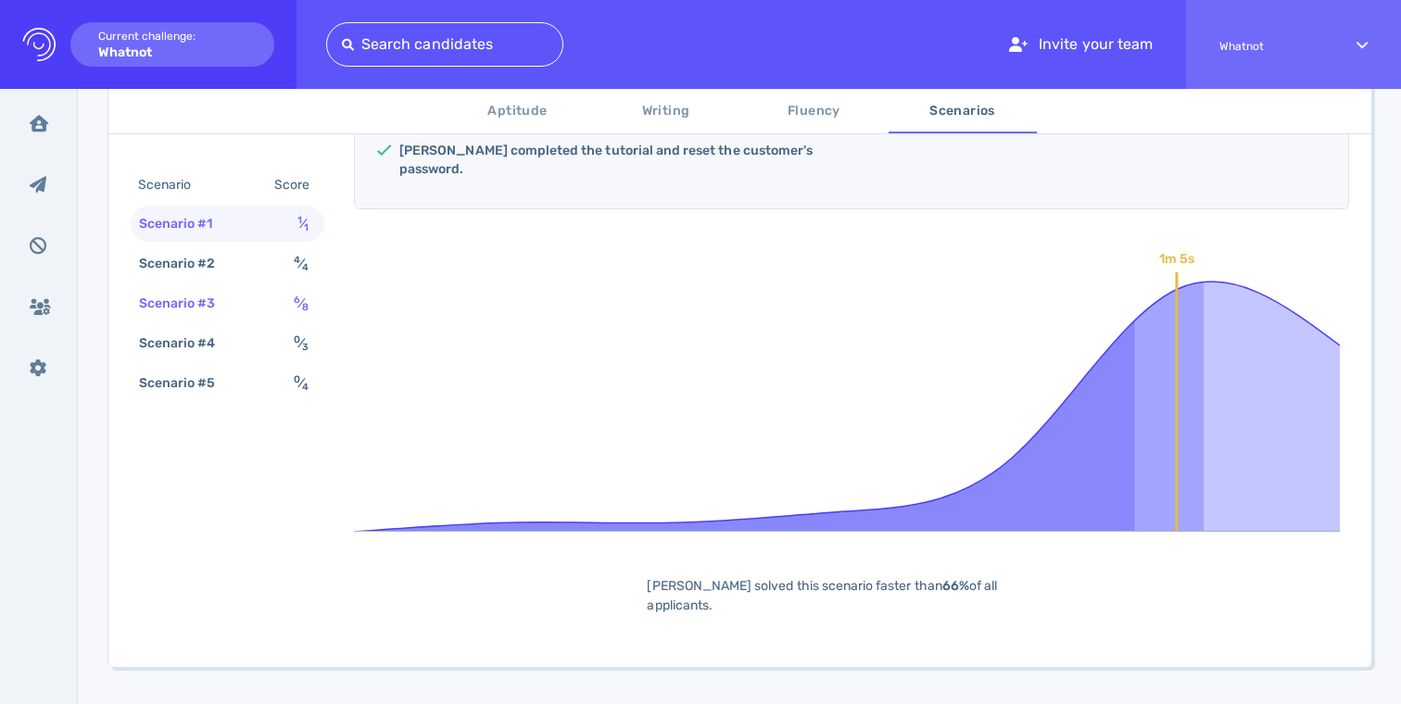
click at [233, 288] on div "Scenario #3 6 ⁄ 8" at bounding box center [228, 303] width 194 height 36
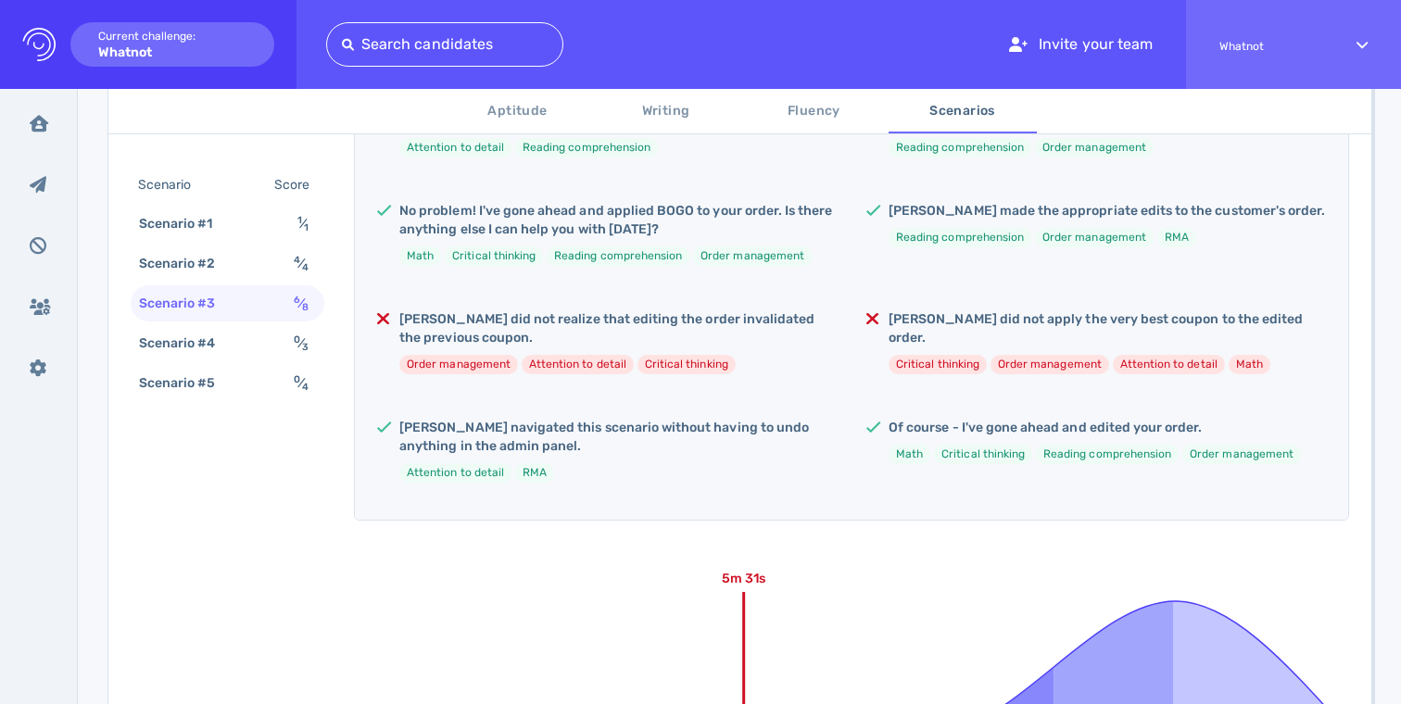
scroll to position [518, 0]
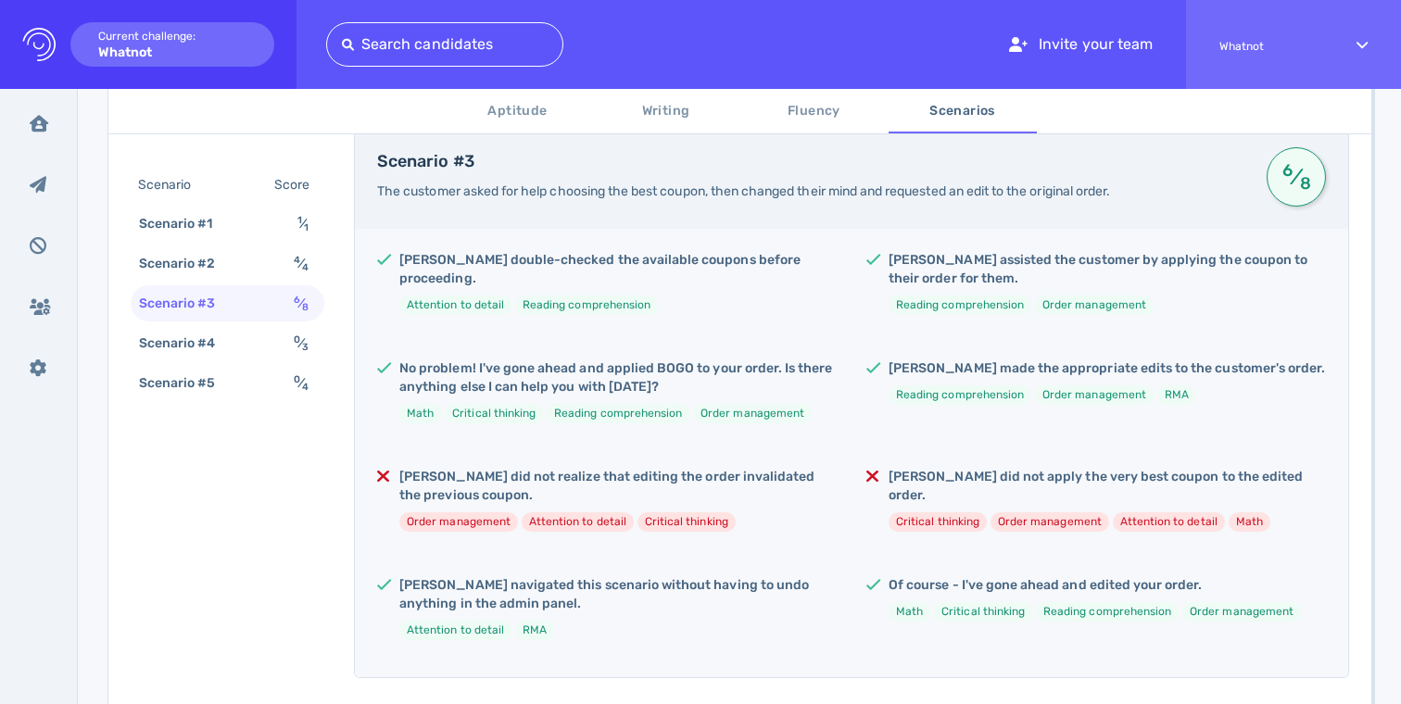
click at [520, 114] on span "Aptitude" at bounding box center [518, 111] width 126 height 23
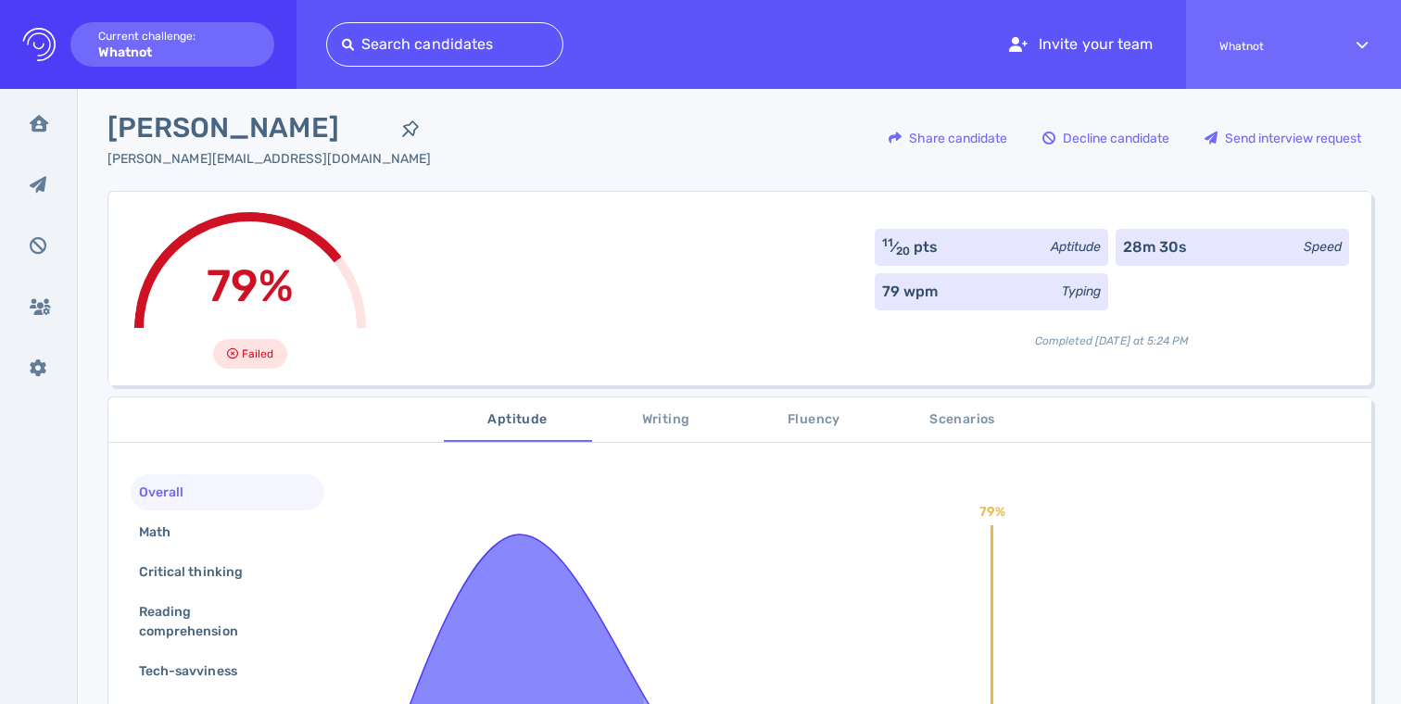
scroll to position [0, 0]
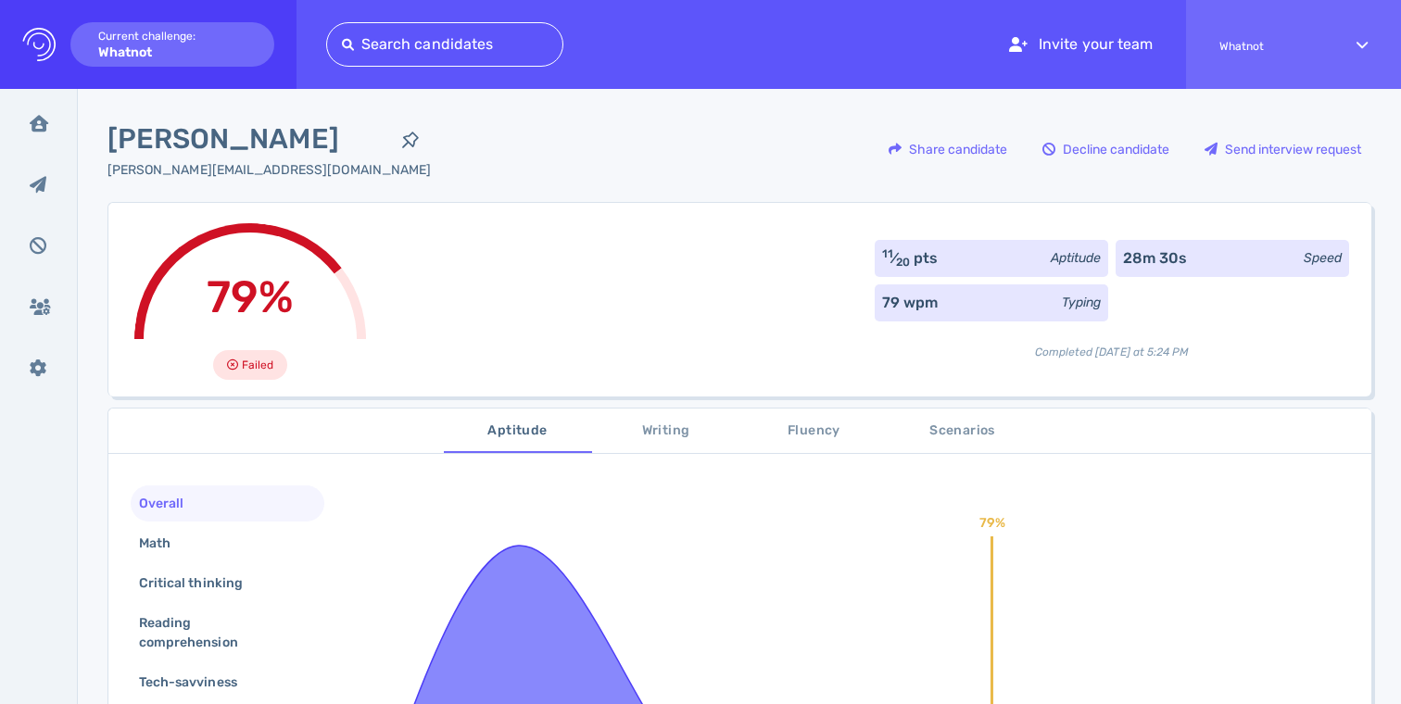
click at [624, 438] on span "Writing" at bounding box center [666, 431] width 126 height 23
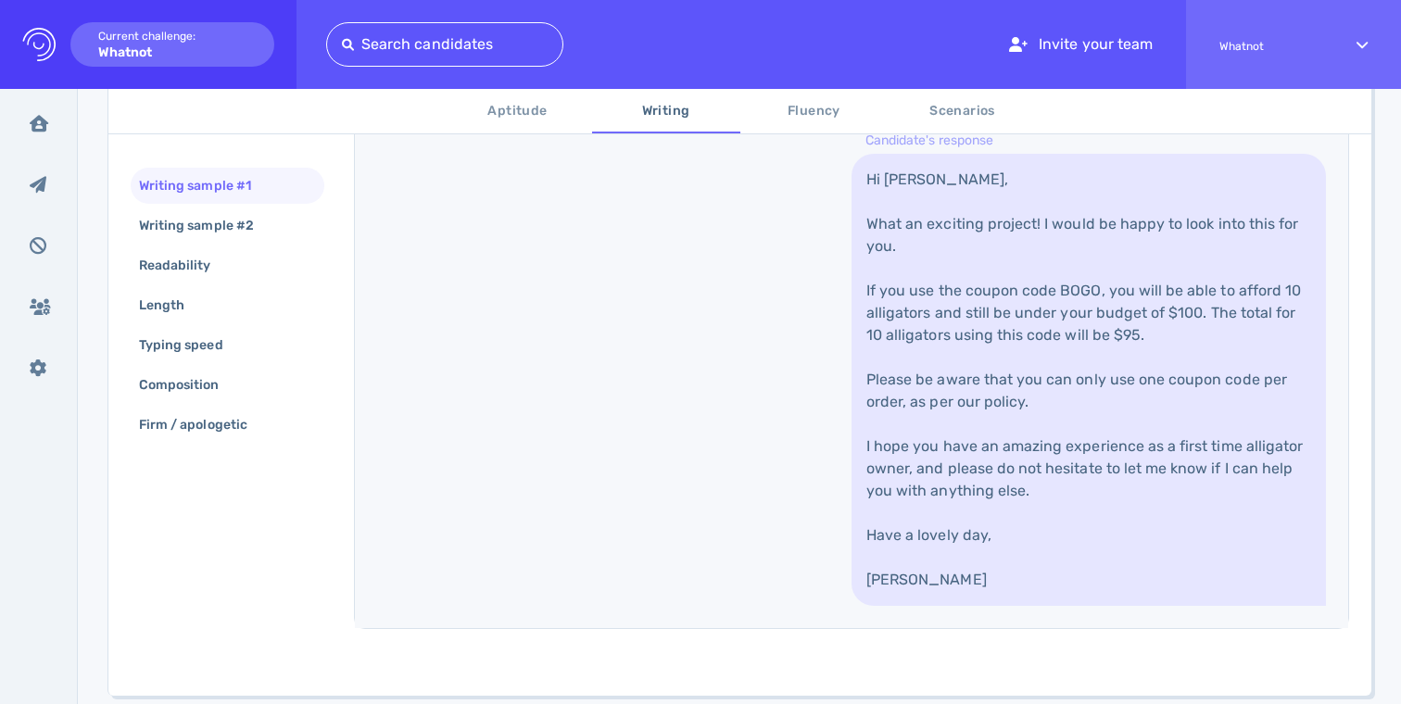
scroll to position [774, 0]
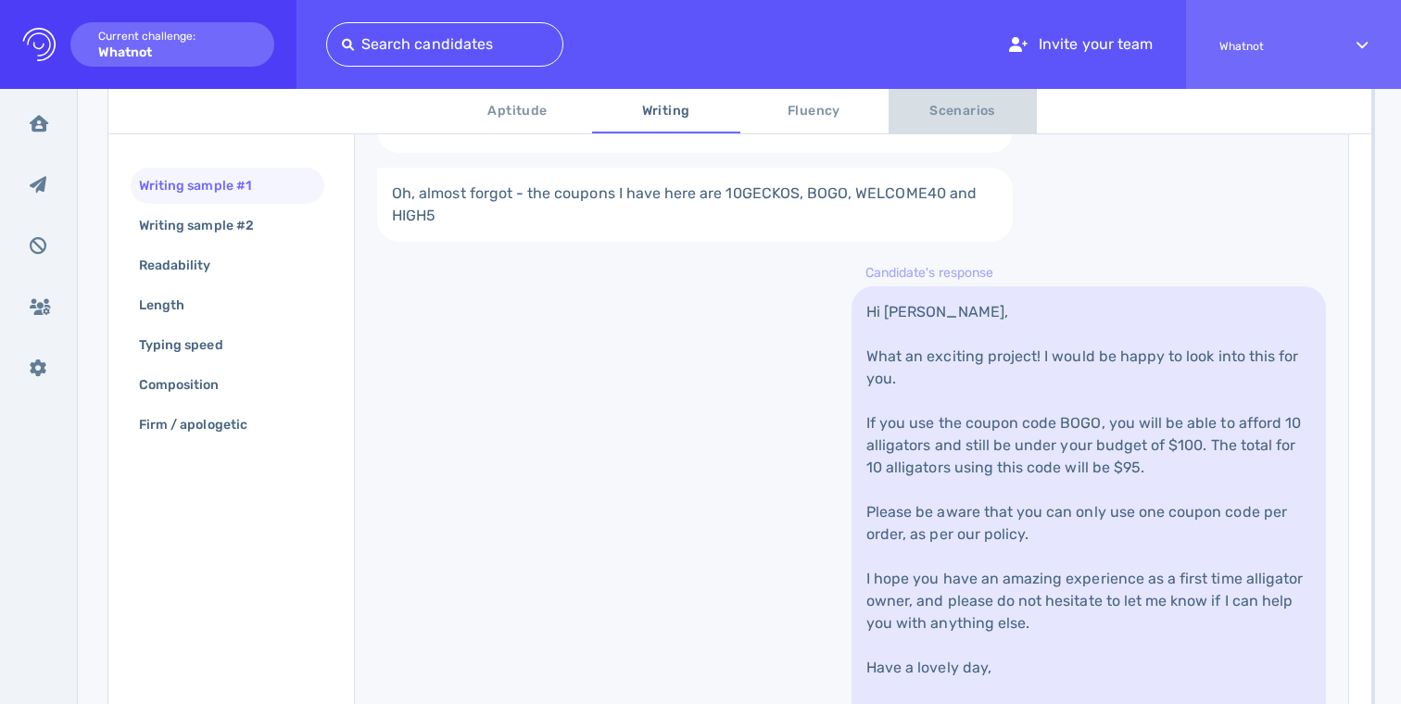
click at [959, 120] on span "Scenarios" at bounding box center [963, 111] width 126 height 23
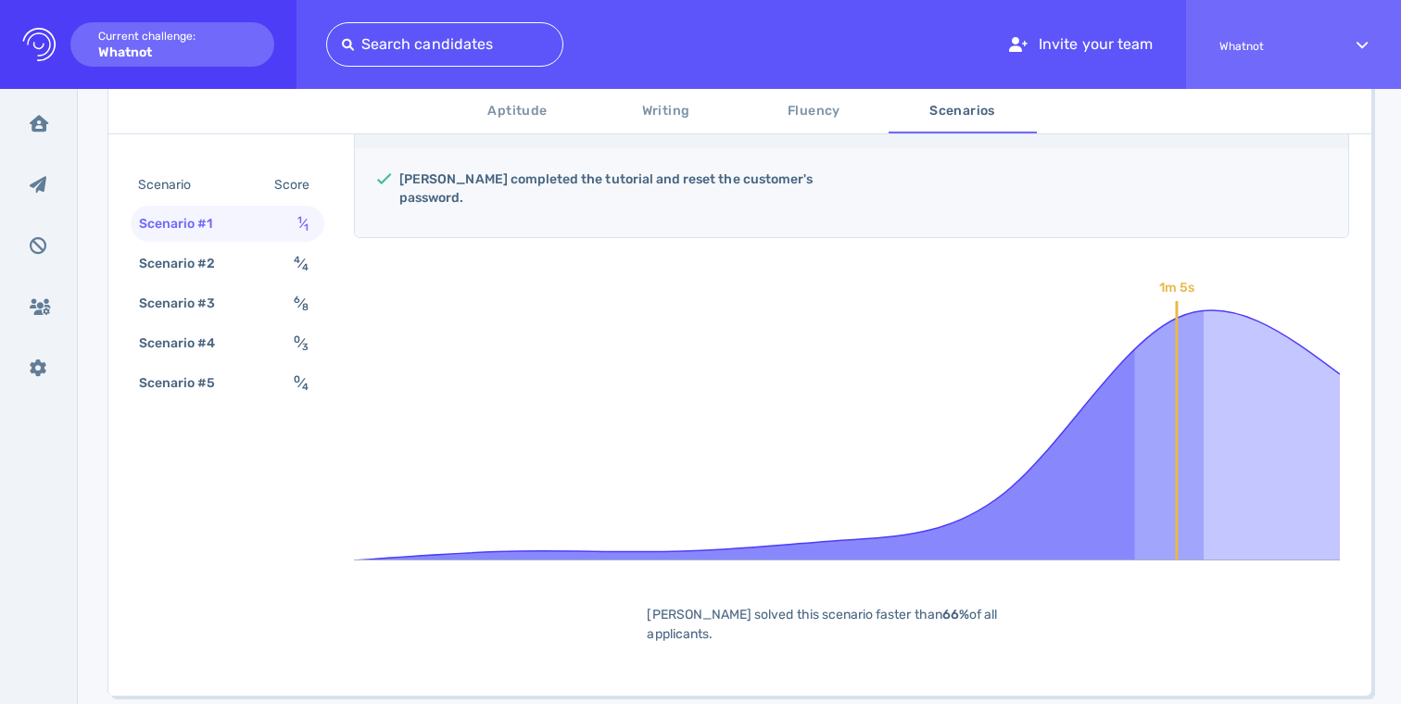
scroll to position [430, 0]
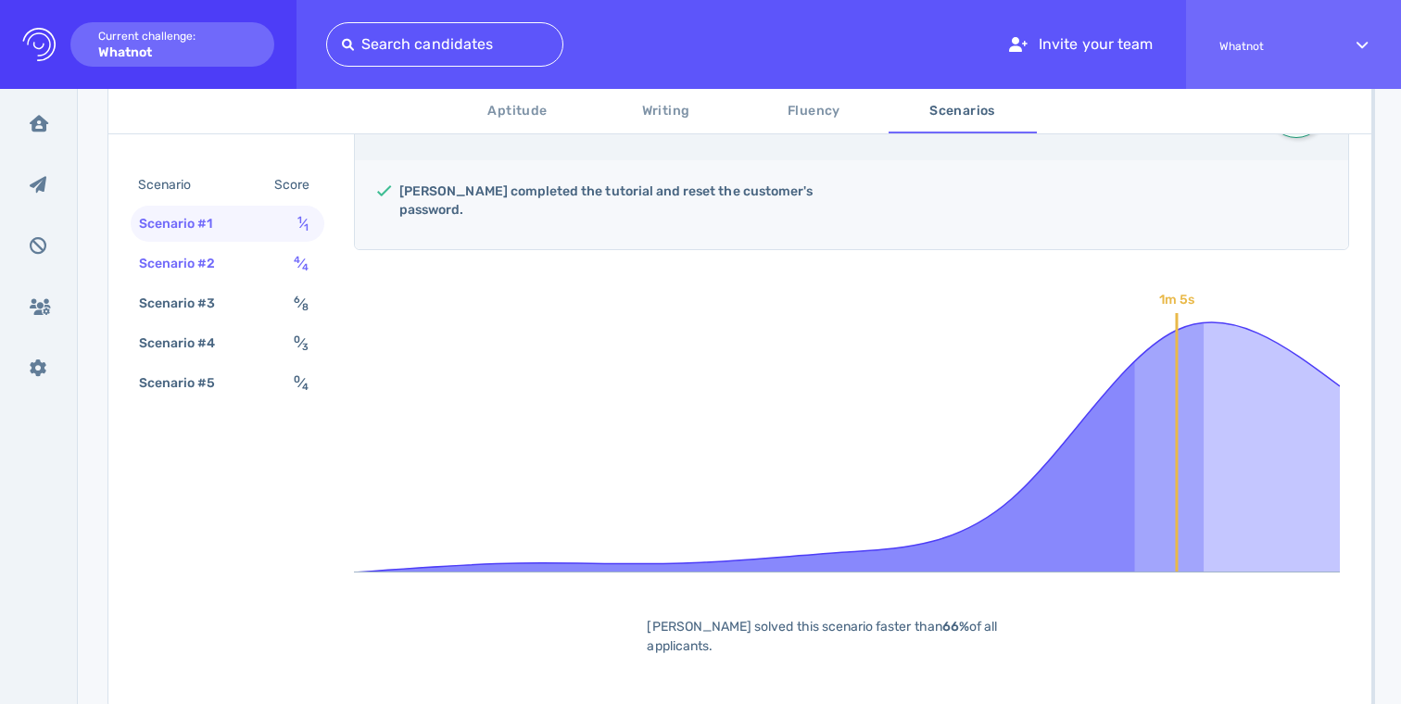
click at [207, 269] on div "Scenario #2" at bounding box center [186, 263] width 103 height 27
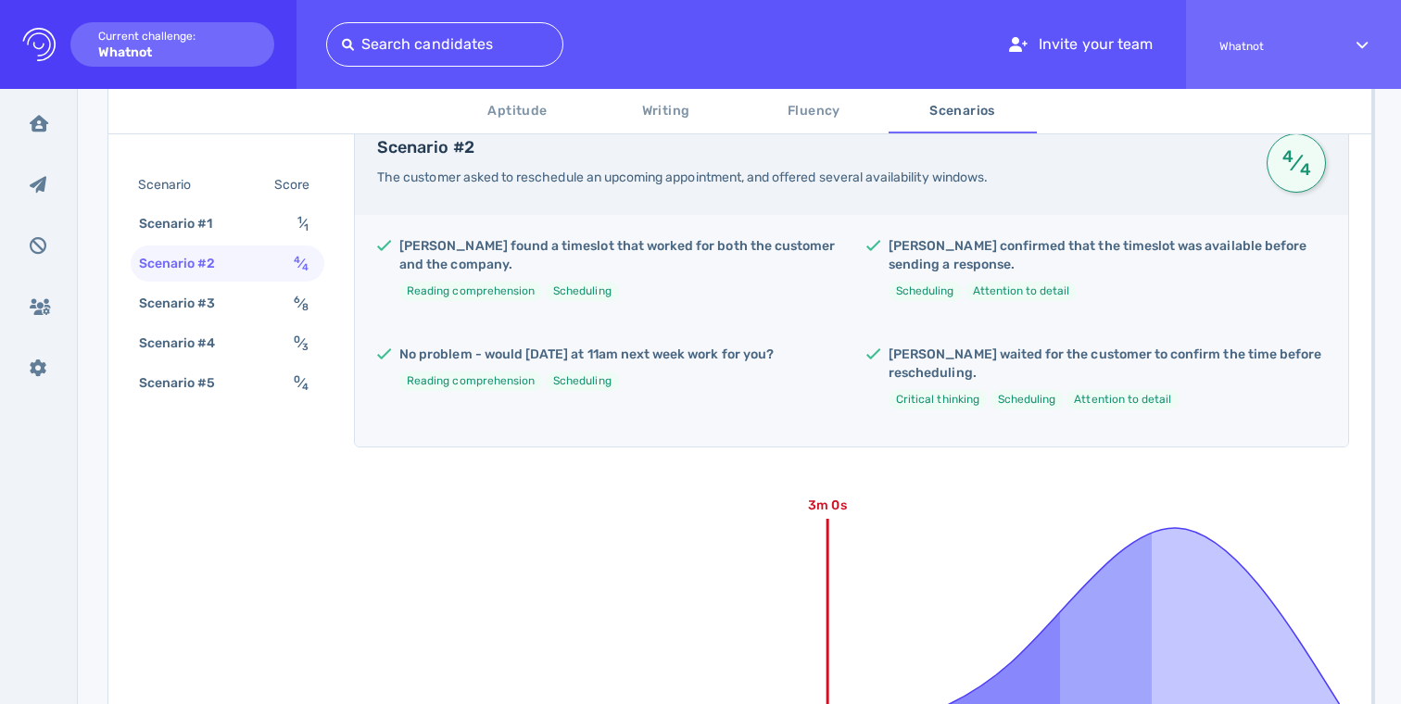
scroll to position [370, 0]
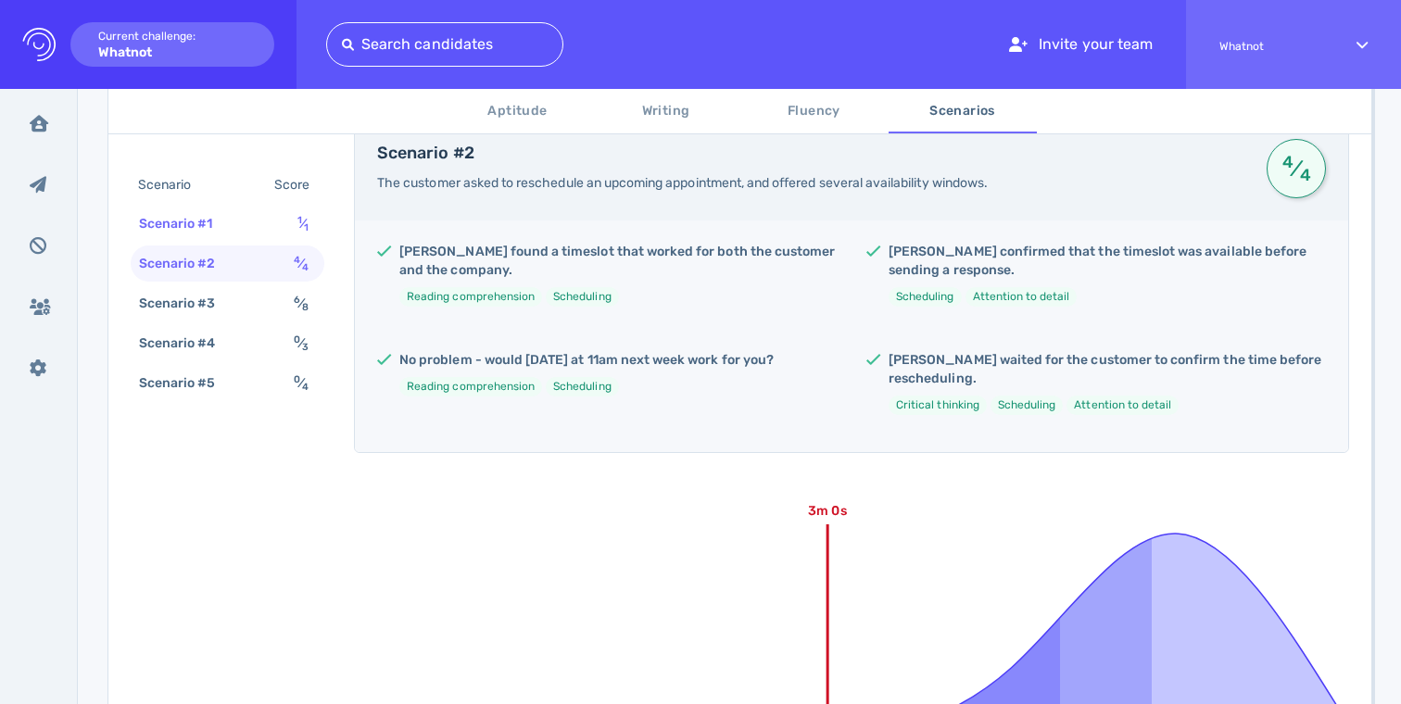
click at [196, 216] on div "Scenario #1" at bounding box center [185, 223] width 100 height 27
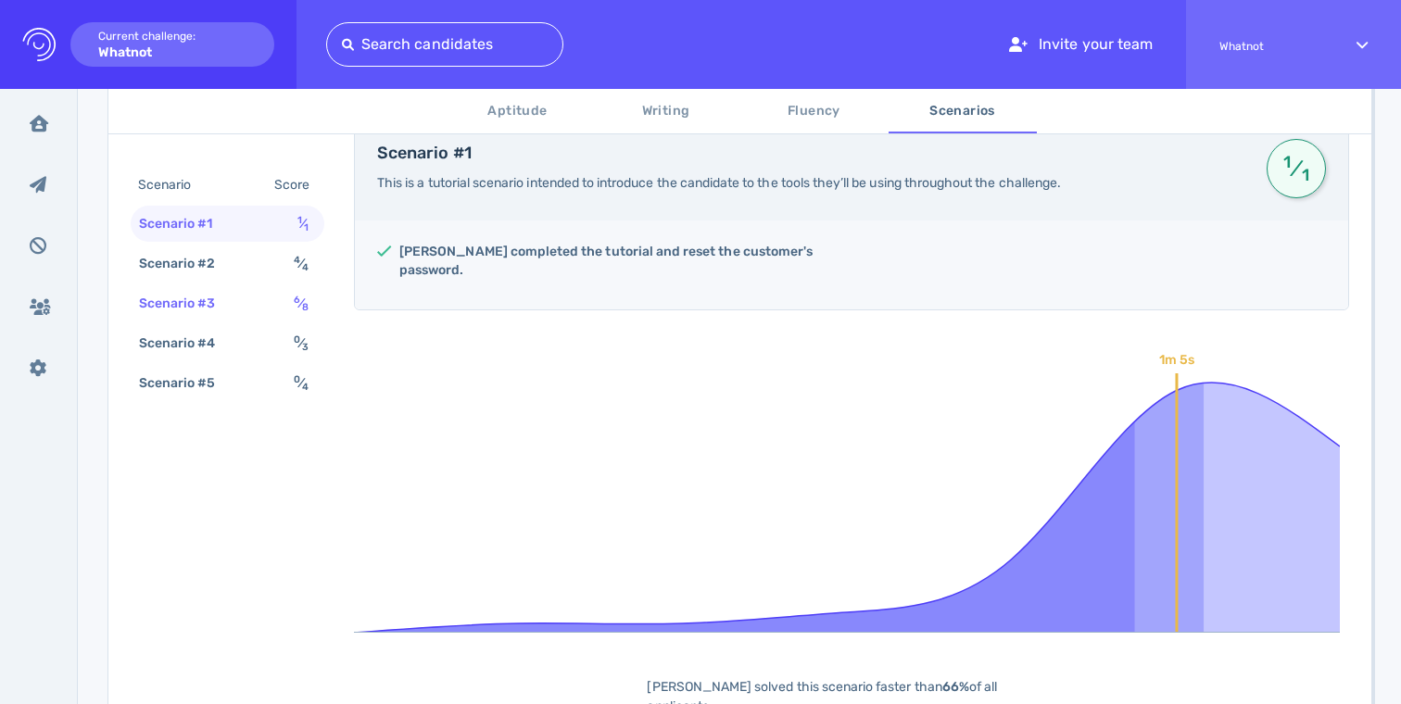
click at [204, 289] on div "Scenario #3 6 ⁄ 8" at bounding box center [228, 303] width 194 height 36
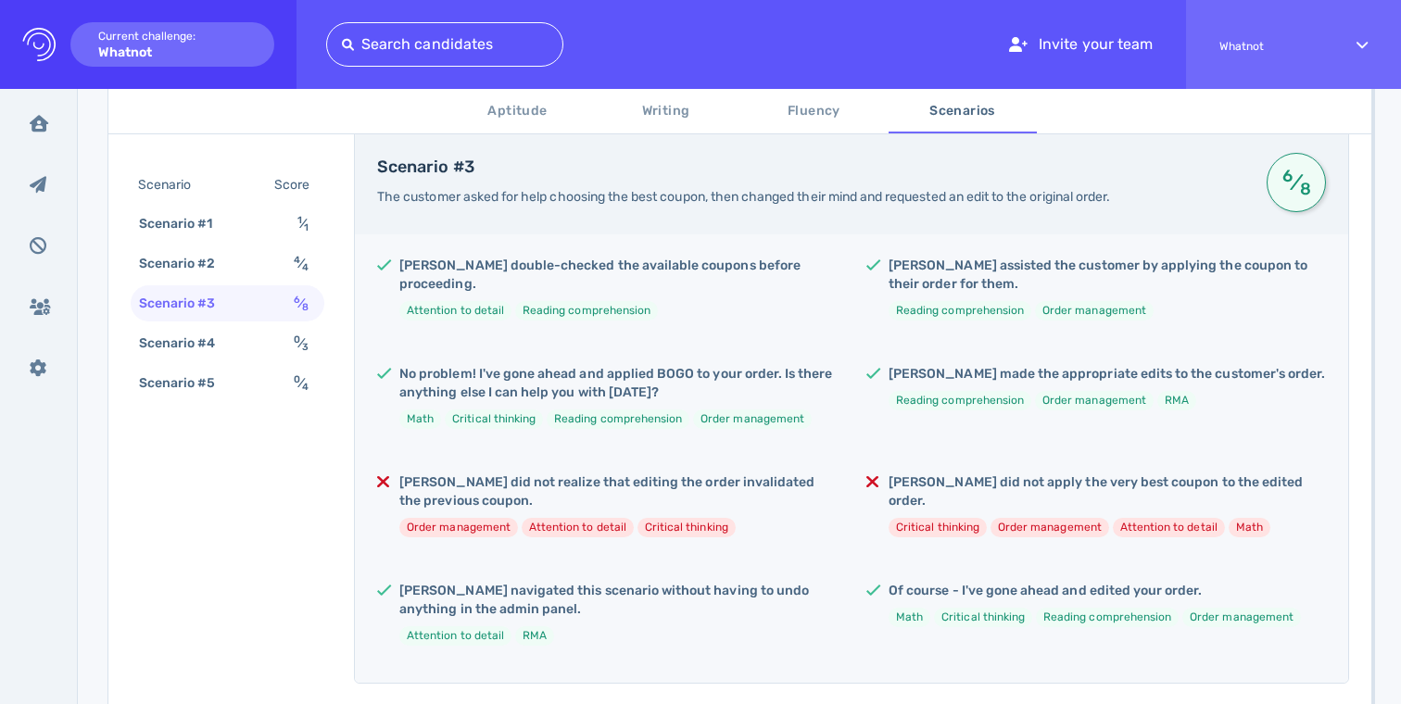
scroll to position [351, 0]
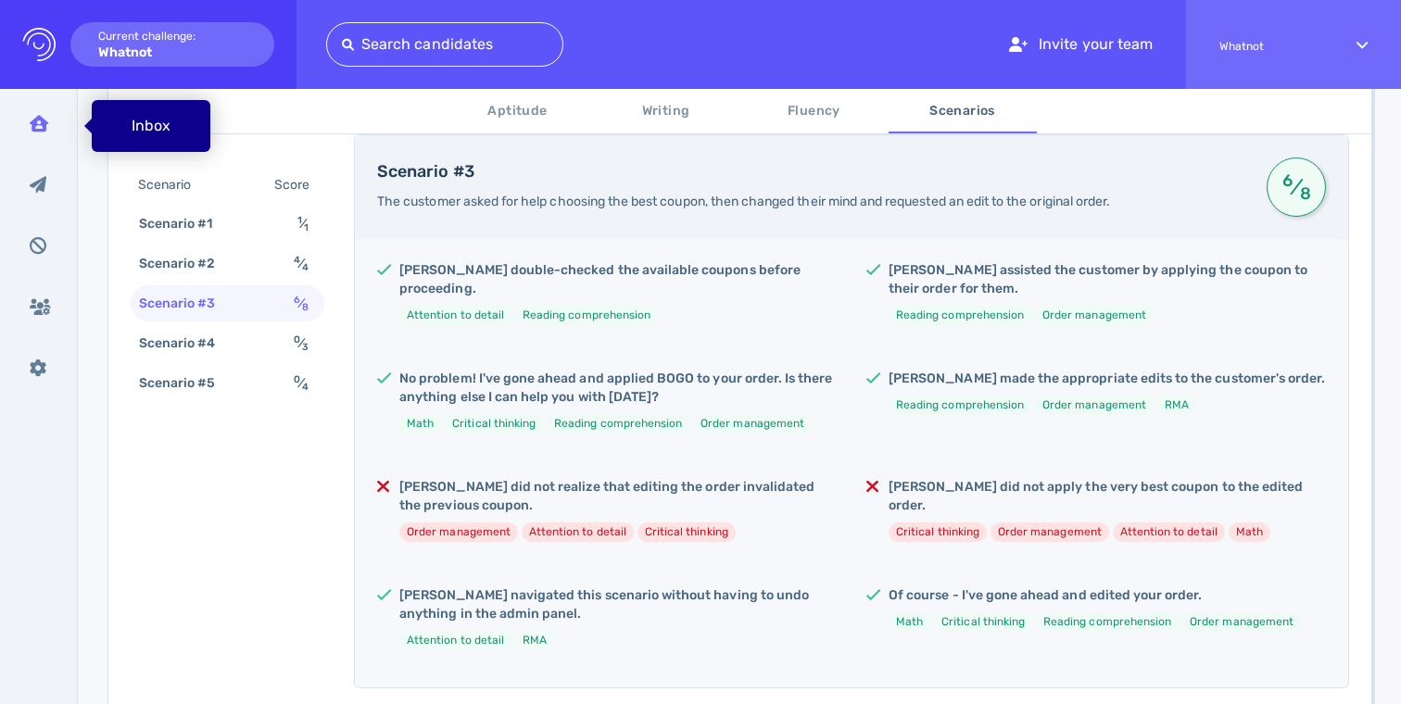
click at [39, 122] on icon at bounding box center [39, 123] width 19 height 17
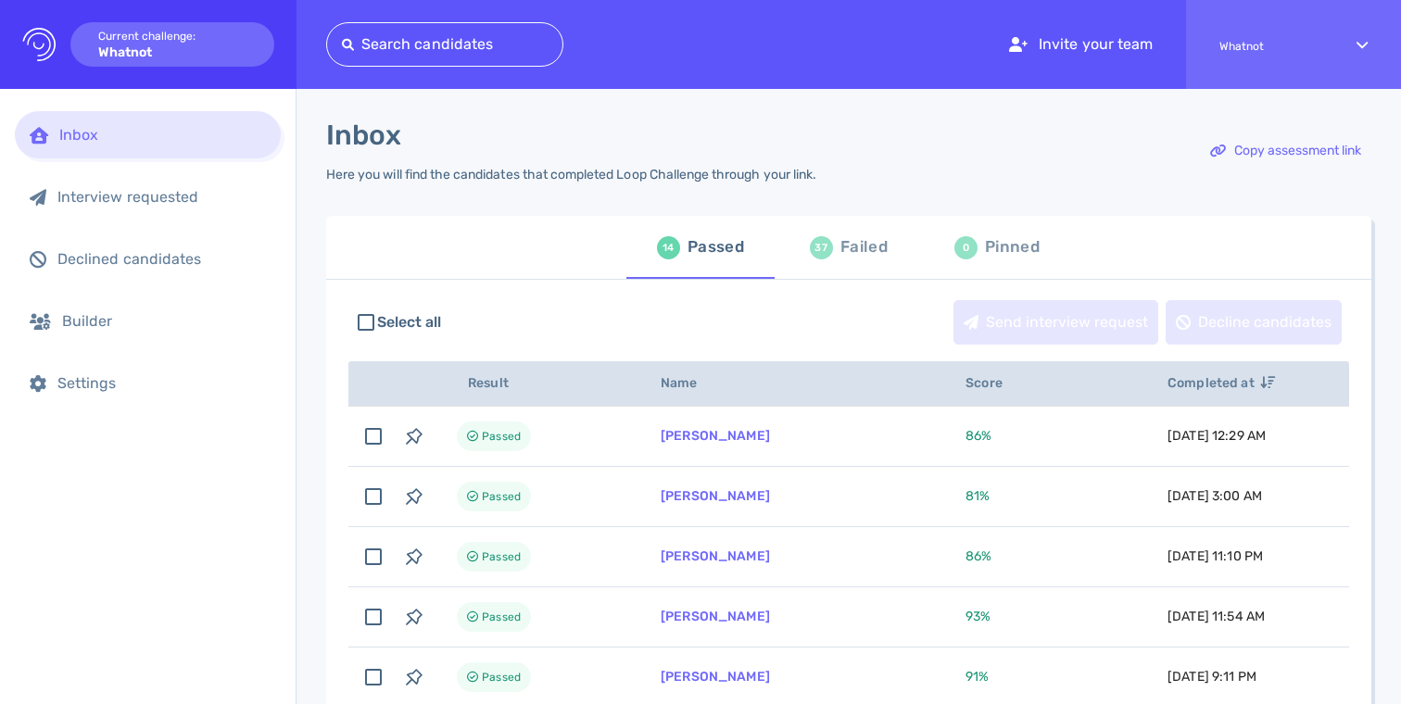
click at [988, 374] on th "Score" at bounding box center [1045, 383] width 202 height 45
click at [983, 381] on span "Score" at bounding box center [994, 383] width 57 height 16
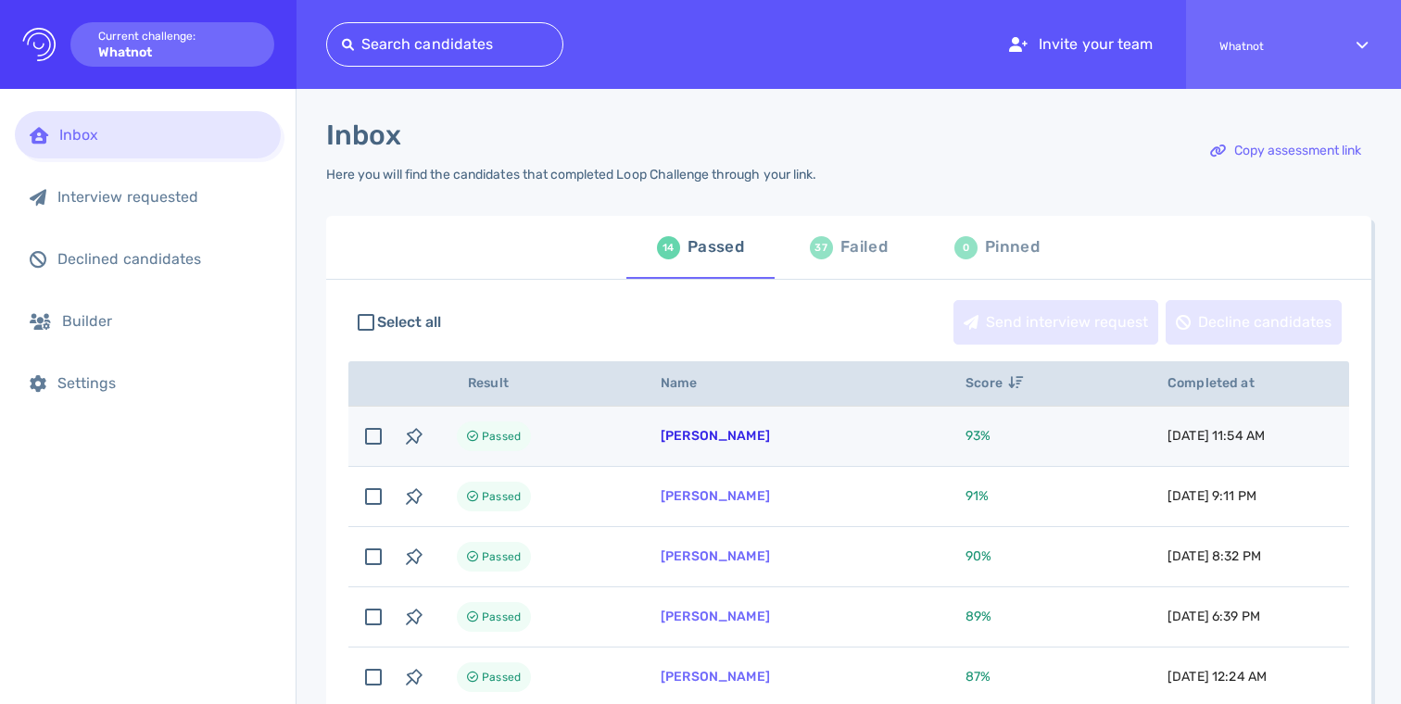
click at [720, 444] on link "[PERSON_NAME]" at bounding box center [715, 436] width 109 height 16
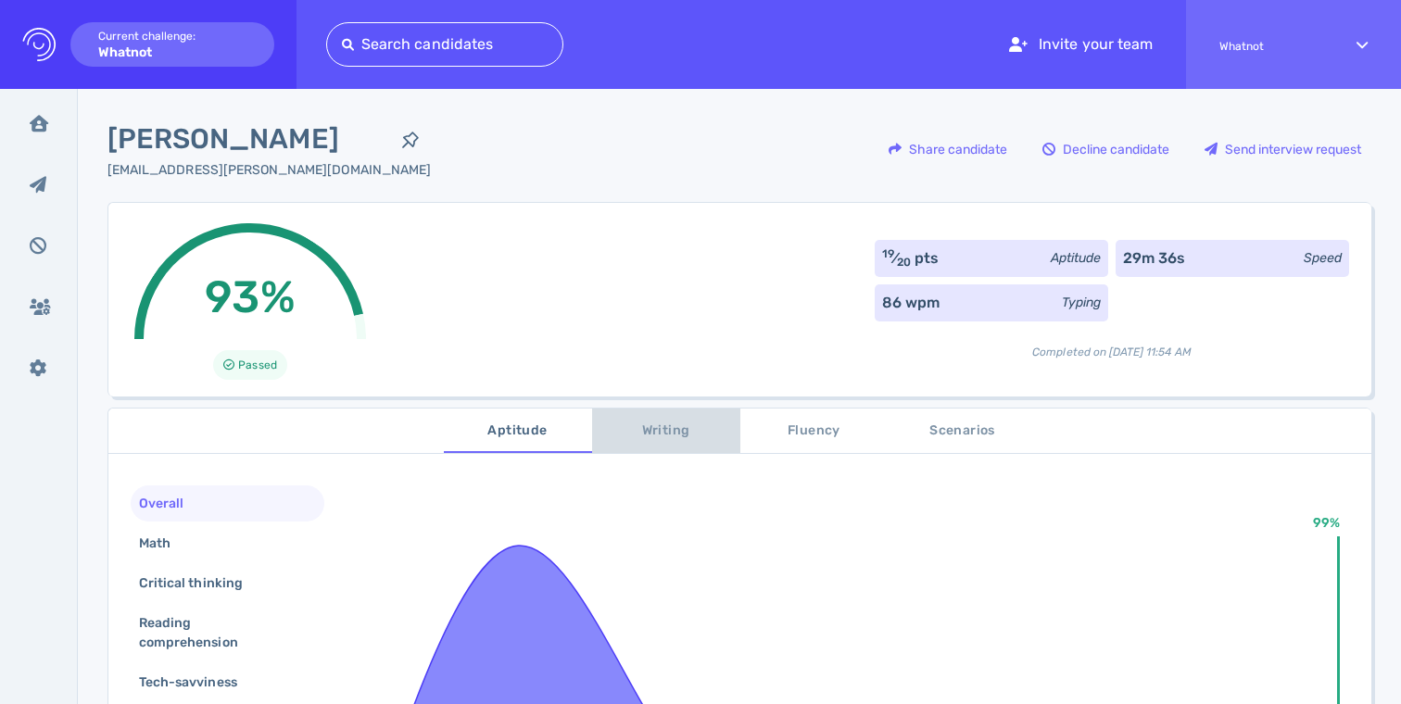
click at [664, 415] on button "Writing" at bounding box center [666, 431] width 148 height 44
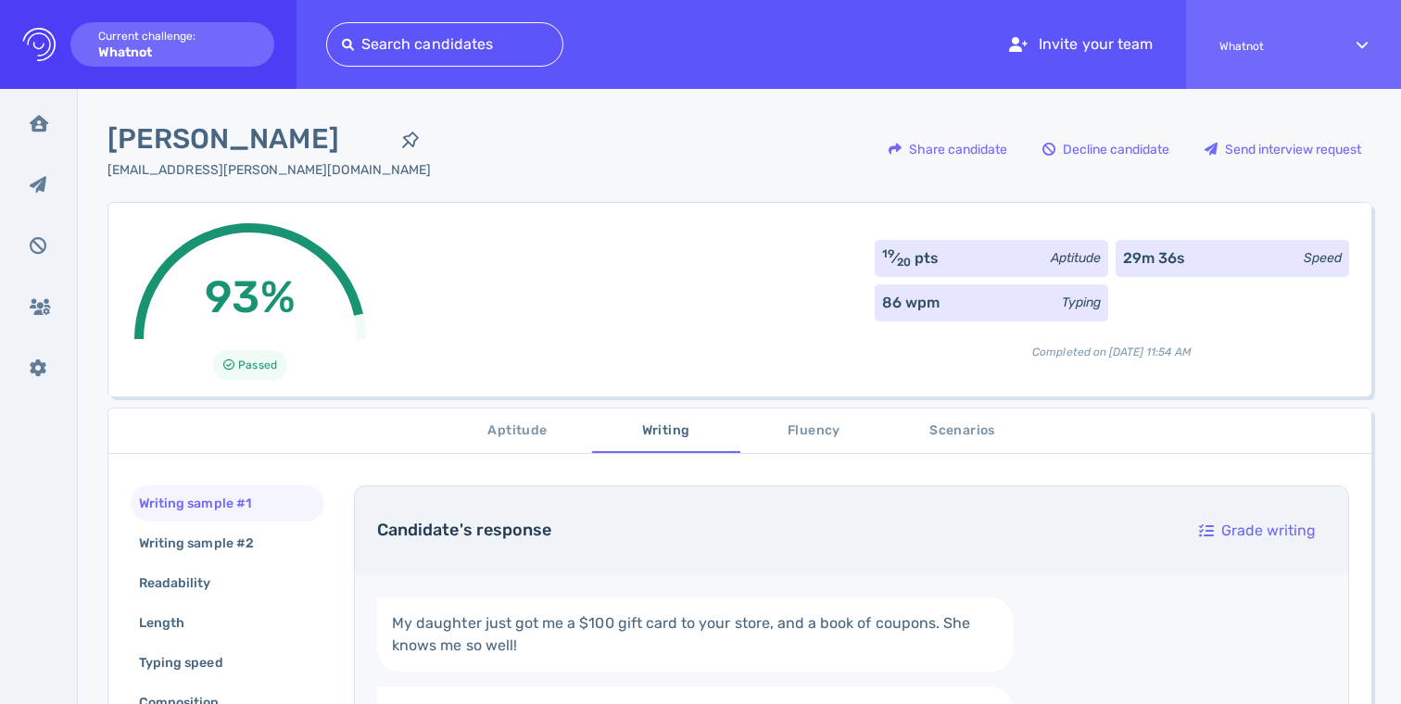
click at [990, 436] on span "Scenarios" at bounding box center [963, 431] width 126 height 23
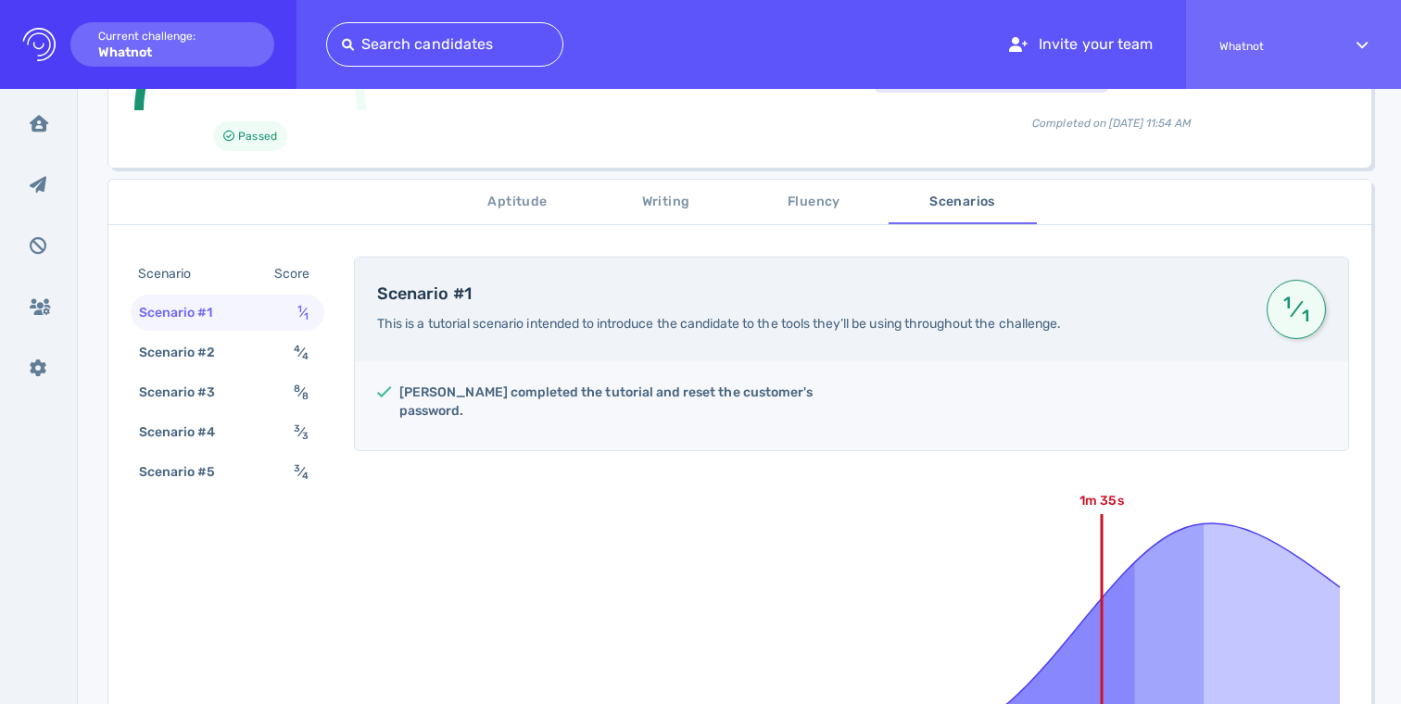
scroll to position [242, 0]
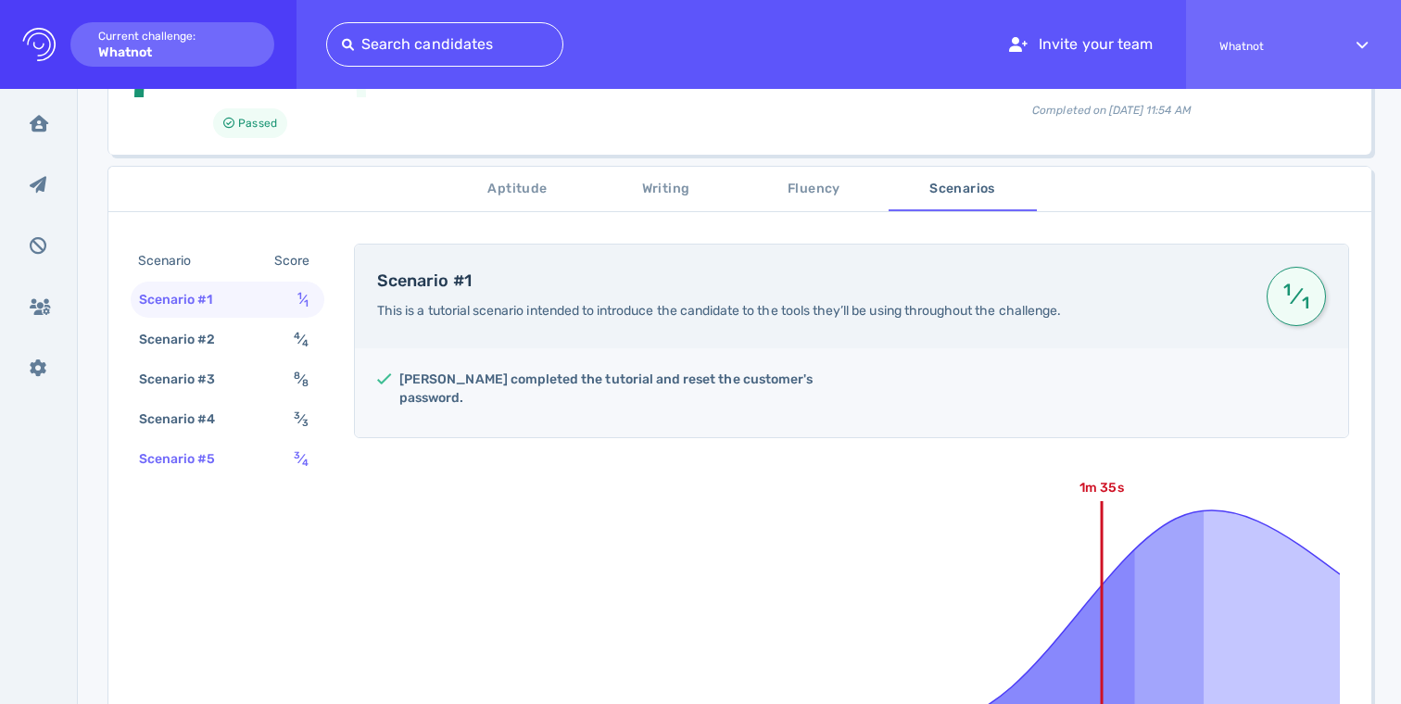
click at [199, 457] on div "Scenario #5" at bounding box center [186, 459] width 103 height 27
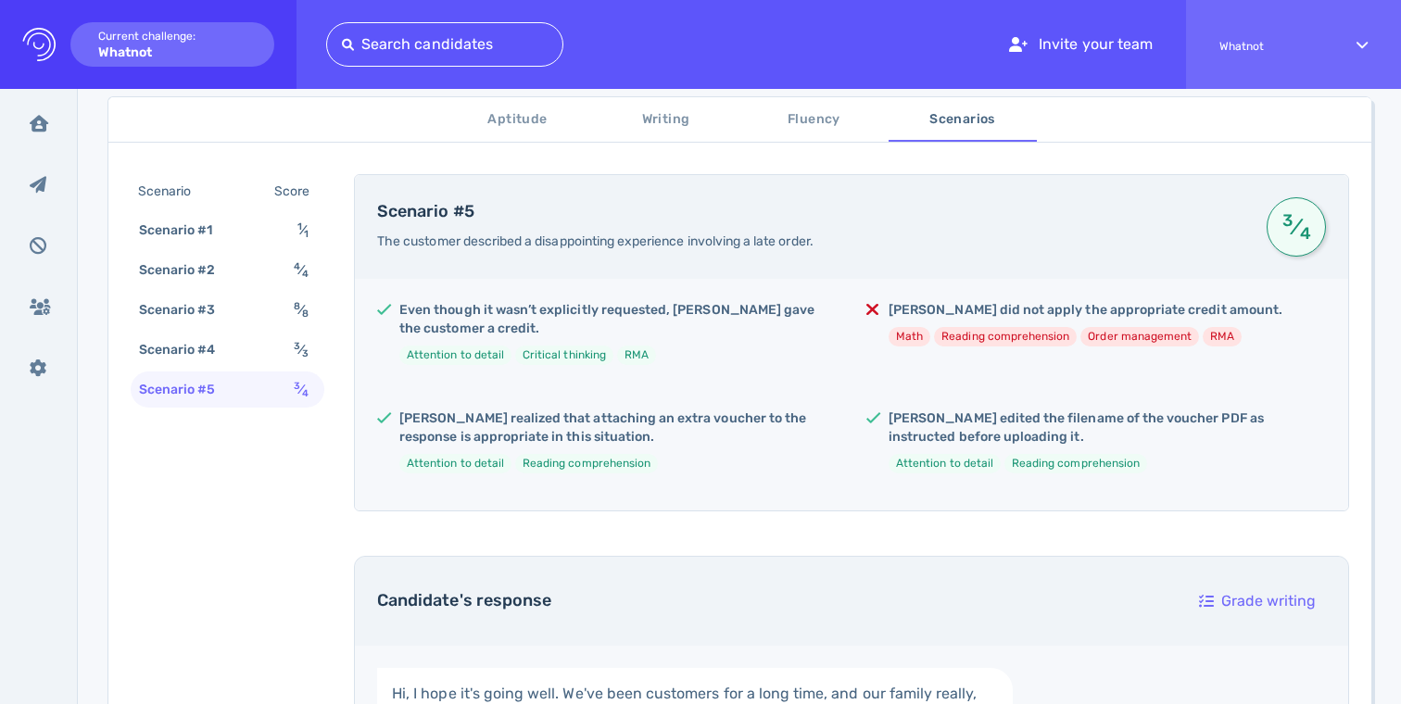
scroll to position [317, 0]
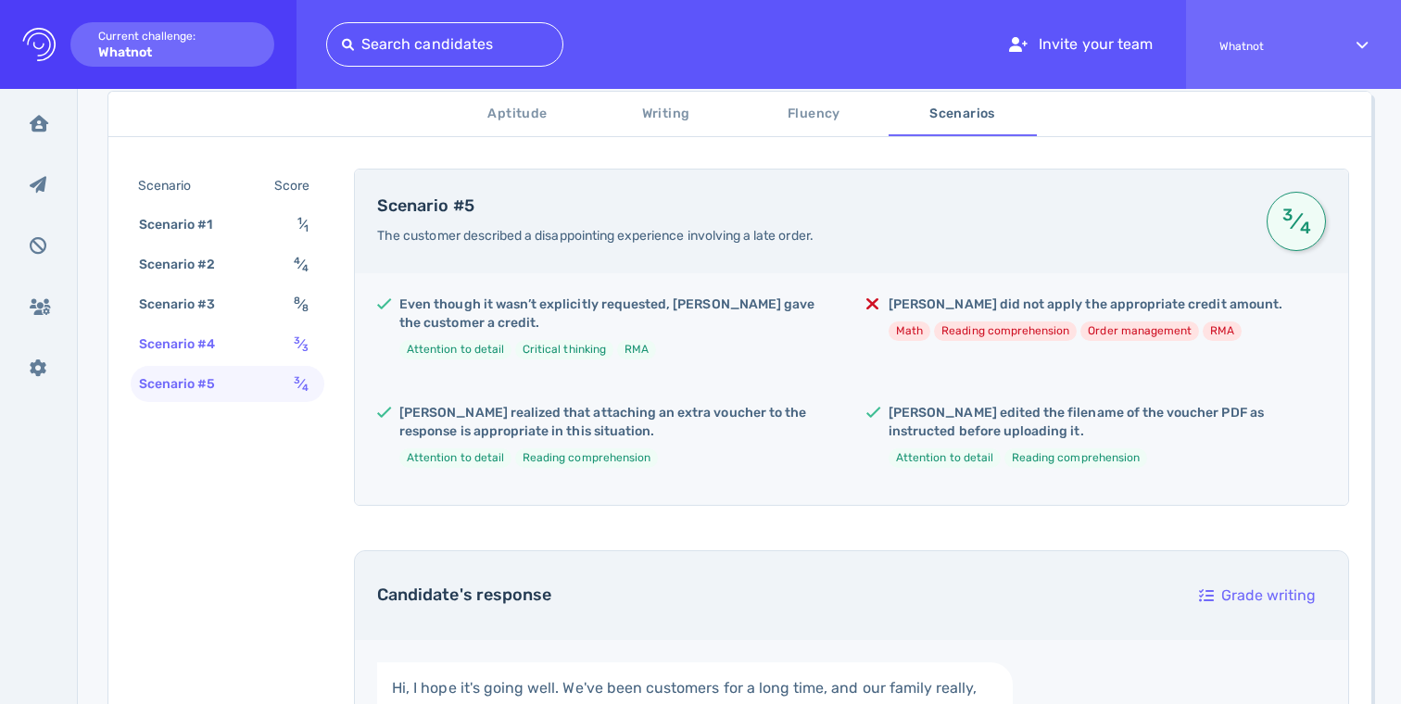
click at [204, 349] on div "Scenario #4" at bounding box center [186, 344] width 103 height 27
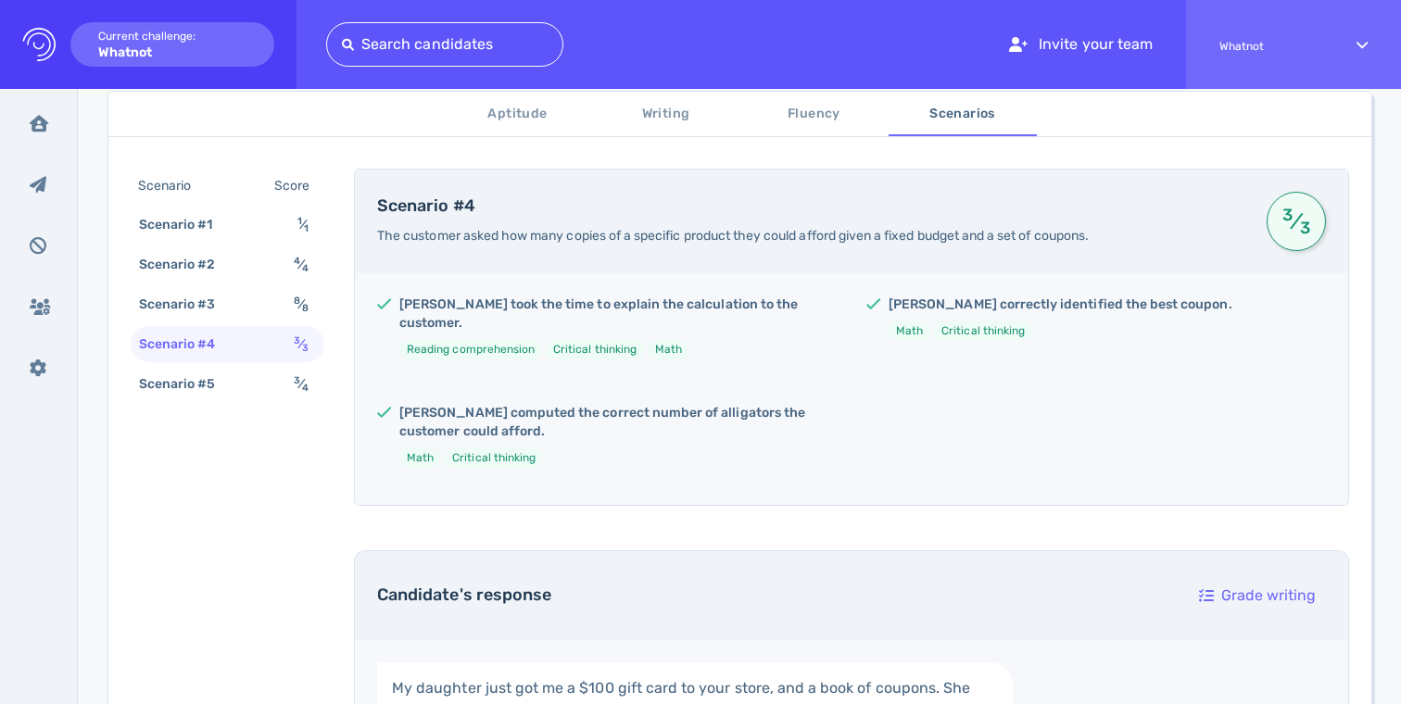
click at [222, 394] on div "Scenario #5" at bounding box center [186, 384] width 103 height 27
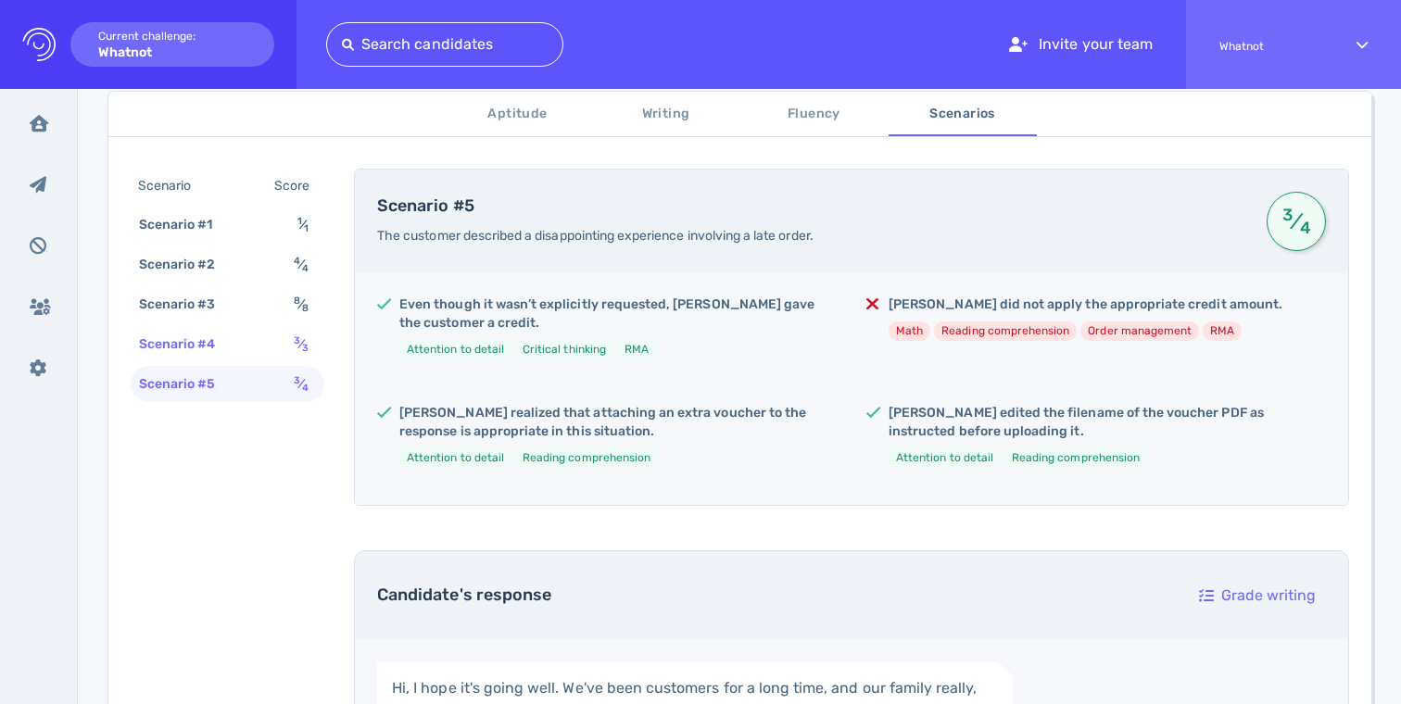
click at [227, 360] on div "Scenario #4 3 ⁄ 3" at bounding box center [228, 344] width 194 height 36
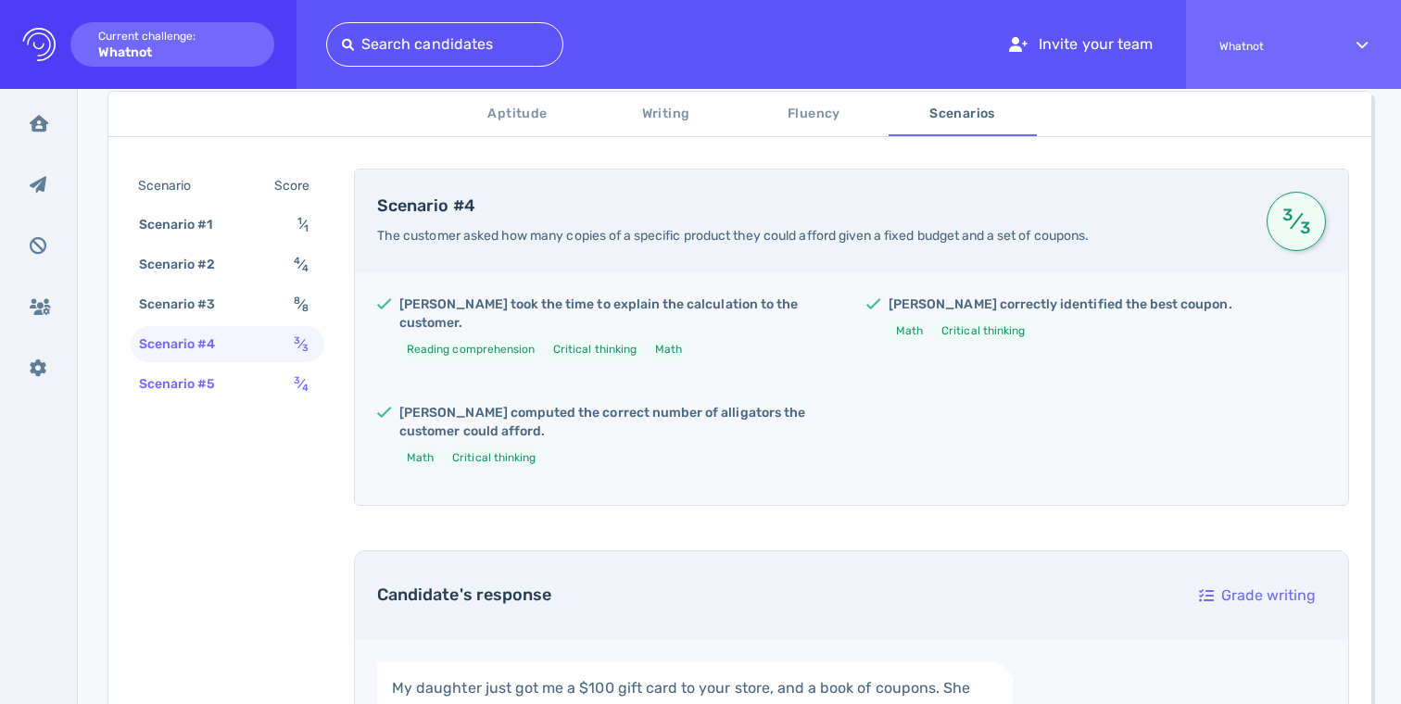
click at [247, 378] on div "Scenario #5 3 ⁄ 4" at bounding box center [228, 384] width 194 height 36
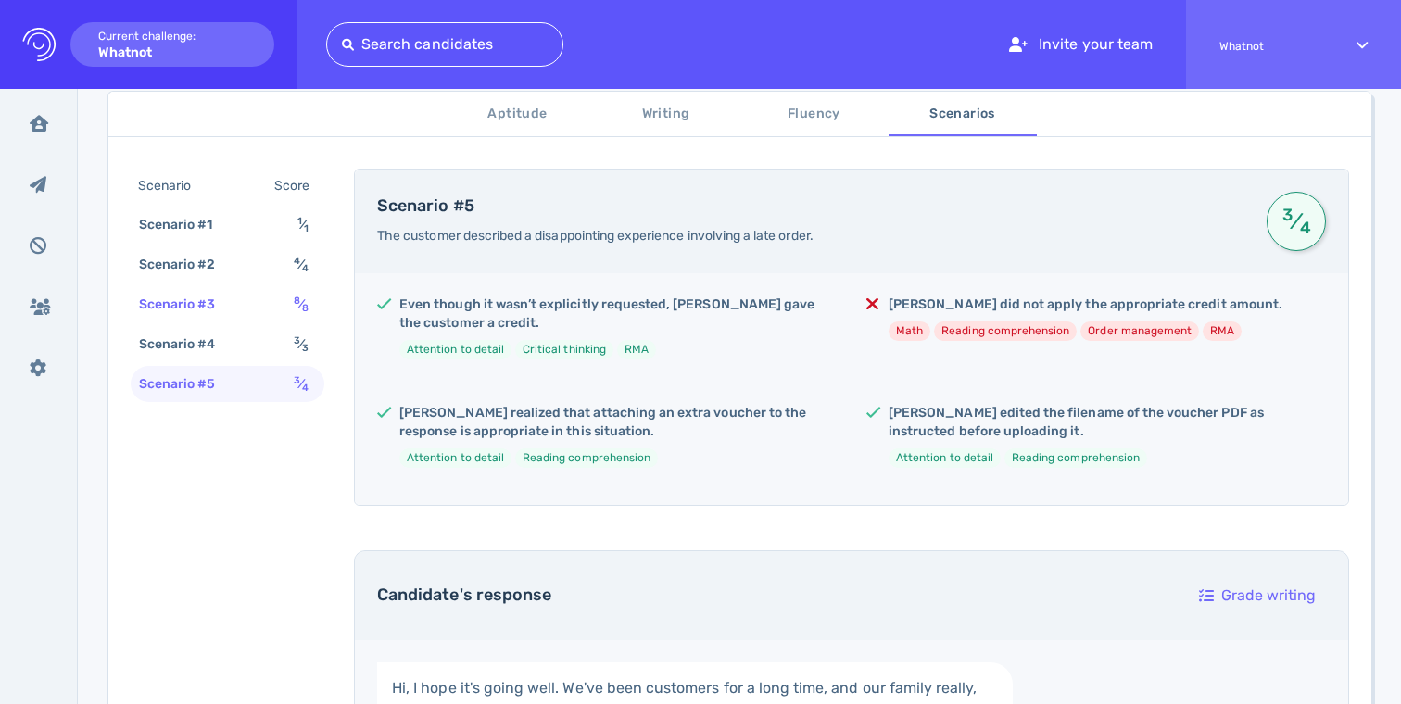
click at [235, 314] on div "Scenario #3" at bounding box center [186, 304] width 103 height 27
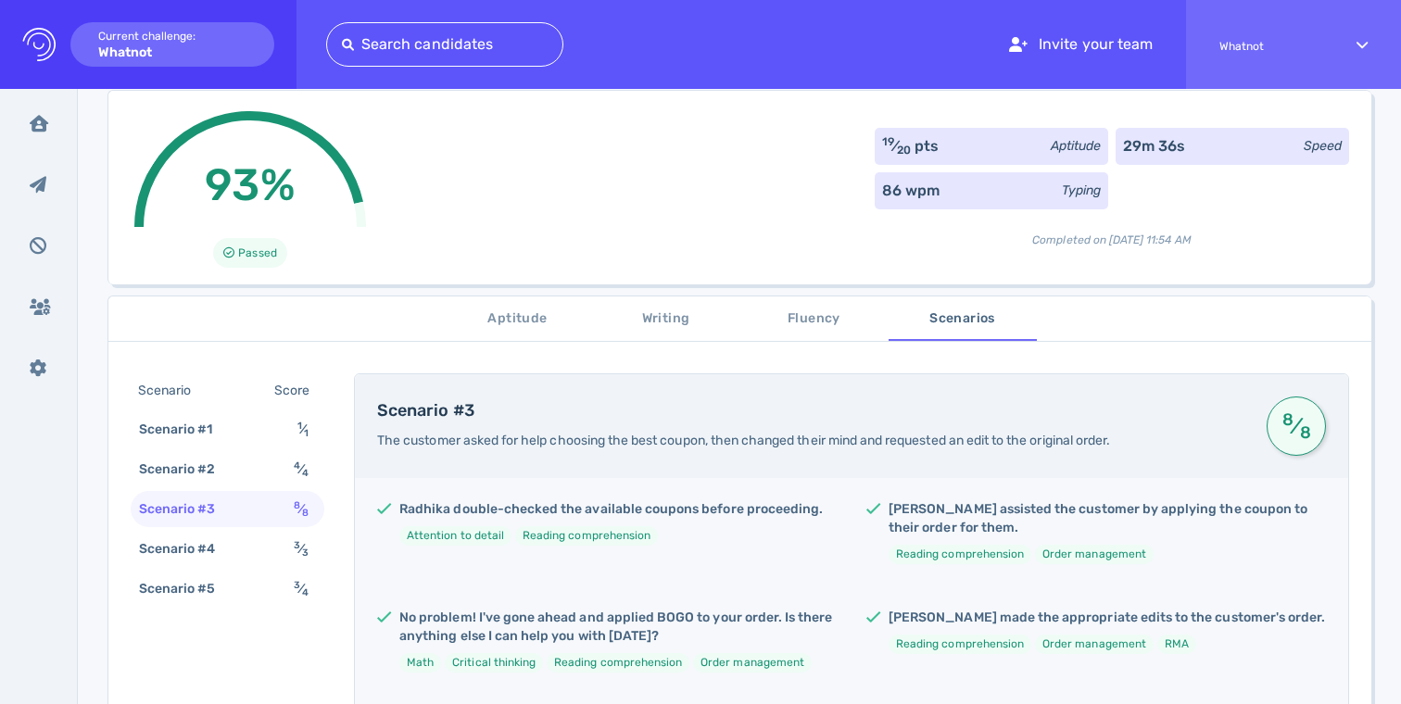
scroll to position [0, 0]
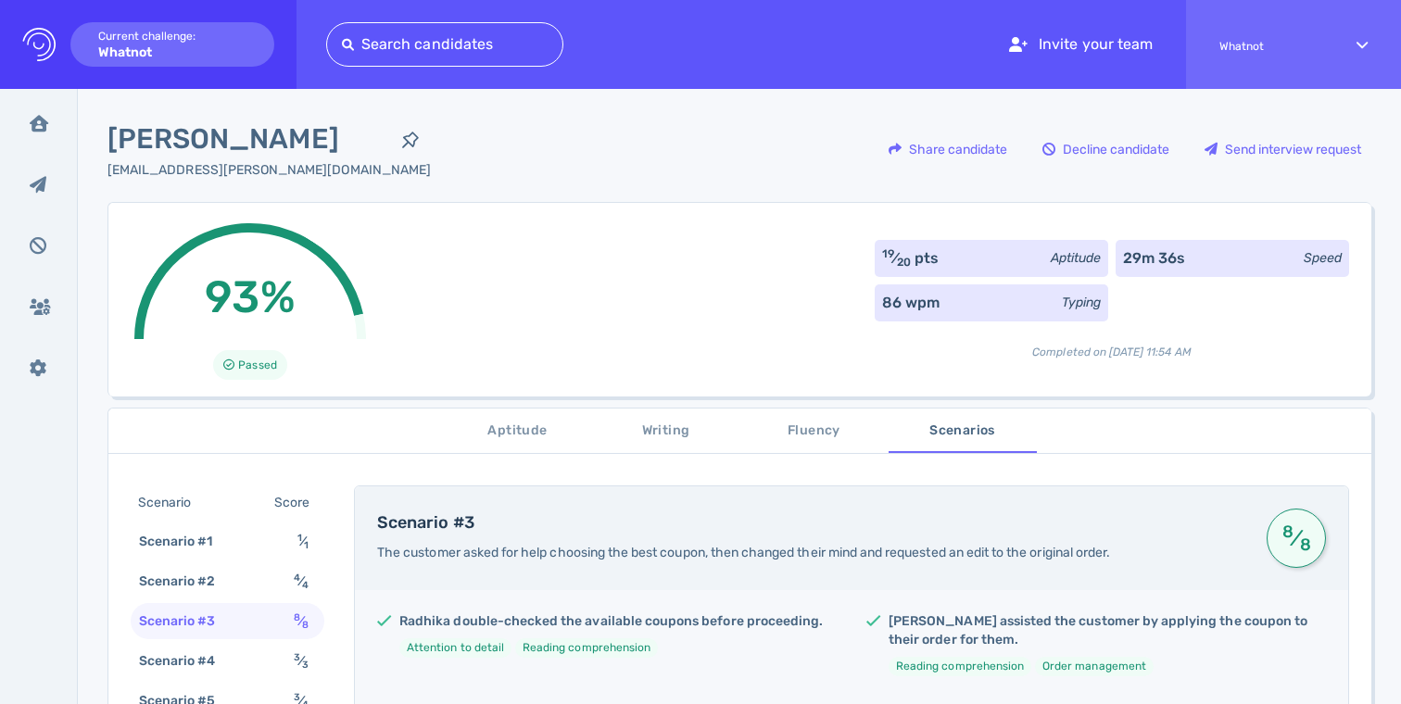
click at [209, 617] on div "Scenario #3" at bounding box center [186, 621] width 103 height 27
click at [210, 577] on div "Scenario #2" at bounding box center [186, 581] width 103 height 27
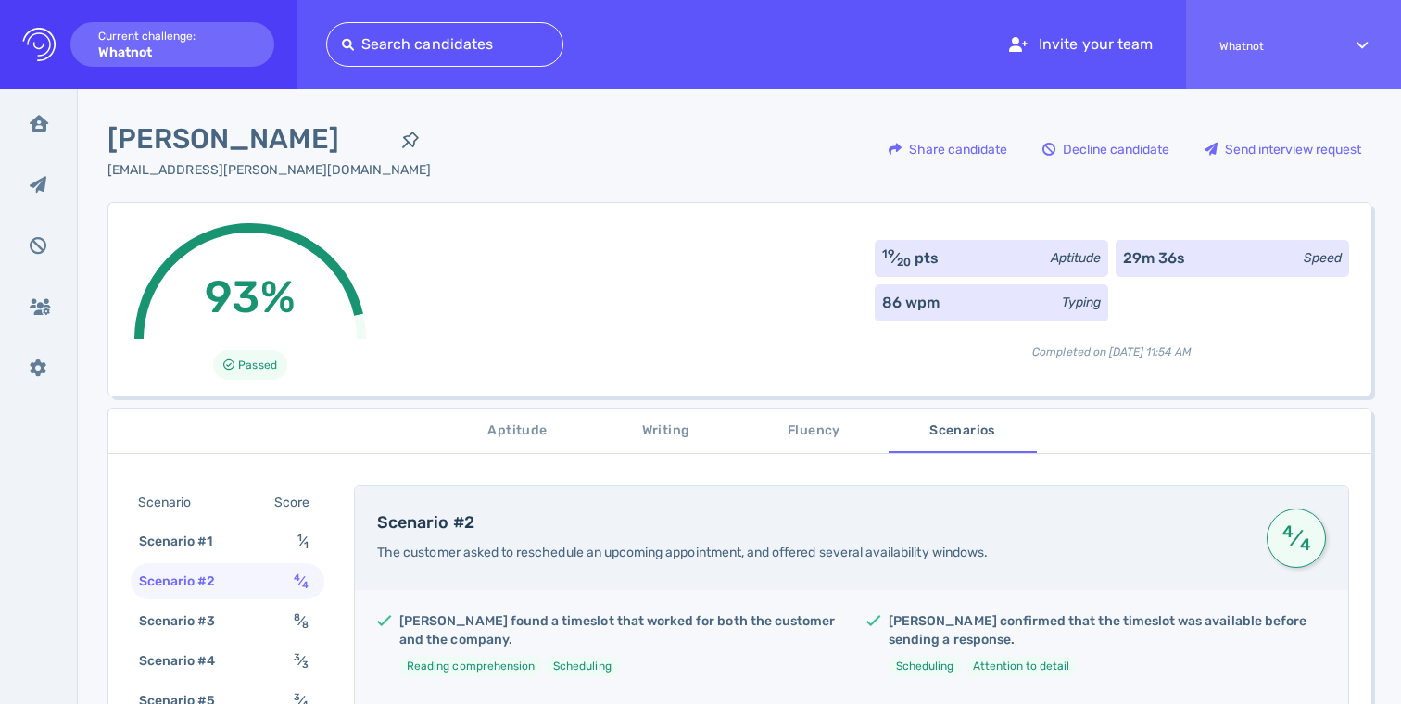
click at [527, 425] on span "Aptitude" at bounding box center [518, 431] width 126 height 23
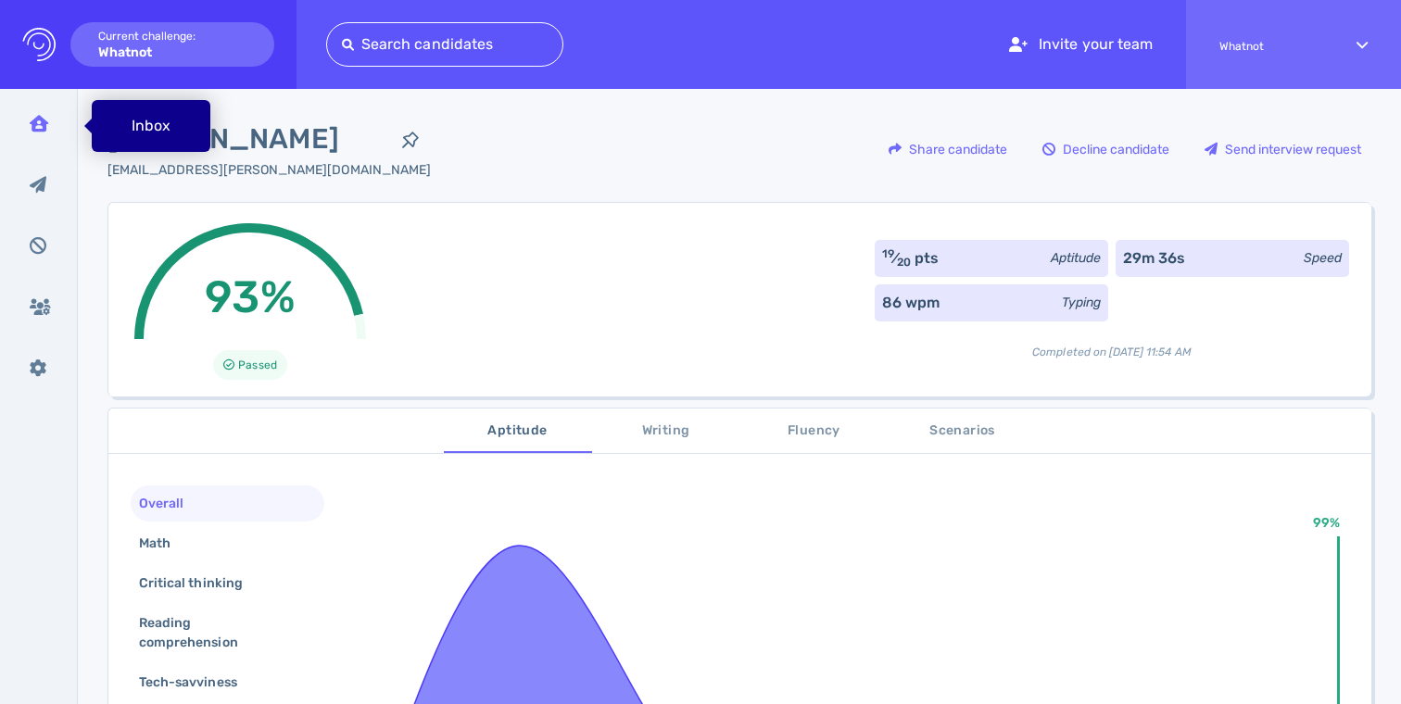
click at [37, 119] on icon at bounding box center [39, 123] width 19 height 17
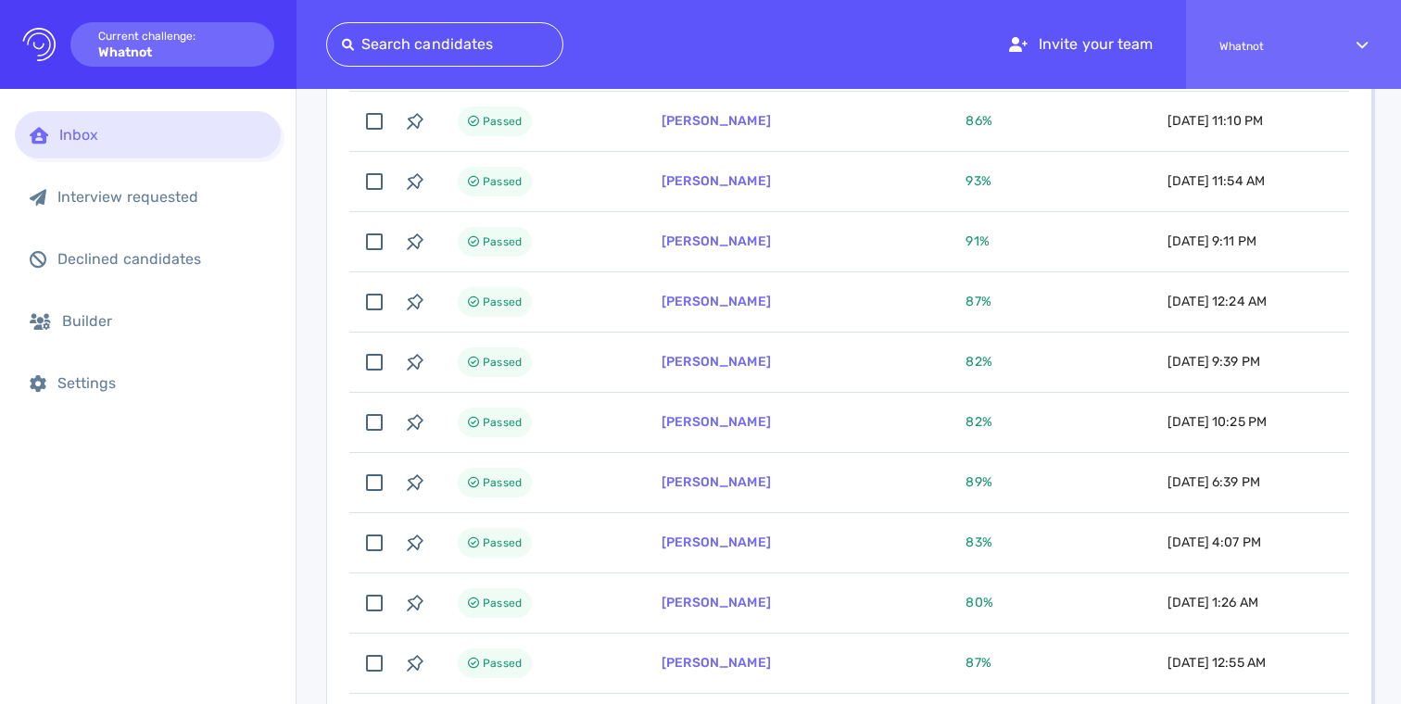
scroll to position [446, 0]
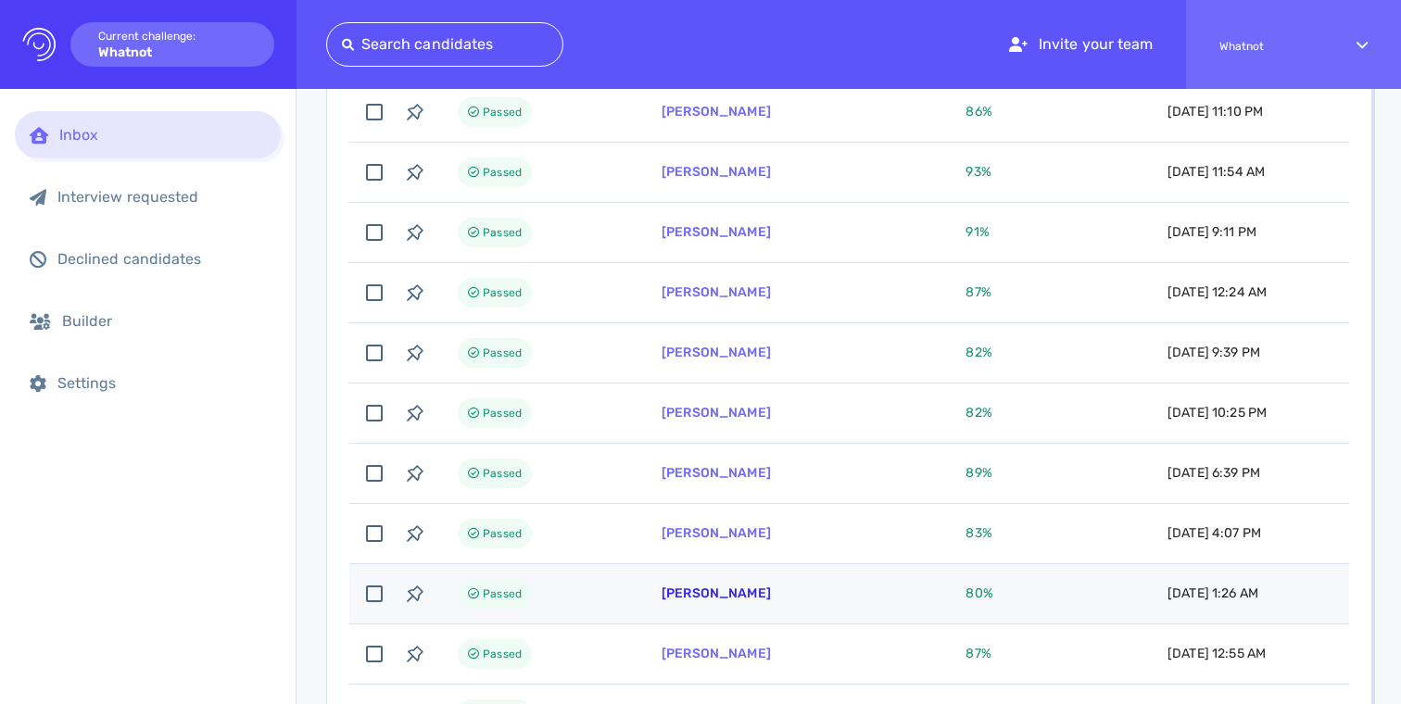
click at [697, 593] on link "[PERSON_NAME]" at bounding box center [716, 594] width 109 height 16
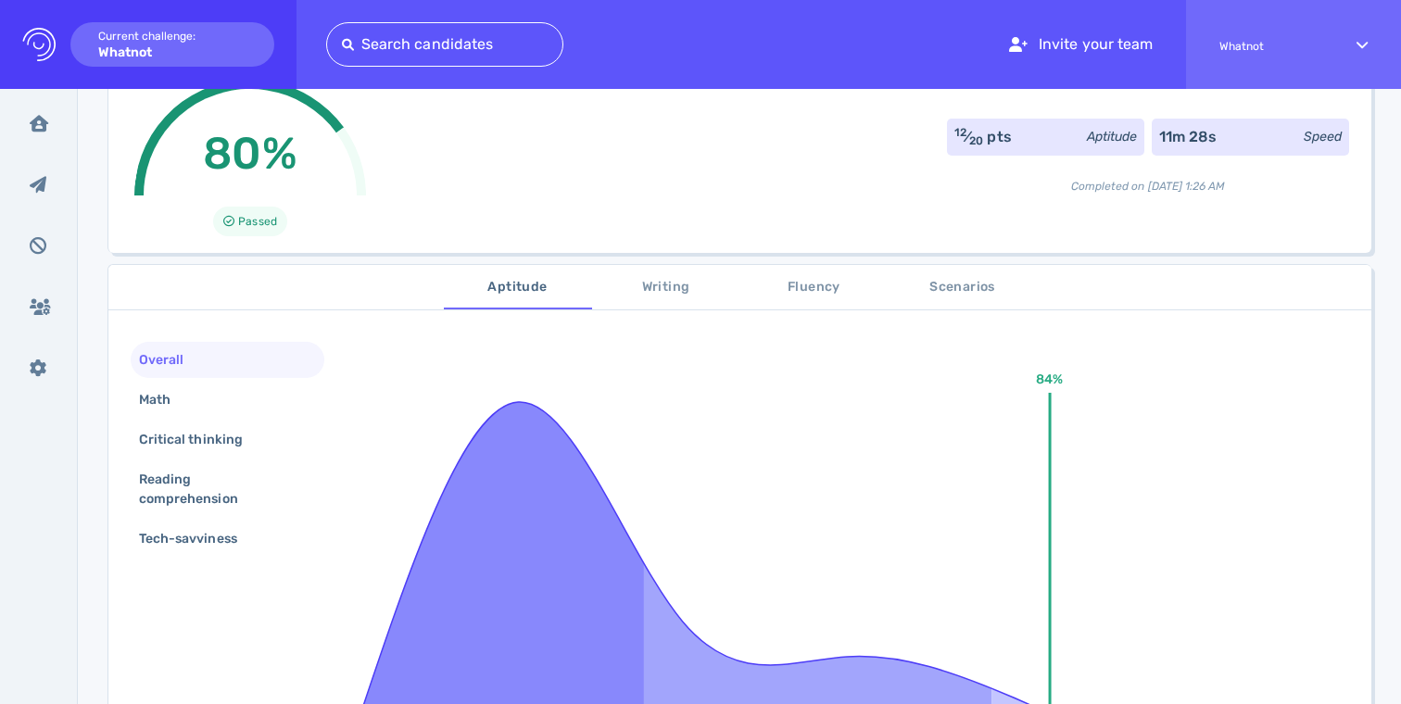
scroll to position [146, 0]
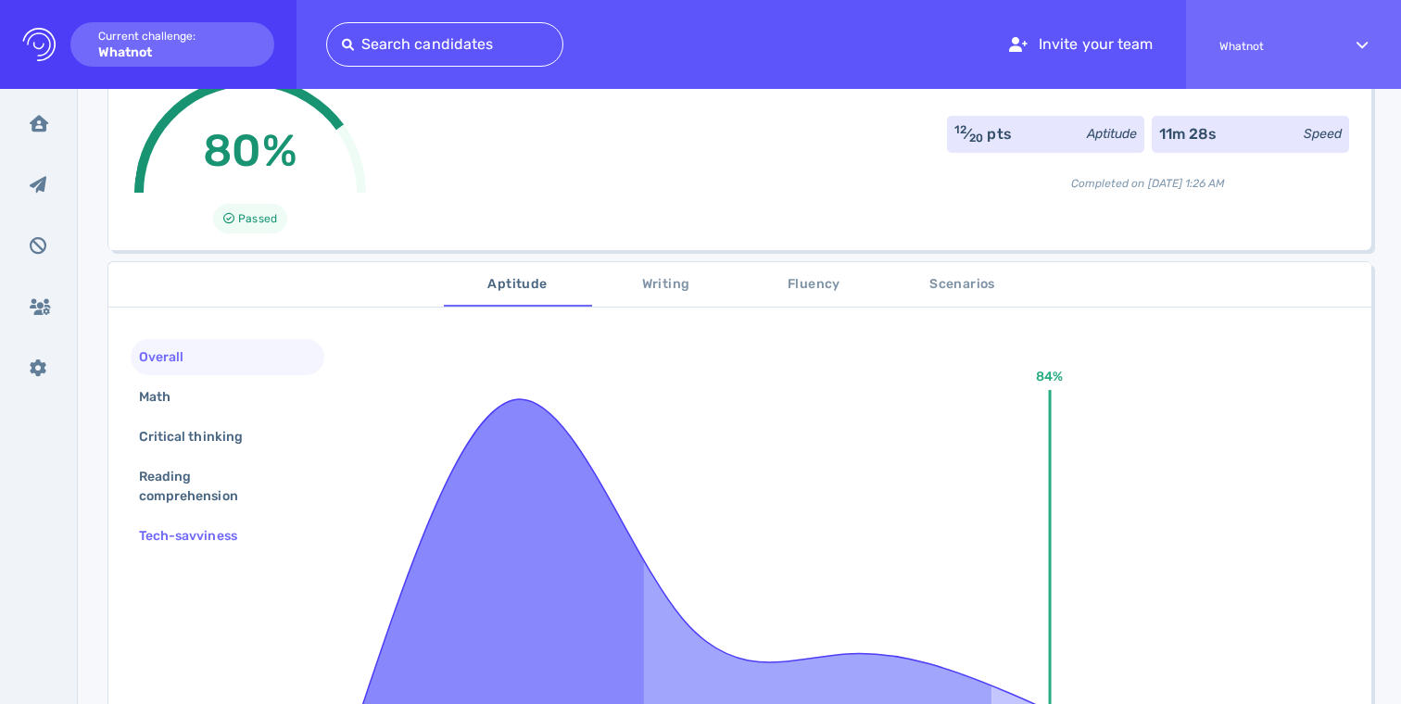
click at [178, 527] on div "Tech-savviness" at bounding box center [197, 536] width 124 height 27
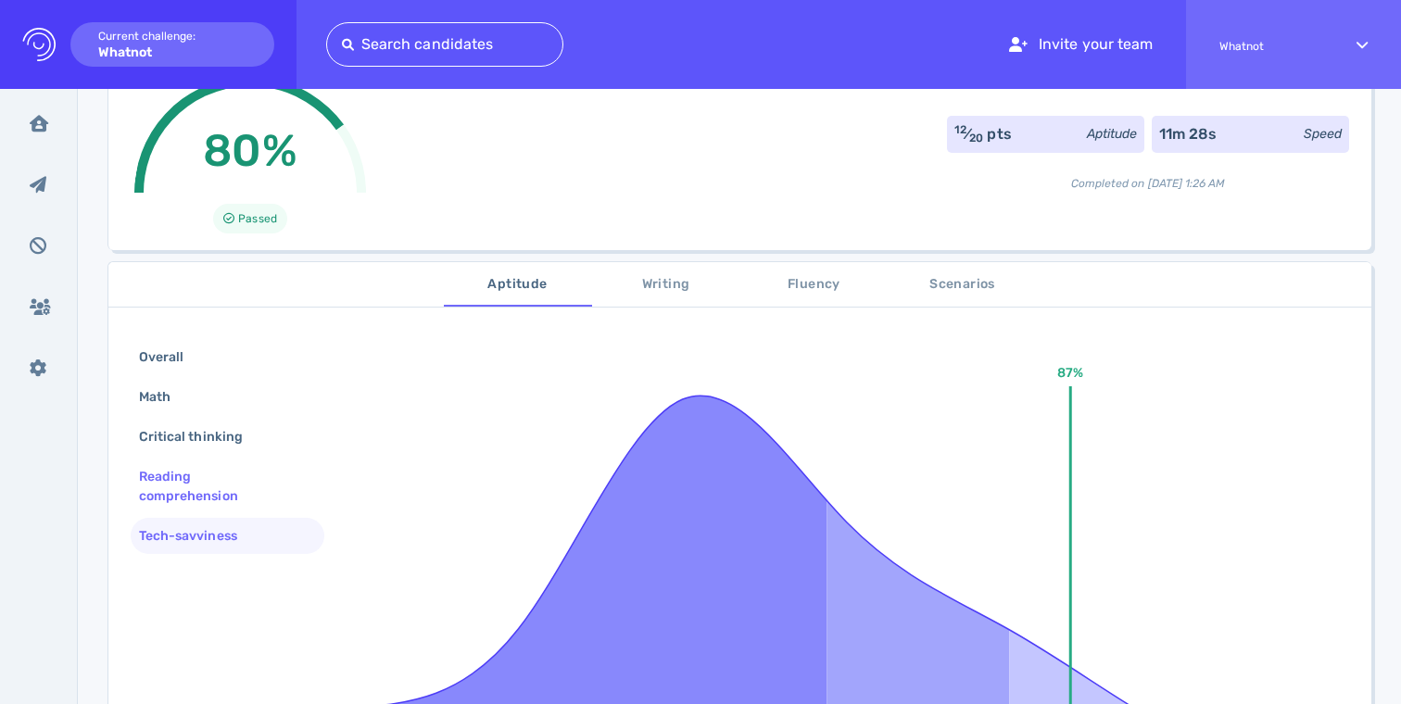
click at [185, 482] on div "Reading comprehension" at bounding box center [220, 486] width 170 height 46
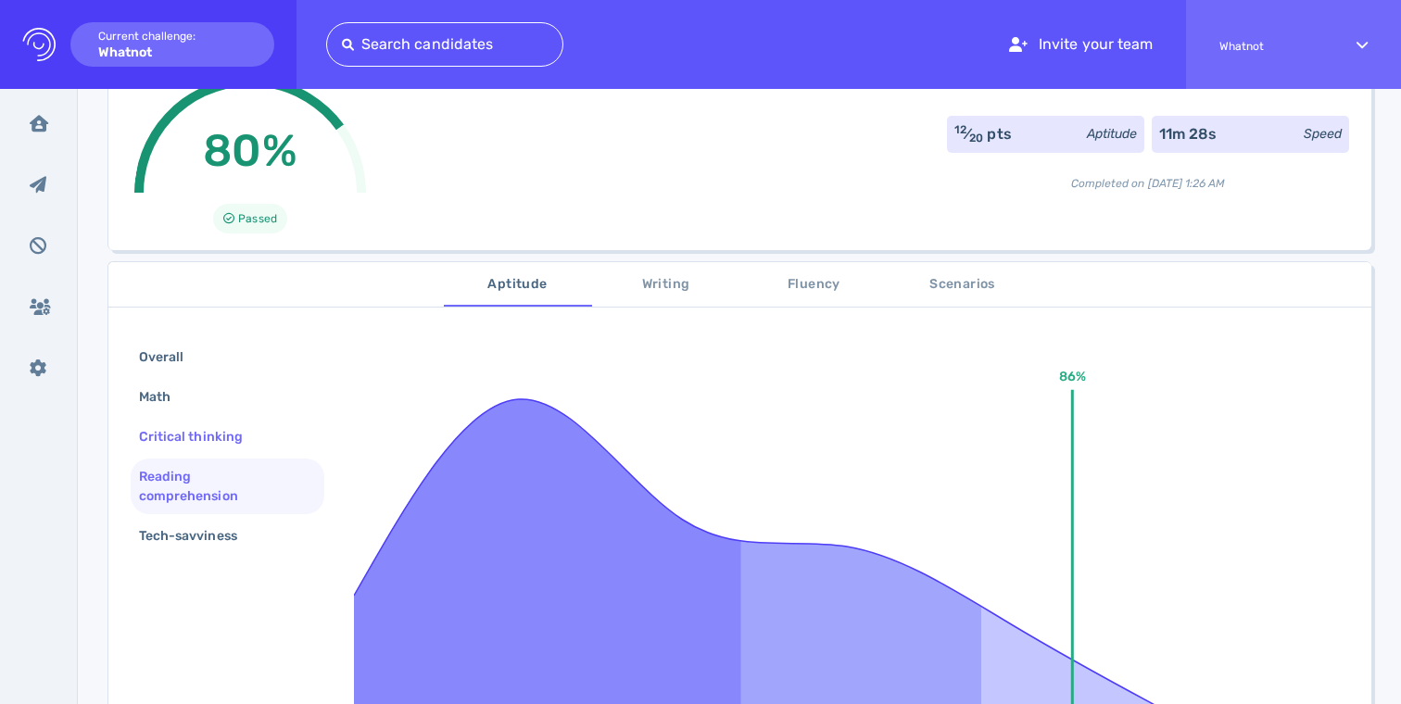
click at [185, 428] on div "Critical thinking" at bounding box center [200, 437] width 130 height 27
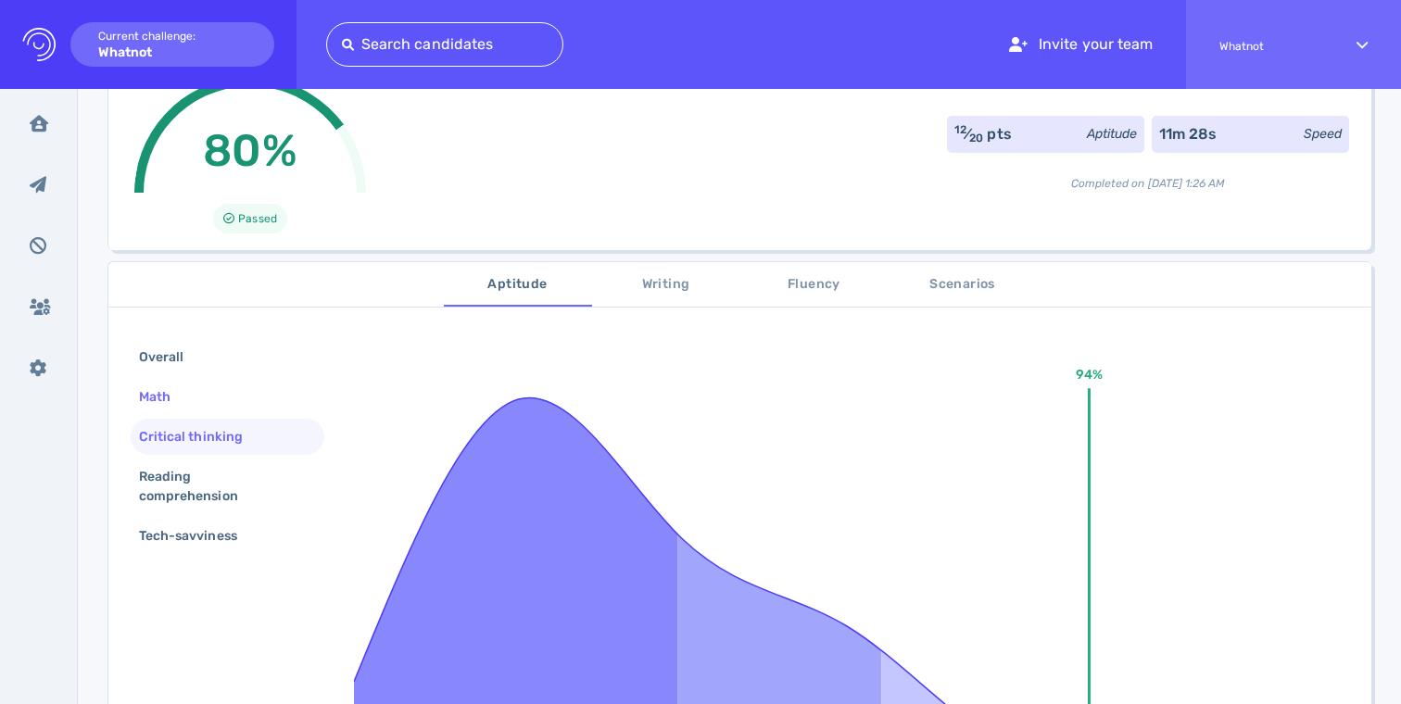
click at [170, 382] on div "Math" at bounding box center [228, 397] width 194 height 36
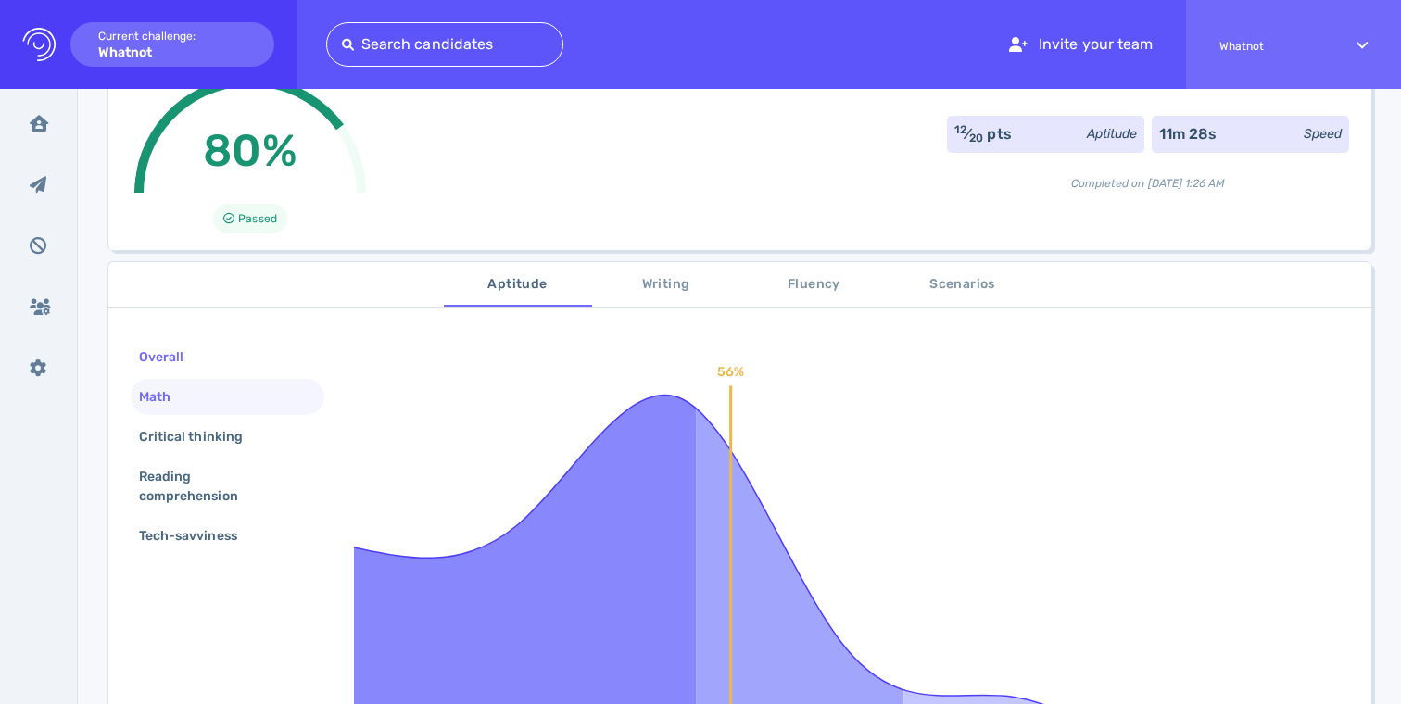
click at [181, 340] on div "Overall" at bounding box center [228, 357] width 194 height 36
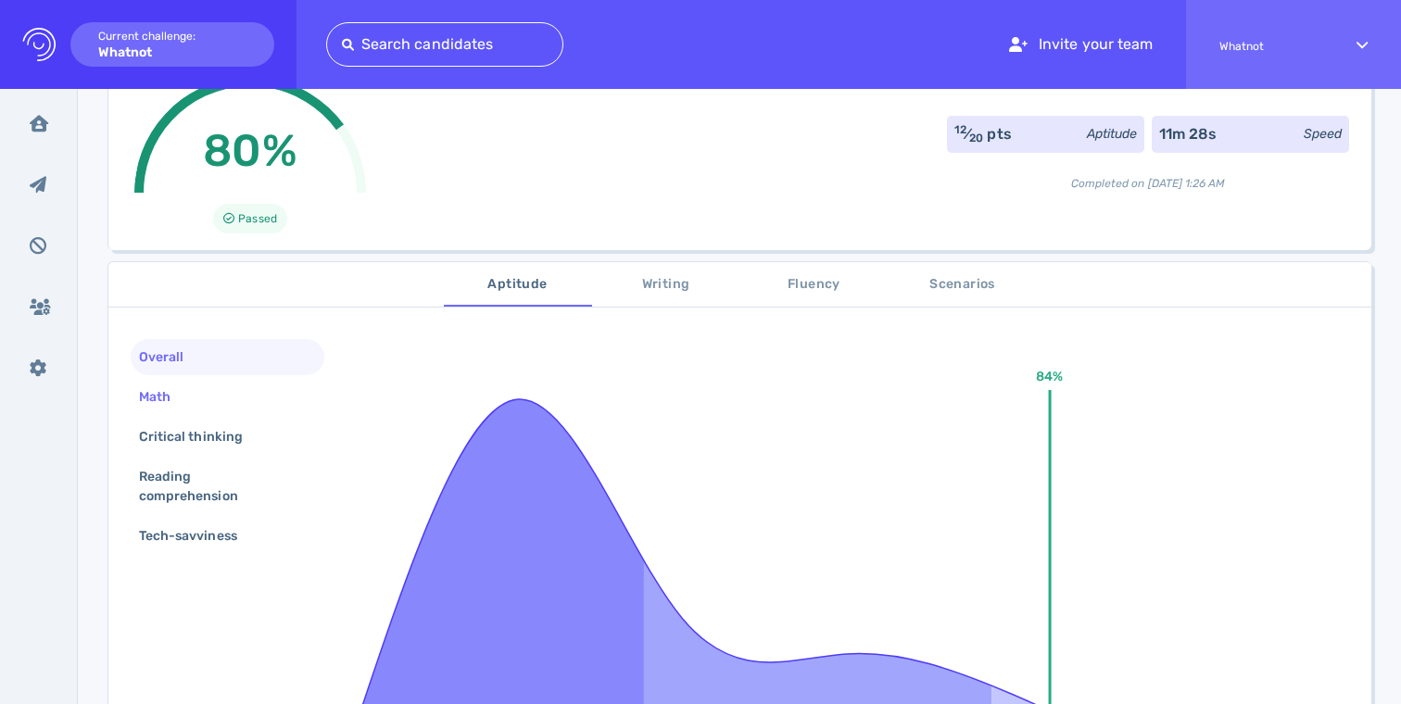
click at [185, 387] on div "Math" at bounding box center [163, 397] width 57 height 27
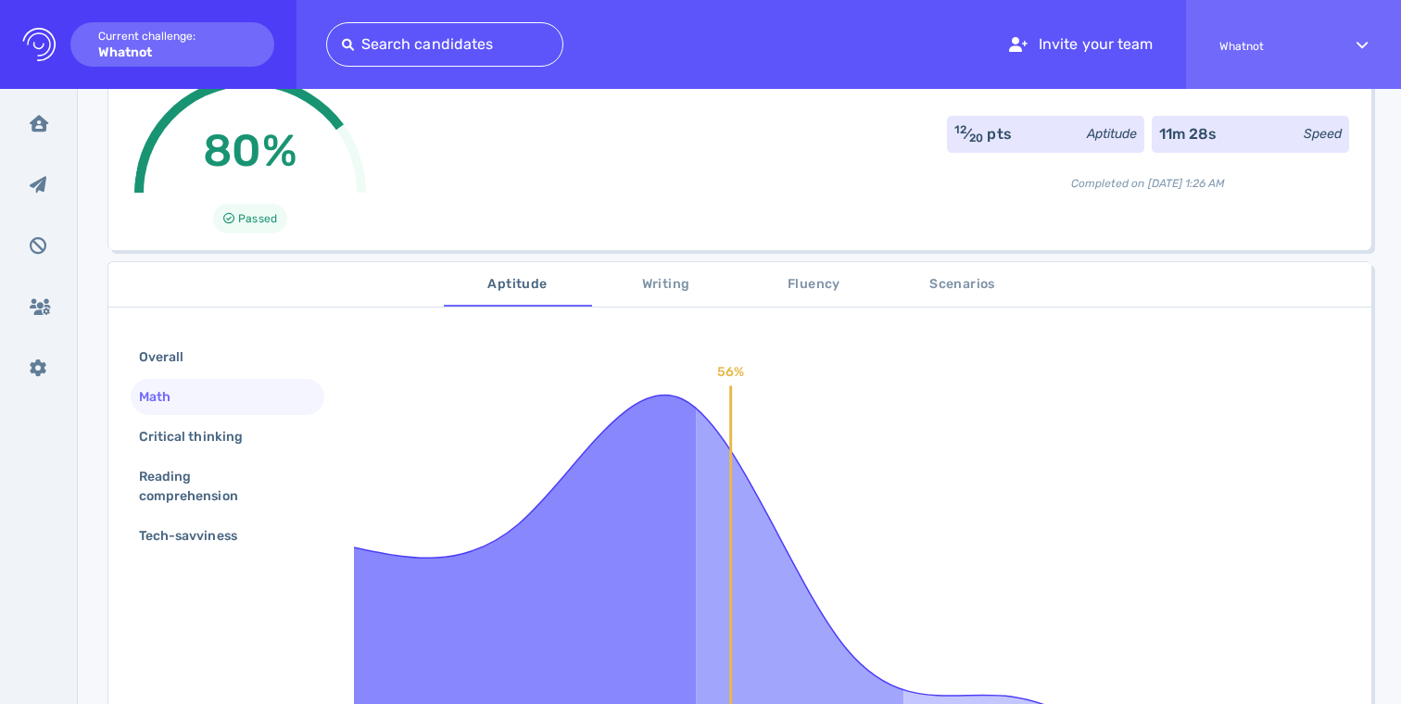
click at [999, 270] on button "Scenarios" at bounding box center [963, 284] width 148 height 44
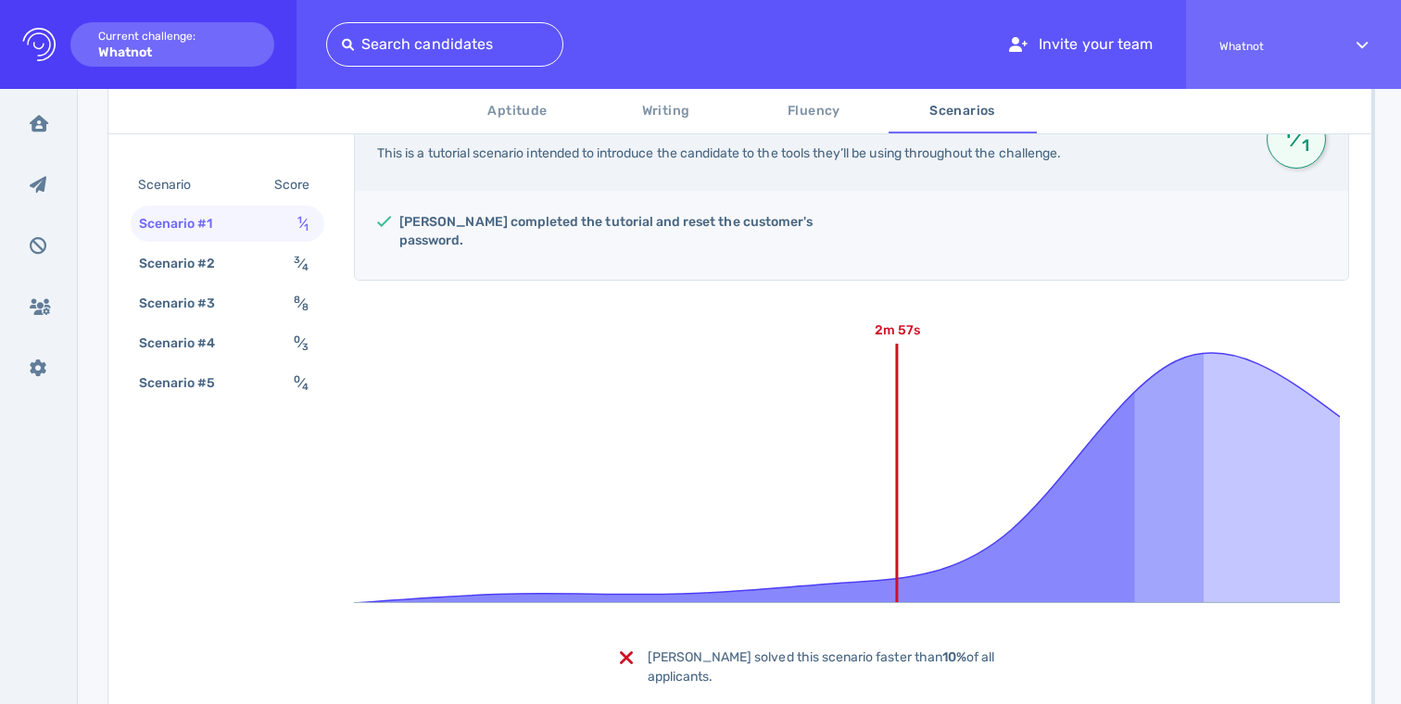
scroll to position [402, 0]
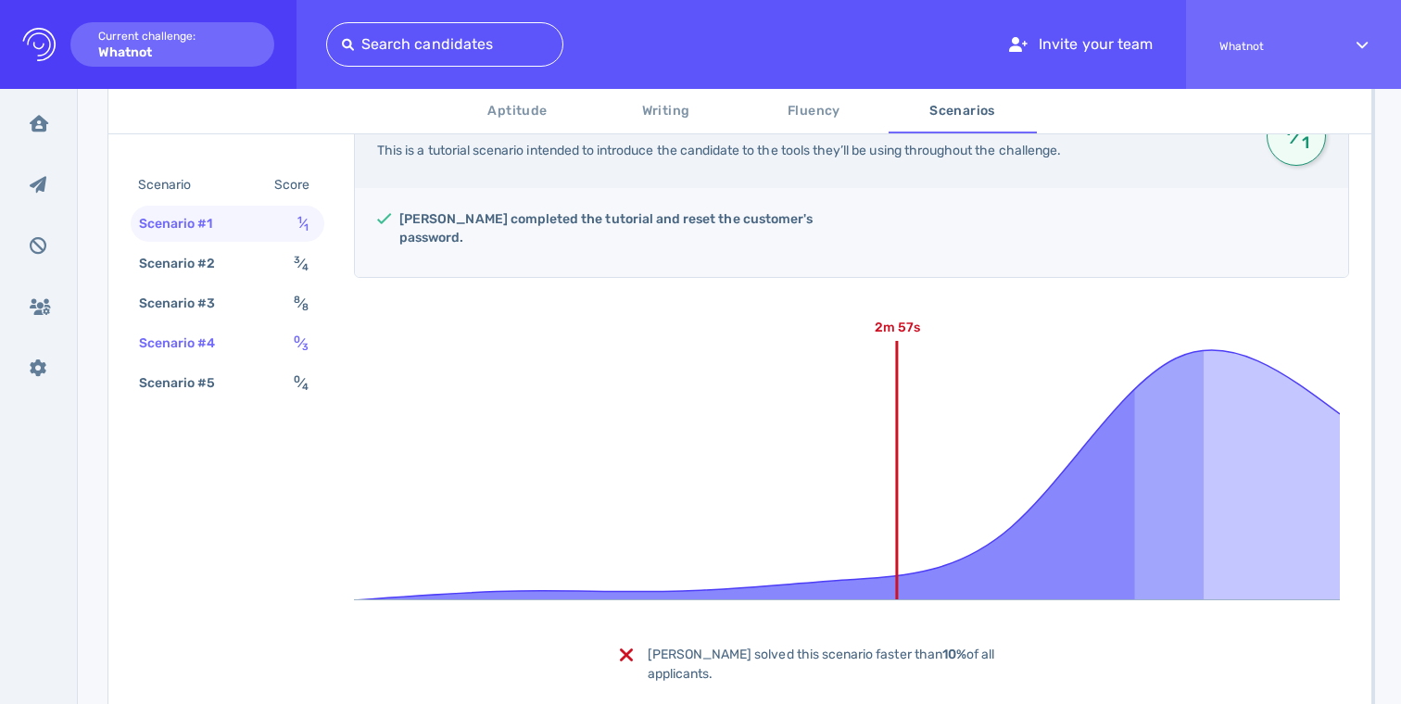
click at [273, 355] on div "Scenario #4 0 ⁄ 3" at bounding box center [228, 343] width 194 height 36
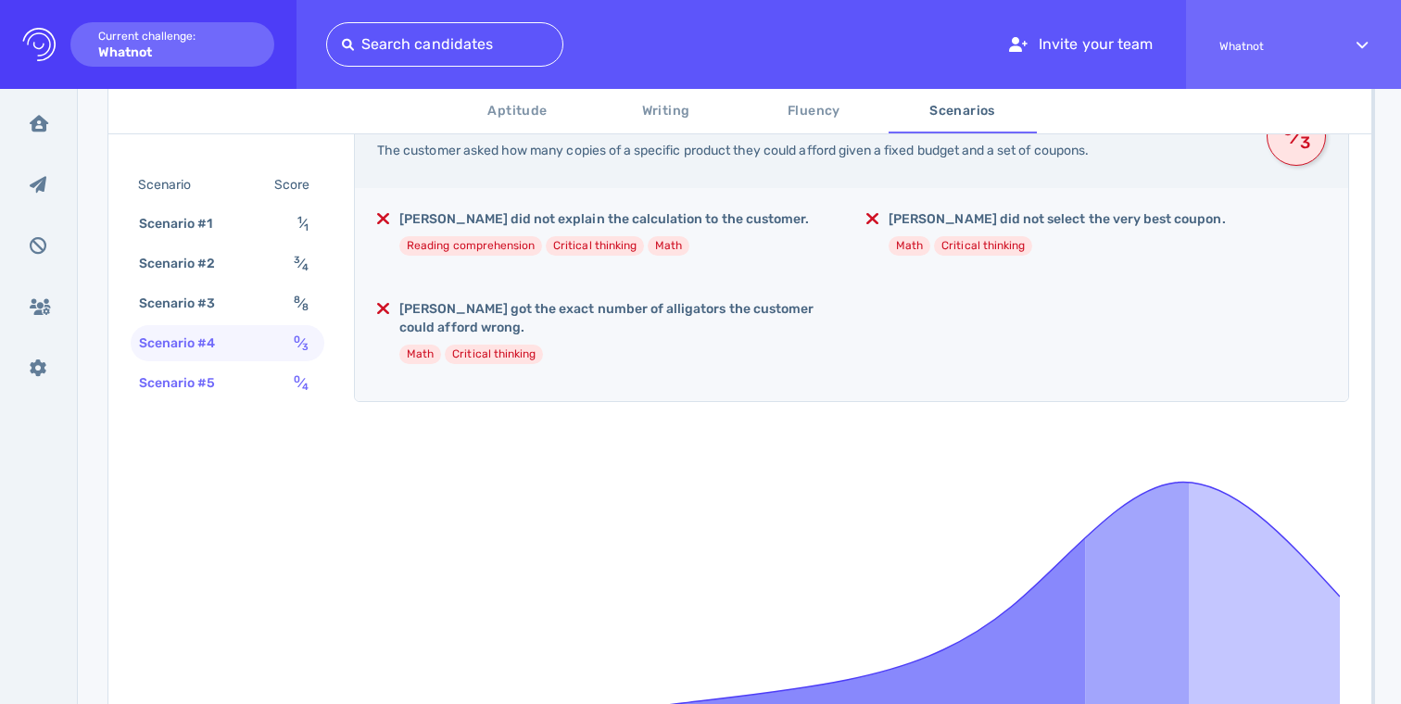
click at [241, 387] on div "Scenario #5 0 ⁄ 4" at bounding box center [228, 383] width 194 height 36
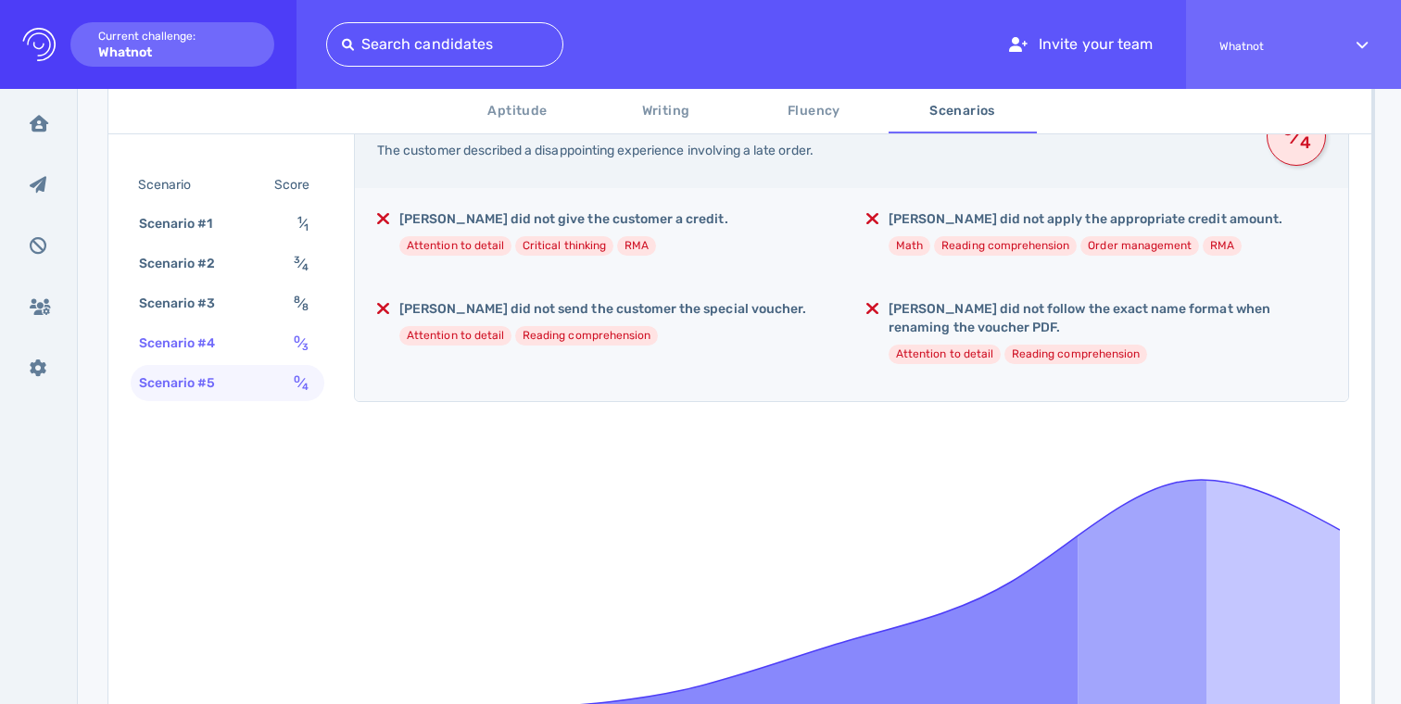
click at [242, 349] on div "Scenario #4 0 ⁄ 3" at bounding box center [228, 343] width 194 height 36
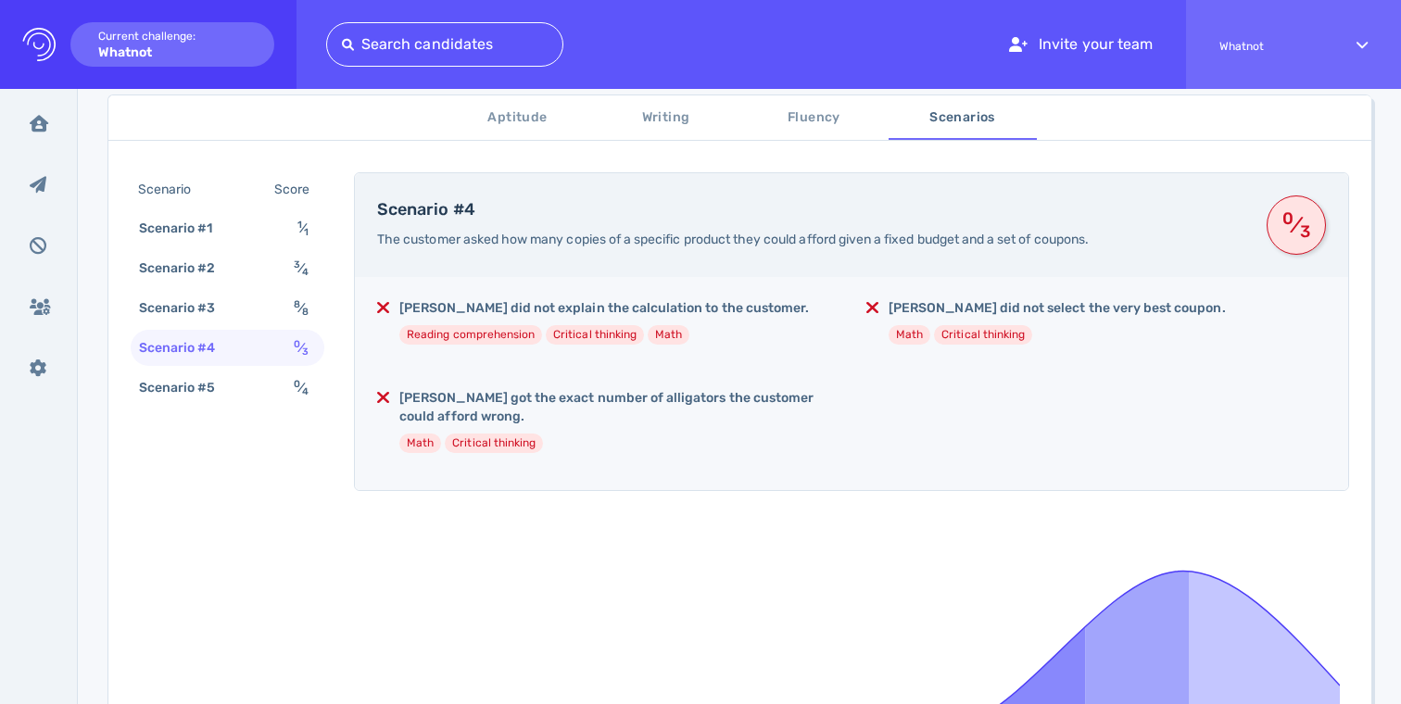
scroll to position [197, 0]
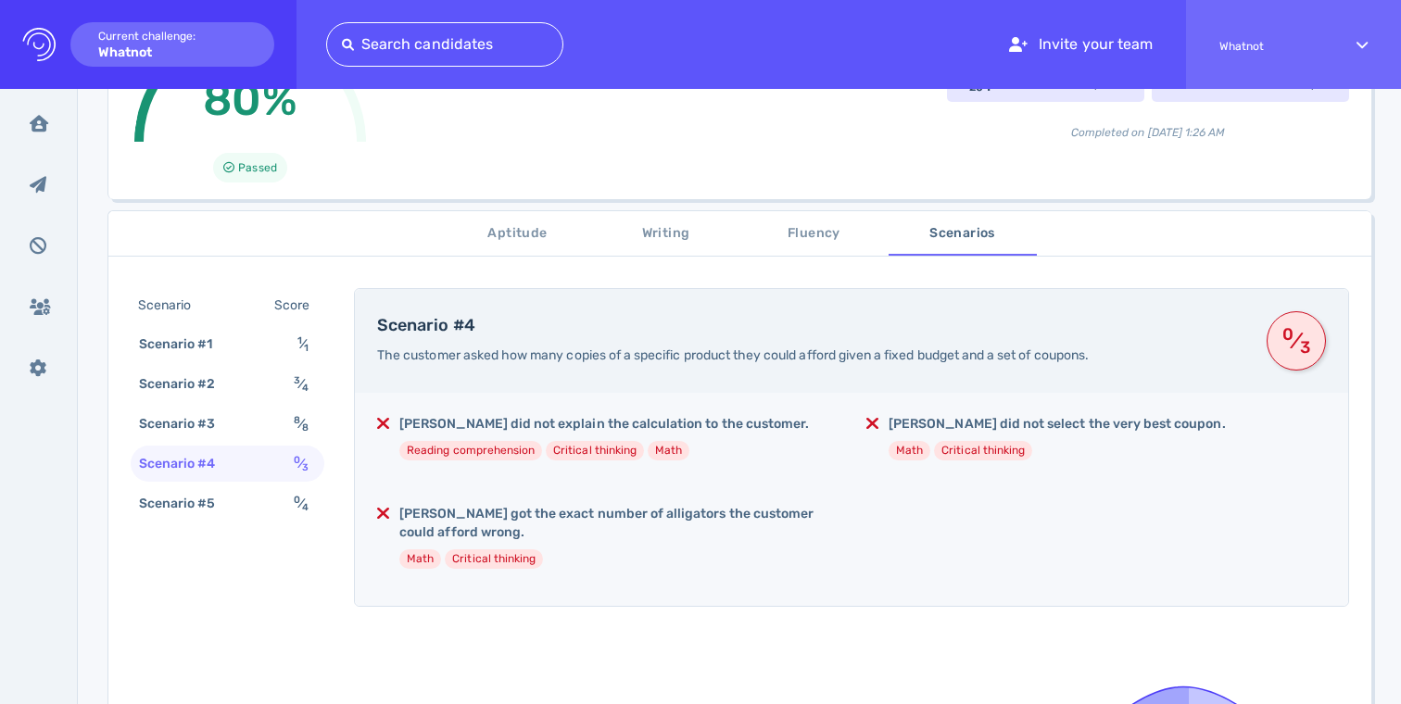
click at [240, 449] on div "Scenario #4 0 ⁄ 3" at bounding box center [228, 464] width 194 height 36
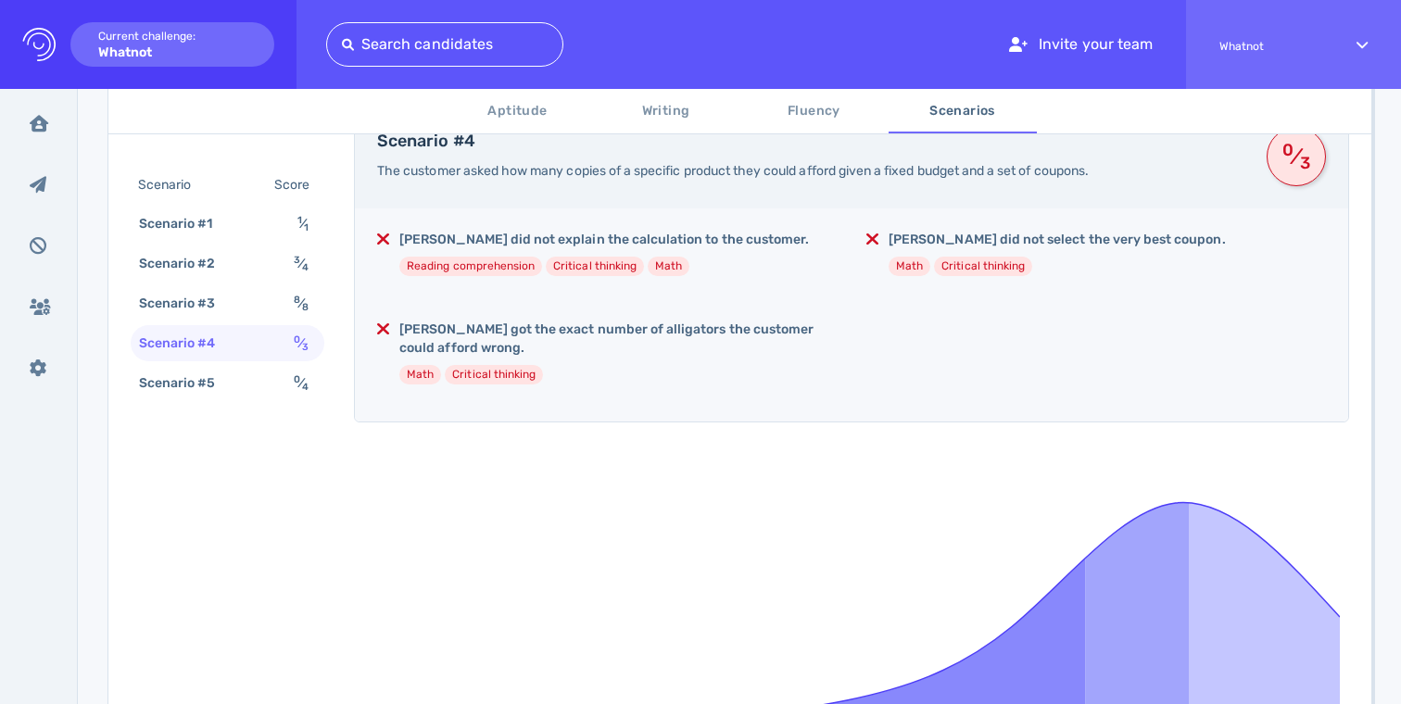
scroll to position [117, 0]
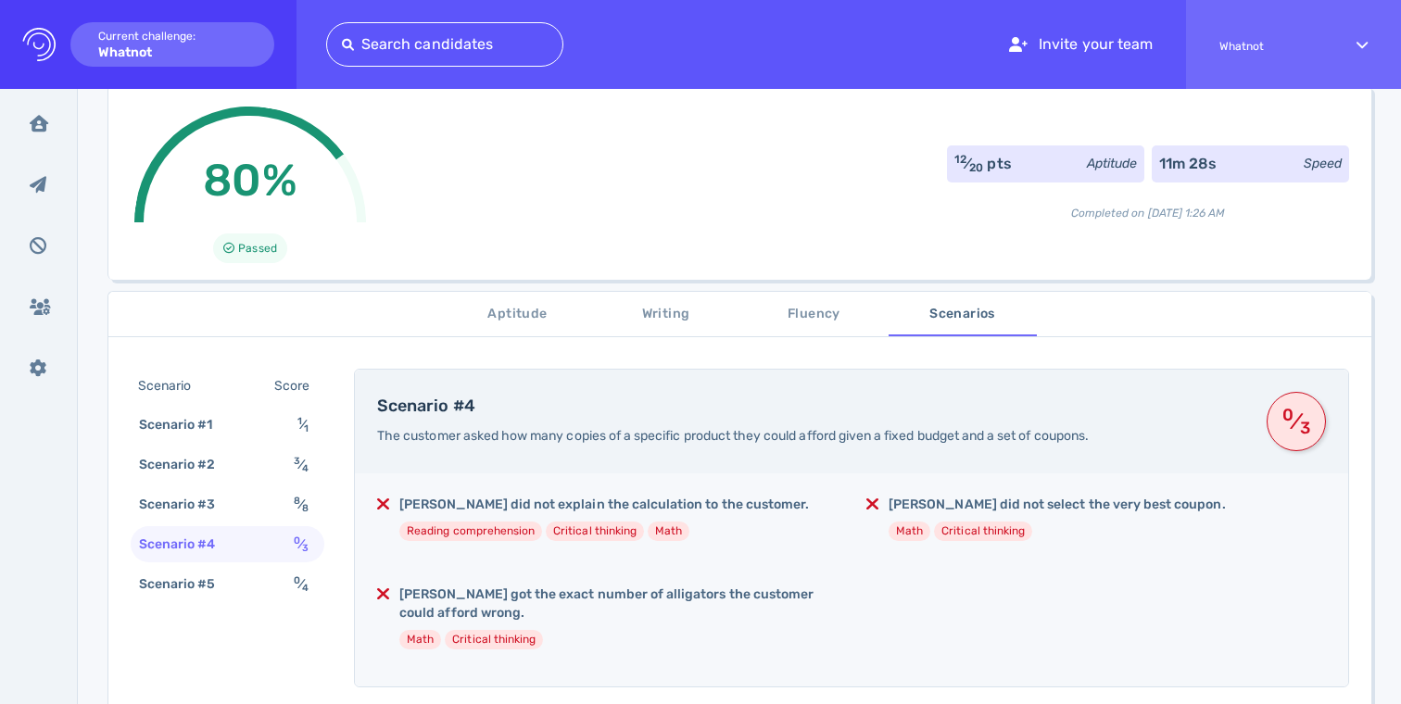
click at [803, 318] on span "Fluency" at bounding box center [815, 314] width 126 height 23
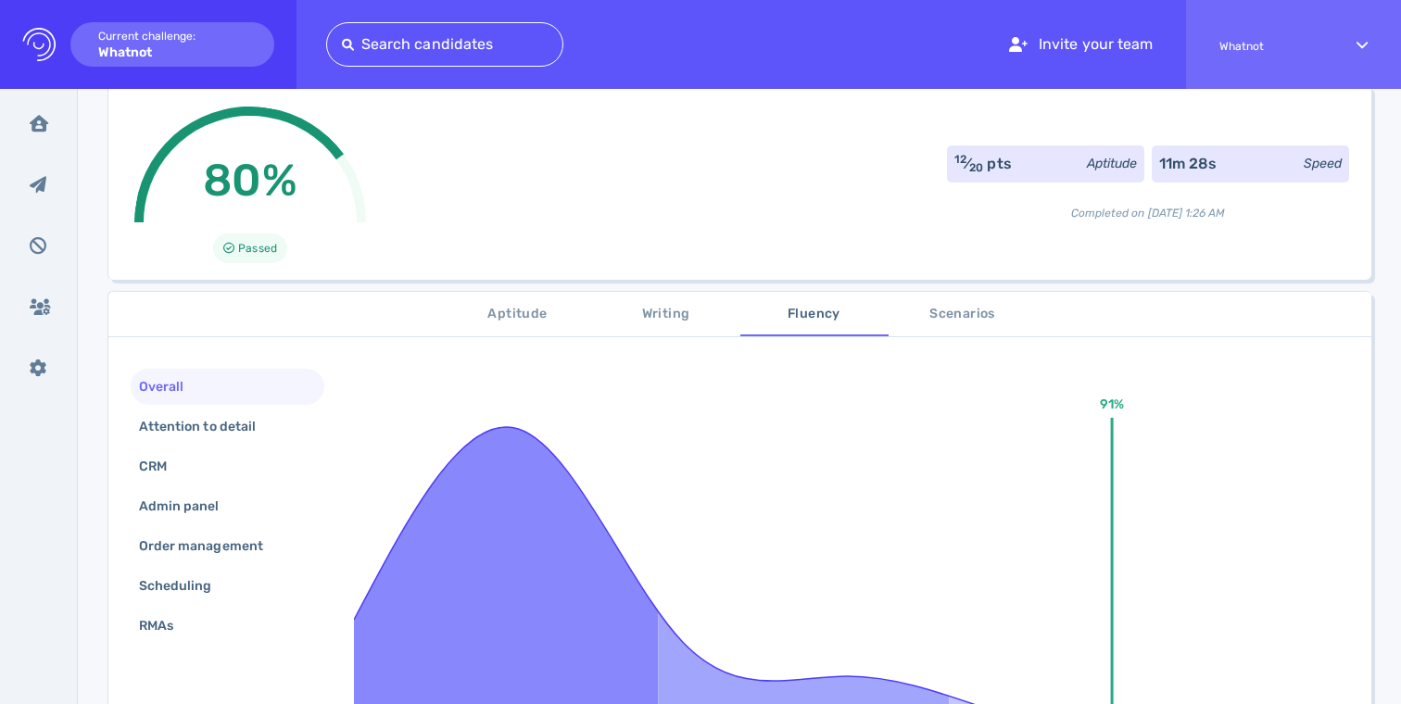
click at [670, 310] on span "Writing" at bounding box center [666, 314] width 126 height 23
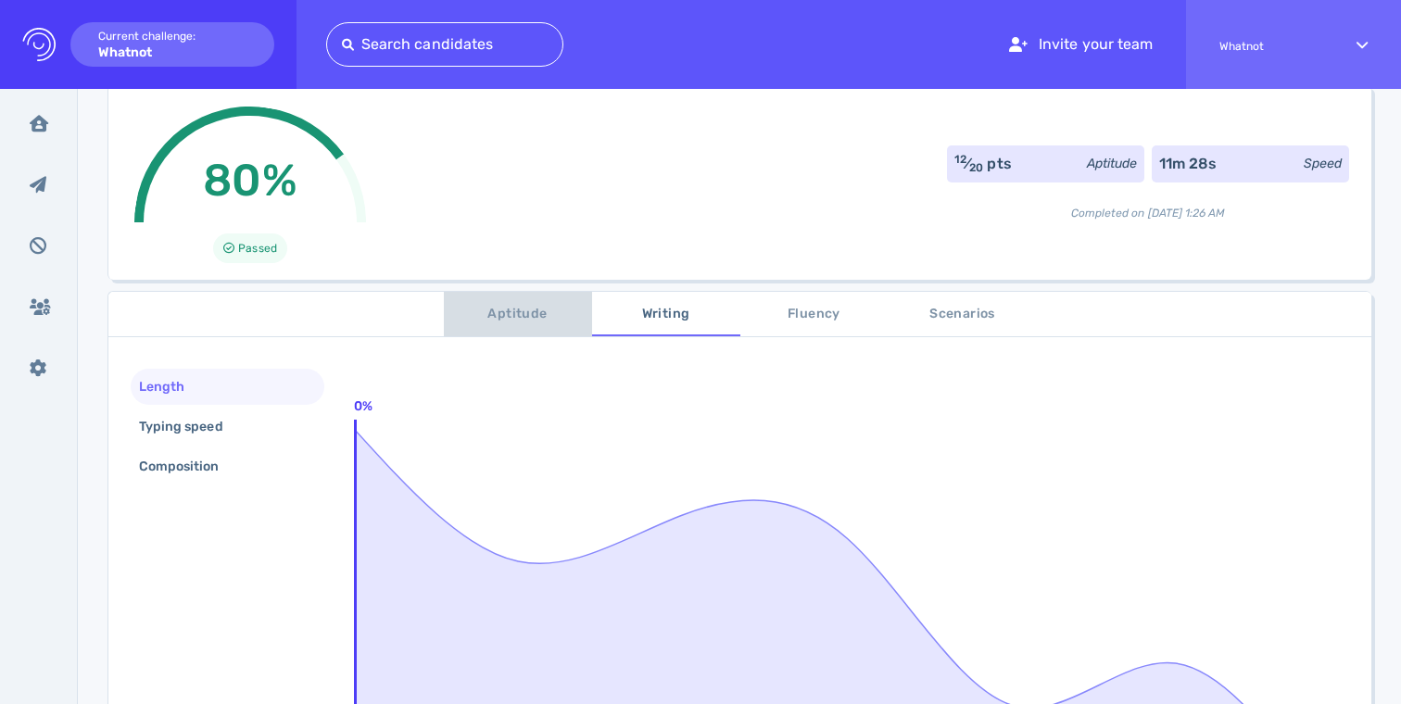
click at [503, 323] on span "Aptitude" at bounding box center [518, 314] width 126 height 23
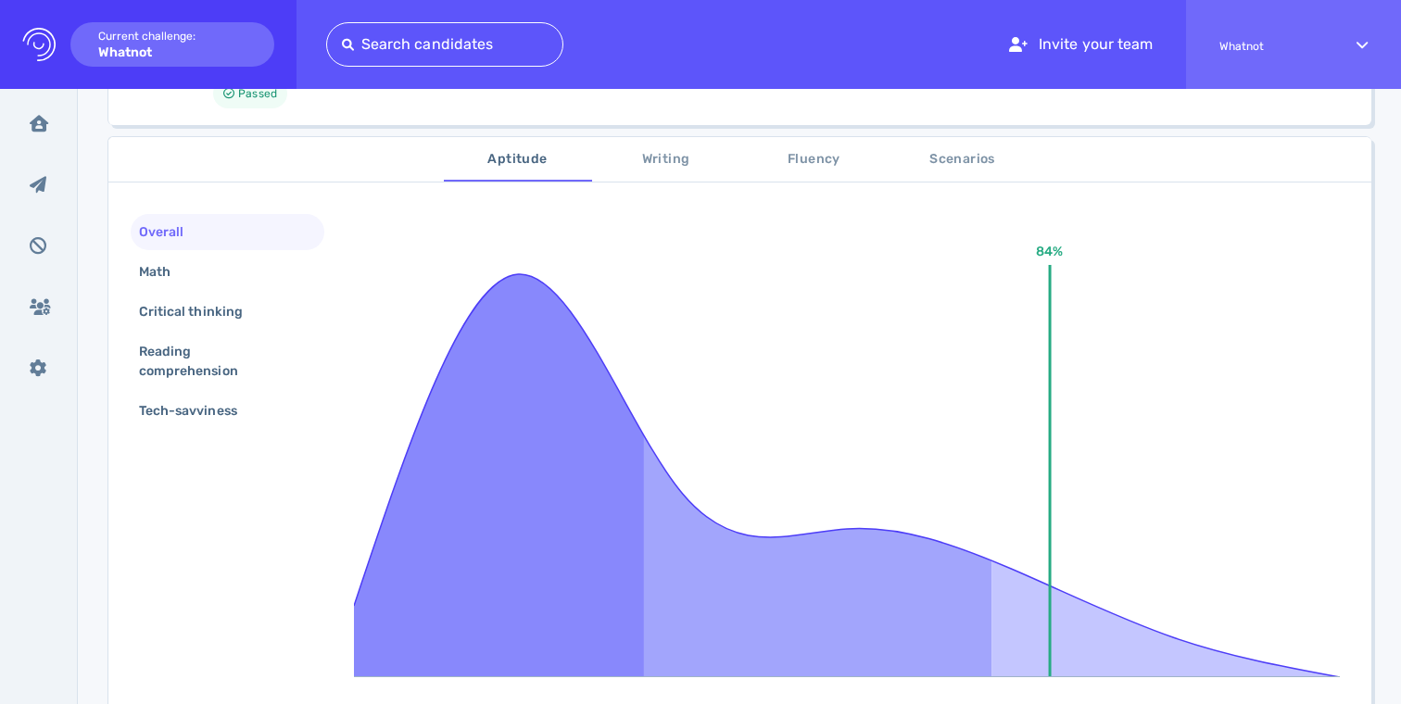
scroll to position [523, 0]
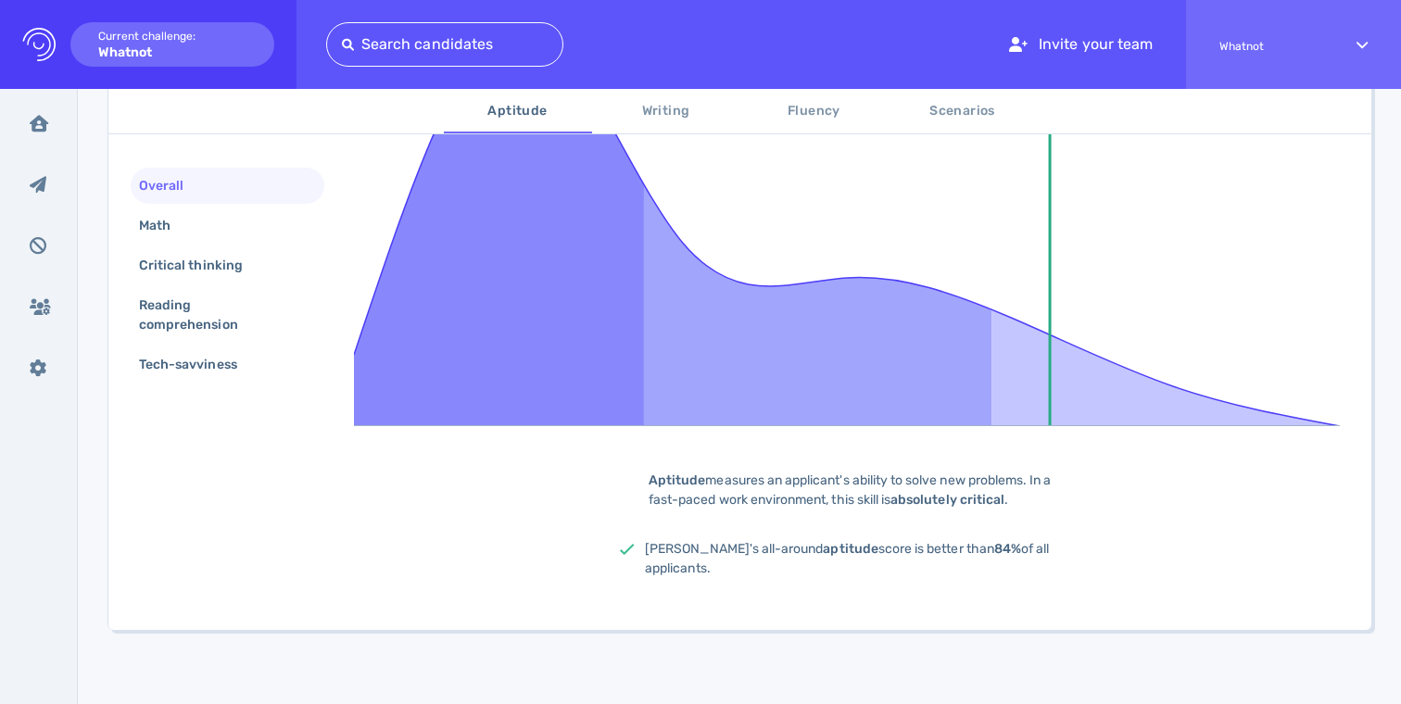
click at [727, 554] on span "kyle's all-around aptitude score is better than 84% of all applicants." at bounding box center [847, 558] width 404 height 35
drag, startPoint x: 727, startPoint y: 554, endPoint x: 736, endPoint y: 471, distance: 83.9
click at [736, 471] on div "84% Aptitude measures an applicant's ability to solve new problems. In a fast-p…" at bounding box center [852, 285] width 996 height 645
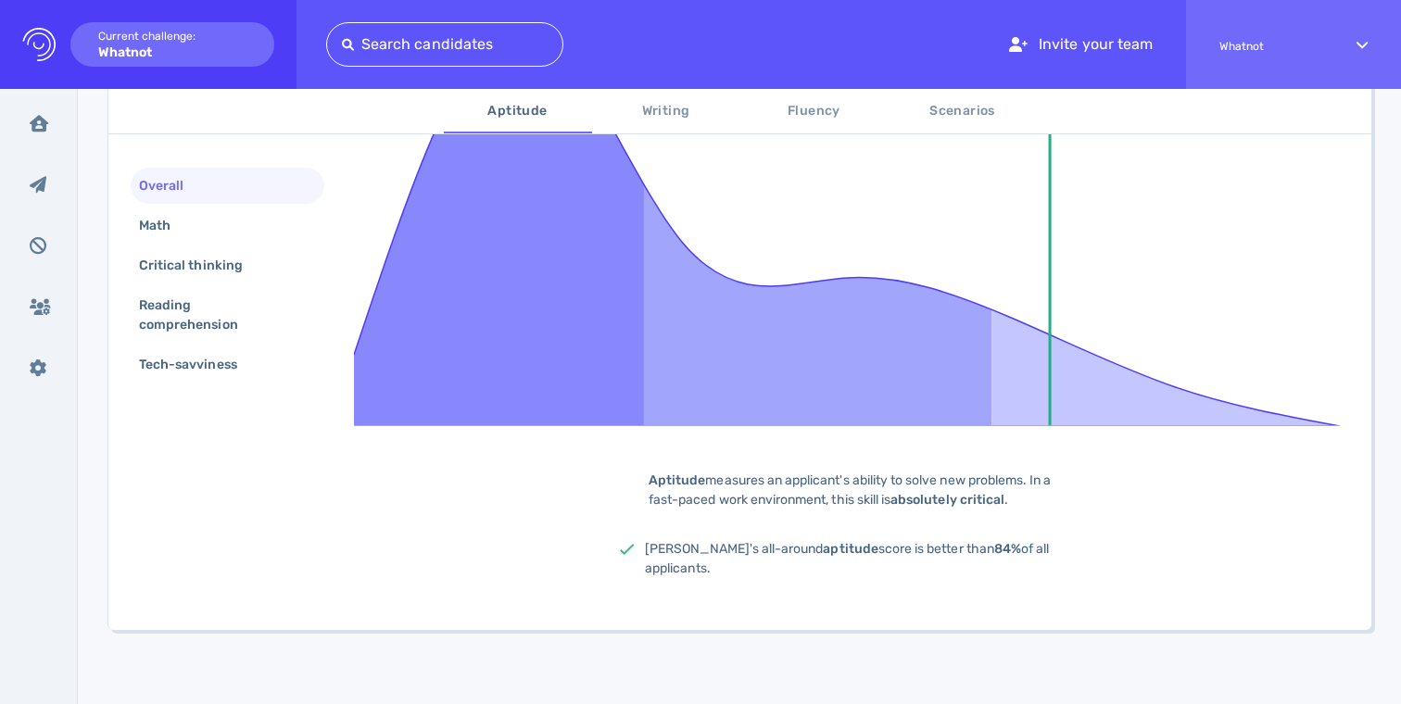
click at [736, 471] on div "Aptitude measures an applicant's ability to solve new problems. In a fast-paced…" at bounding box center [851, 490] width 463 height 39
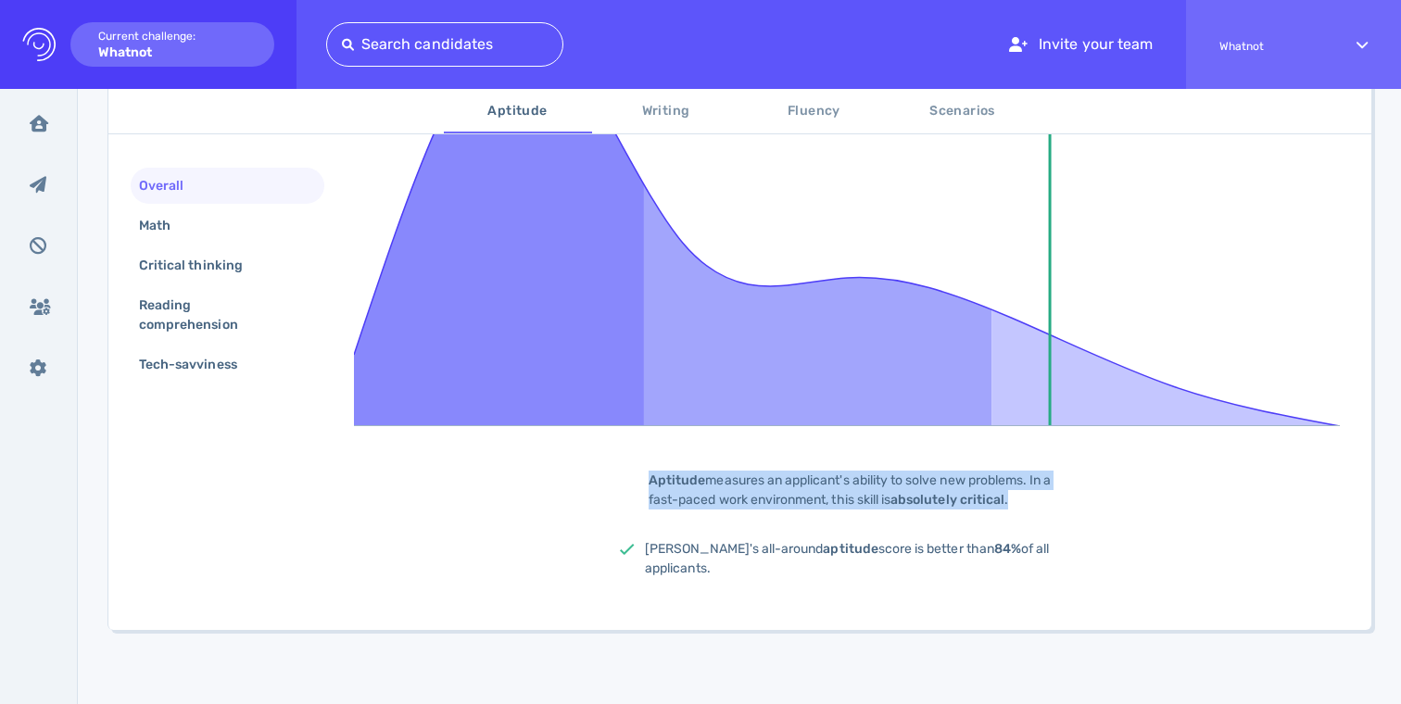
drag, startPoint x: 736, startPoint y: 471, endPoint x: 736, endPoint y: 544, distance: 73.2
click at [736, 544] on div "84% Aptitude measures an applicant's ability to solve new problems. In a fast-p…" at bounding box center [852, 285] width 996 height 645
click at [736, 543] on span "kyle's all-around aptitude score is better than 84% of all applicants." at bounding box center [847, 558] width 404 height 35
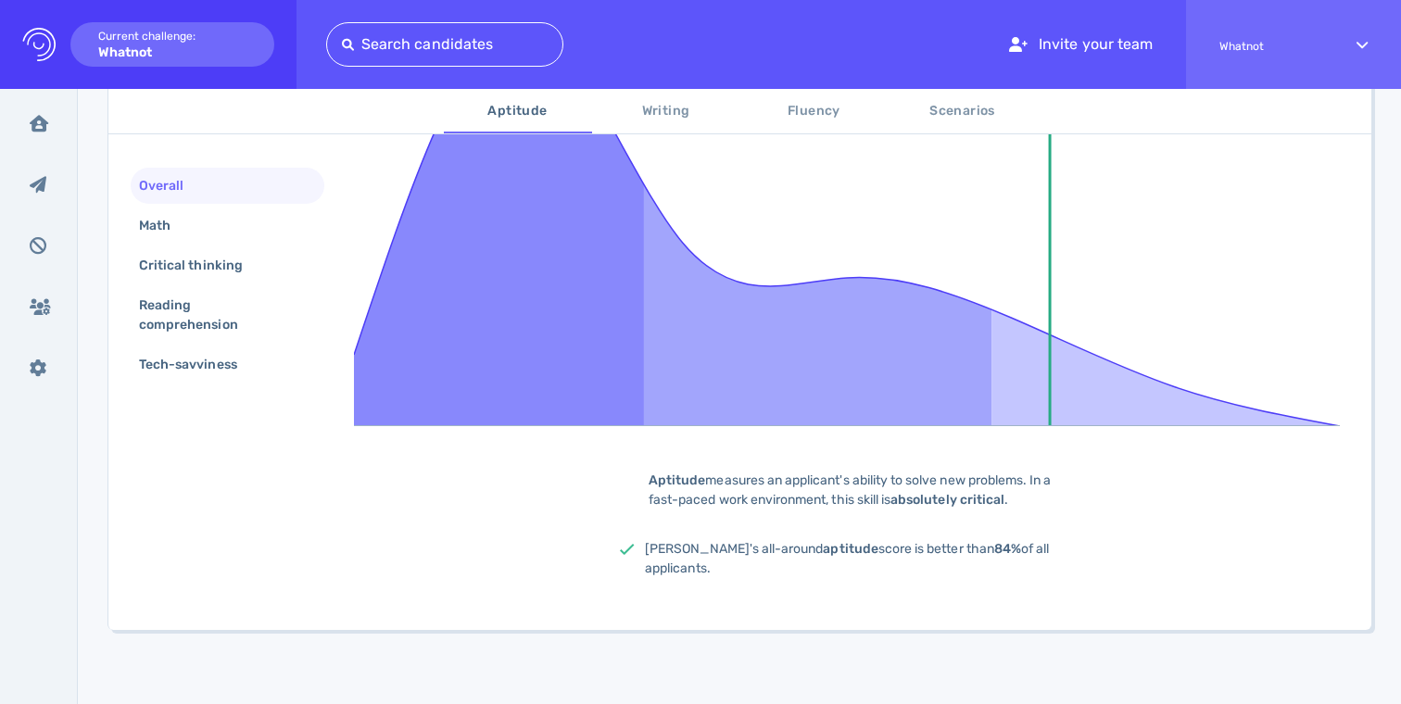
click at [736, 543] on span "kyle's all-around aptitude score is better than 84% of all applicants." at bounding box center [847, 558] width 404 height 35
drag, startPoint x: 736, startPoint y: 543, endPoint x: 736, endPoint y: 478, distance: 64.9
click at [736, 478] on div "84% Aptitude measures an applicant's ability to solve new problems. In a fast-p…" at bounding box center [852, 285] width 996 height 645
click at [736, 478] on div "Aptitude measures an applicant's ability to solve new problems. In a fast-paced…" at bounding box center [851, 490] width 463 height 39
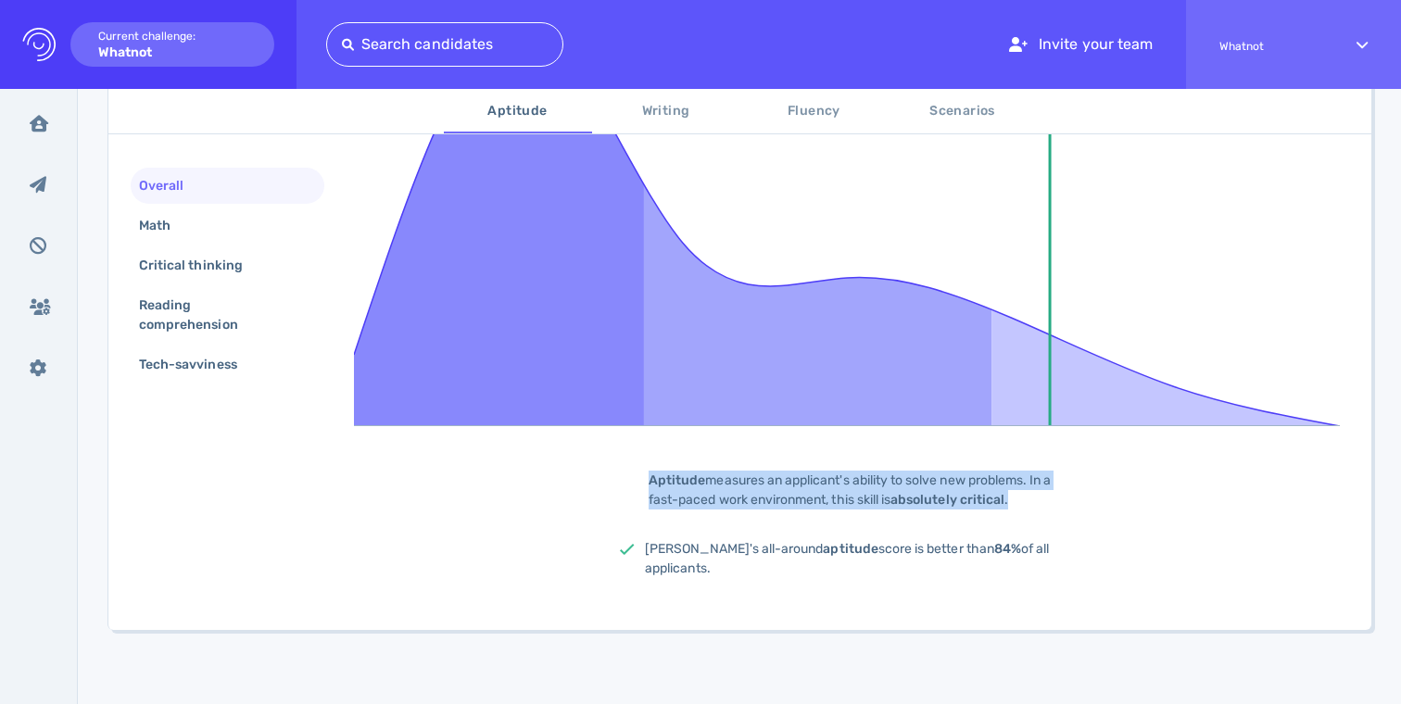
drag, startPoint x: 736, startPoint y: 478, endPoint x: 736, endPoint y: 541, distance: 63.0
click at [736, 541] on div "84% Aptitude measures an applicant's ability to solve new problems. In a fast-p…" at bounding box center [852, 285] width 996 height 645
click at [736, 541] on span "kyle's all-around aptitude score is better than 84% of all applicants." at bounding box center [847, 558] width 404 height 35
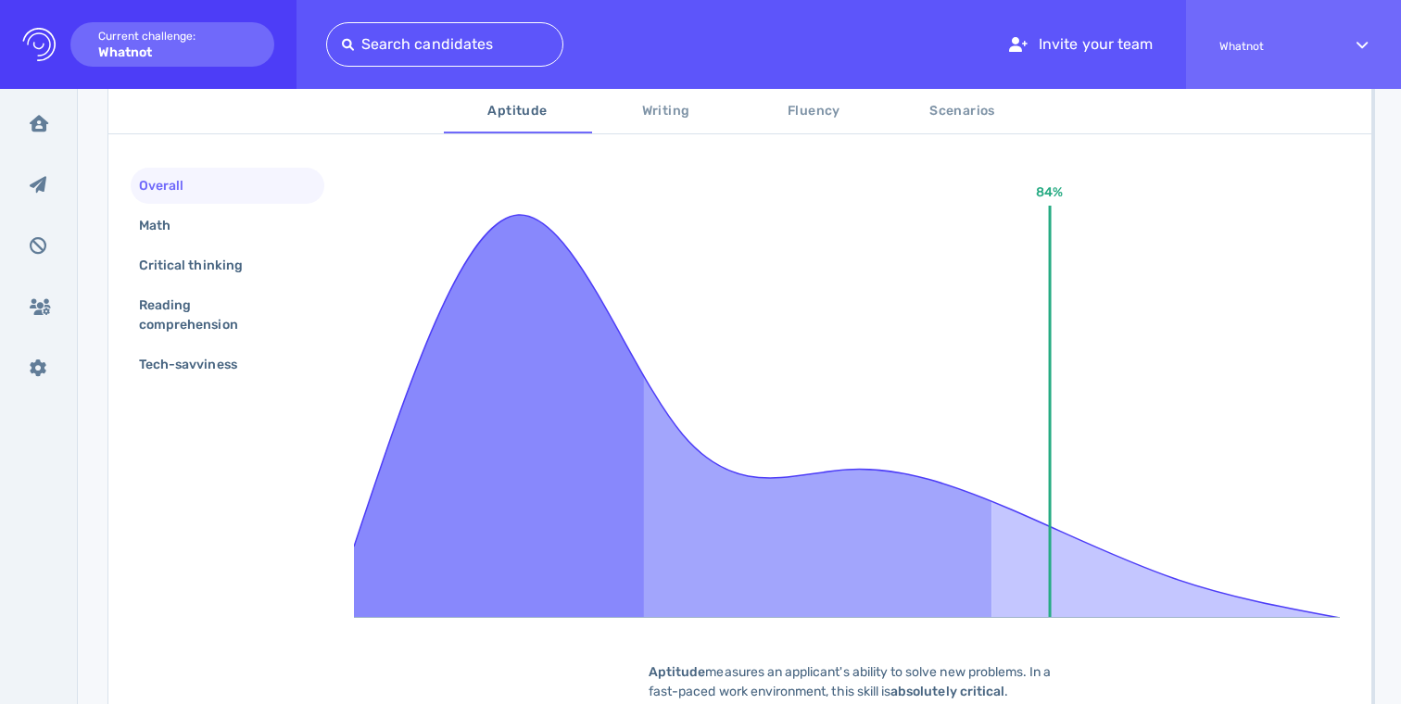
scroll to position [241, 0]
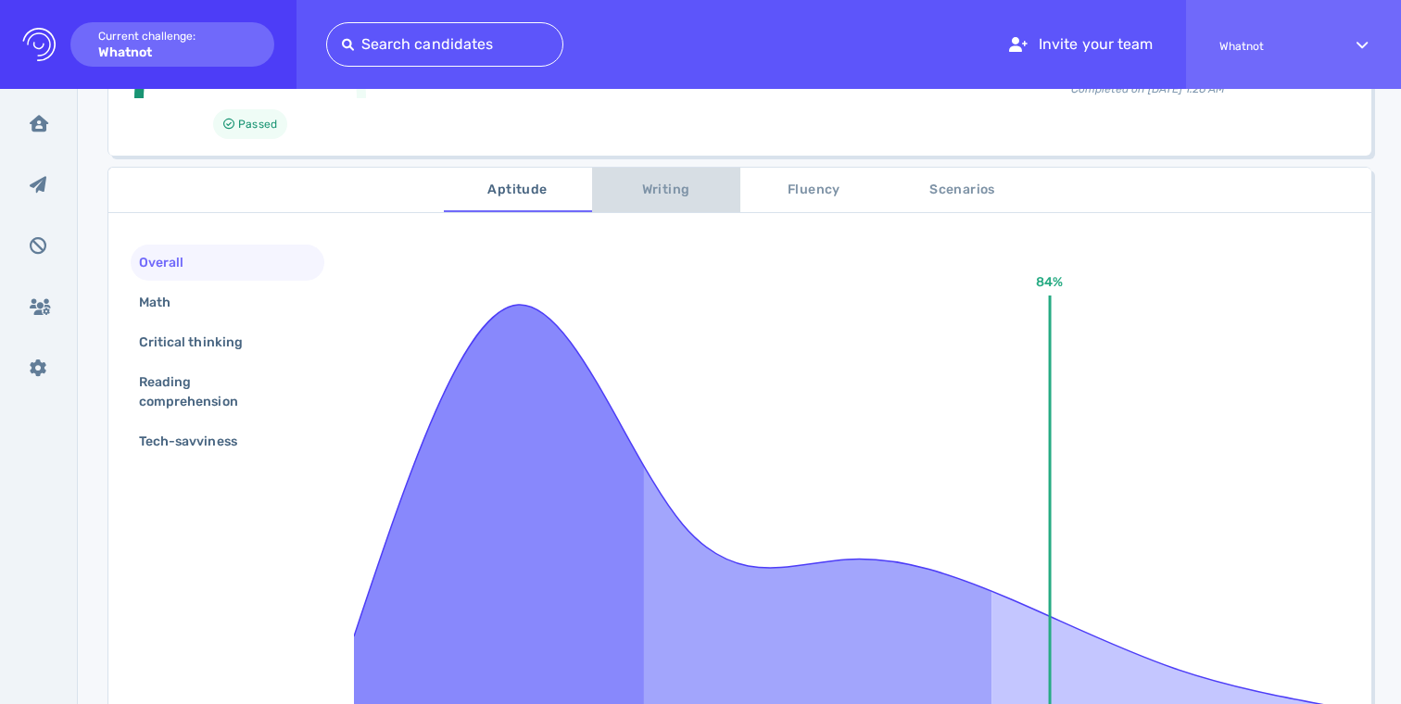
click at [680, 201] on button "Writing" at bounding box center [666, 190] width 148 height 44
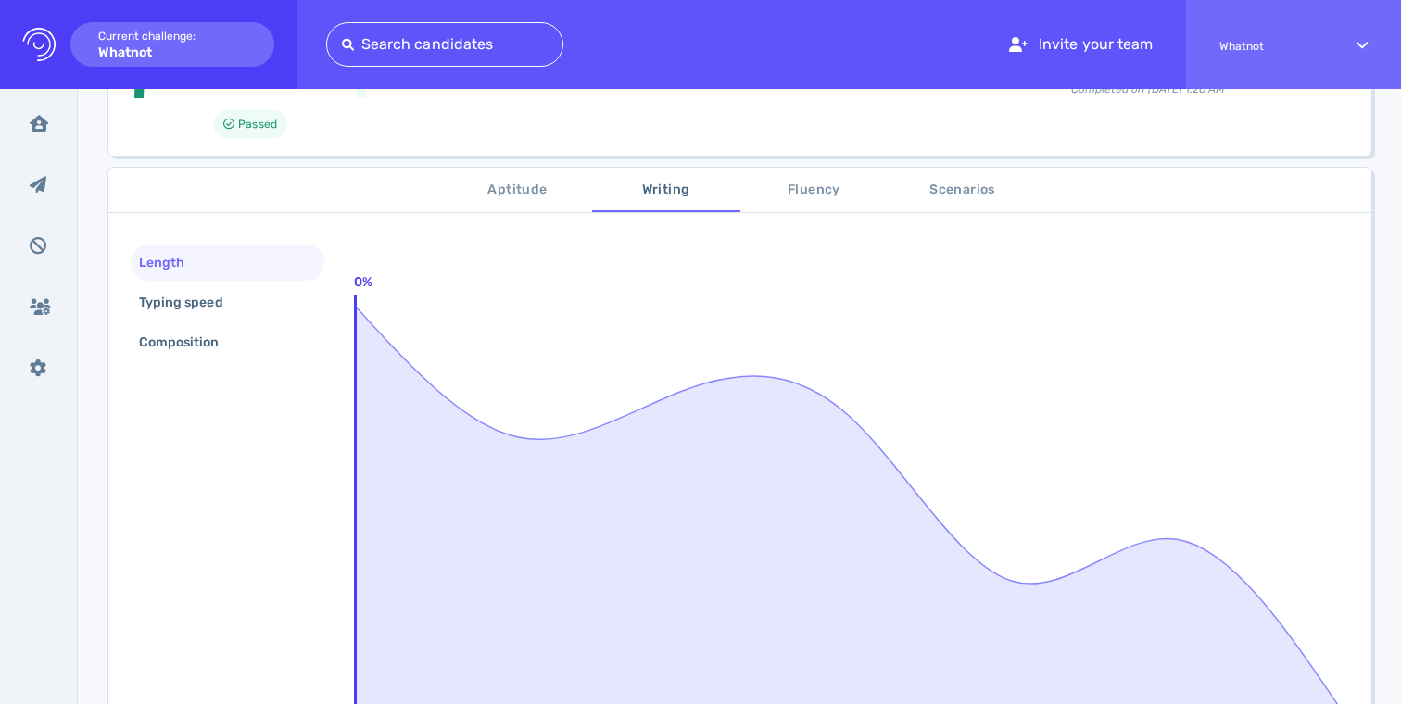
click at [802, 192] on span "Fluency" at bounding box center [815, 190] width 126 height 23
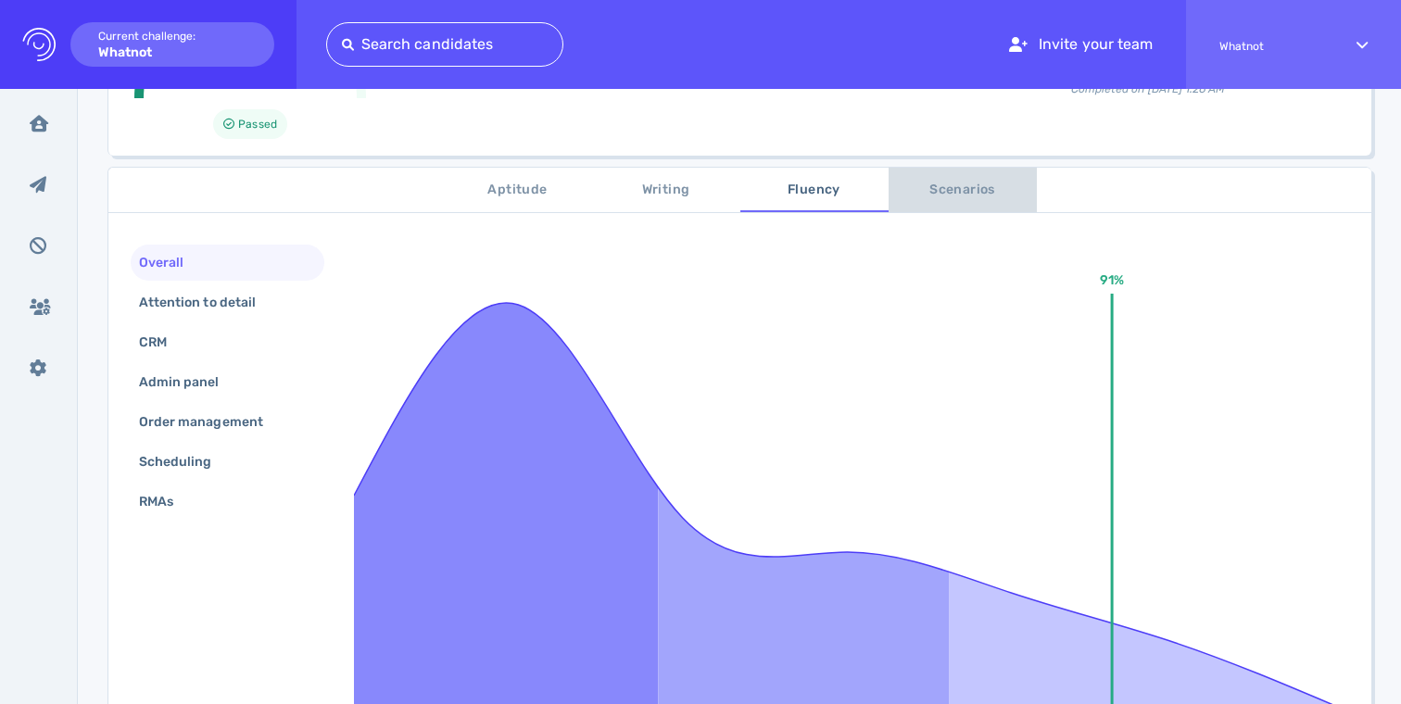
click at [964, 197] on span "Scenarios" at bounding box center [963, 190] width 126 height 23
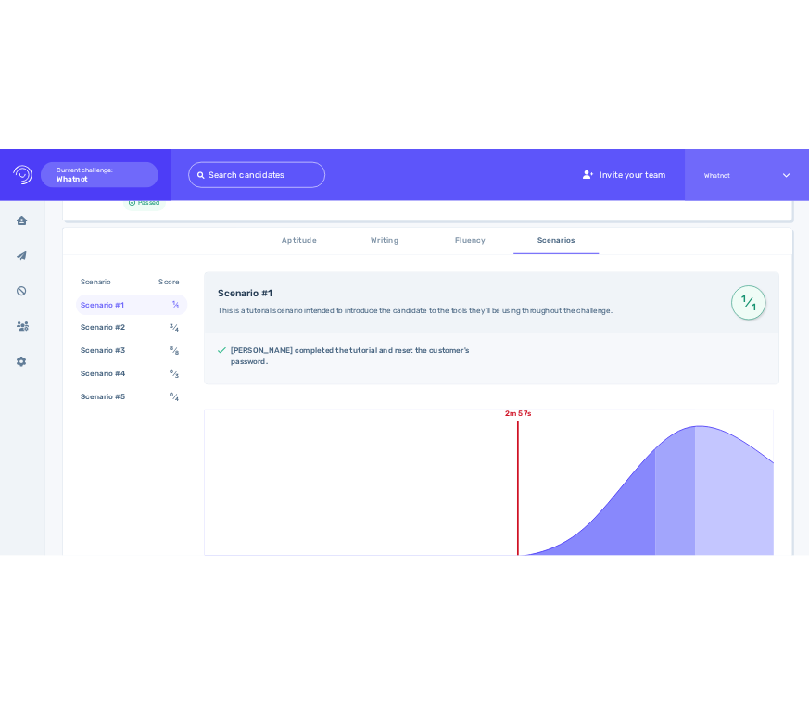
scroll to position [271, 0]
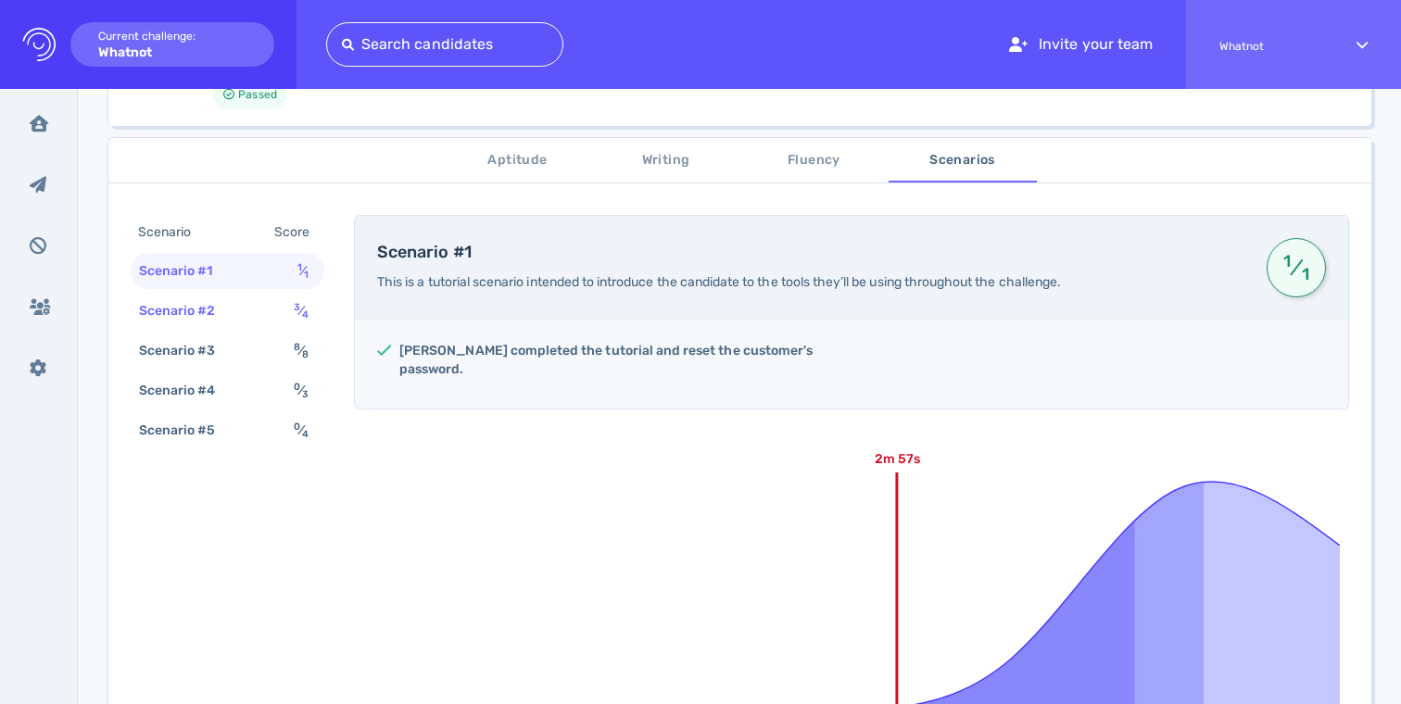
click at [255, 309] on div "Scenario #2 3 ⁄ 4" at bounding box center [228, 311] width 194 height 36
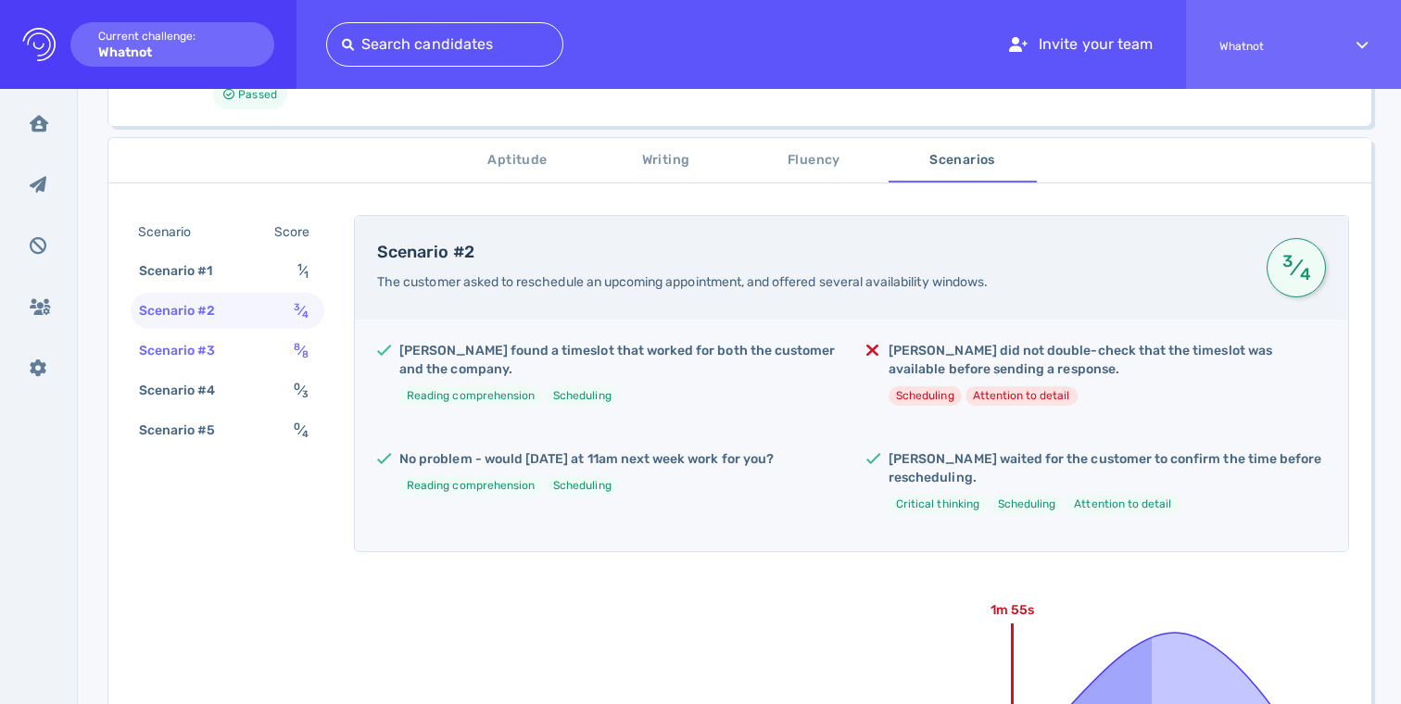
click at [239, 351] on div "Scenario #3 8 ⁄ 8" at bounding box center [228, 351] width 194 height 36
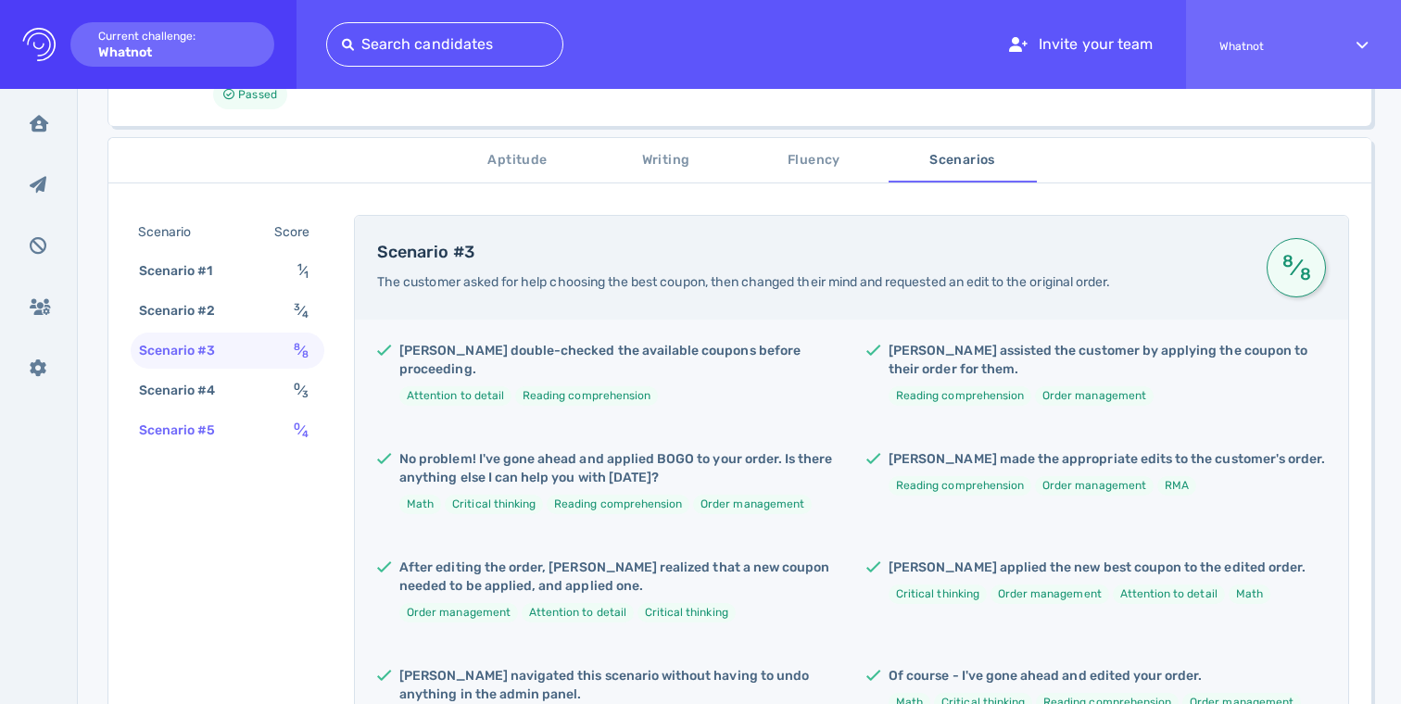
click at [230, 422] on div "Scenario #5" at bounding box center [186, 430] width 103 height 27
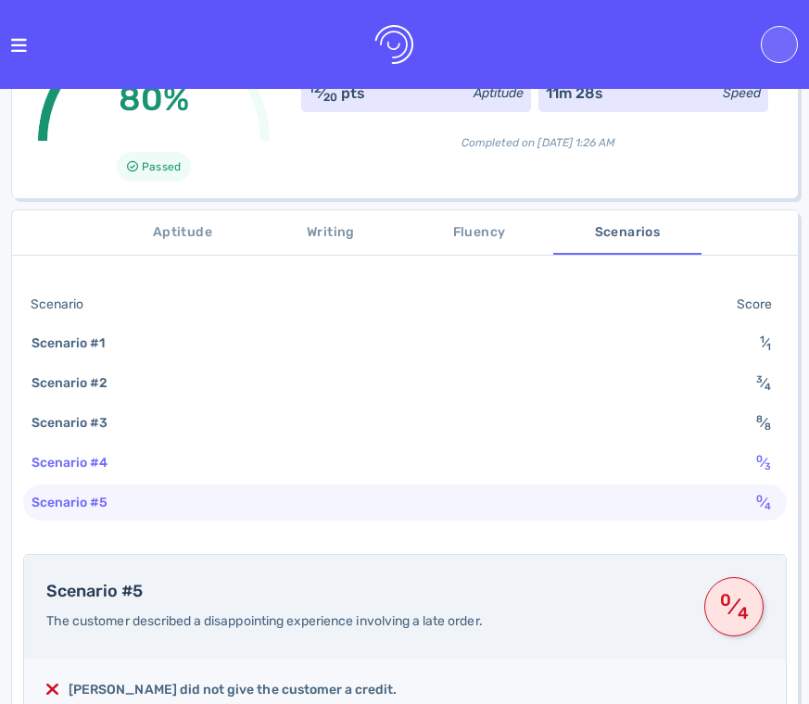
scroll to position [272, 0]
click at [137, 444] on div "Scenario #4 0 ⁄ 3" at bounding box center [405, 462] width 764 height 36
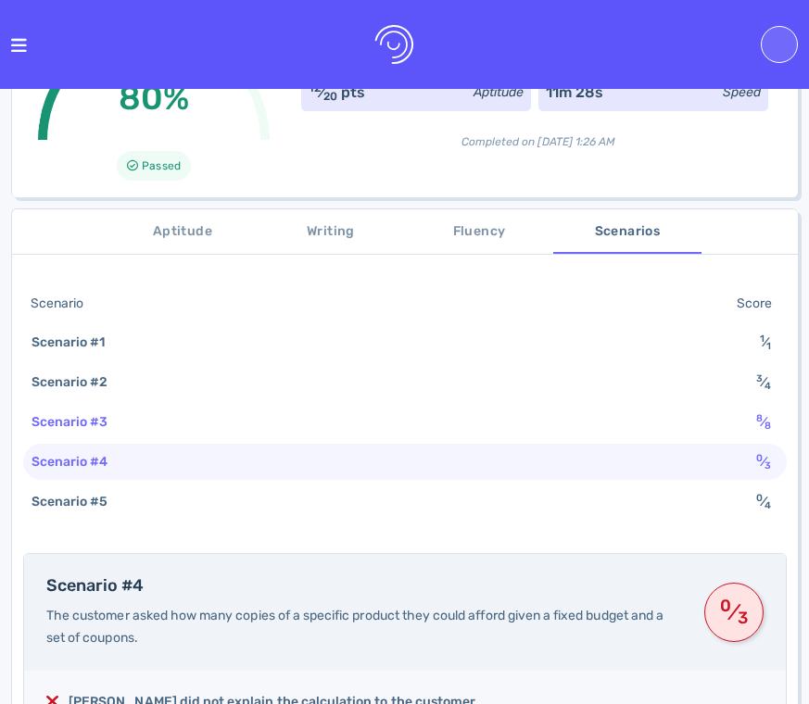
click at [133, 404] on div "Scenario #3 8 ⁄ 8" at bounding box center [405, 422] width 764 height 36
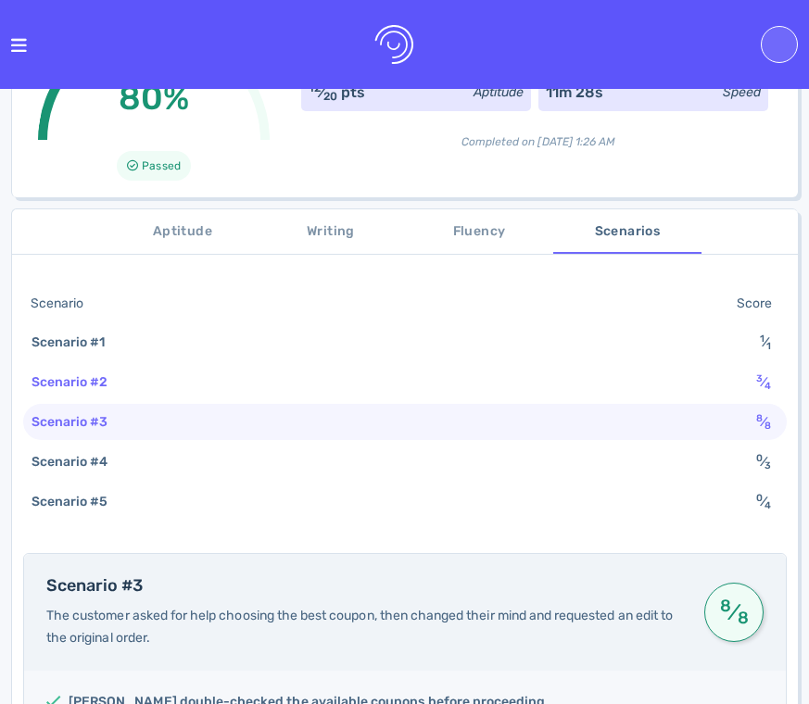
click at [137, 364] on div "Scenario #2 3 ⁄ 4" at bounding box center [405, 382] width 764 height 36
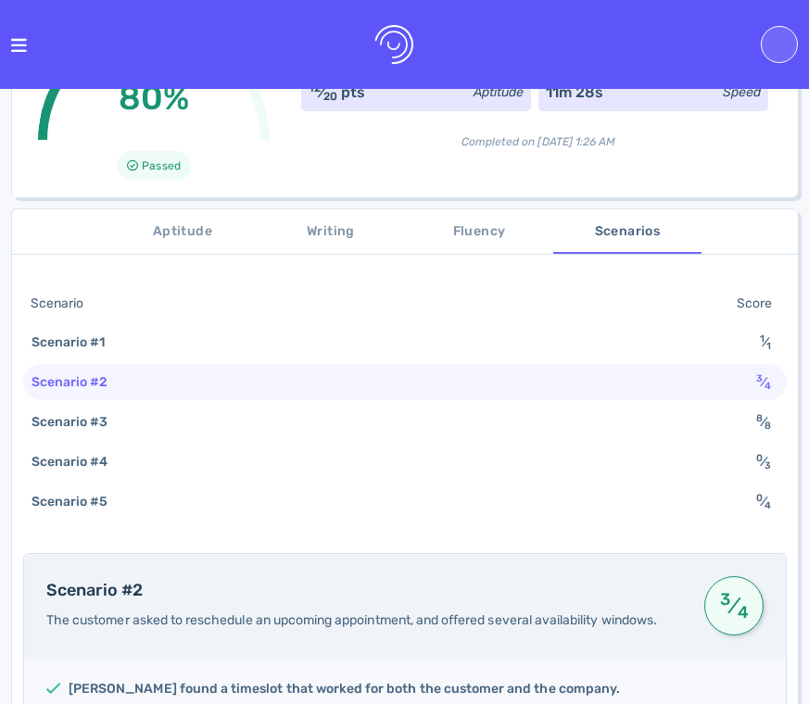
click at [137, 364] on div "Scenario #2 3 ⁄ 4" at bounding box center [405, 382] width 764 height 36
click at [136, 324] on div "Scenario #1 1 ⁄ 1" at bounding box center [405, 342] width 764 height 36
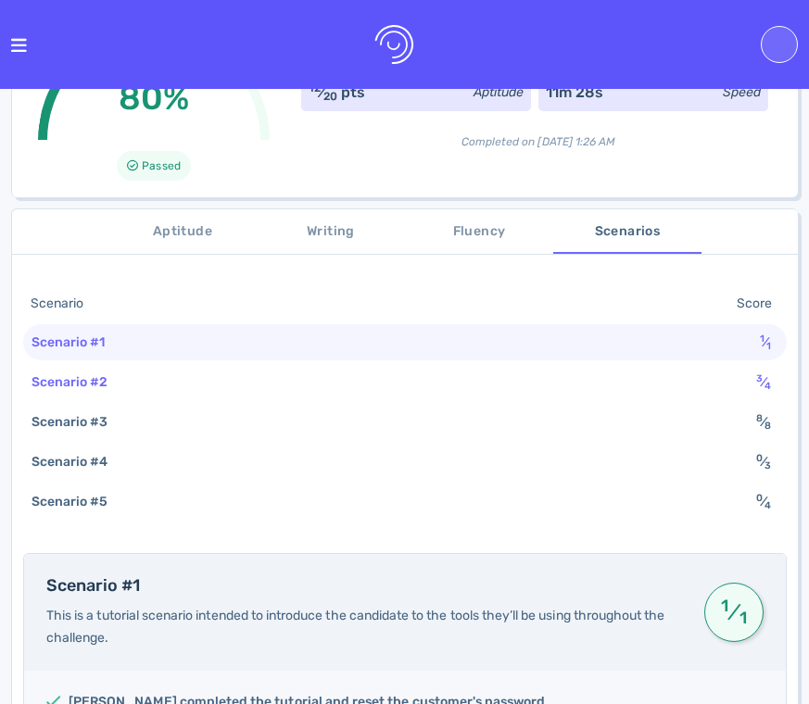
click at [131, 364] on div "Scenario #2 3 ⁄ 4" at bounding box center [405, 382] width 764 height 36
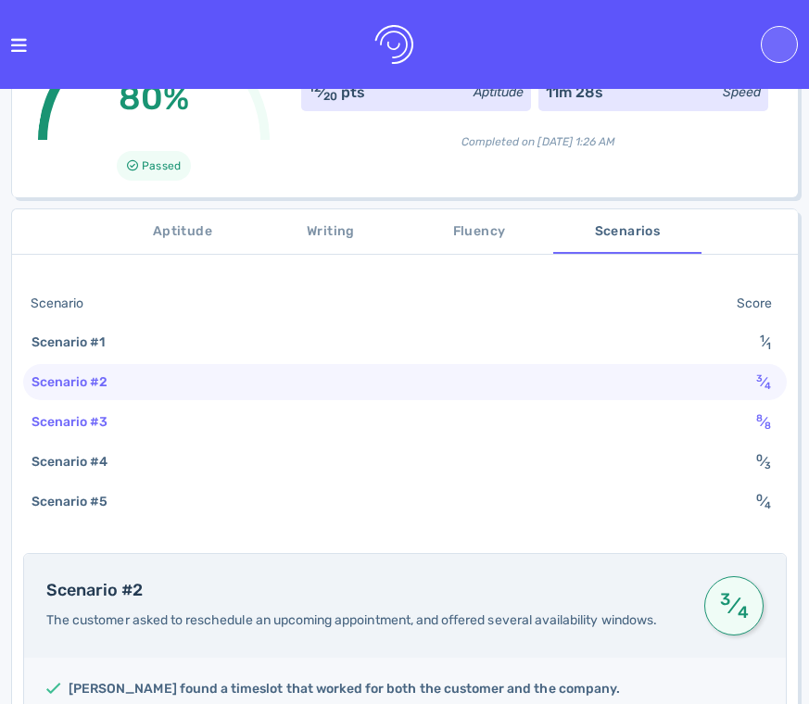
click at [125, 409] on div "Scenario #3" at bounding box center [79, 422] width 103 height 27
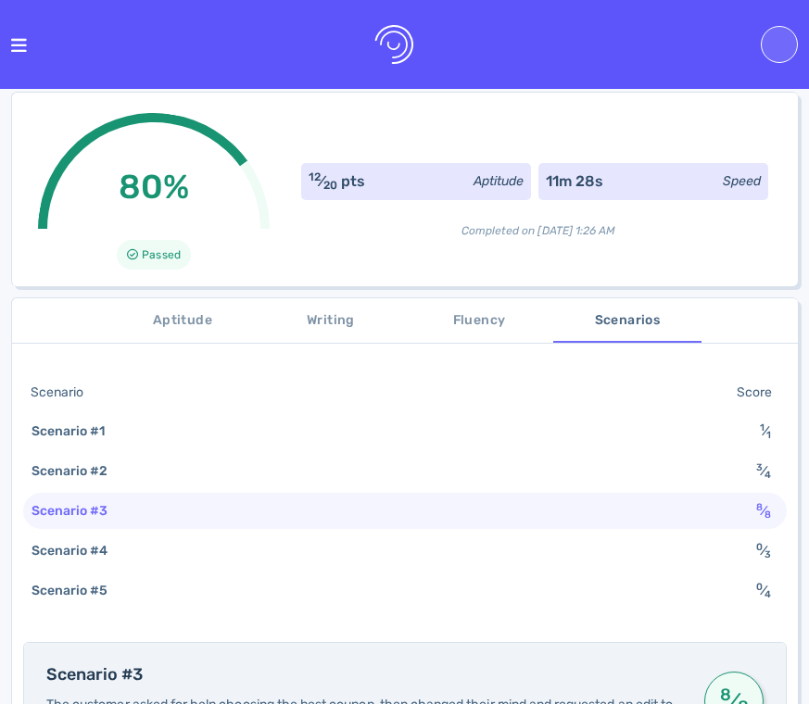
scroll to position [74, 0]
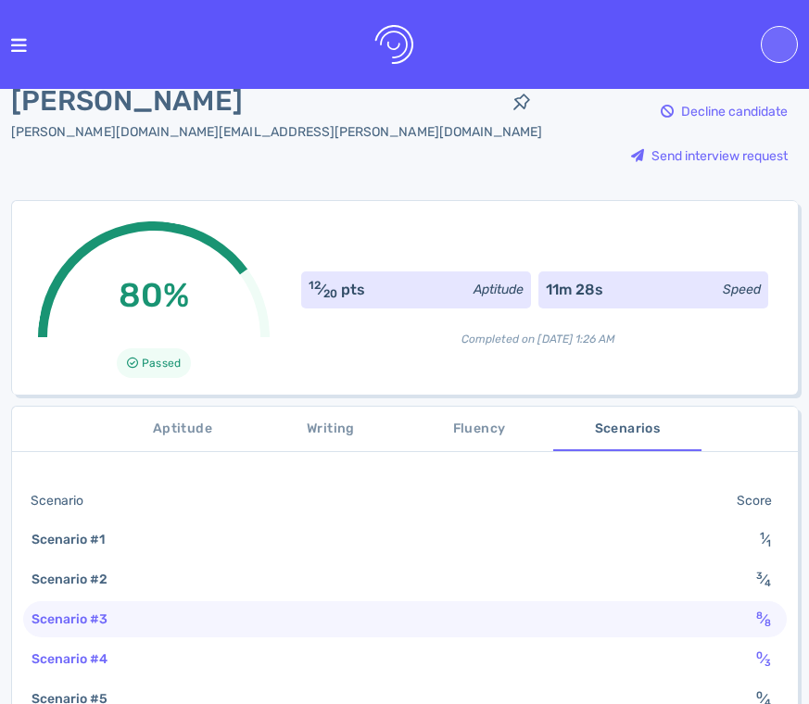
click at [81, 646] on div "Scenario #4" at bounding box center [79, 659] width 103 height 27
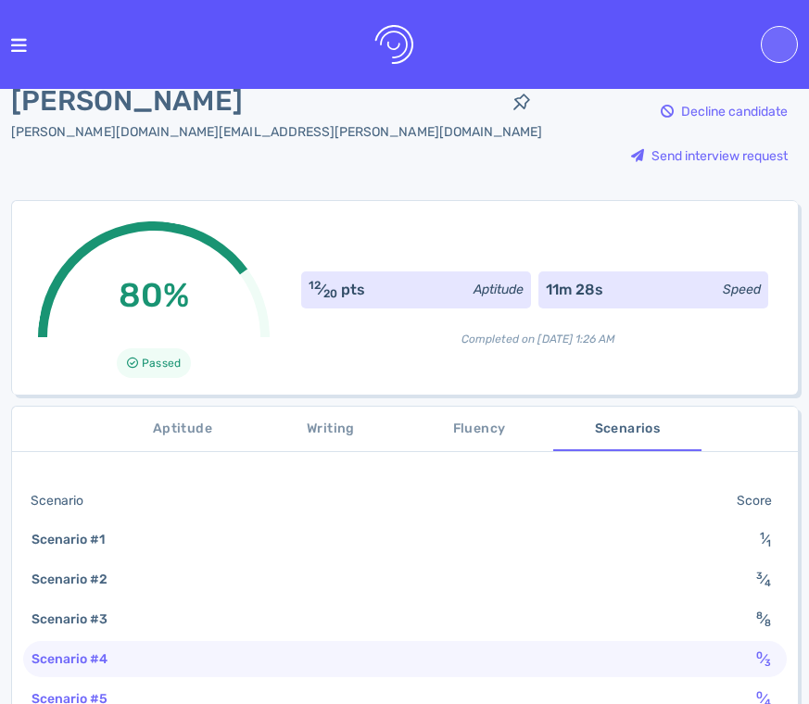
click at [84, 686] on div "Scenario #5" at bounding box center [79, 699] width 103 height 27
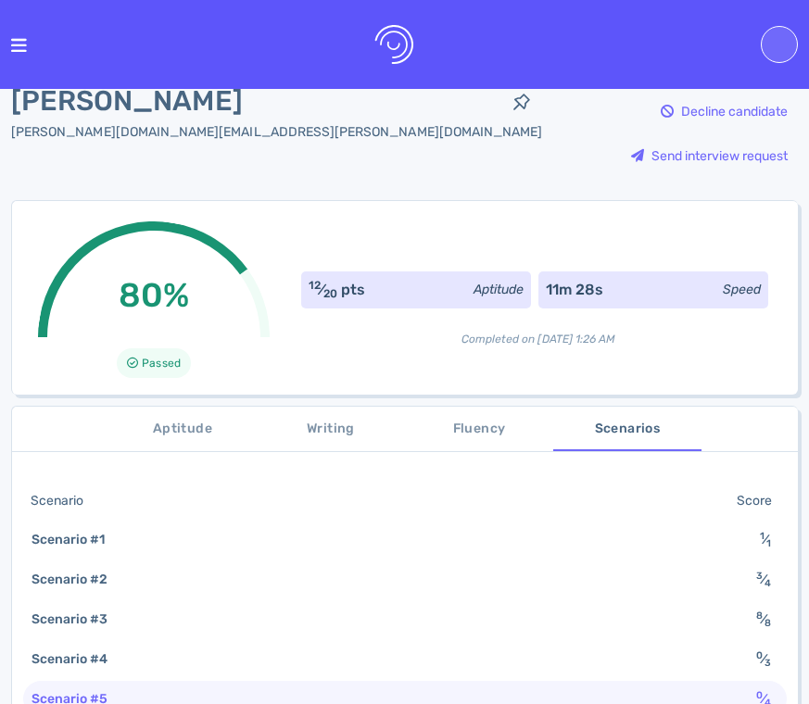
click at [306, 418] on span "Writing" at bounding box center [331, 429] width 126 height 23
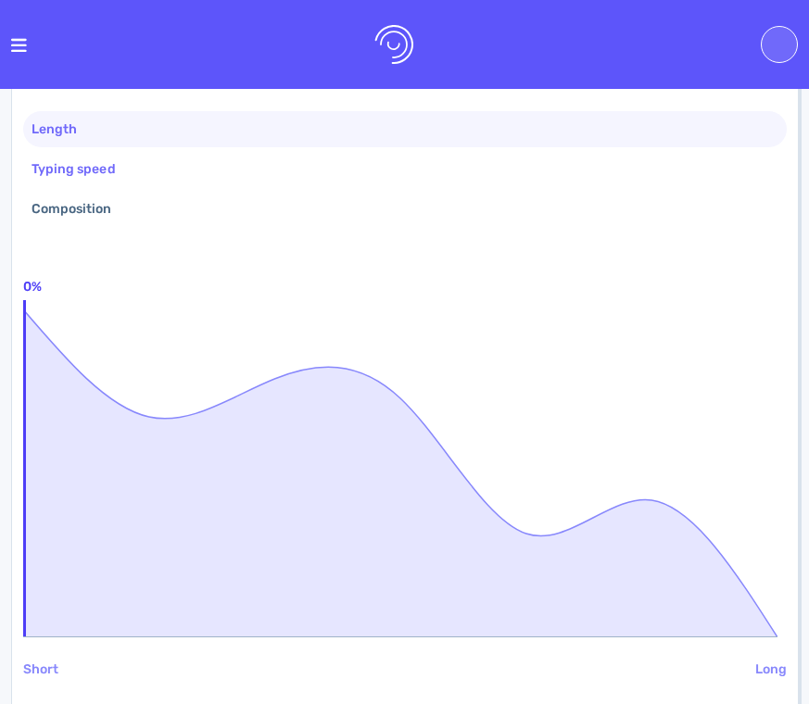
scroll to position [0, 0]
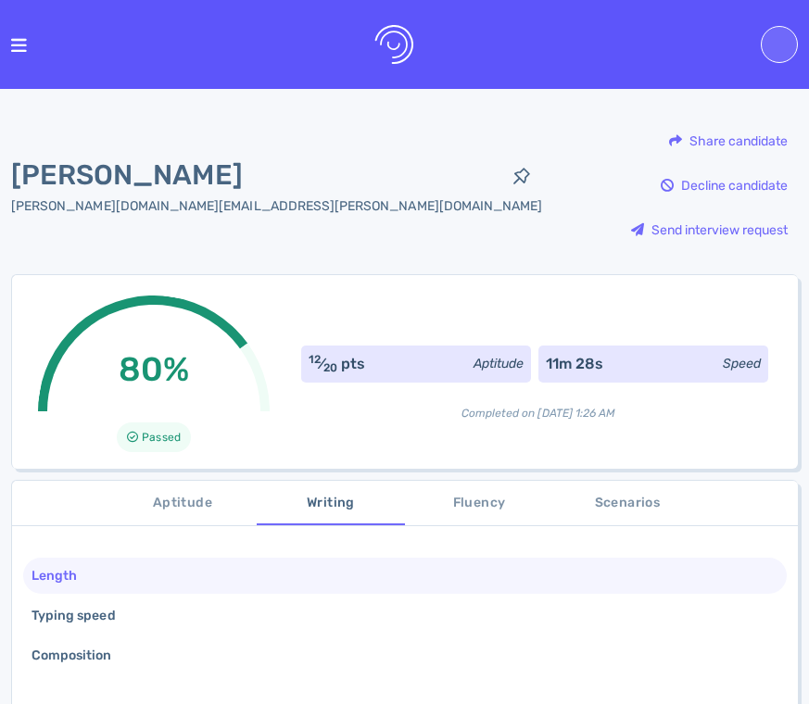
click at [220, 492] on span "Aptitude" at bounding box center [183, 503] width 126 height 23
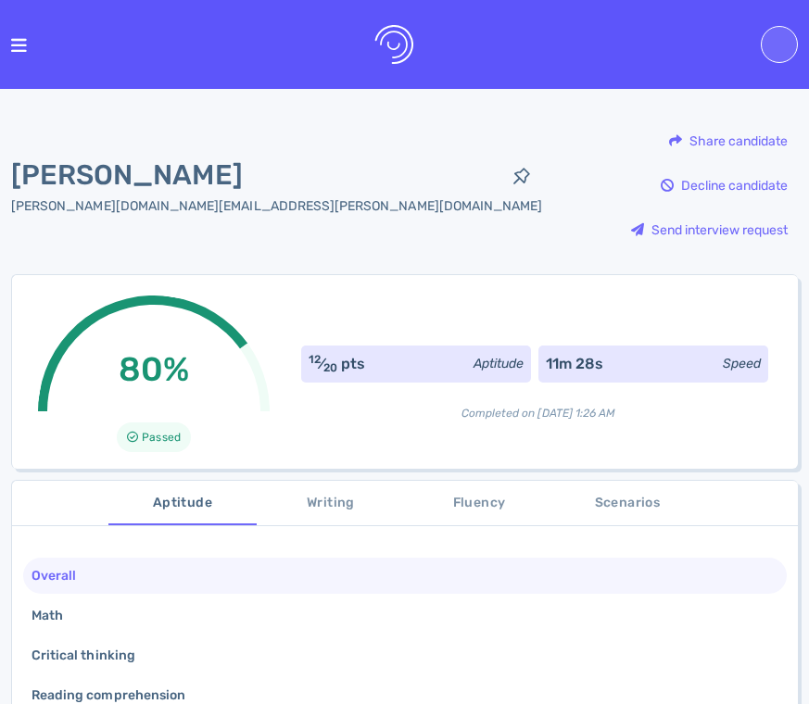
click at [454, 492] on span "Fluency" at bounding box center [479, 503] width 126 height 23
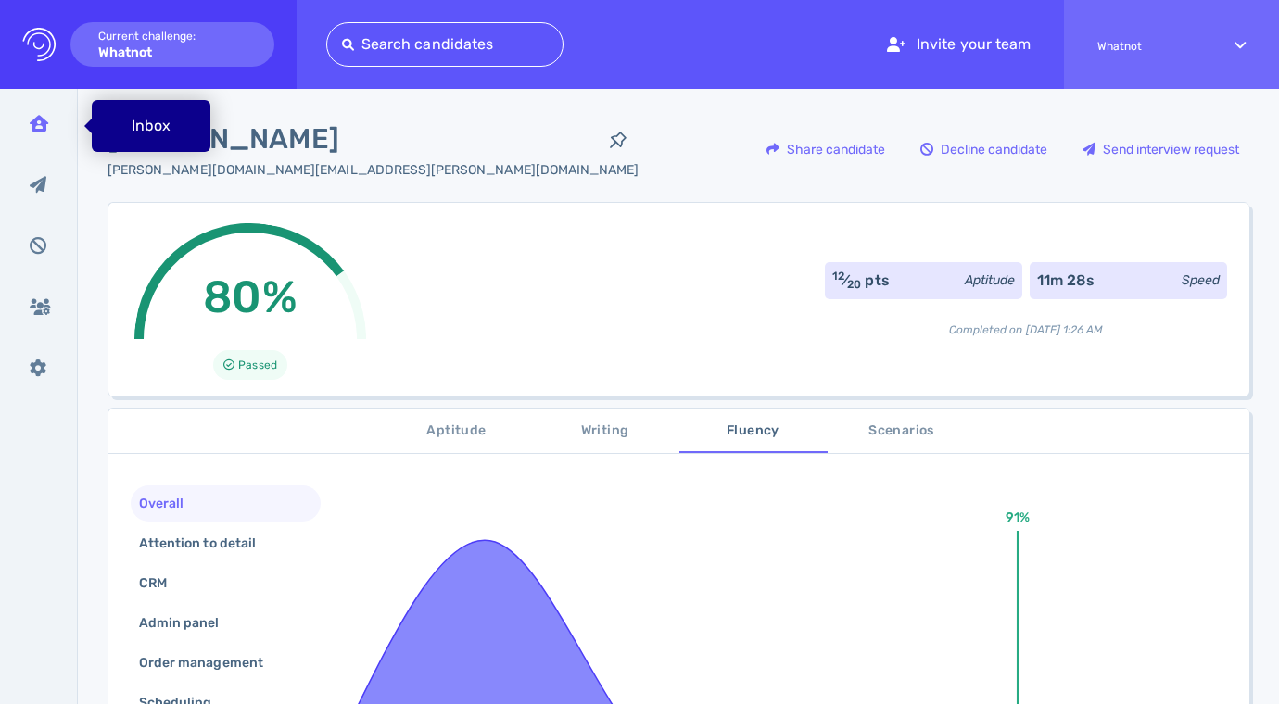
click at [32, 144] on div "Inbox" at bounding box center [39, 123] width 48 height 46
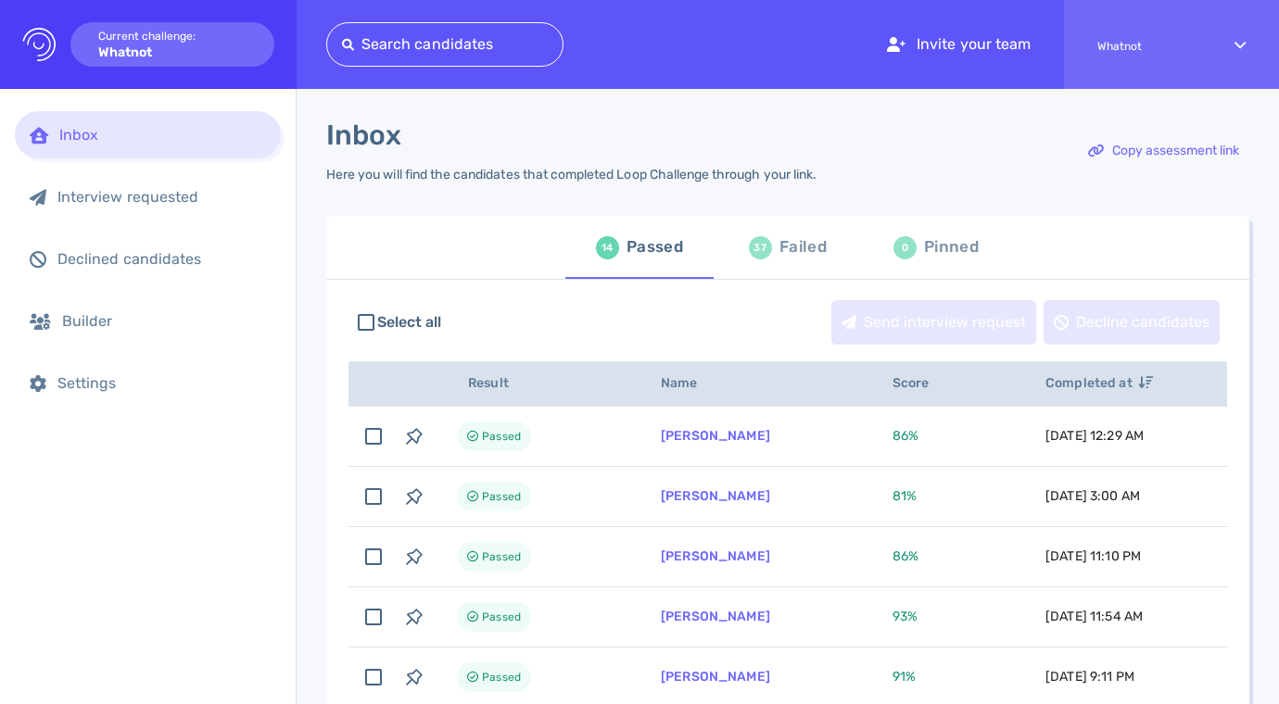
click at [796, 253] on div "Failed" at bounding box center [803, 248] width 47 height 28
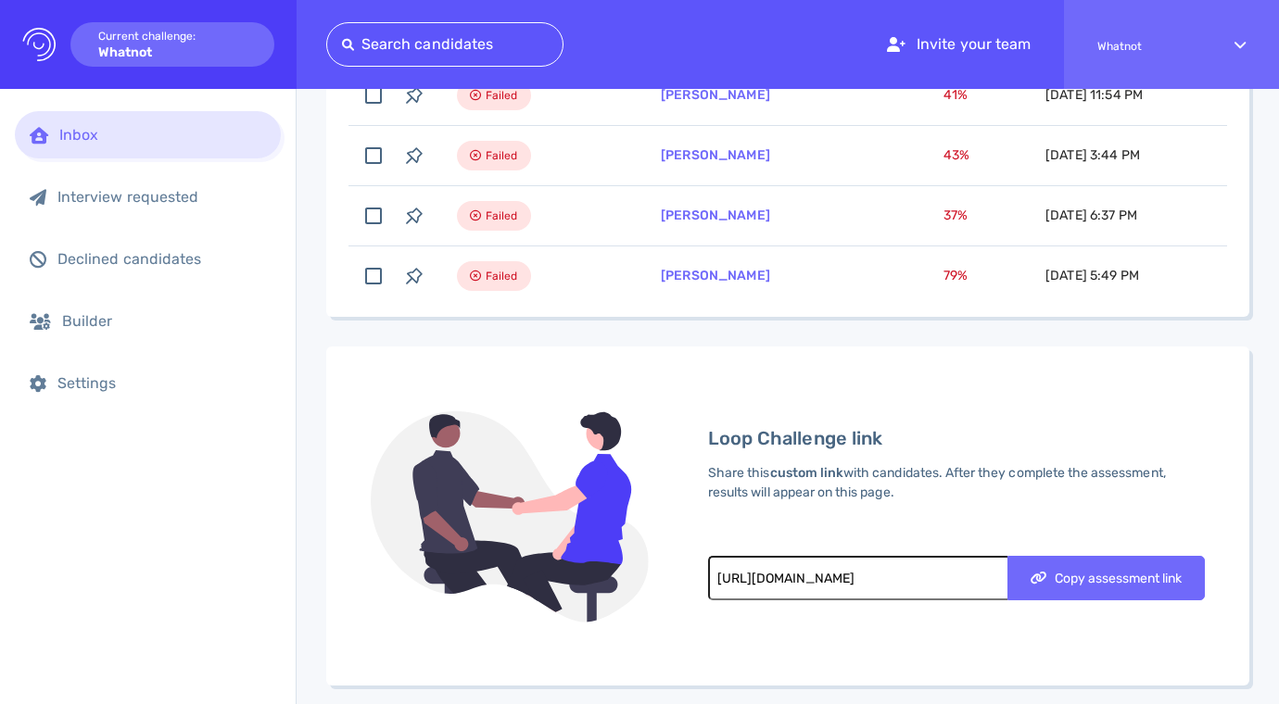
scroll to position [2332, 0]
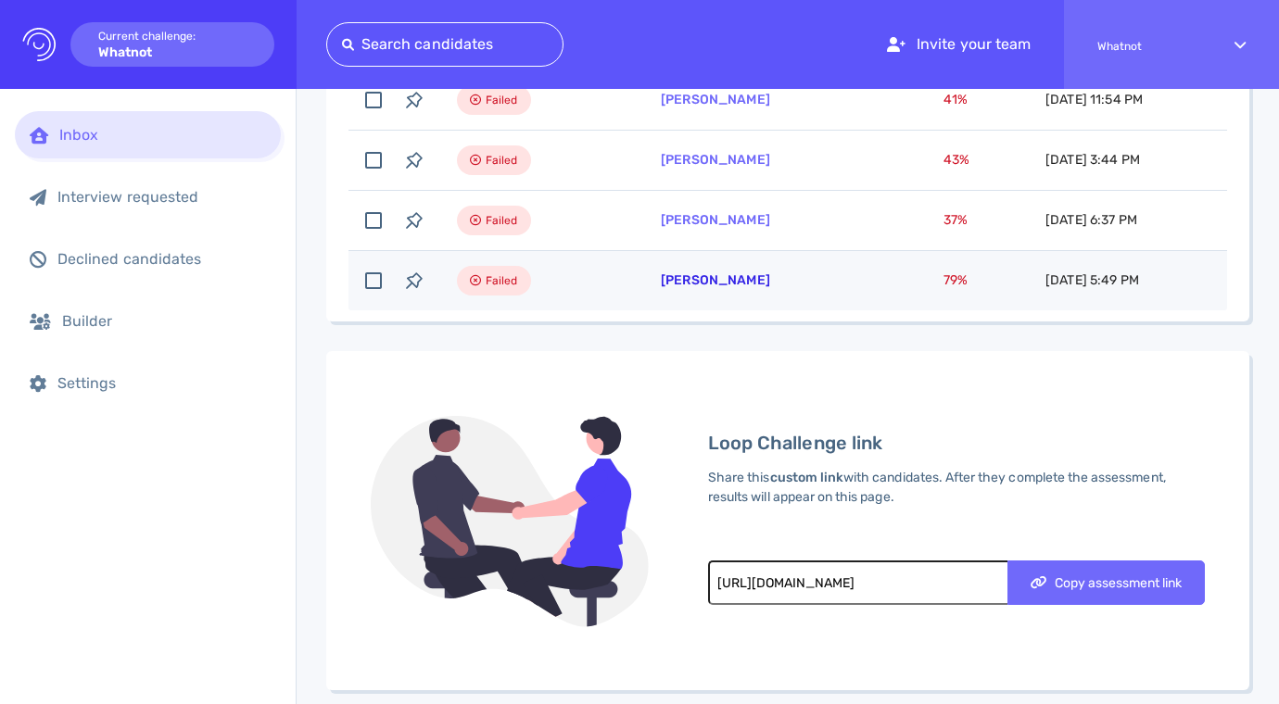
click at [716, 277] on link "[PERSON_NAME]" at bounding box center [715, 281] width 109 height 16
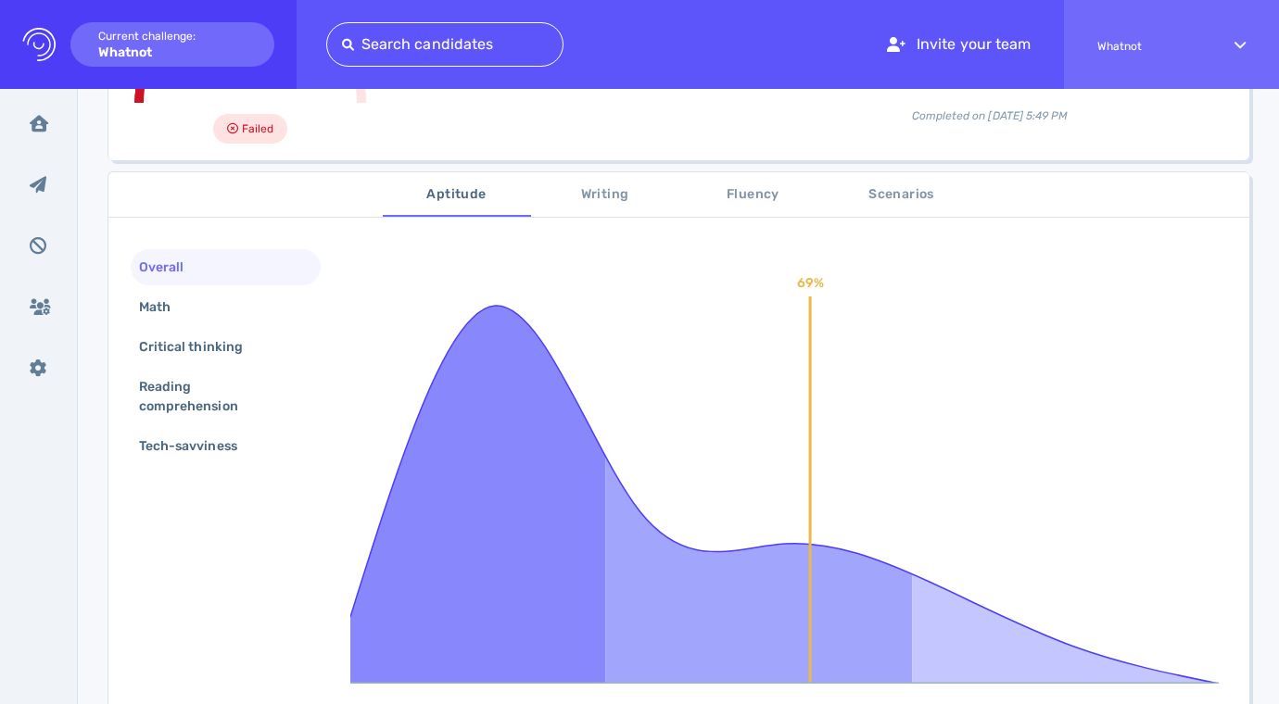
scroll to position [233, 0]
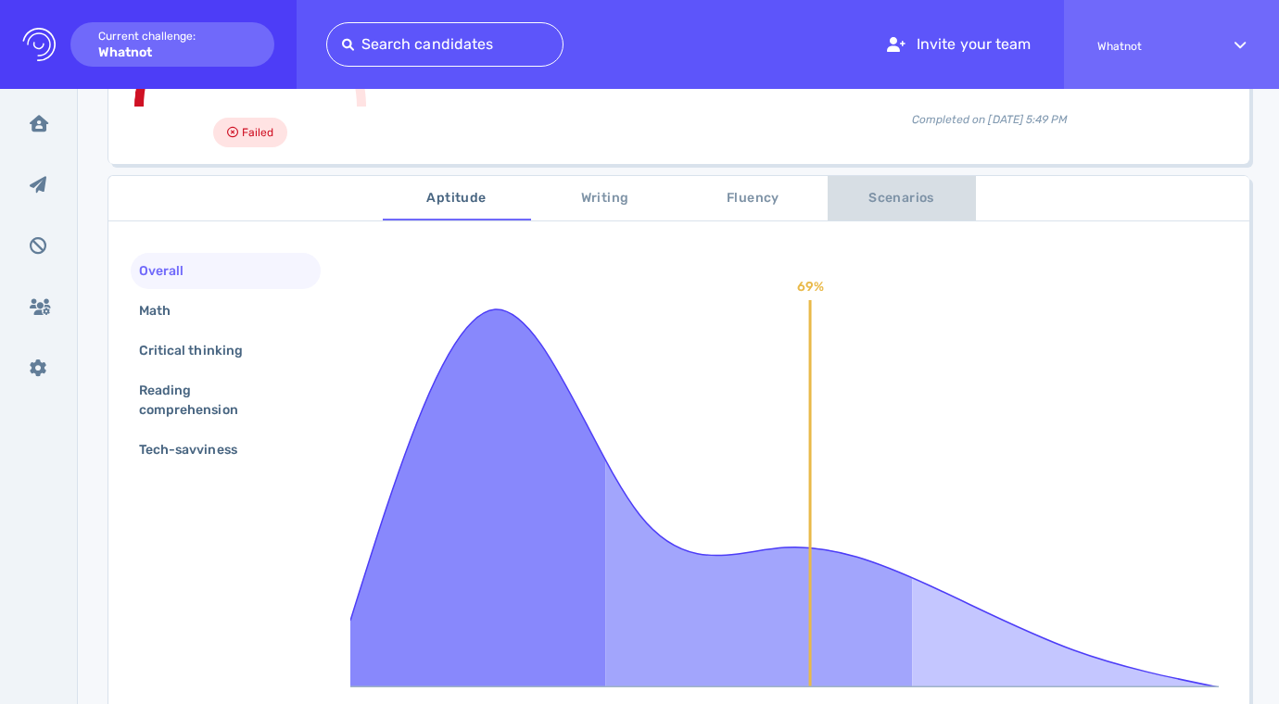
click at [879, 211] on button "Scenarios" at bounding box center [902, 198] width 148 height 44
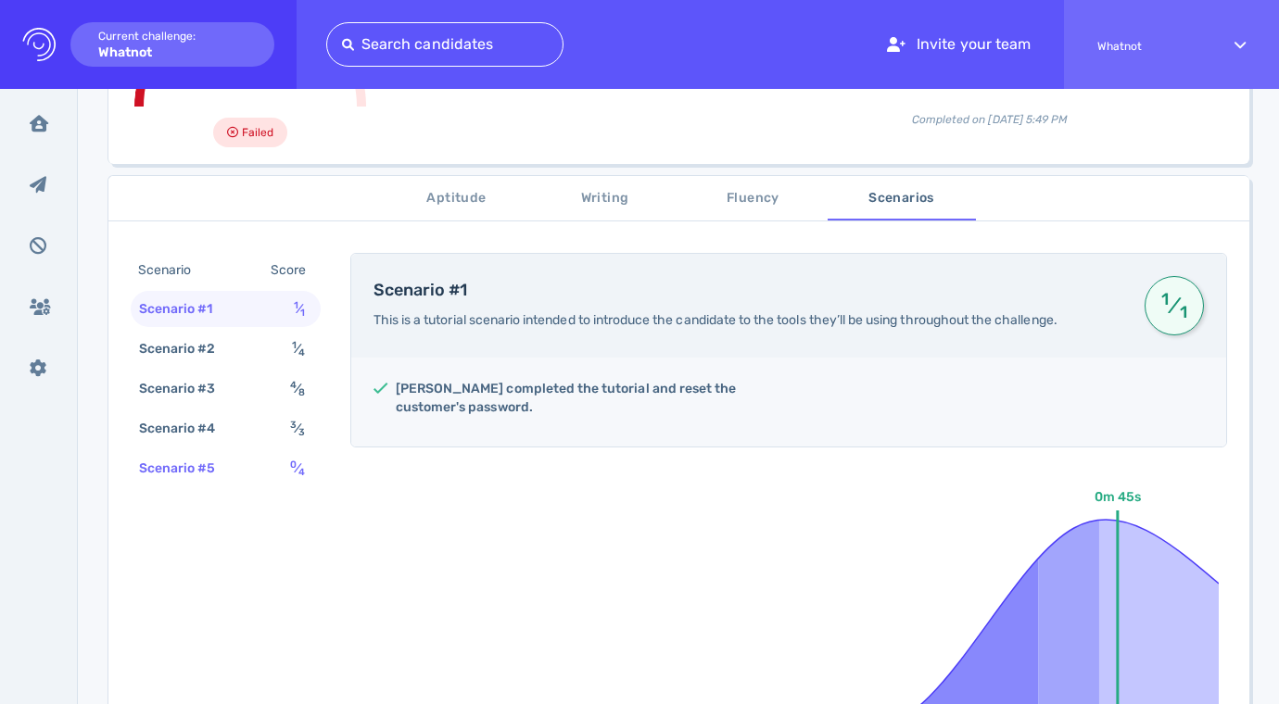
click at [248, 455] on div "Scenario #5 0 ⁄ 4" at bounding box center [226, 468] width 190 height 36
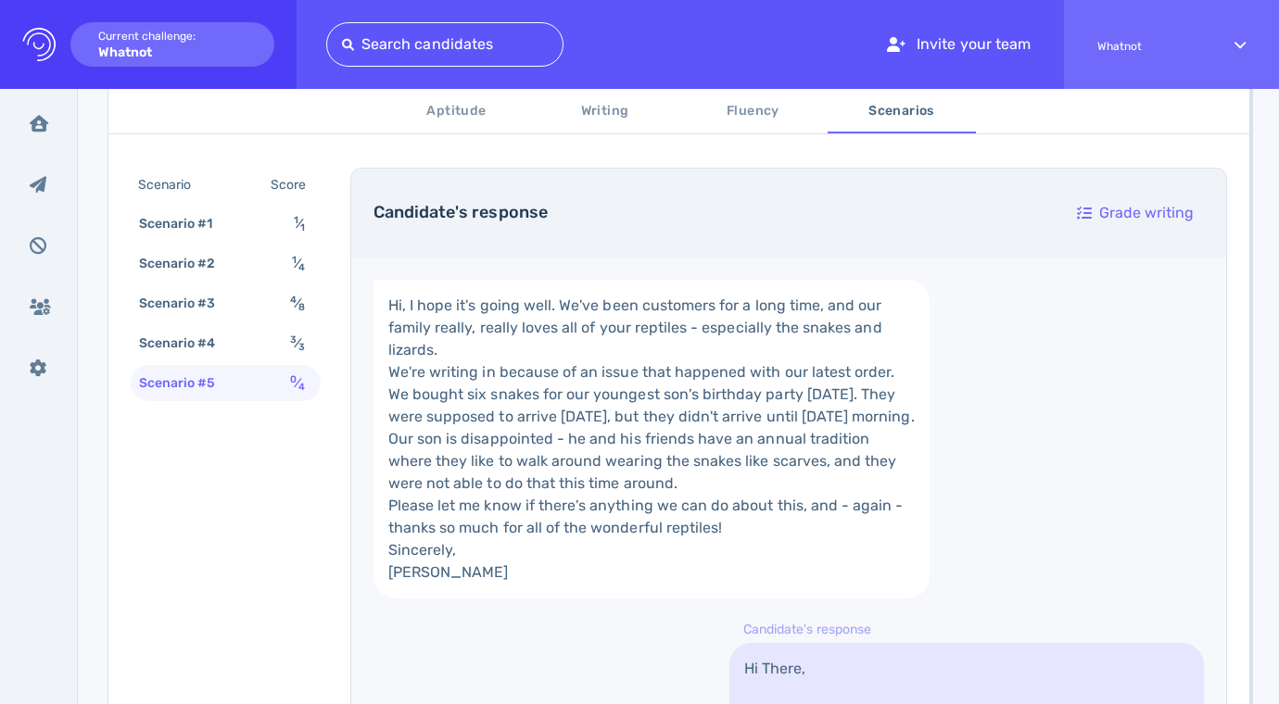
scroll to position [666, 0]
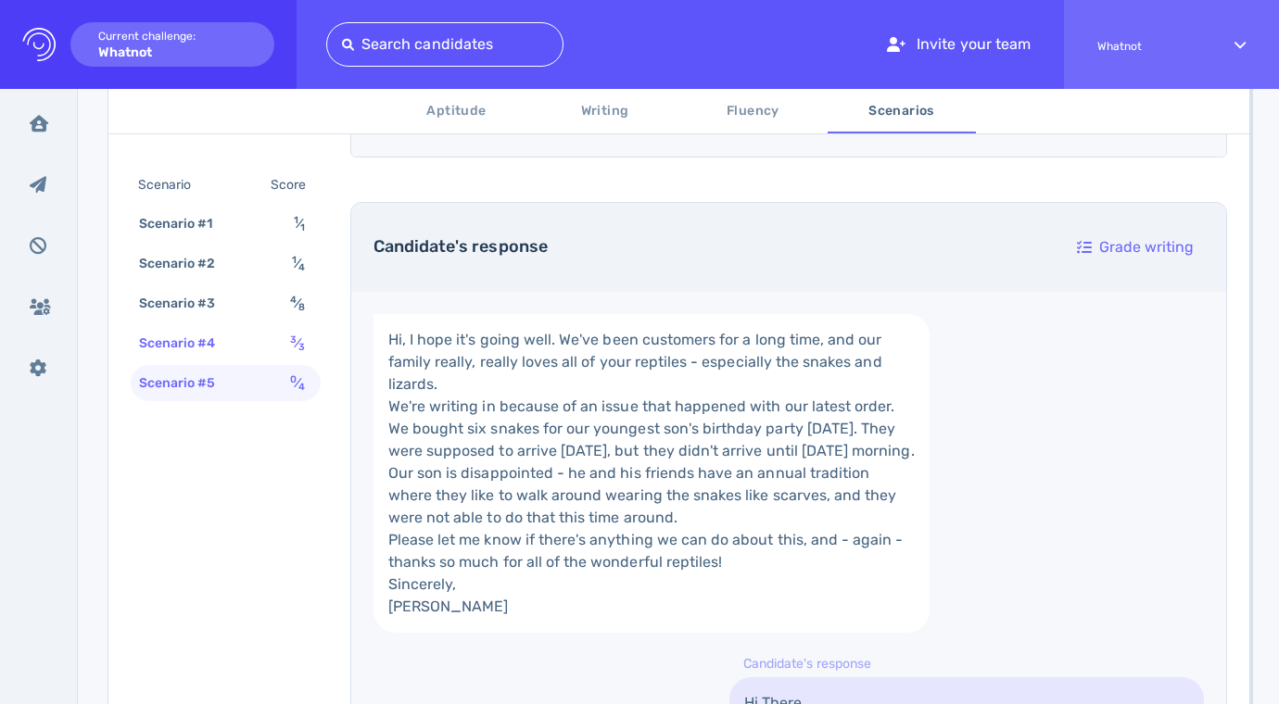
click at [260, 333] on div "Scenario #4 3 ⁄ 3" at bounding box center [226, 343] width 190 height 36
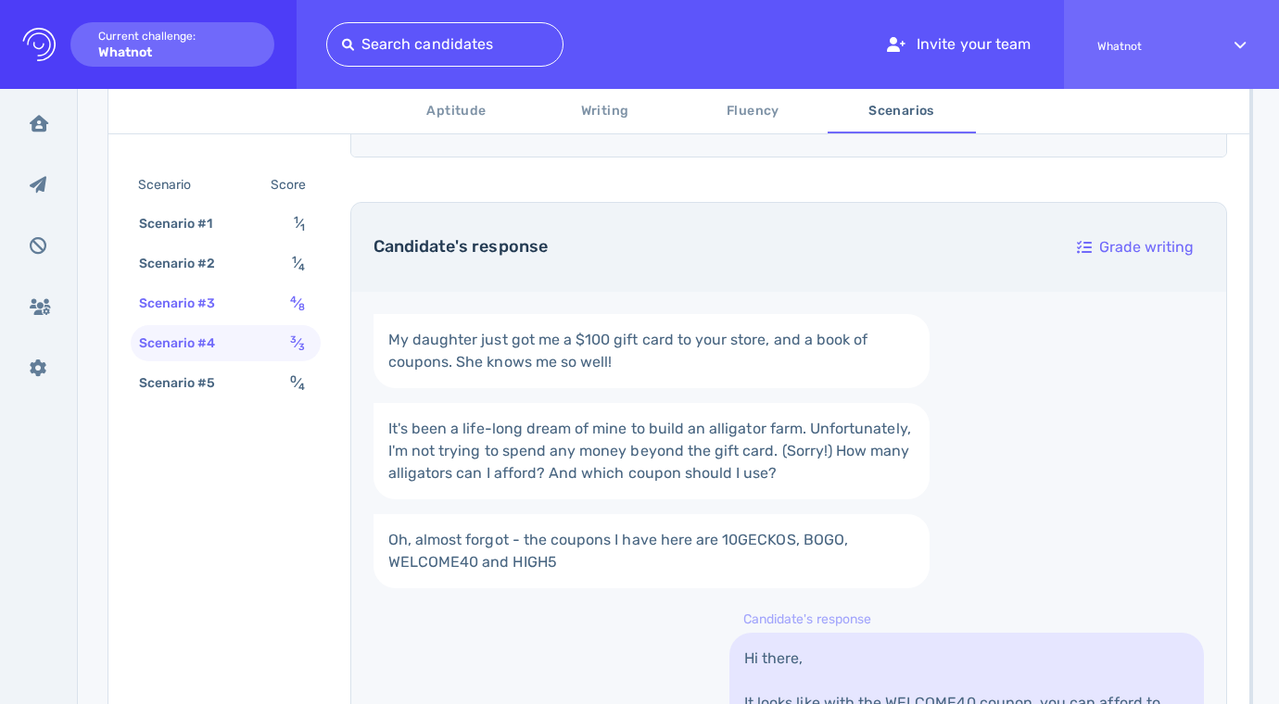
click at [255, 303] on div "Scenario #3 4 ⁄ 8" at bounding box center [226, 303] width 190 height 36
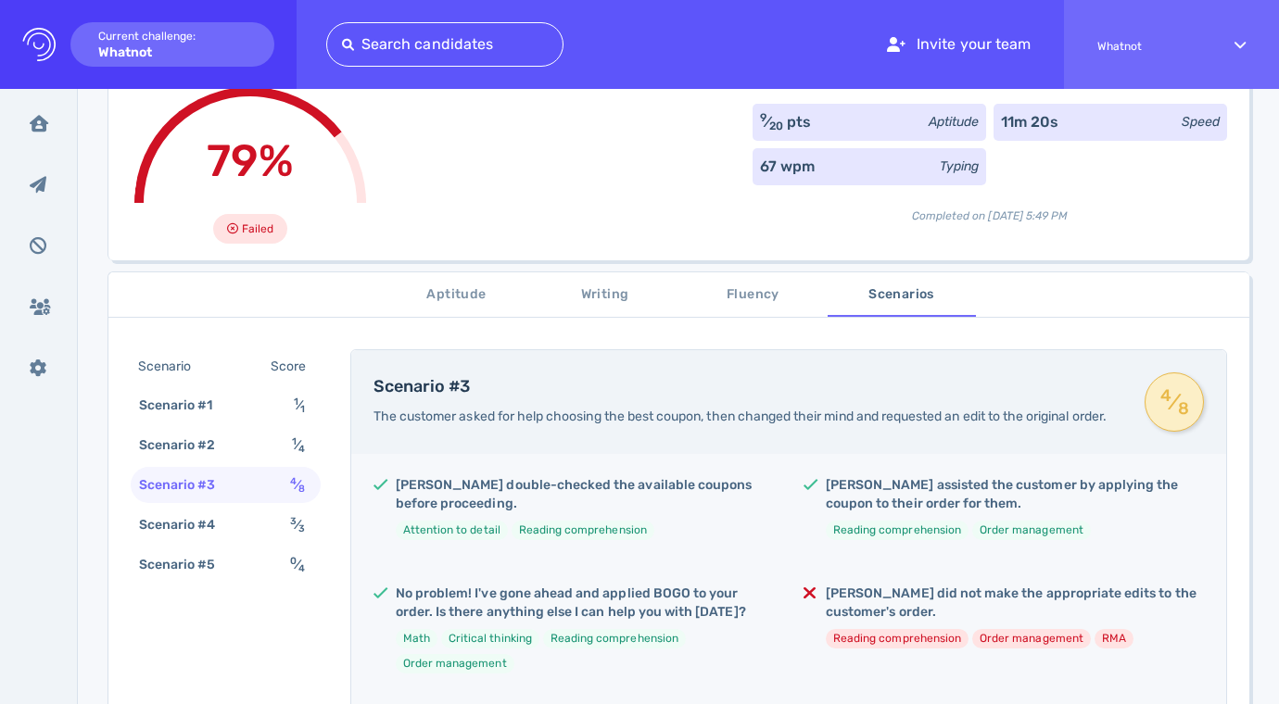
scroll to position [137, 0]
click at [258, 532] on div "Scenario #4 3 ⁄ 3" at bounding box center [226, 524] width 190 height 36
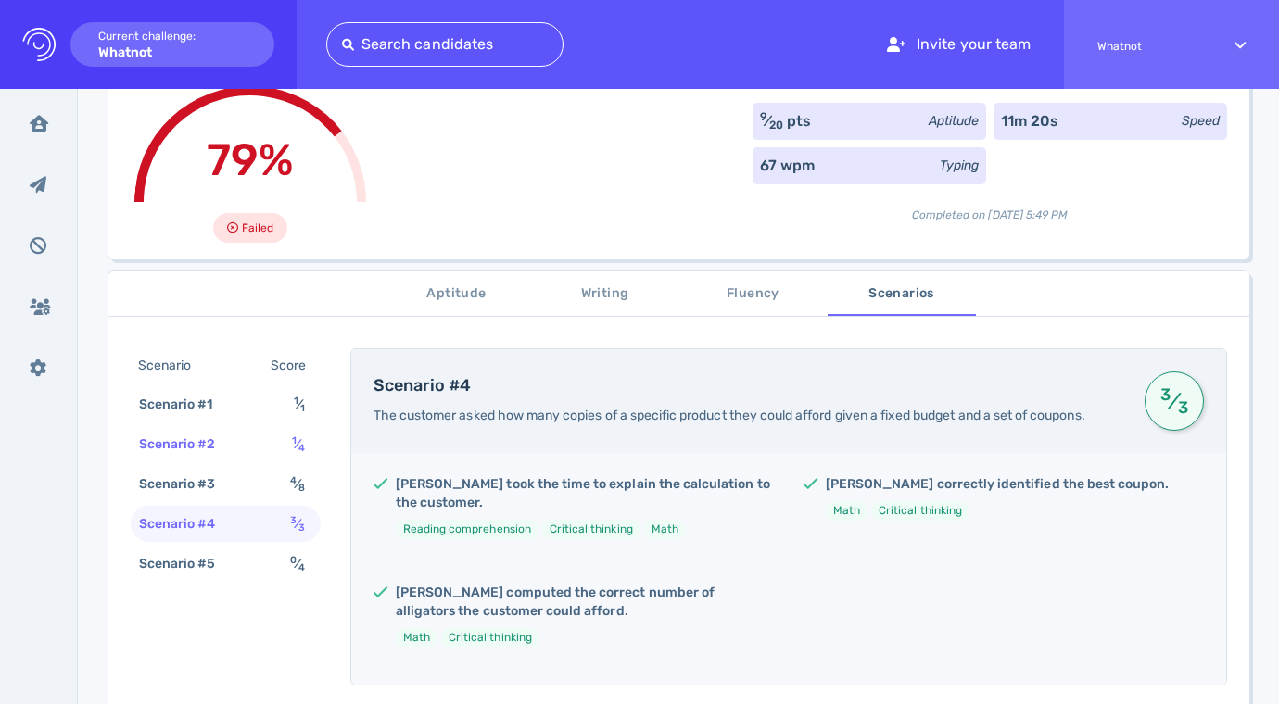
click at [257, 444] on div "Scenario #2 1 ⁄ 4" at bounding box center [226, 444] width 190 height 36
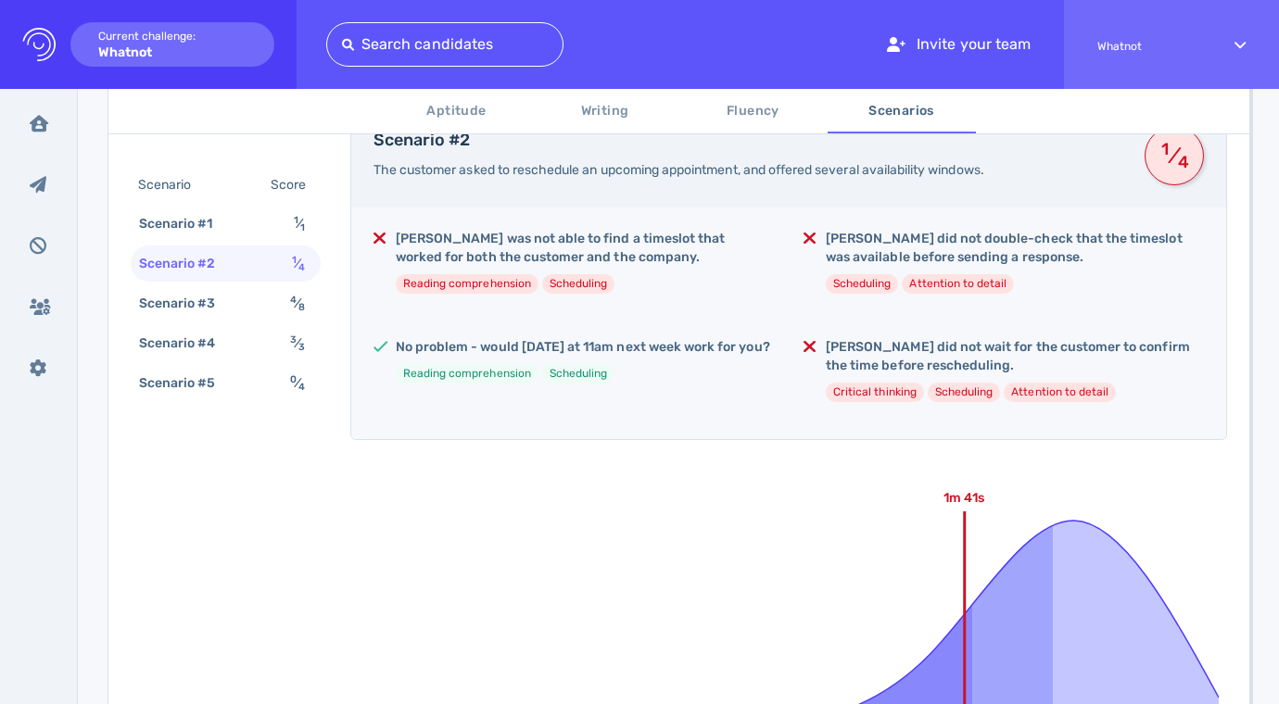
scroll to position [365, 0]
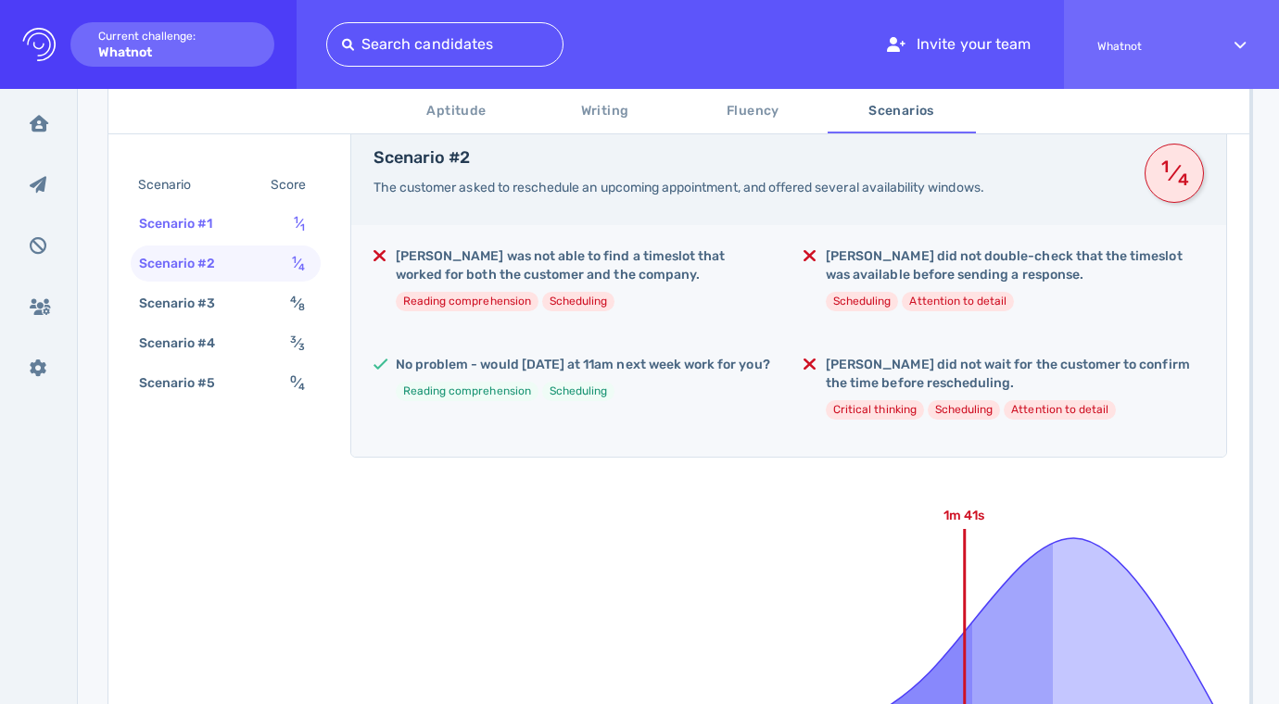
click at [252, 226] on div "Scenario #1 1 ⁄ 1" at bounding box center [226, 224] width 190 height 36
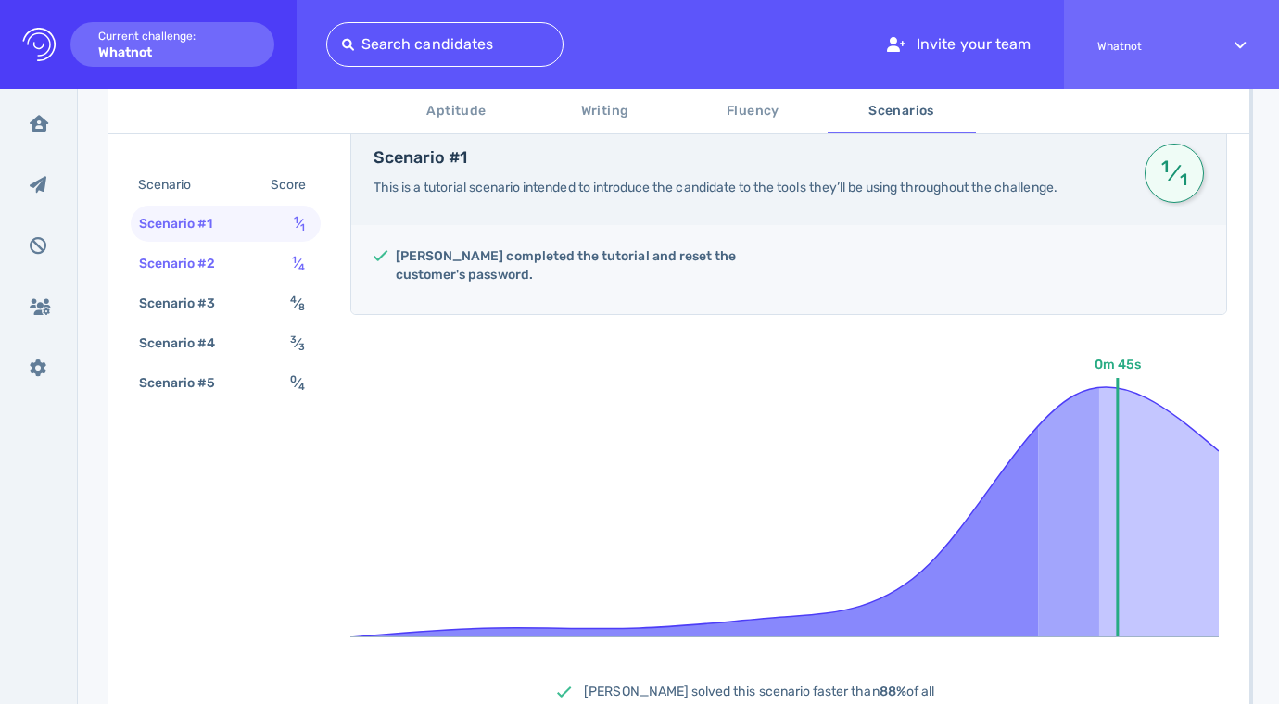
click at [239, 259] on div "Scenario #2 1 ⁄ 4" at bounding box center [226, 264] width 190 height 36
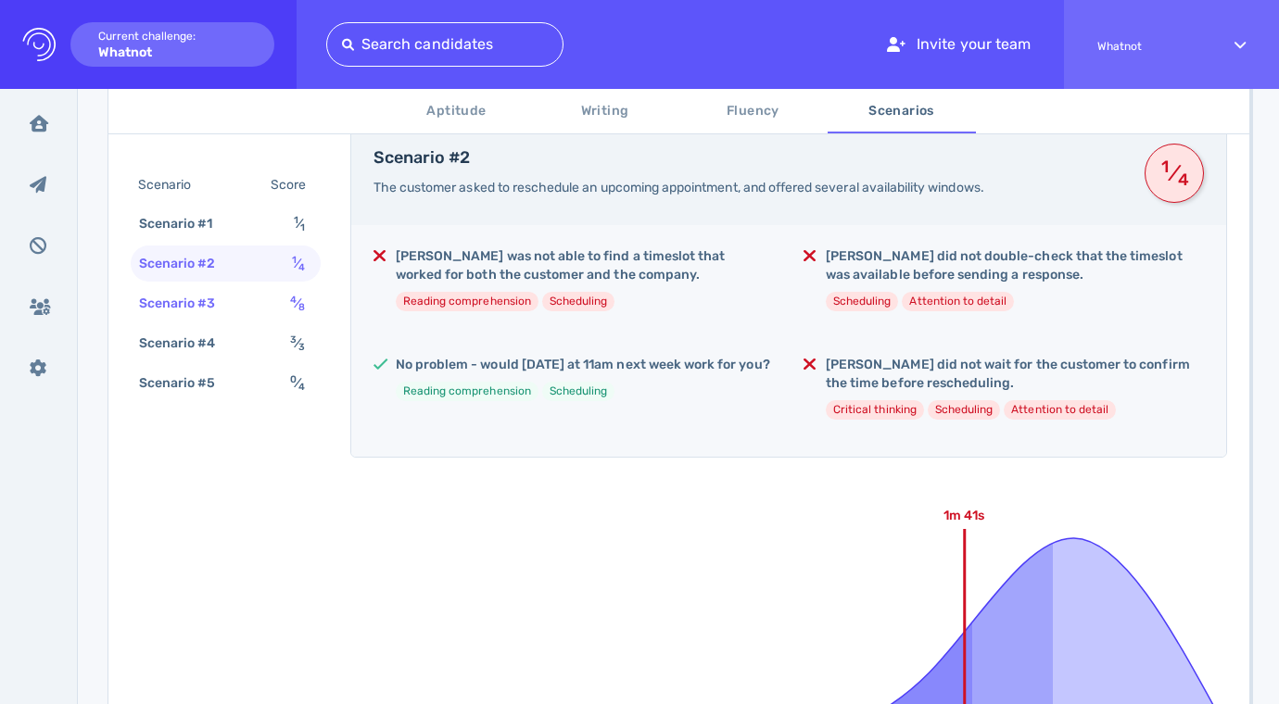
click at [242, 289] on div "Scenario #3 4 ⁄ 8" at bounding box center [226, 303] width 190 height 36
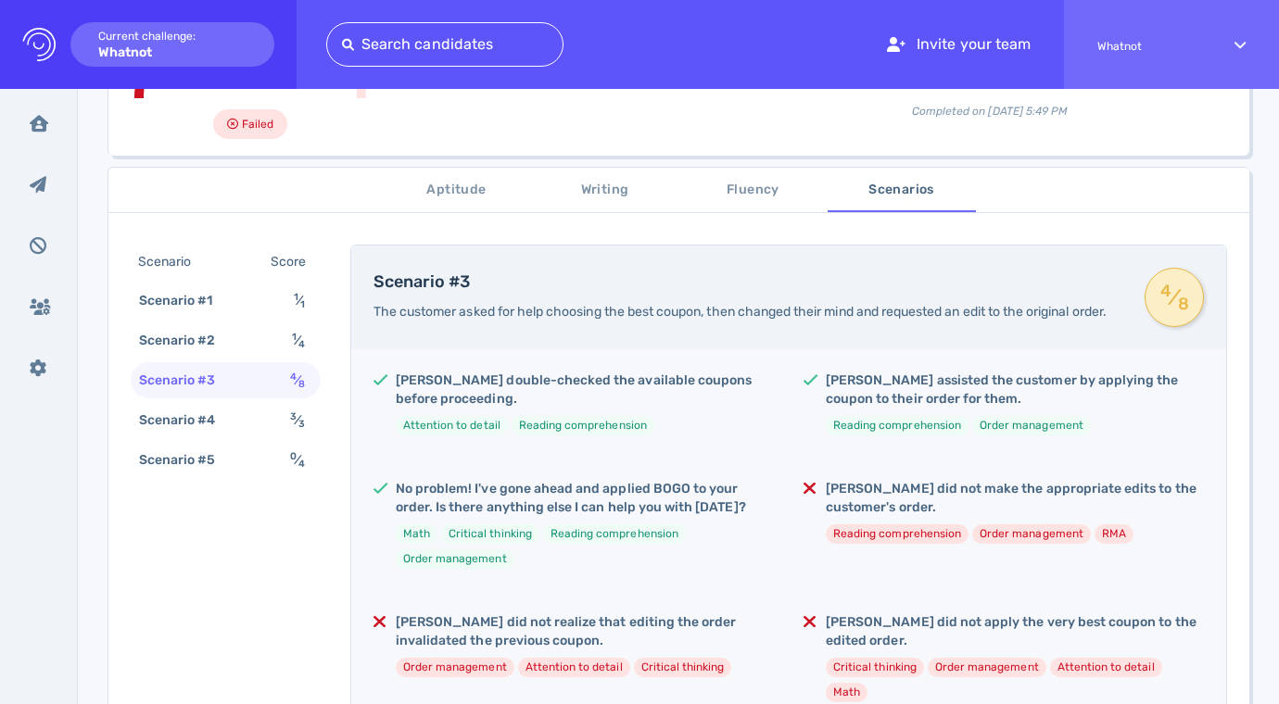
scroll to position [0, 0]
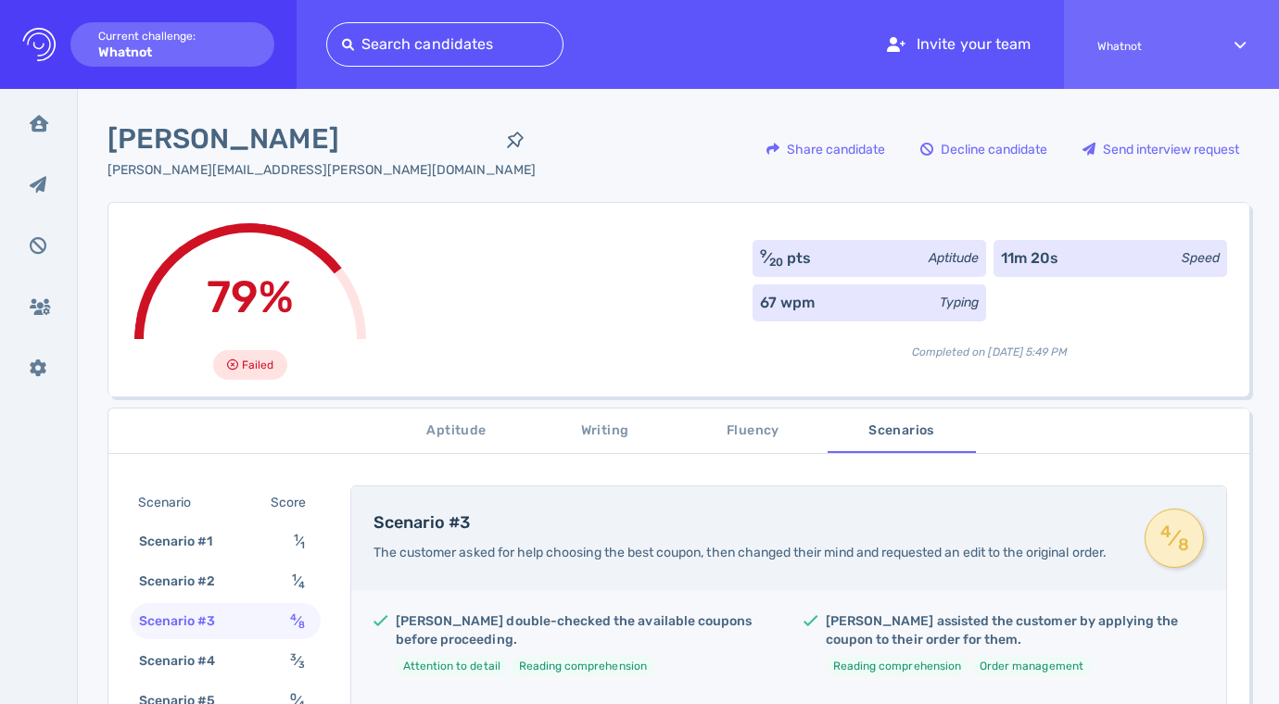
click at [751, 427] on span "Fluency" at bounding box center [754, 431] width 126 height 23
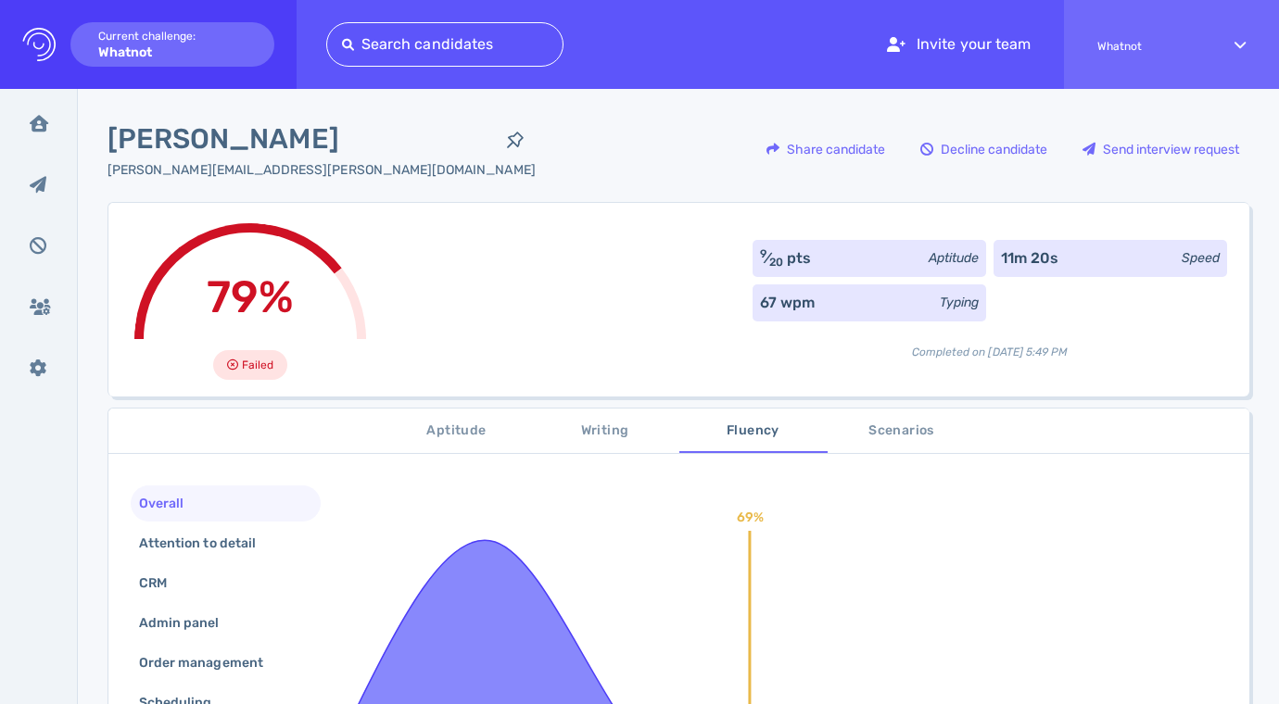
click at [552, 445] on button "Writing" at bounding box center [605, 431] width 148 height 44
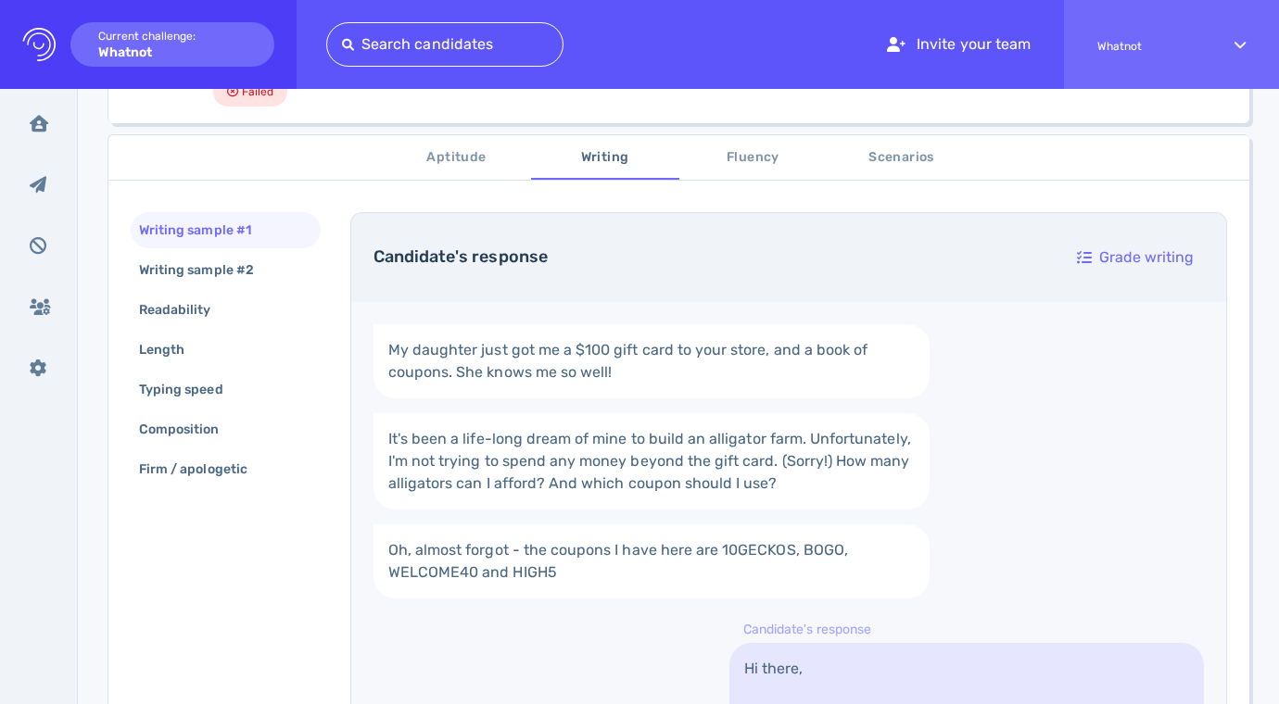
scroll to position [280, 0]
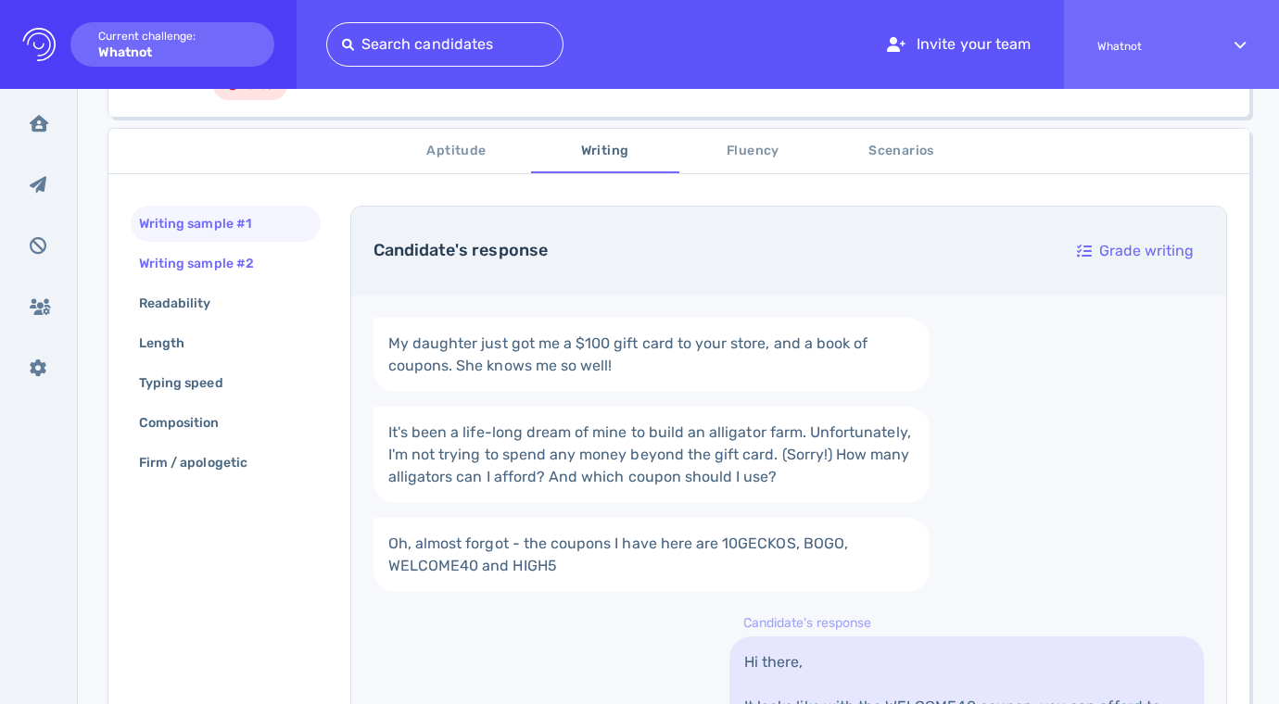
click at [241, 265] on div "Writing sample #2" at bounding box center [205, 263] width 141 height 27
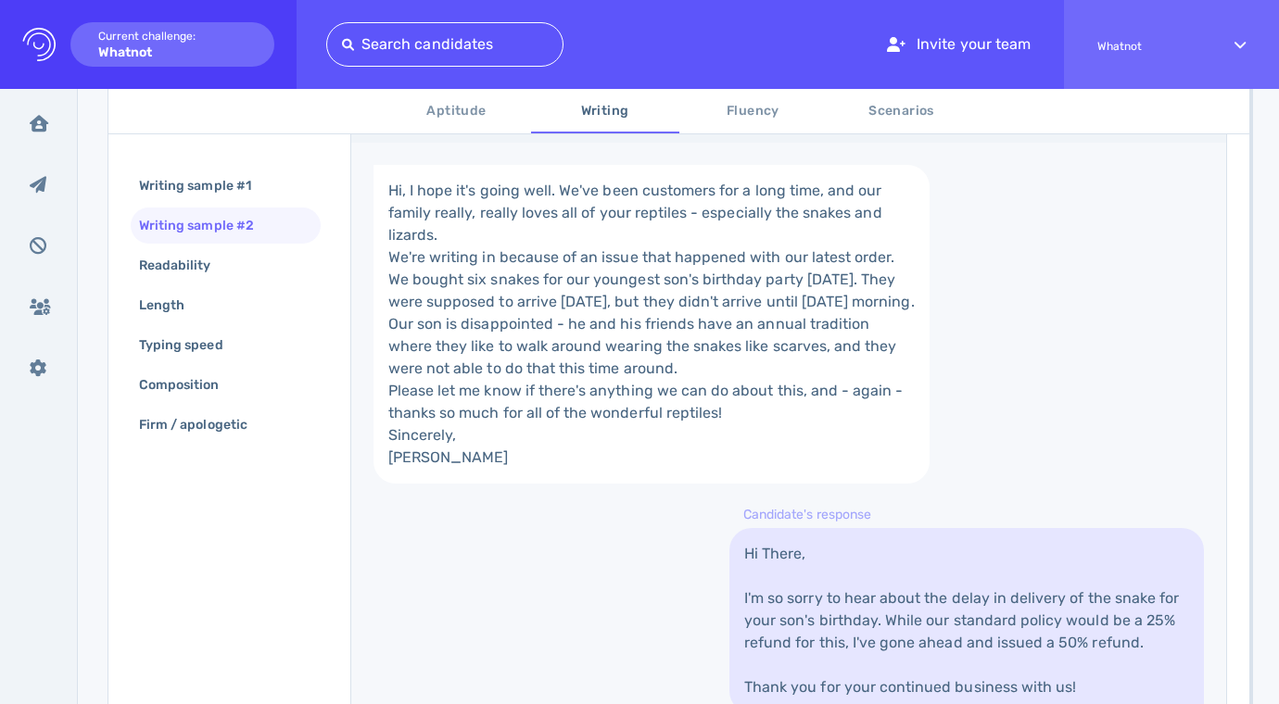
scroll to position [335, 0]
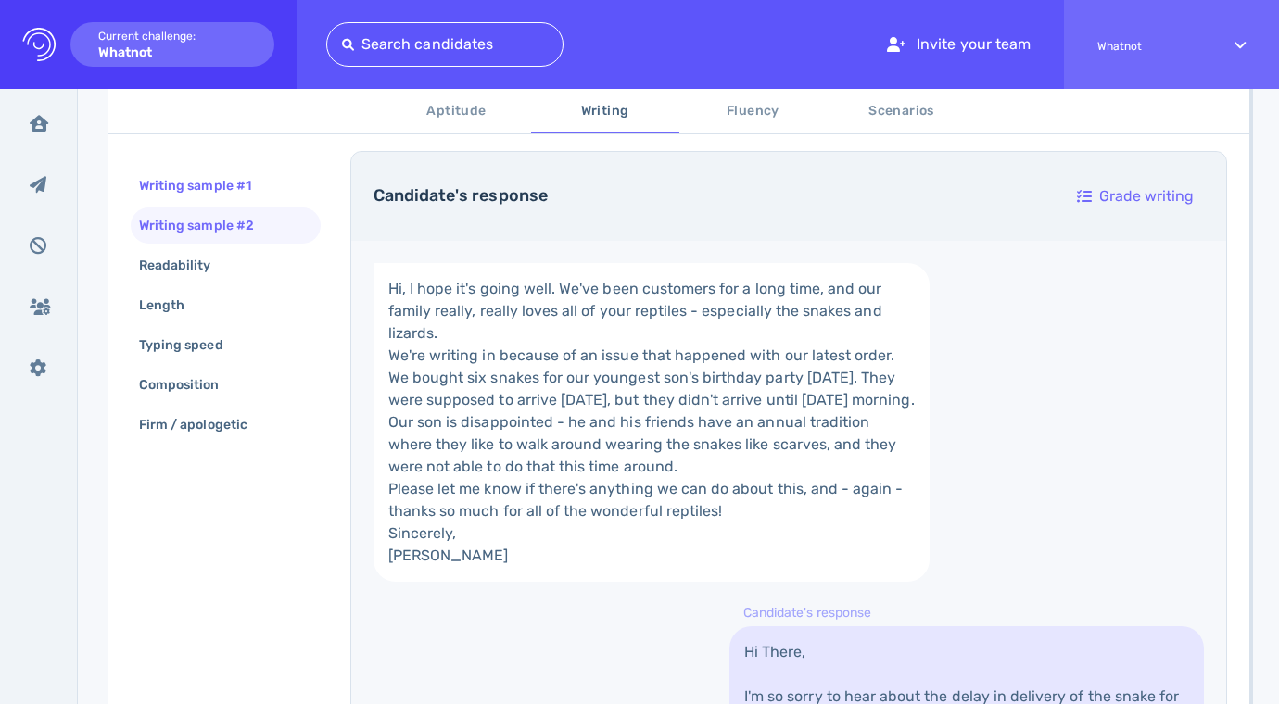
click at [190, 181] on div "Writing sample #1" at bounding box center [204, 185] width 138 height 27
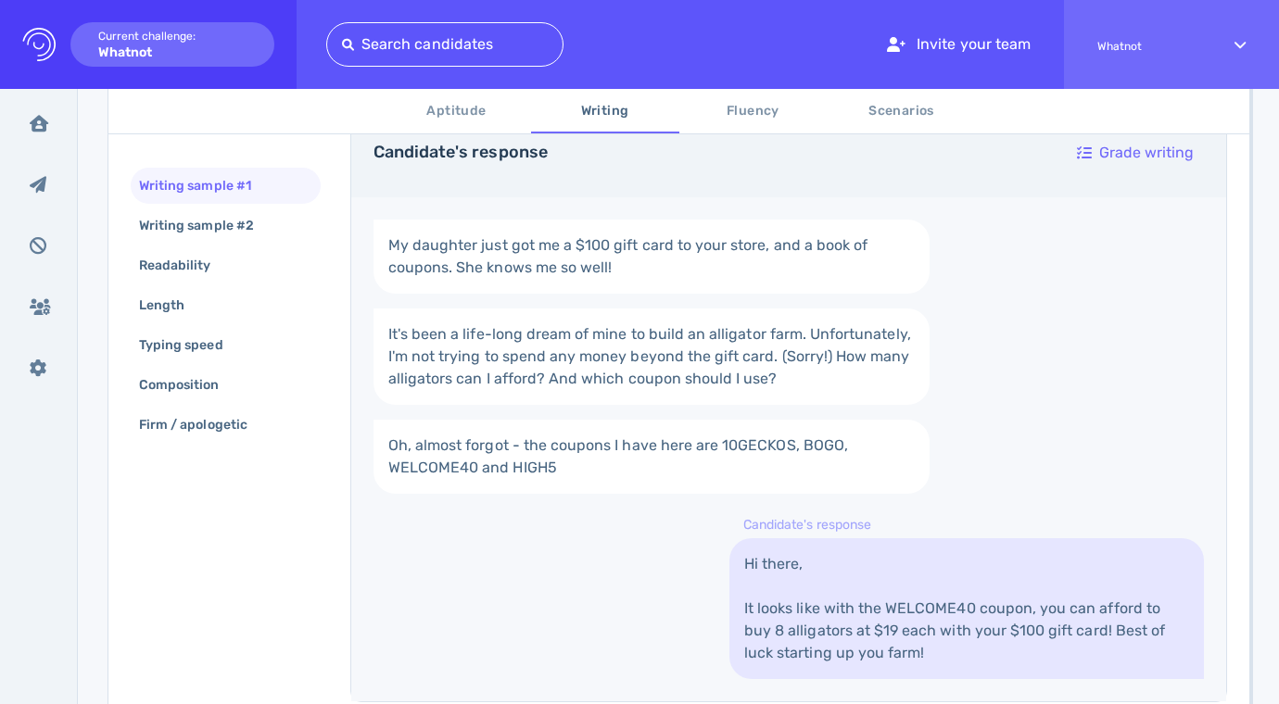
scroll to position [364, 0]
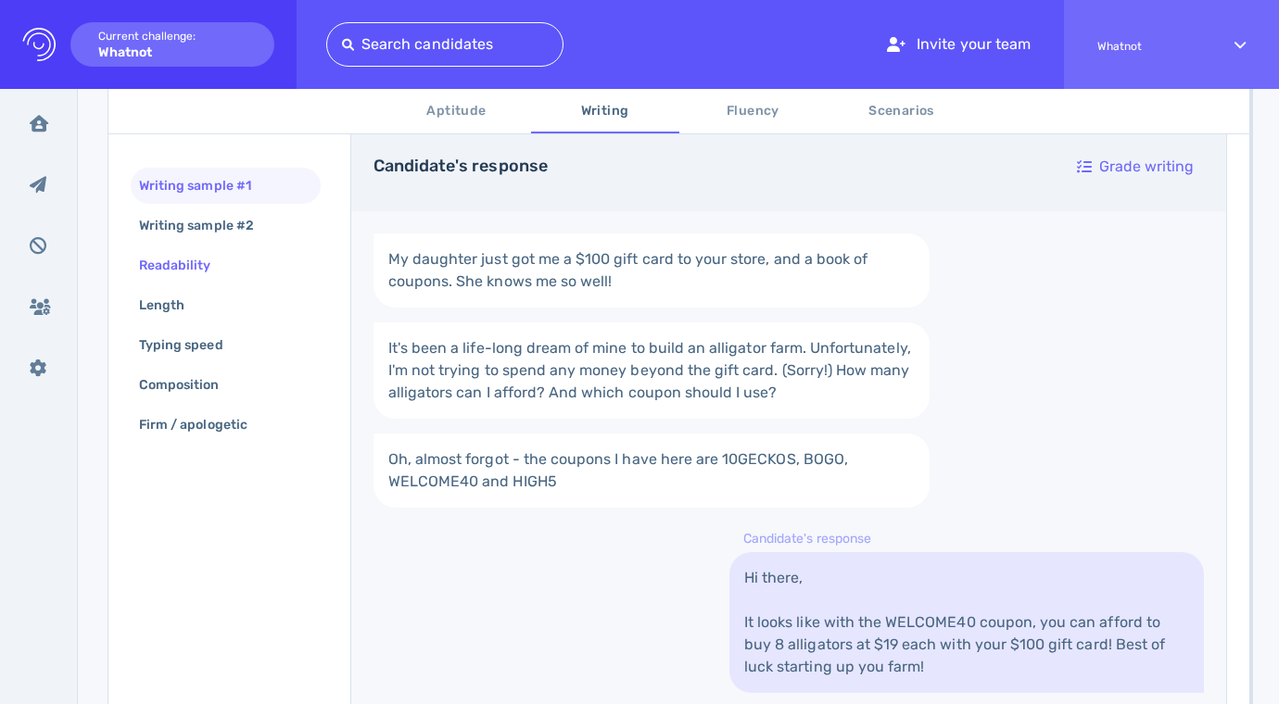
click at [230, 268] on div "Readability" at bounding box center [184, 265] width 98 height 27
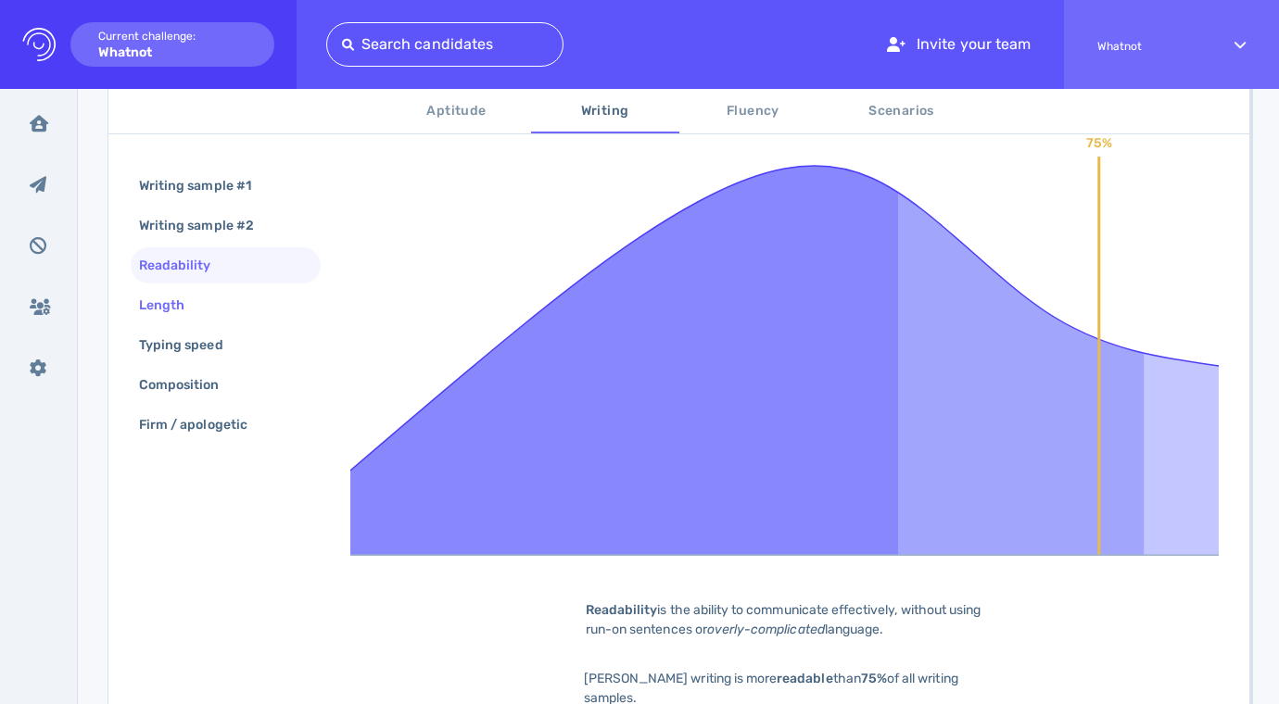
click at [211, 293] on div "Length" at bounding box center [226, 305] width 190 height 36
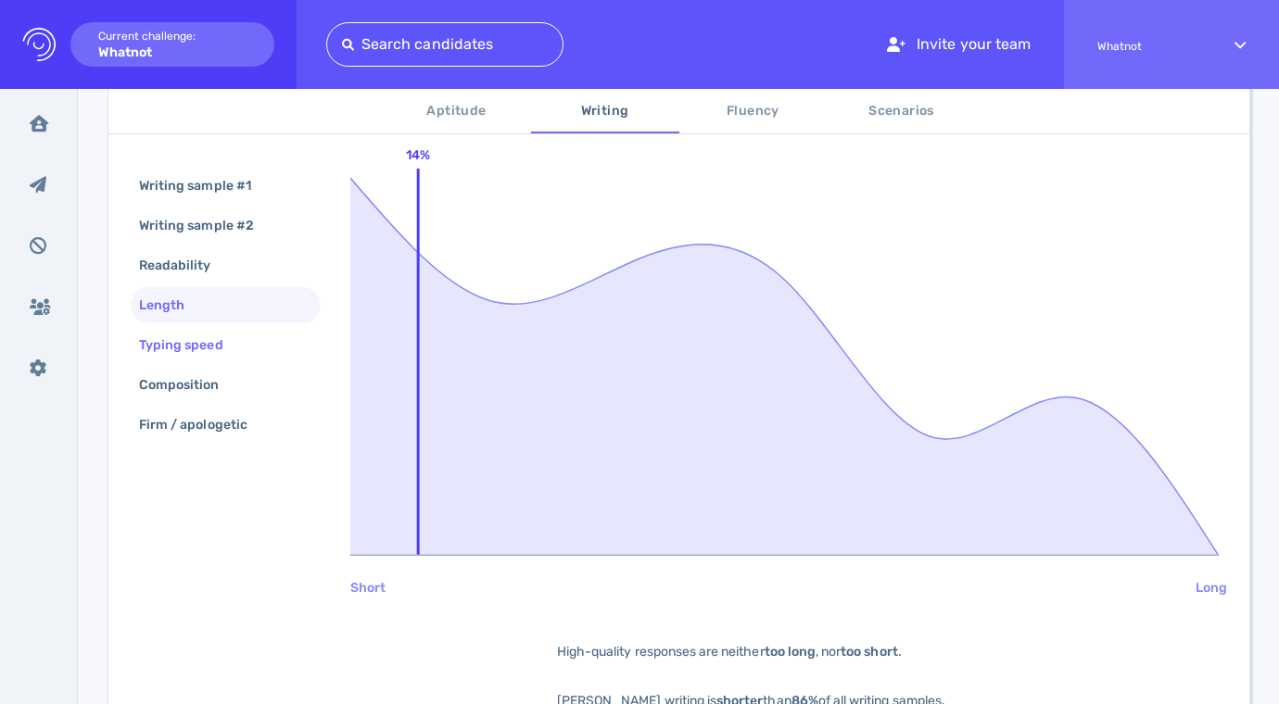
click at [206, 332] on div "Typing speed" at bounding box center [190, 345] width 110 height 27
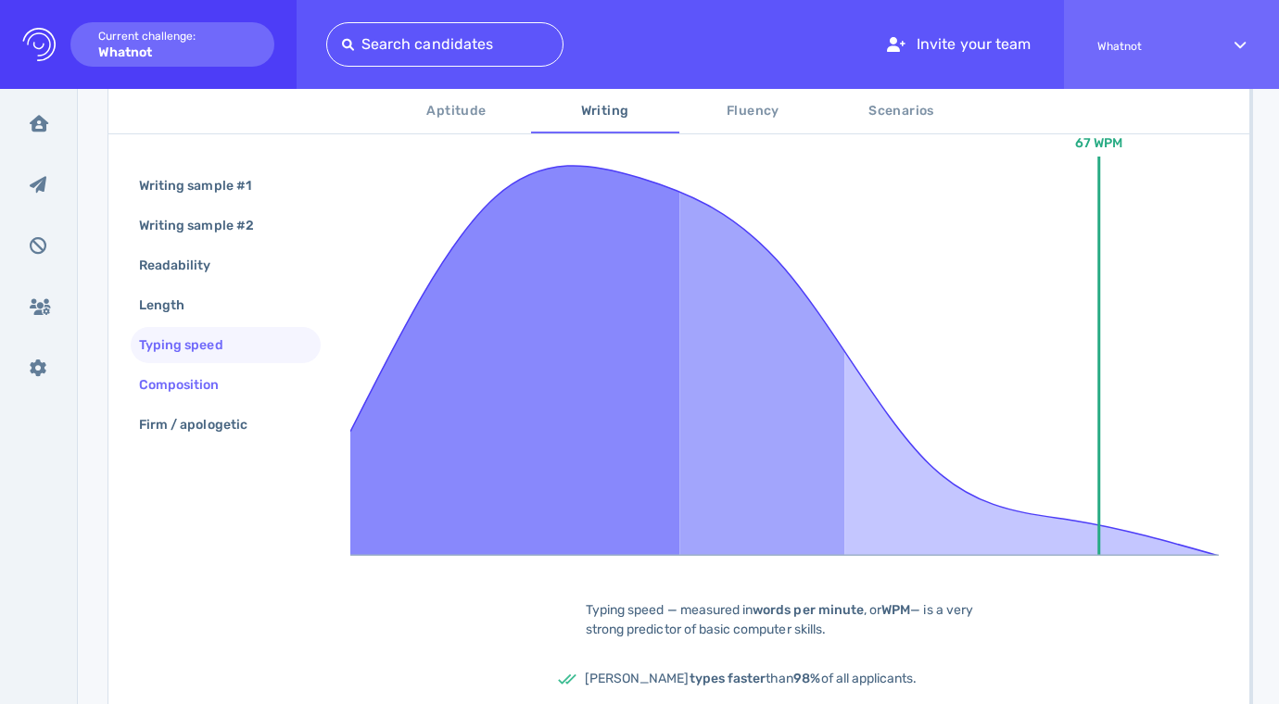
click at [201, 389] on div "Composition" at bounding box center [188, 385] width 107 height 27
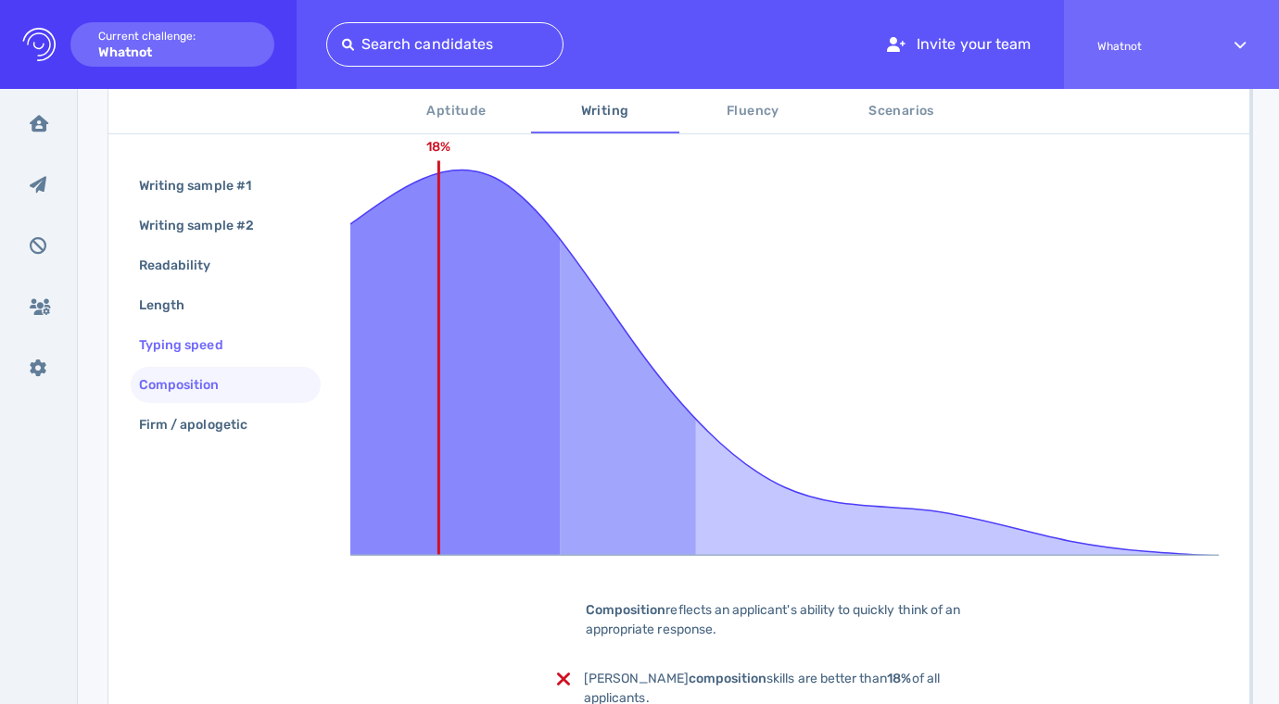
click at [205, 349] on div "Typing speed" at bounding box center [190, 345] width 110 height 27
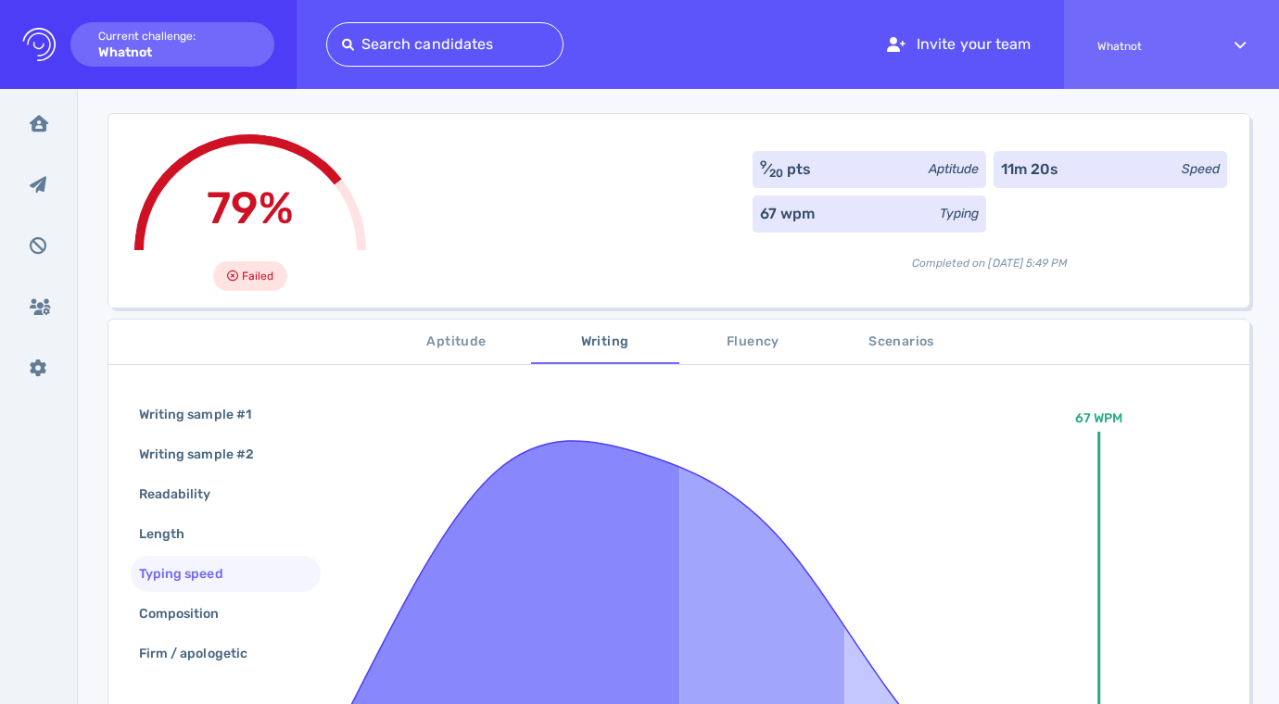
scroll to position [90, 0]
click at [180, 641] on div "Firm / apologetic" at bounding box center [202, 653] width 134 height 27
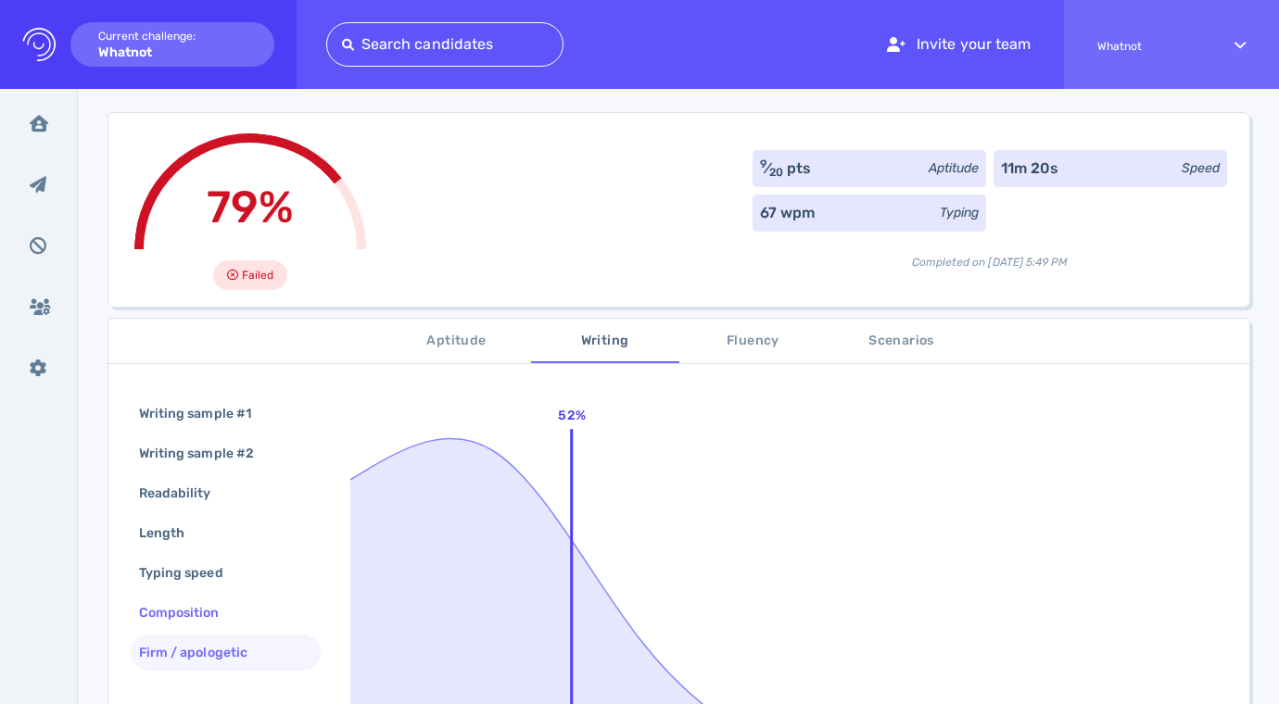
click at [187, 603] on div "Composition" at bounding box center [188, 613] width 107 height 27
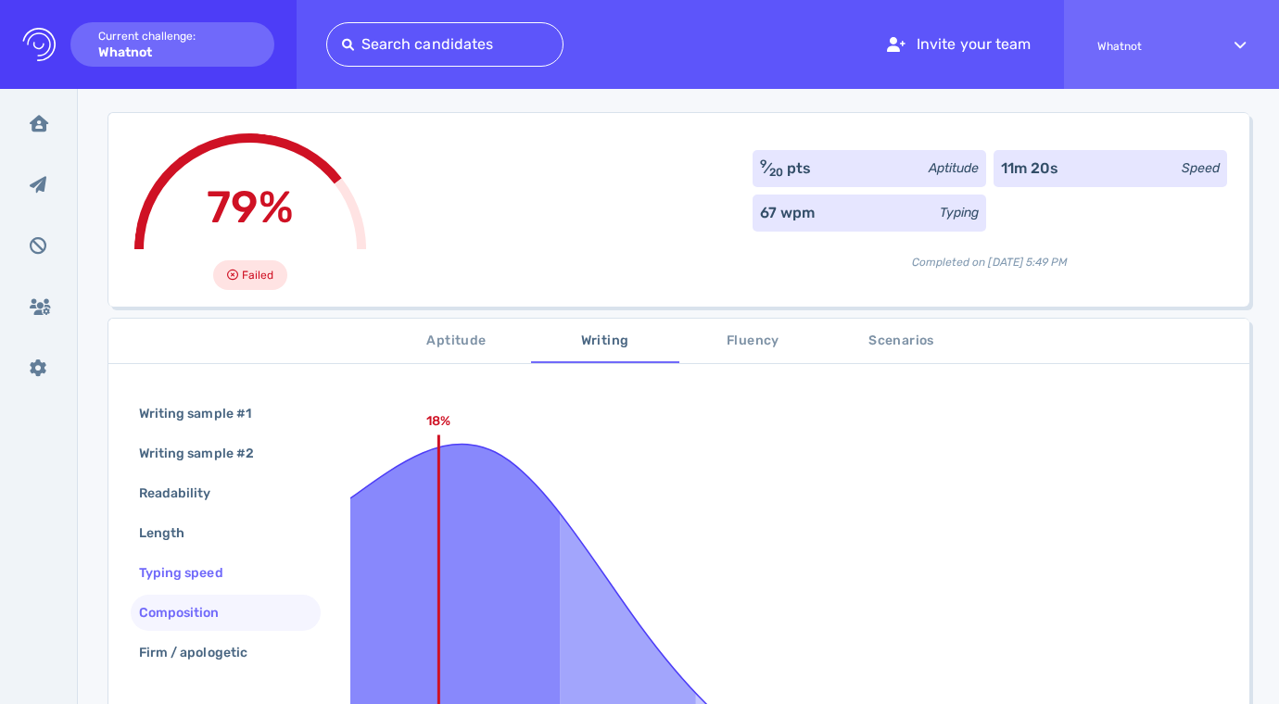
click at [190, 562] on div "Typing speed" at bounding box center [190, 573] width 110 height 27
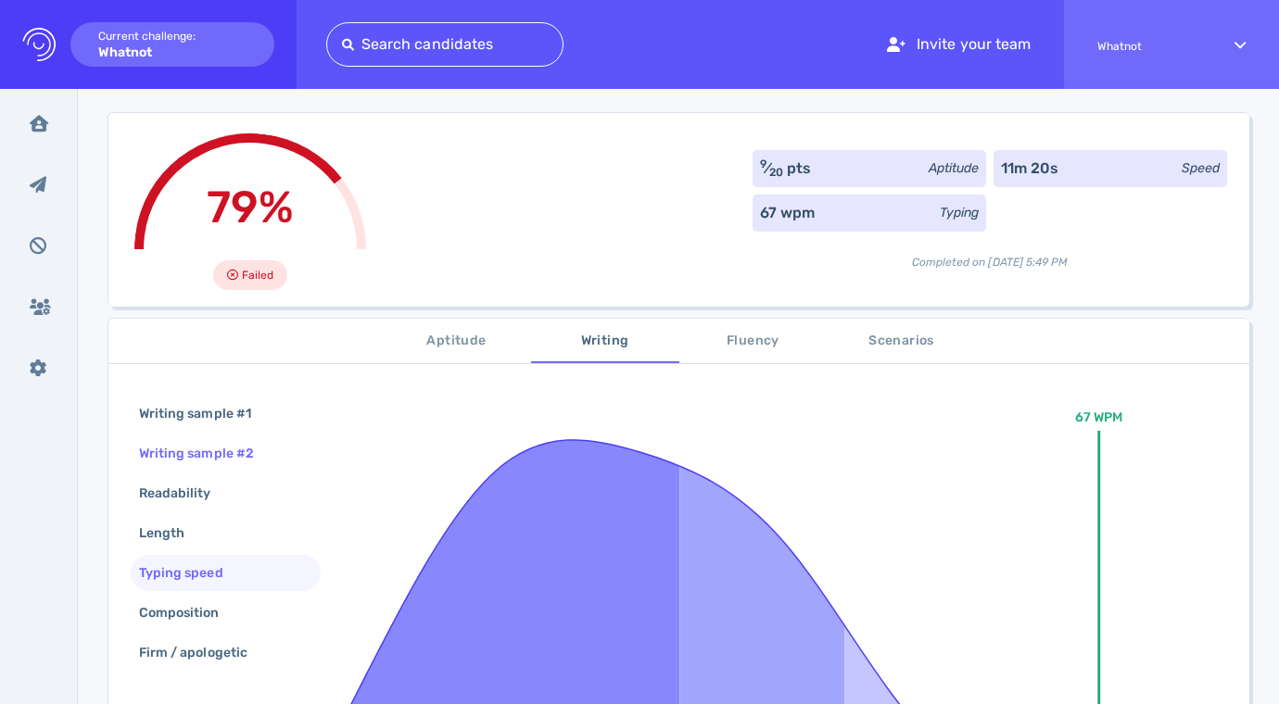
click at [197, 468] on div "Writing sample #2" at bounding box center [226, 454] width 190 height 36
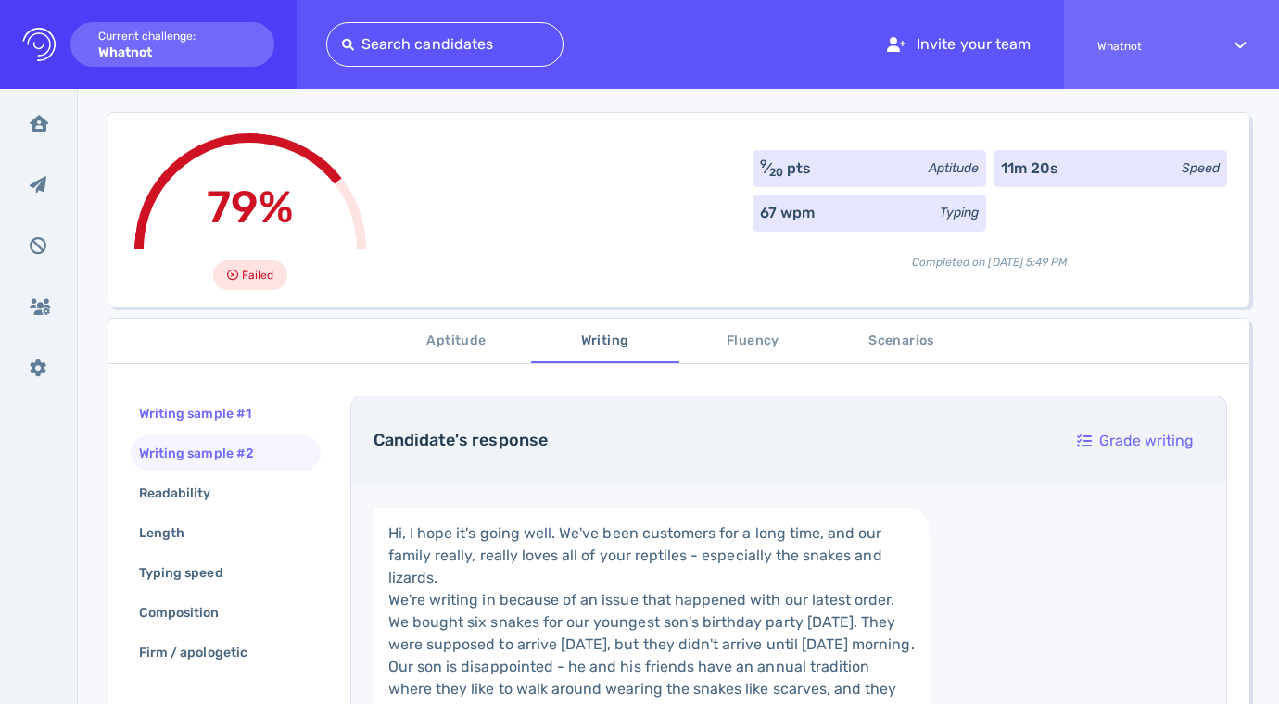
click at [209, 425] on div "Writing sample #1" at bounding box center [204, 413] width 138 height 27
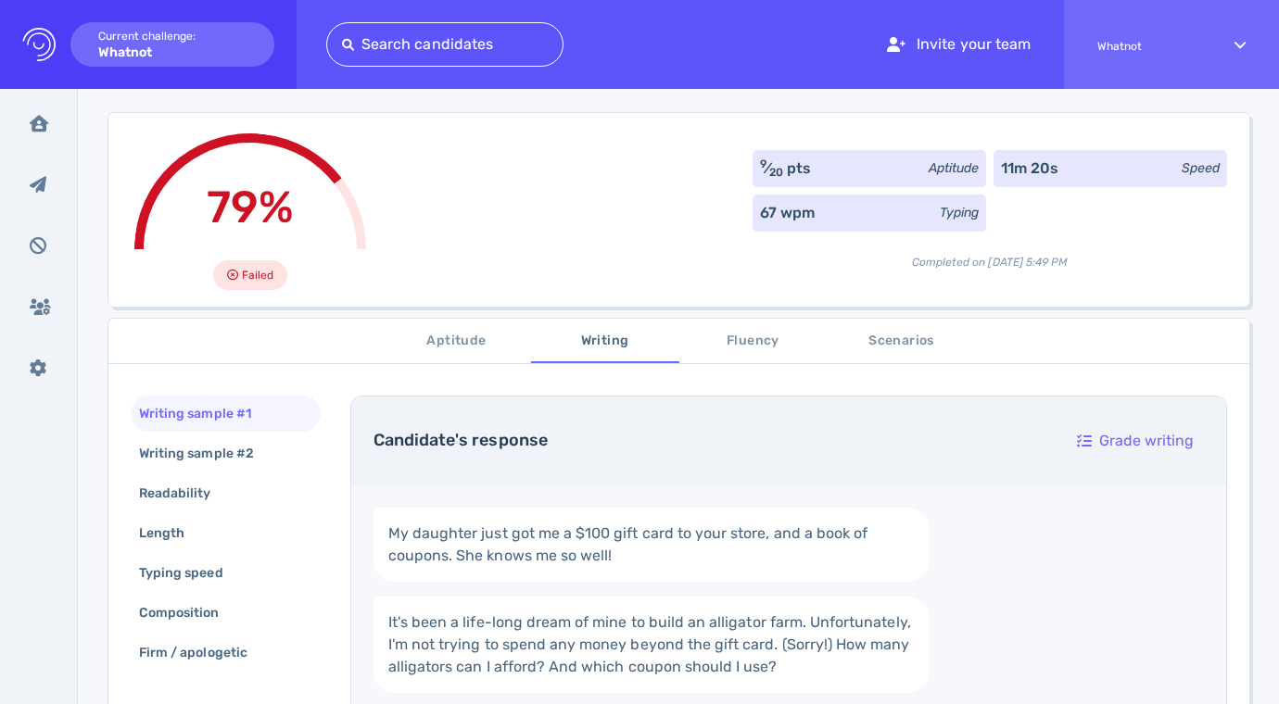
scroll to position [0, 0]
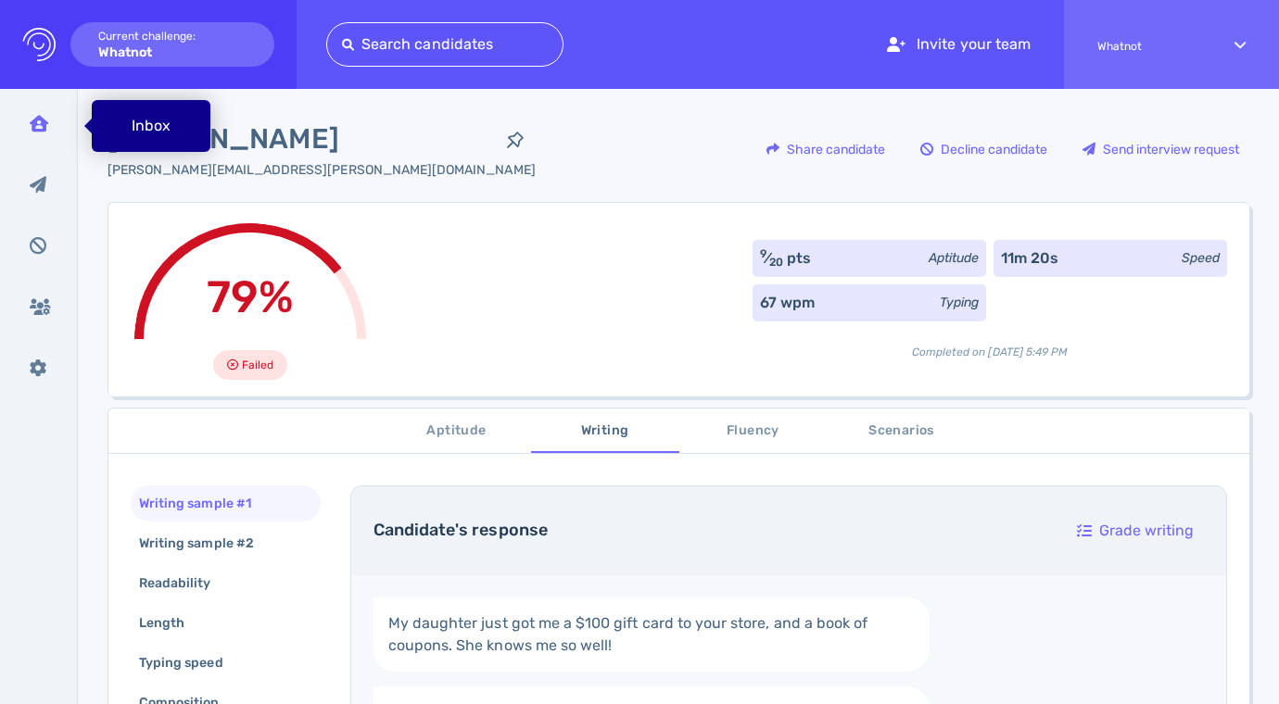
click at [32, 118] on icon at bounding box center [39, 123] width 19 height 17
